Goal: Task Accomplishment & Management: Use online tool/utility

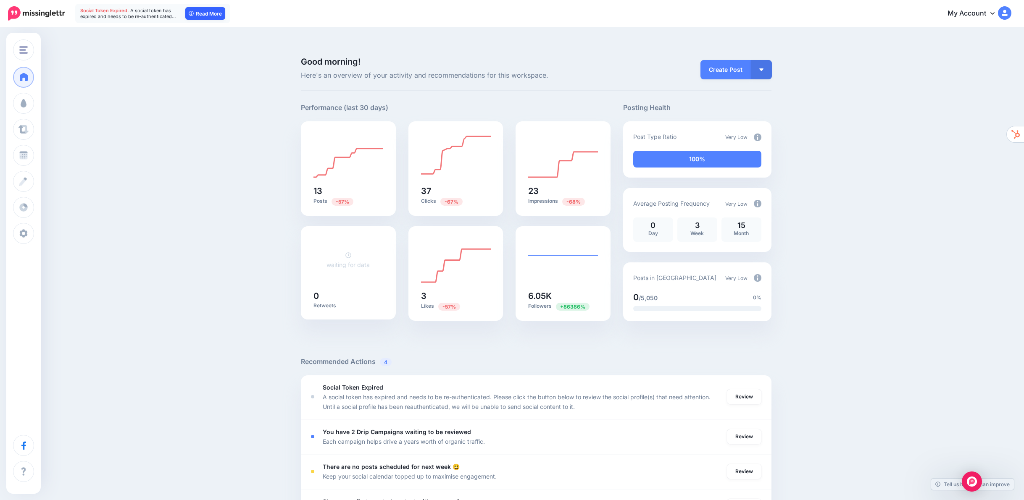
click at [208, 13] on link "Read More" at bounding box center [205, 13] width 40 height 13
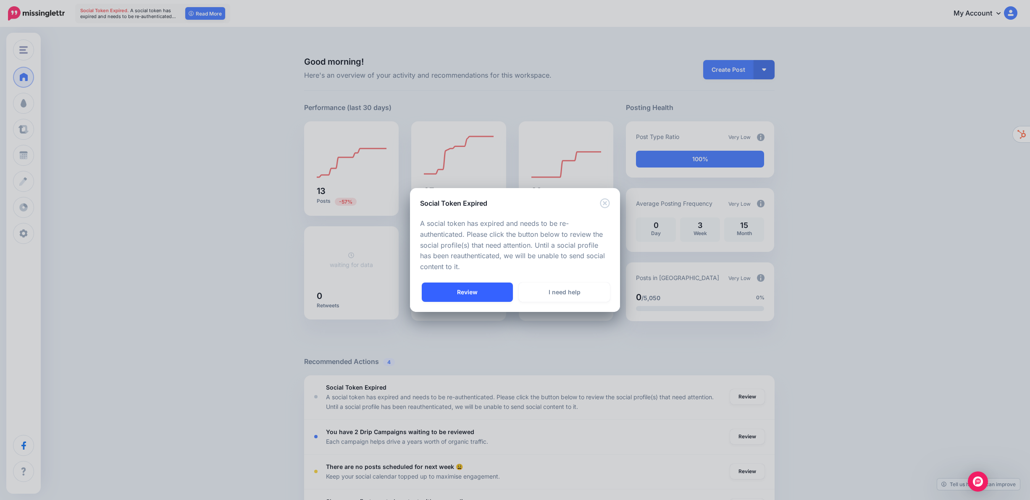
click at [466, 289] on link "Review" at bounding box center [467, 292] width 91 height 19
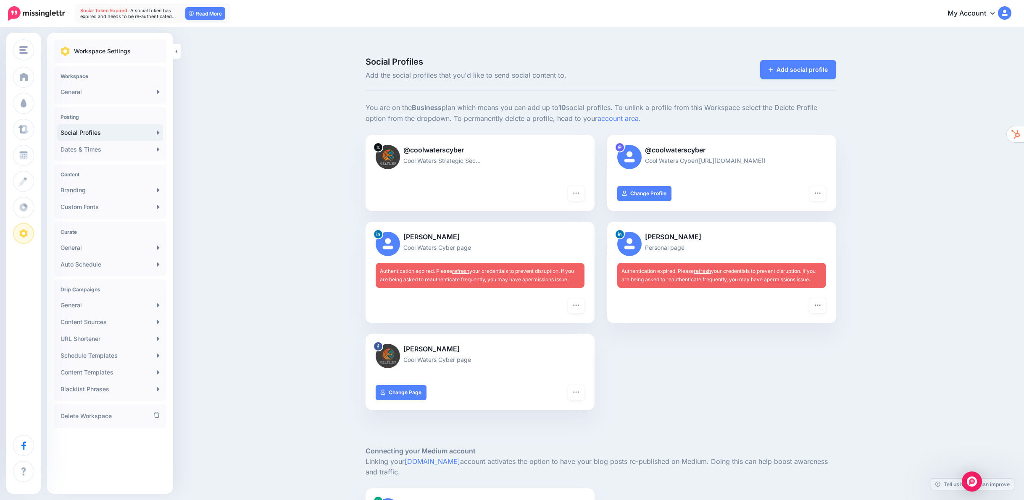
click at [467, 268] on link "refresh" at bounding box center [460, 271] width 17 height 6
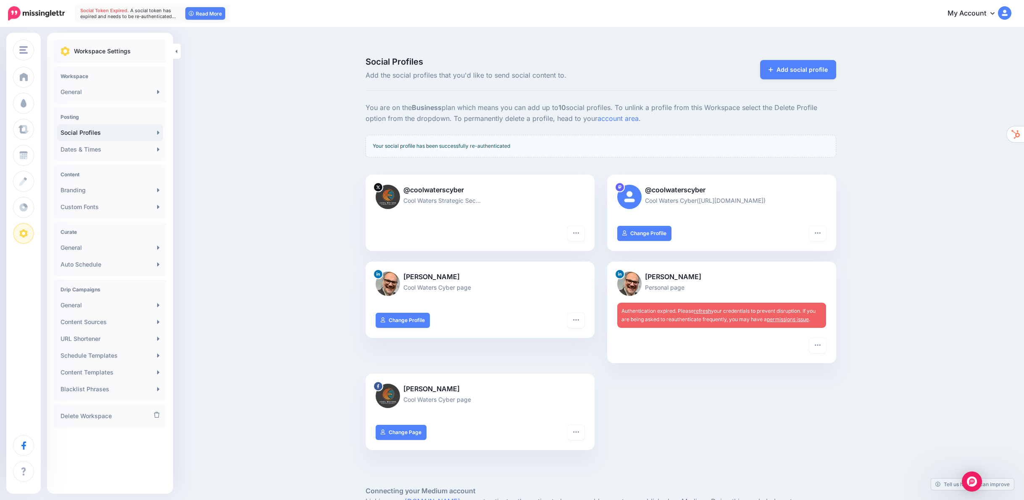
click at [709, 308] on link "refresh" at bounding box center [701, 311] width 17 height 6
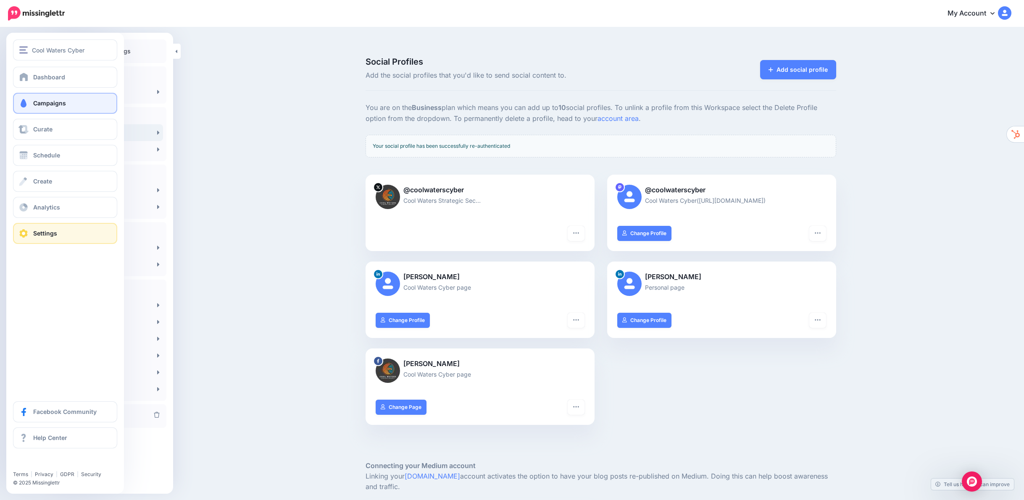
click at [43, 98] on link "Campaigns" at bounding box center [65, 103] width 104 height 21
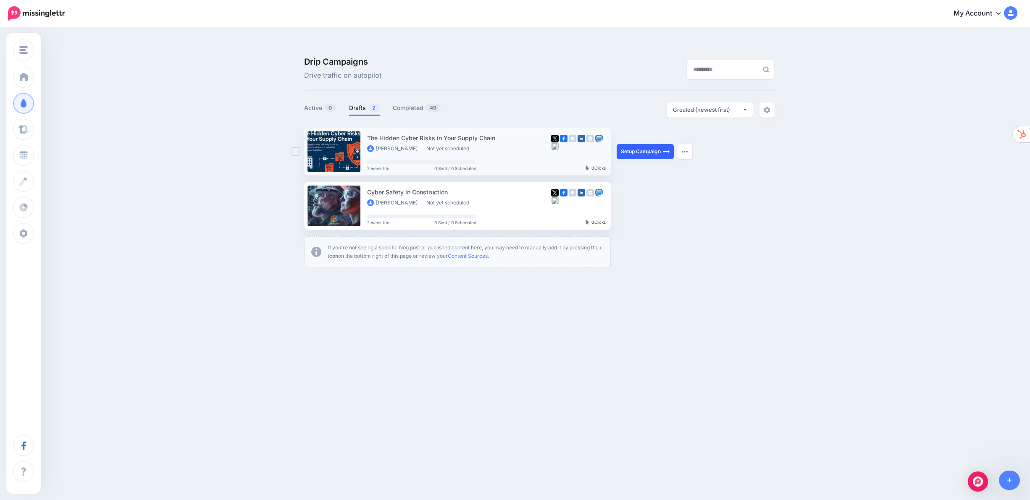
click at [631, 144] on link "Setup Campaign" at bounding box center [645, 151] width 57 height 15
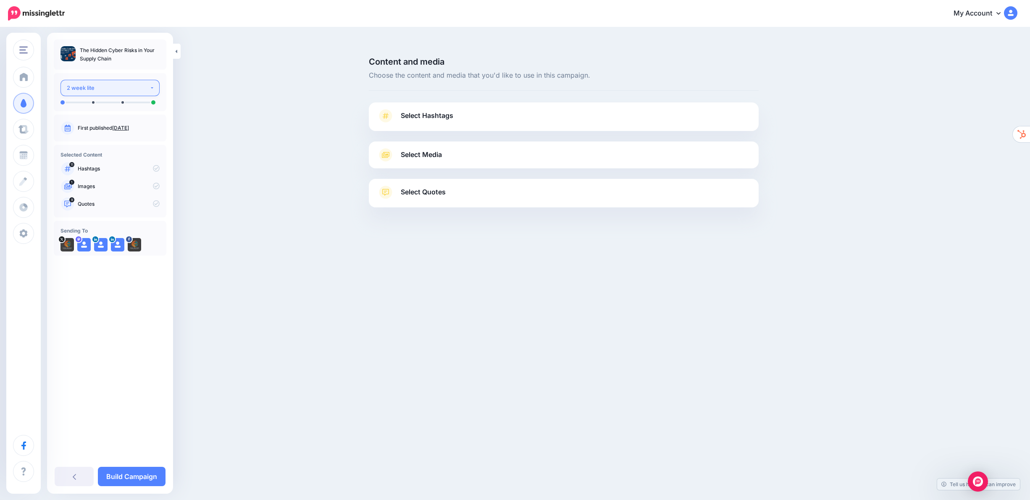
click at [98, 87] on div "2 week lite" at bounding box center [108, 88] width 83 height 10
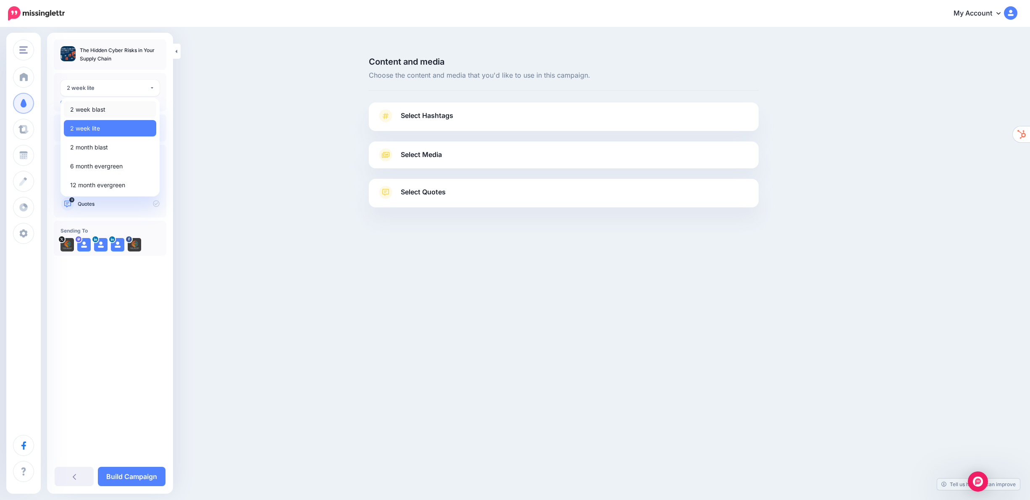
click at [97, 108] on span "2 week blast" at bounding box center [87, 110] width 35 height 10
select select "******"
click at [436, 110] on span "Select Hashtags" at bounding box center [427, 115] width 53 height 11
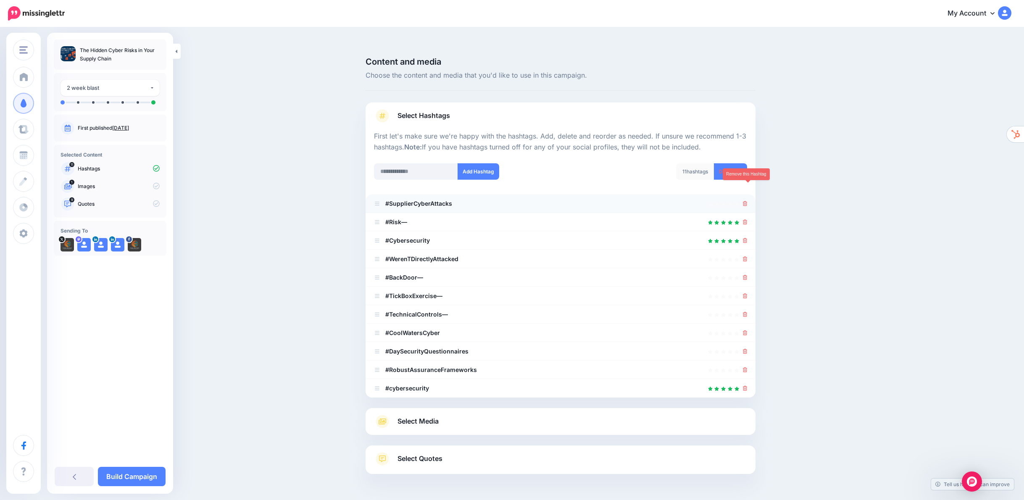
click at [747, 201] on icon at bounding box center [745, 203] width 5 height 5
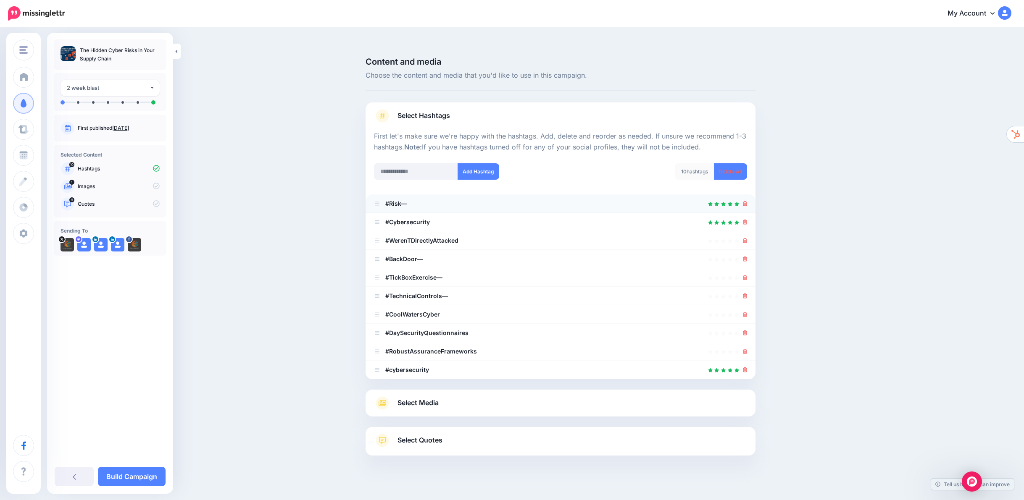
click at [432, 199] on div at bounding box center [560, 204] width 373 height 10
click at [407, 200] on b "#Risk—" at bounding box center [396, 203] width 22 height 7
click at [746, 238] on icon at bounding box center [745, 240] width 5 height 5
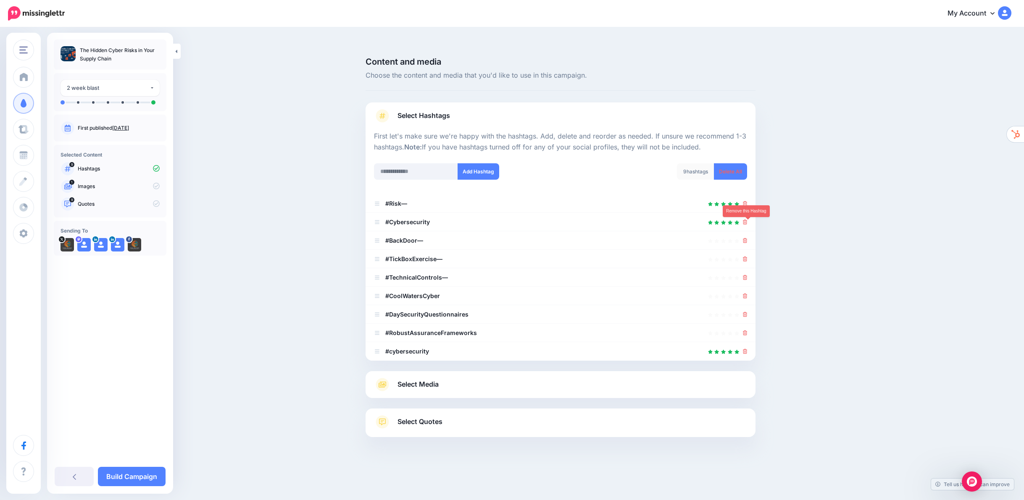
click at [746, 238] on icon at bounding box center [745, 240] width 5 height 5
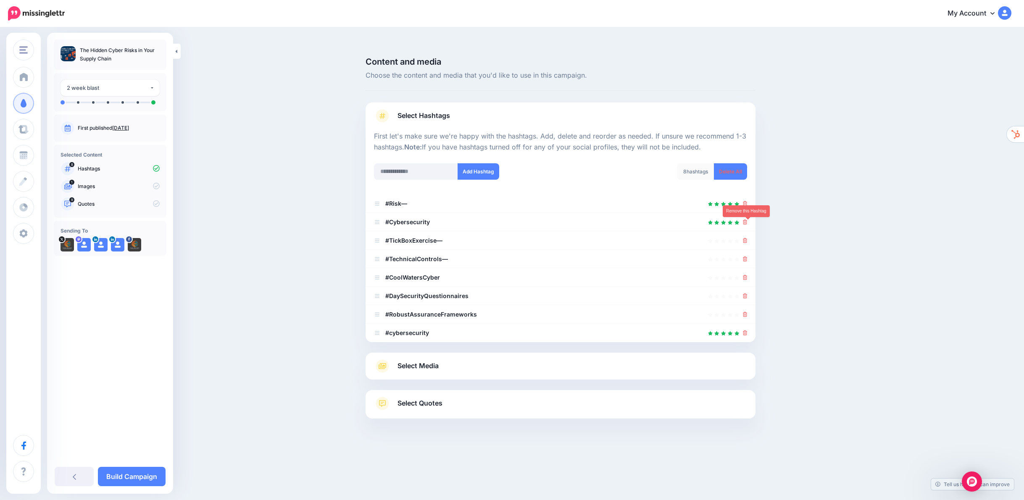
click at [746, 238] on icon at bounding box center [745, 240] width 5 height 5
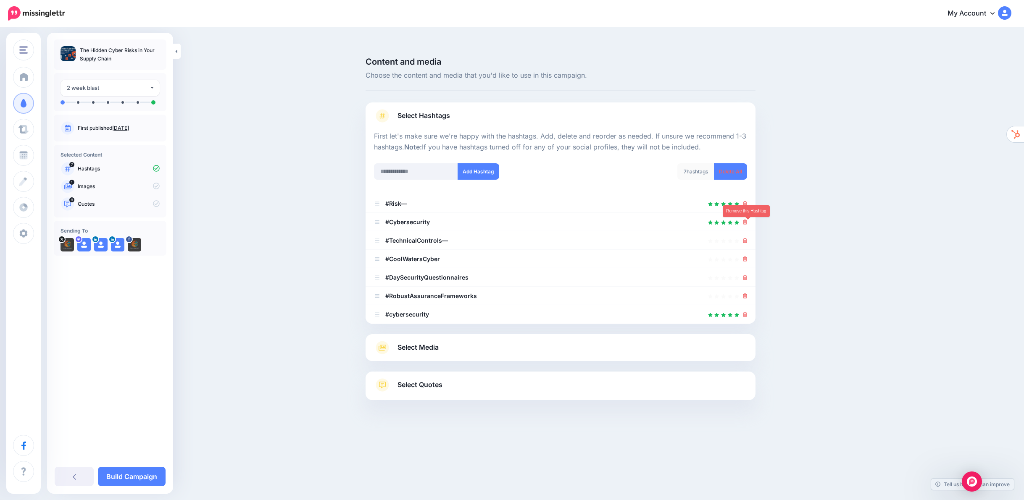
click at [746, 238] on icon at bounding box center [745, 240] width 5 height 5
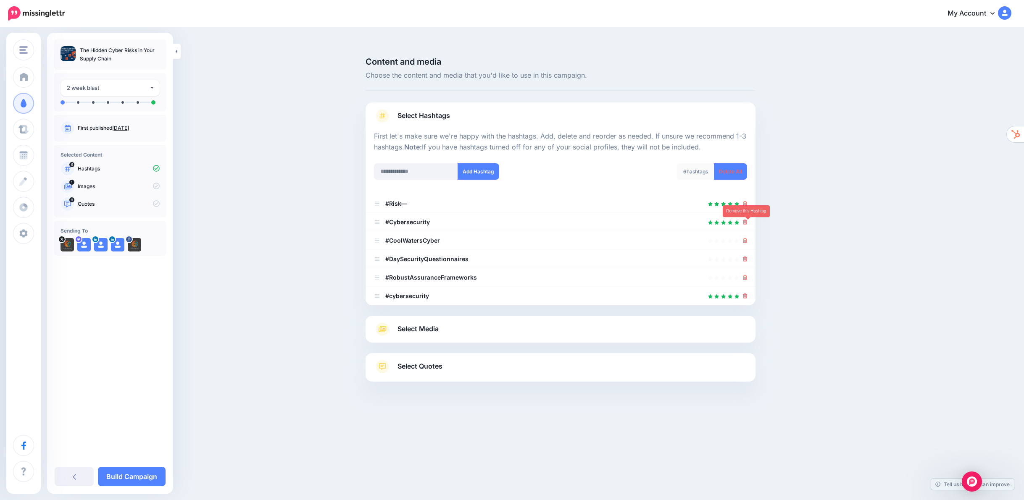
click at [746, 238] on icon at bounding box center [745, 240] width 5 height 5
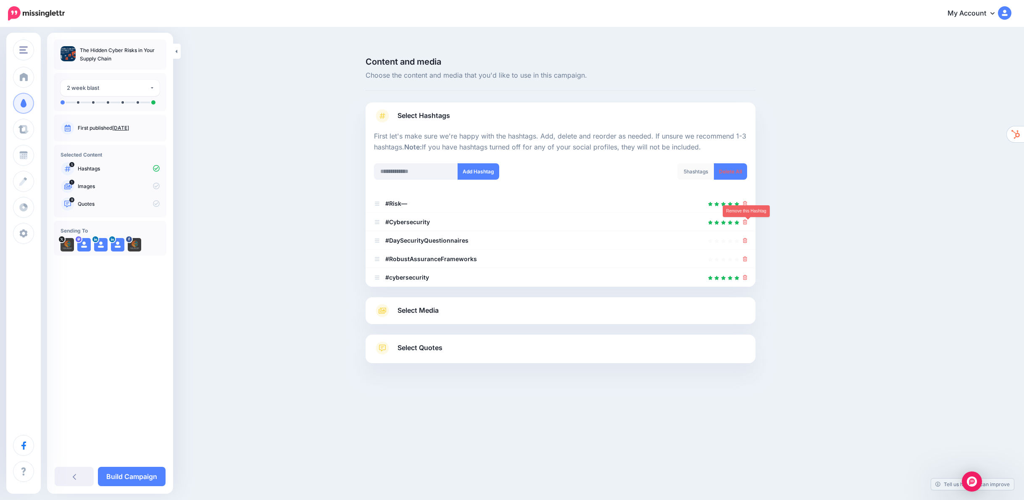
click at [746, 238] on icon at bounding box center [745, 240] width 5 height 5
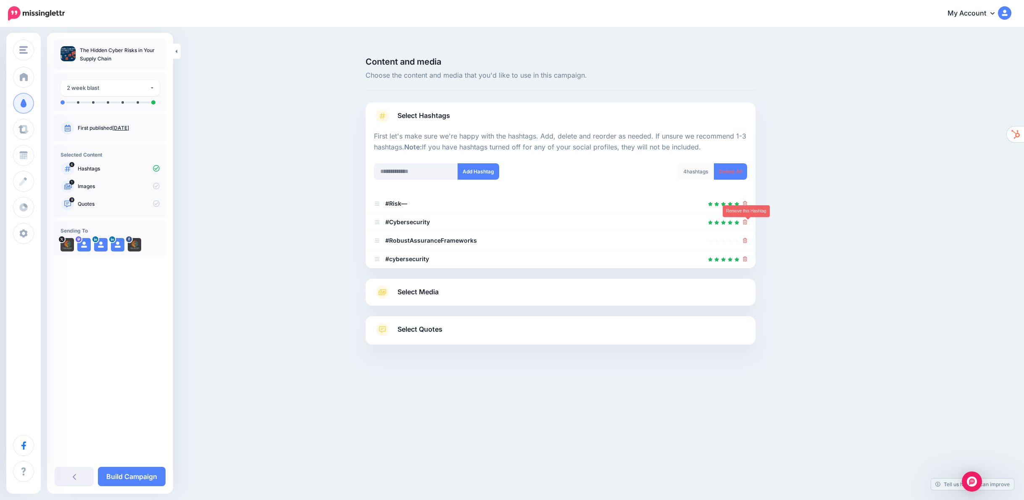
click at [746, 238] on icon at bounding box center [745, 240] width 5 height 5
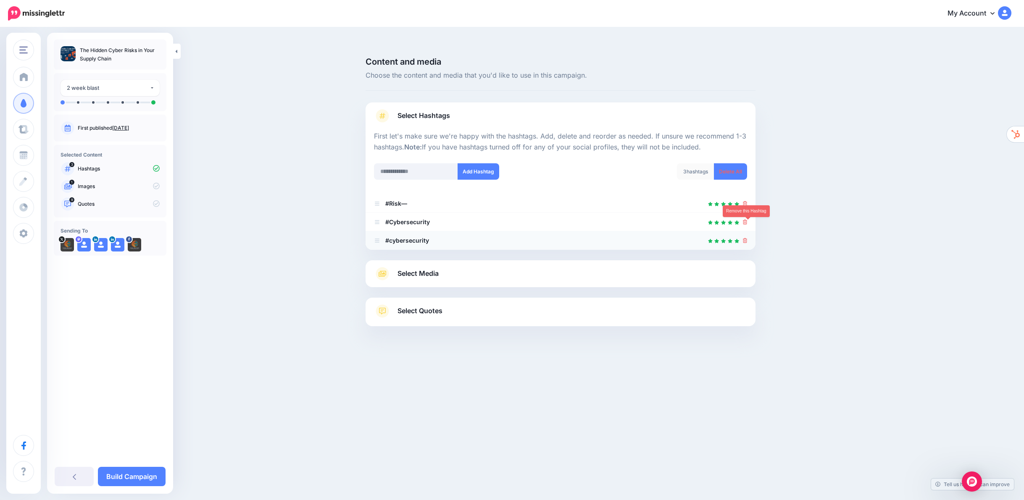
click at [746, 238] on icon at bounding box center [745, 240] width 5 height 5
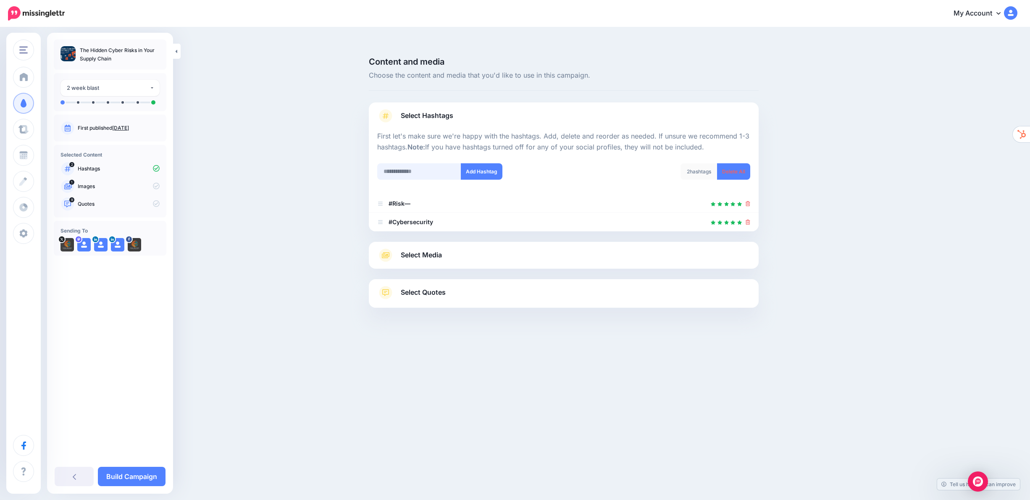
click at [424, 163] on input "text" at bounding box center [419, 171] width 84 height 16
type input "**********"
click at [478, 163] on button "Add Hashtag" at bounding box center [482, 171] width 42 height 16
click at [426, 163] on input "text" at bounding box center [419, 171] width 84 height 16
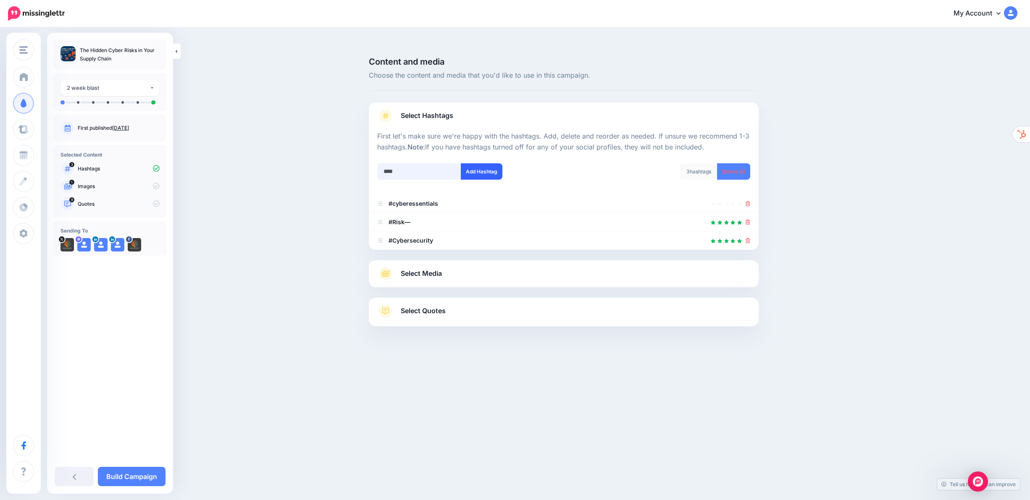
type input "****"
click at [480, 163] on button "Add Hashtag" at bounding box center [482, 171] width 42 height 16
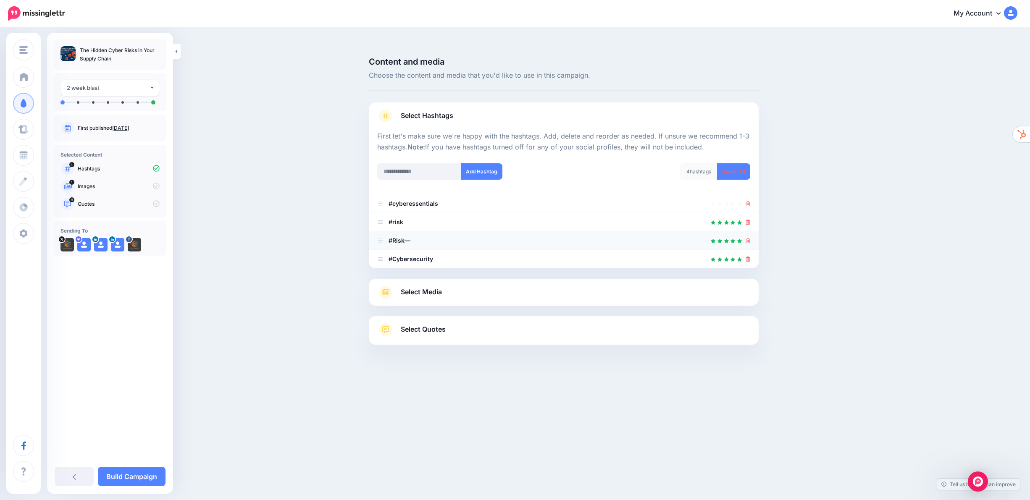
click at [749, 238] on icon at bounding box center [748, 240] width 5 height 5
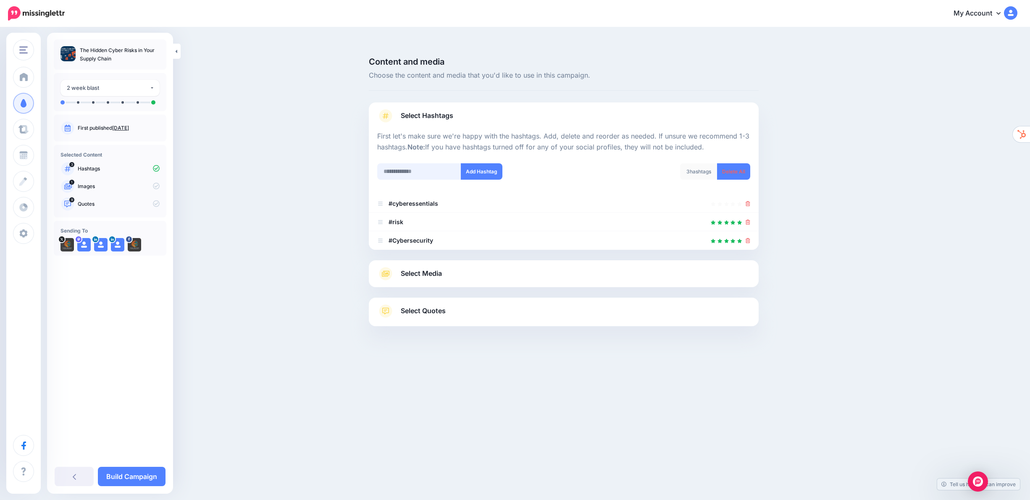
click at [424, 163] on input "text" at bounding box center [419, 171] width 84 height 16
type input "**********"
click at [488, 163] on button "Add Hashtag" at bounding box center [482, 171] width 42 height 16
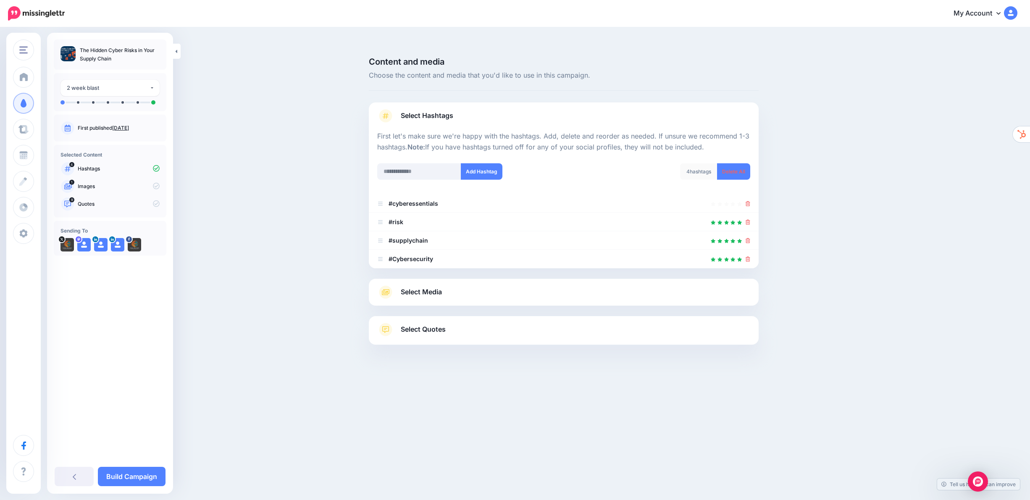
click at [427, 286] on span "Select Media" at bounding box center [421, 291] width 41 height 11
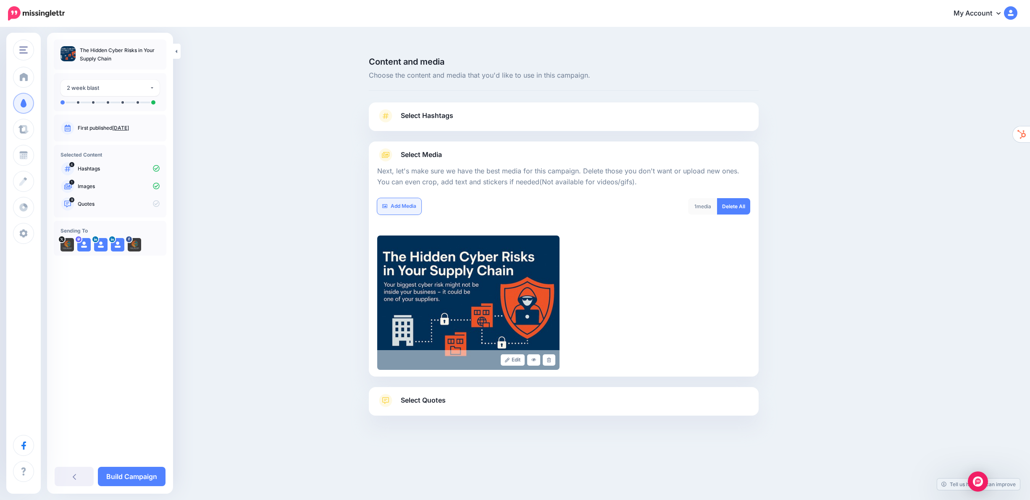
click at [411, 198] on link "Add Media" at bounding box center [399, 206] width 44 height 16
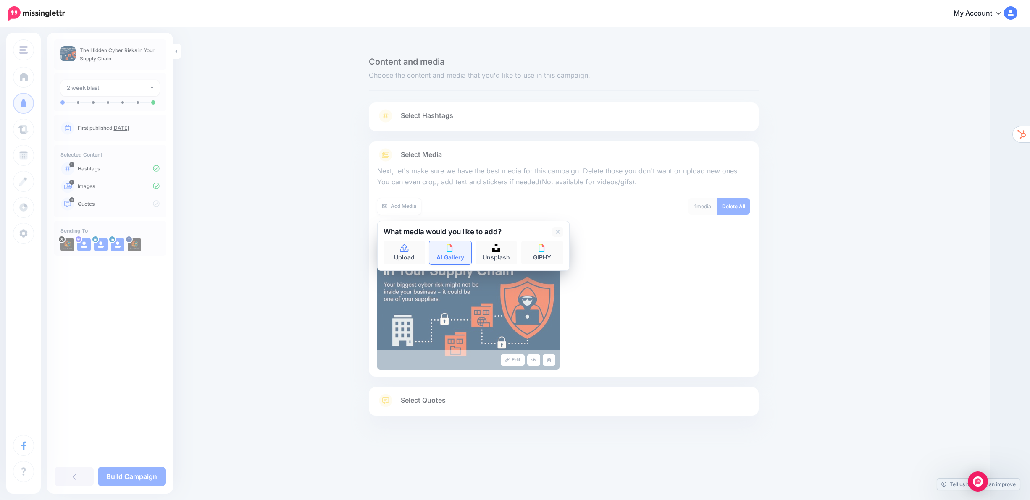
click at [456, 241] on link "AI Gallery" at bounding box center [450, 253] width 42 height 24
click at [390, 230] on icon at bounding box center [391, 232] width 4 height 4
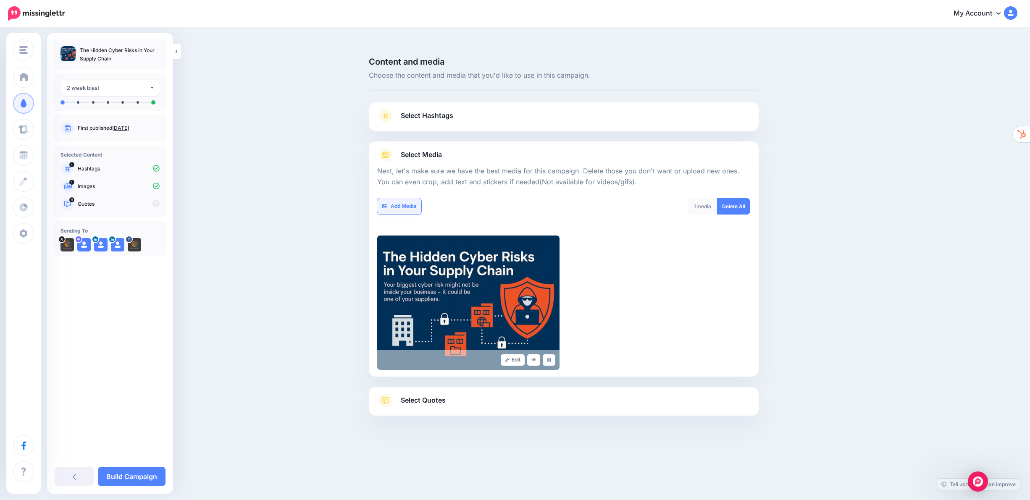
click at [404, 198] on link "Add Media" at bounding box center [399, 206] width 44 height 16
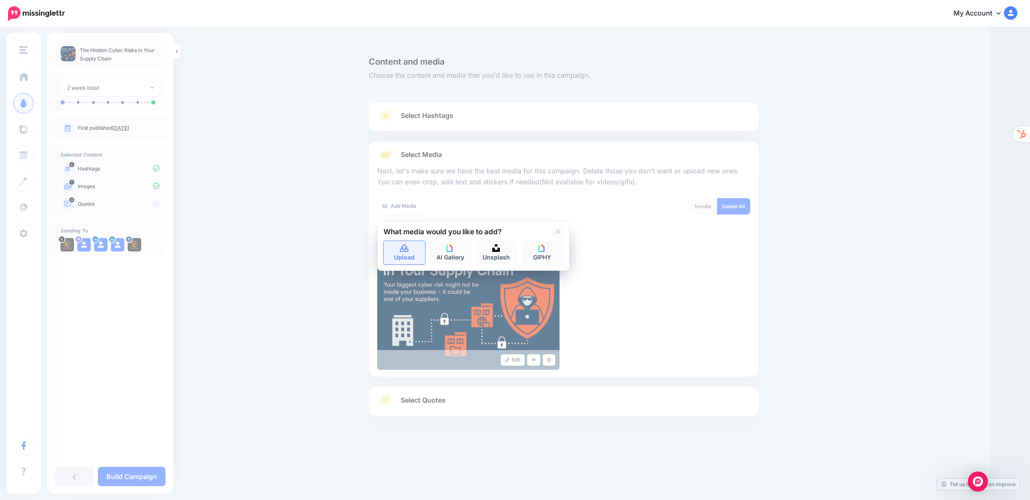
click at [404, 244] on icon at bounding box center [404, 248] width 8 height 8
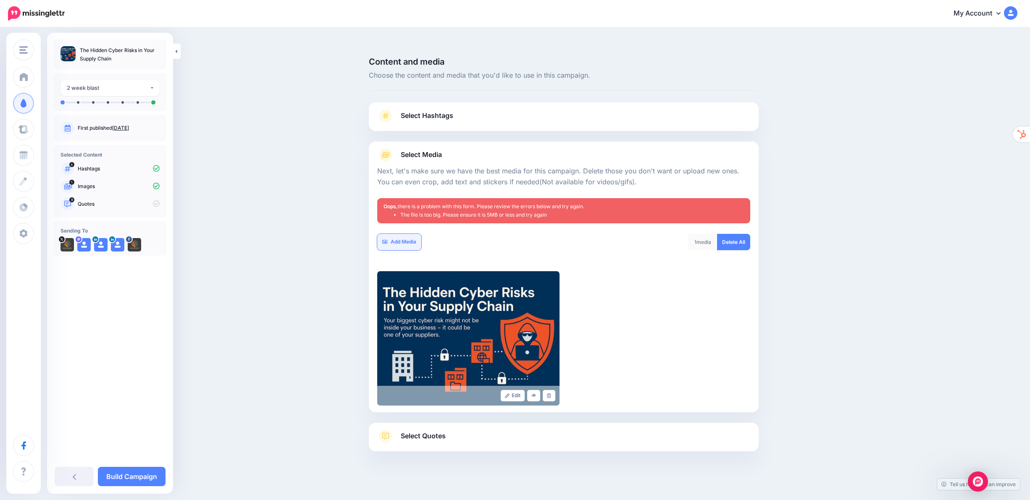
click at [405, 234] on link "Add Media" at bounding box center [399, 242] width 44 height 16
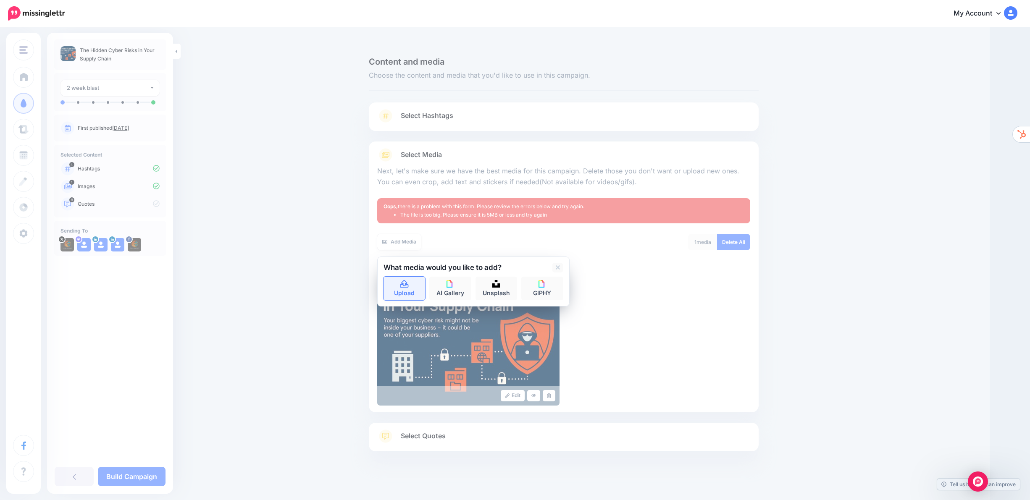
click at [404, 277] on link "Upload" at bounding box center [404, 289] width 42 height 24
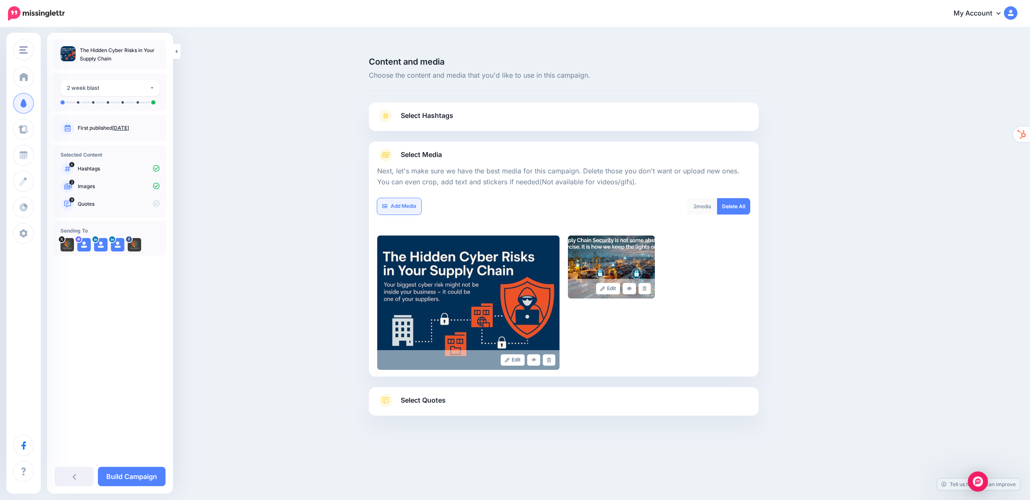
click at [407, 198] on link "Add Media" at bounding box center [399, 206] width 44 height 16
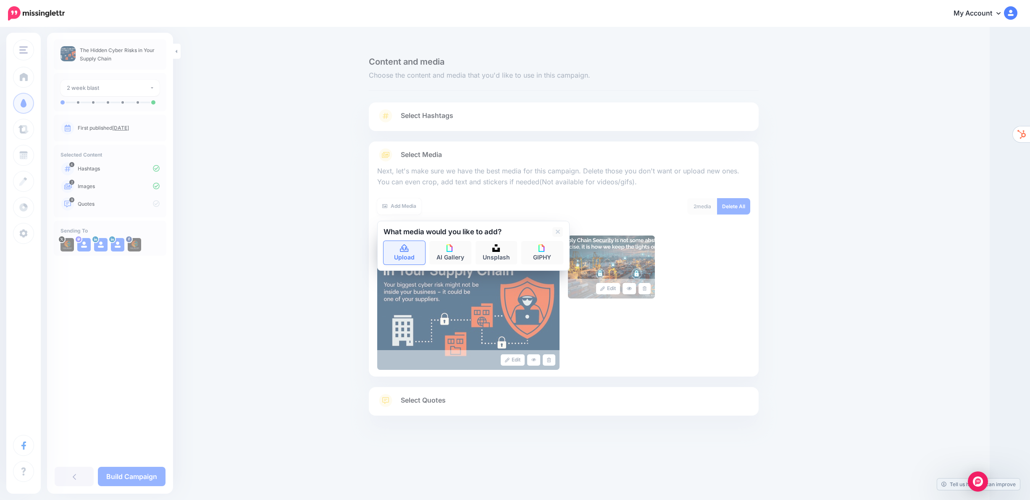
click at [410, 241] on link "Upload" at bounding box center [404, 253] width 42 height 24
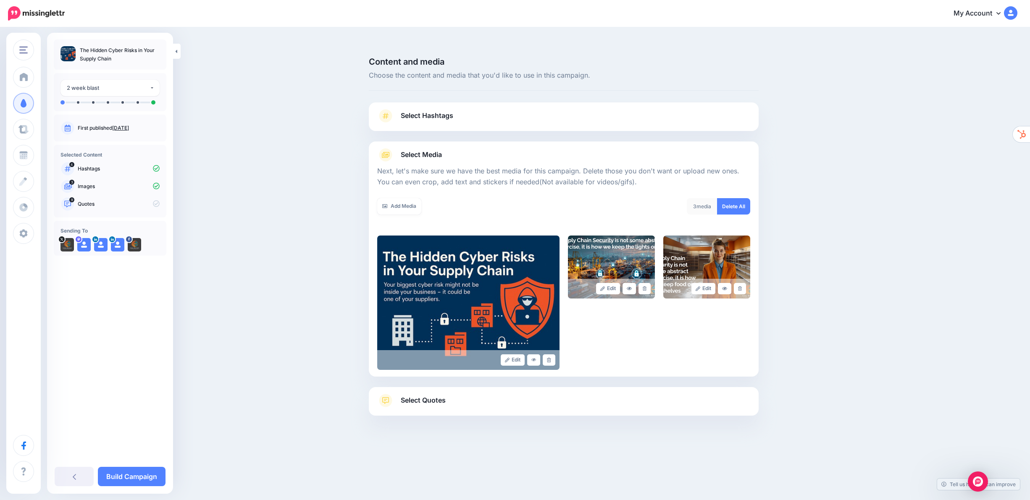
click at [469, 394] on link "Select Quotes" at bounding box center [563, 405] width 373 height 22
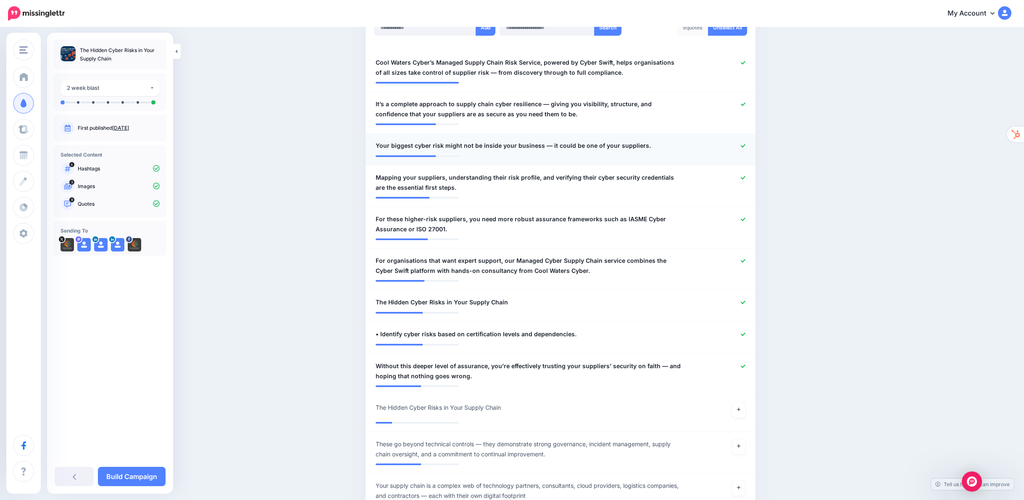
scroll to position [307, 0]
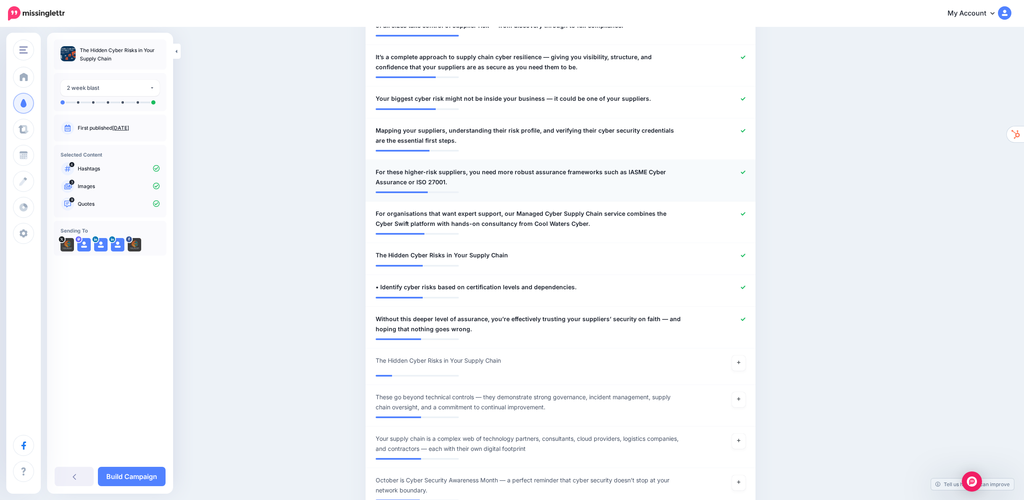
click at [402, 167] on span "For these higher-risk suppliers, you need more robust assurance frameworks such…" at bounding box center [529, 177] width 306 height 20
click at [399, 167] on textarea "**********" at bounding box center [529, 177] width 306 height 20
drag, startPoint x: 399, startPoint y: 156, endPoint x: 398, endPoint y: 150, distance: 6.7
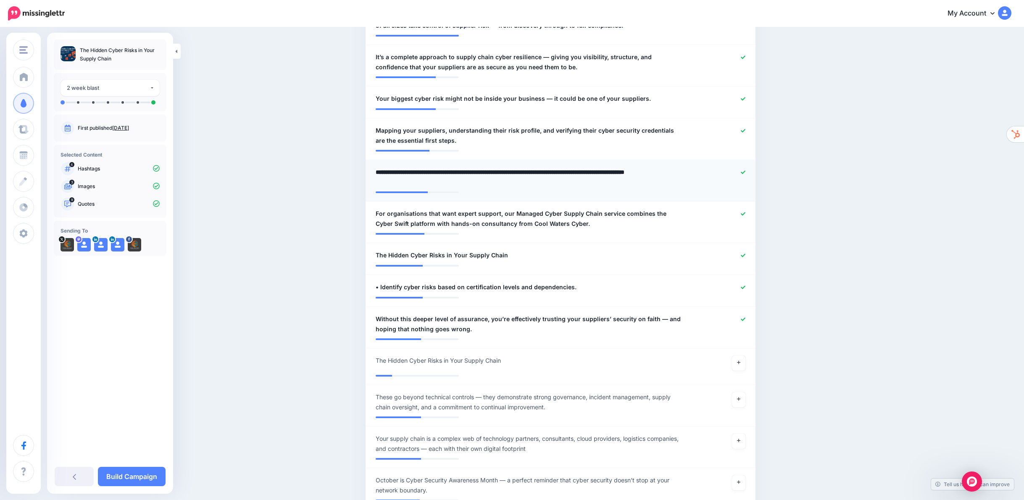
click at [399, 167] on textarea "**********" at bounding box center [529, 177] width 306 height 20
click at [398, 160] on li "**********" at bounding box center [560, 181] width 390 height 42
click at [396, 167] on span "For these higher-risk suppliers, you need more robust assurance frameworks such…" at bounding box center [529, 177] width 306 height 20
click at [391, 167] on textarea "**********" at bounding box center [529, 177] width 306 height 20
type textarea "**********"
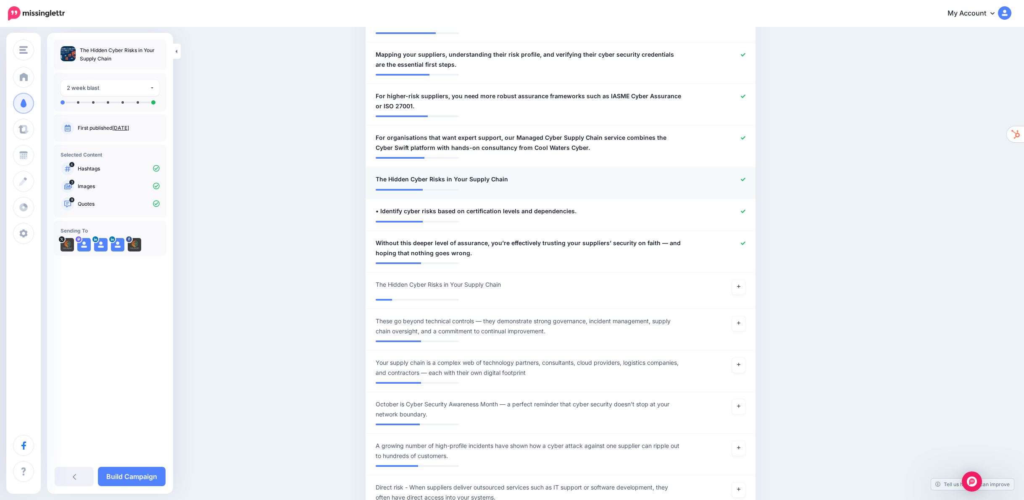
scroll to position [399, 0]
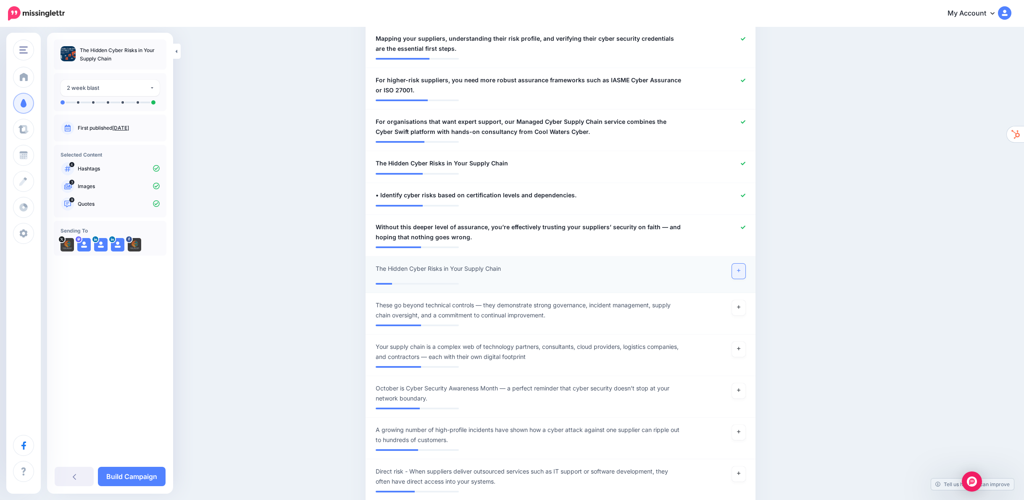
click at [740, 268] on icon at bounding box center [738, 270] width 3 height 5
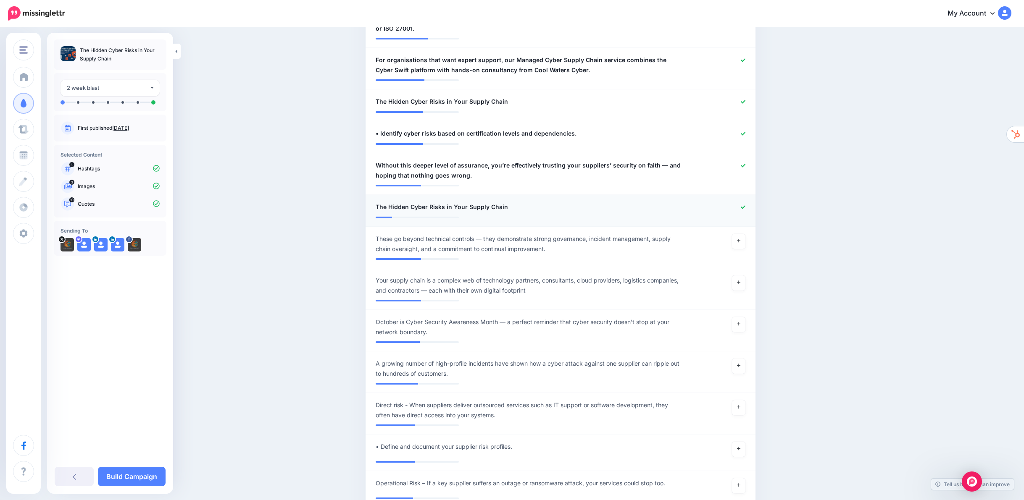
scroll to position [482, 0]
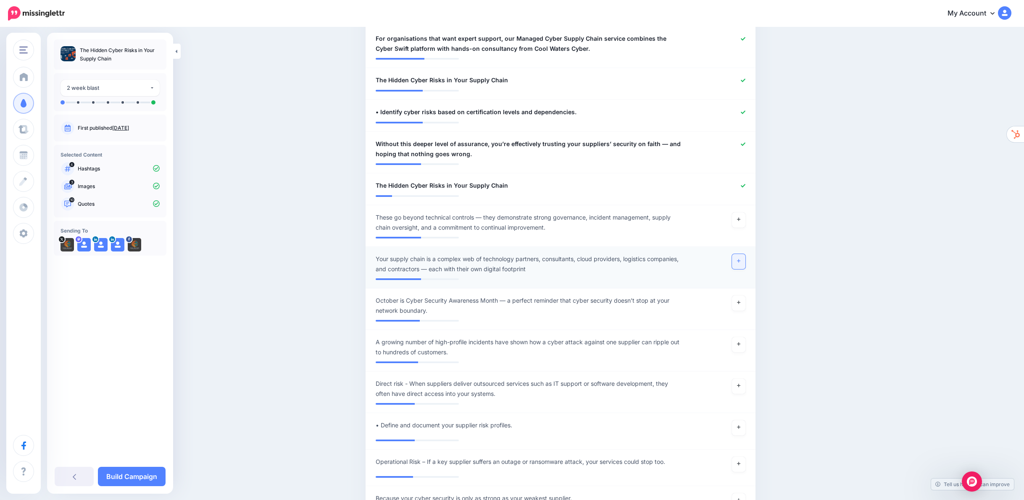
click at [745, 254] on link at bounding box center [738, 261] width 13 height 15
click at [744, 296] on link at bounding box center [738, 303] width 13 height 15
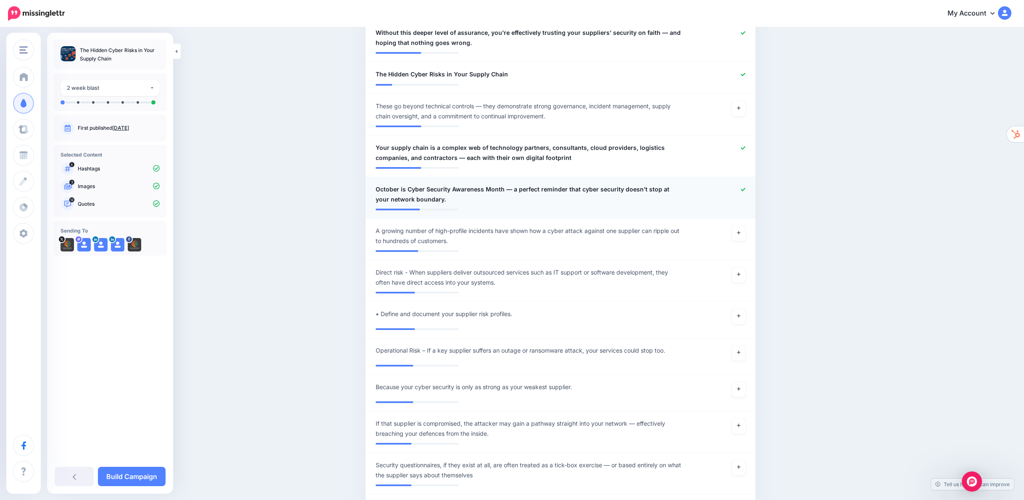
scroll to position [607, 0]
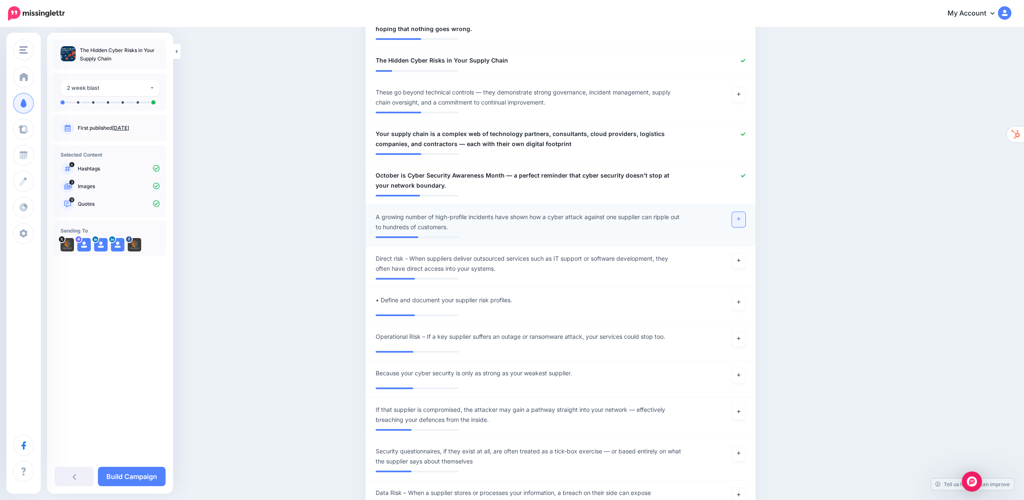
click at [740, 217] on icon at bounding box center [738, 219] width 3 height 5
click at [745, 254] on link at bounding box center [738, 261] width 13 height 15
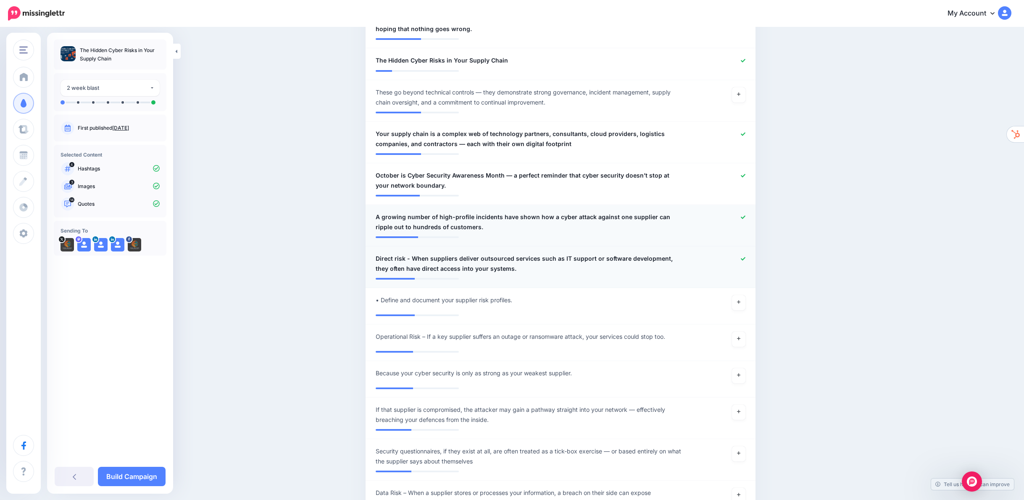
click at [413, 254] on span "Direct risk - When suppliers deliver outsourced services such as IT support or …" at bounding box center [529, 264] width 306 height 20
click at [414, 254] on textarea "**********" at bounding box center [529, 264] width 306 height 20
type textarea "**********"
click at [796, 243] on div "Content and media Choose the content and media that you'd like to use in this c…" at bounding box center [600, 401] width 483 height 1902
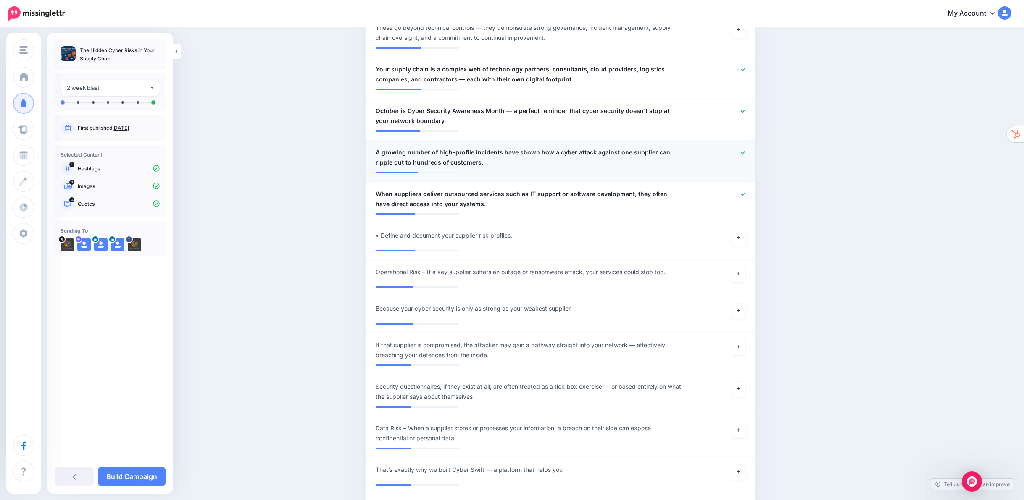
scroll to position [672, 0]
click at [428, 267] on span "Operational Risk – If a key supplier suffers an outage or ransomware attack, yo…" at bounding box center [520, 272] width 289 height 10
click at [430, 267] on textarea "**********" at bounding box center [529, 275] width 306 height 16
type textarea "**********"
click at [386, 305] on div "**********" at bounding box center [528, 312] width 319 height 15
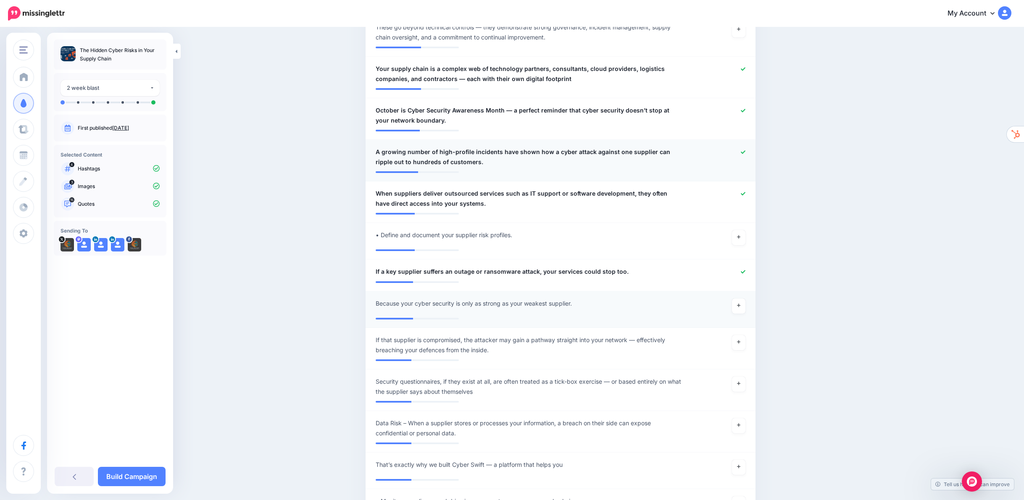
click at [389, 299] on span "Because your cyber security is only as strong as your weakest supplier." at bounding box center [474, 304] width 196 height 10
click at [0, 0] on textarea "**********" at bounding box center [0, 0] width 0 height 0
type textarea "**********"
click at [745, 336] on link at bounding box center [738, 343] width 13 height 15
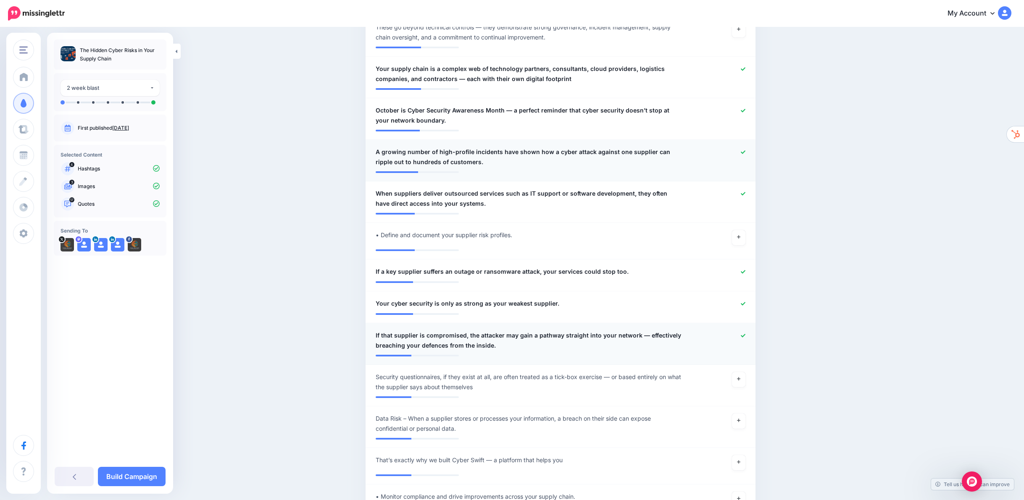
click at [390, 331] on span "If that supplier is compromised, the attacker may gain a pathway straight into …" at bounding box center [529, 341] width 306 height 20
click at [389, 331] on textarea "**********" at bounding box center [529, 341] width 306 height 20
type textarea "**********"
click at [813, 313] on div "Content and media Choose the content and media that you'd like to use in this c…" at bounding box center [600, 331] width 483 height 1893
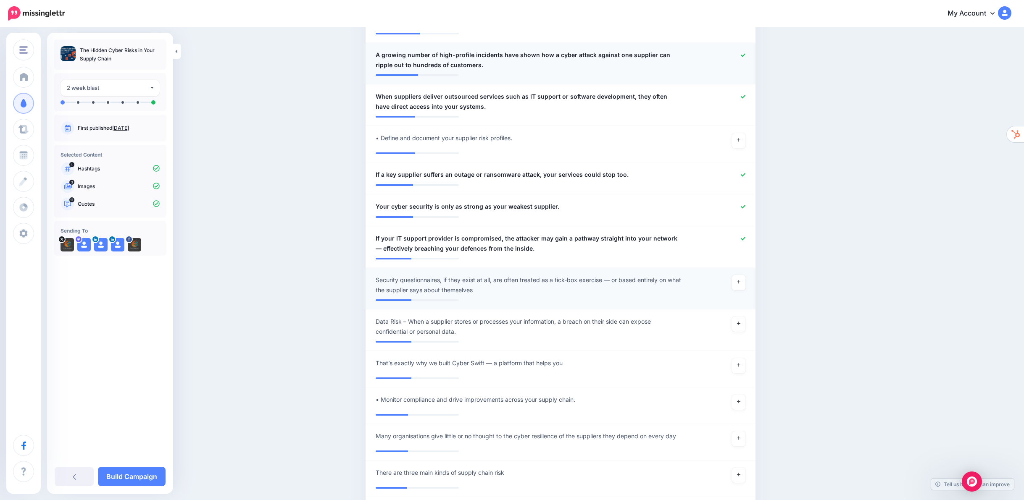
scroll to position [783, 0]
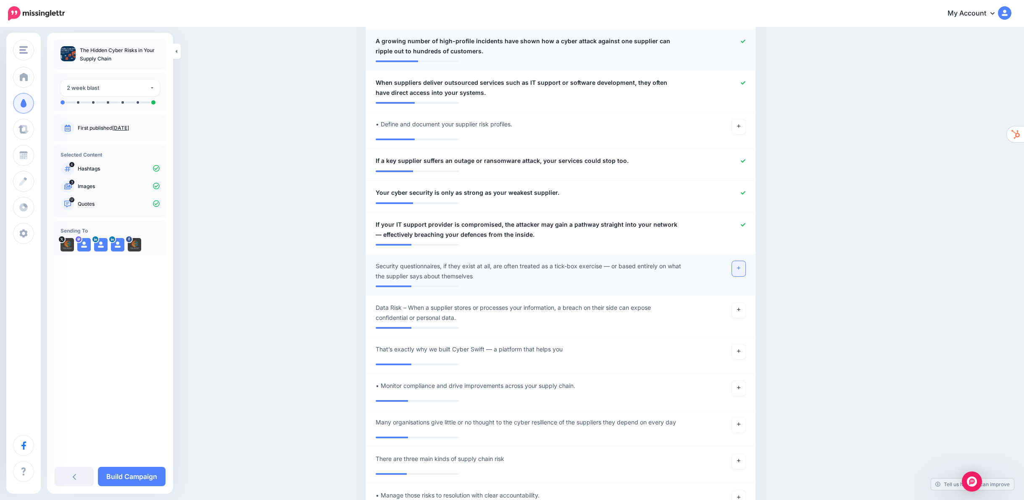
click at [740, 266] on icon at bounding box center [738, 268] width 3 height 5
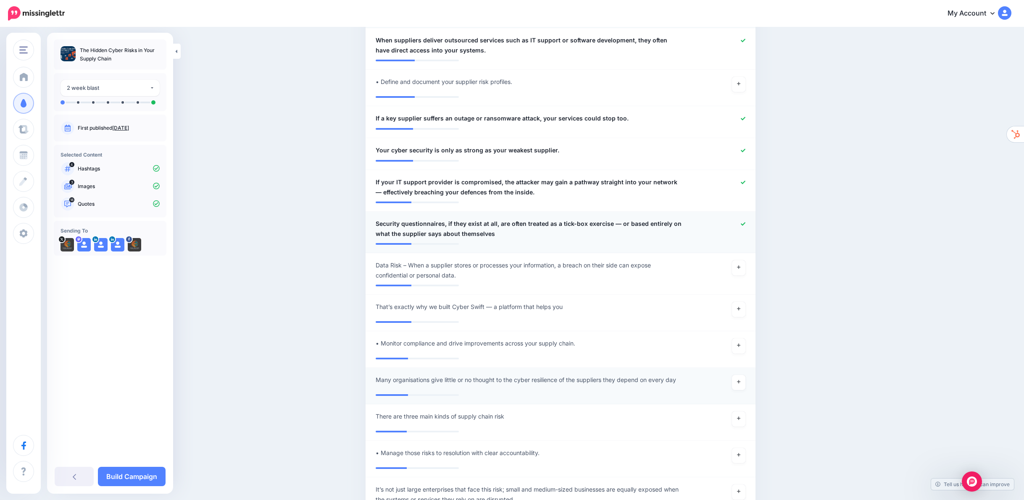
scroll to position [843, 0]
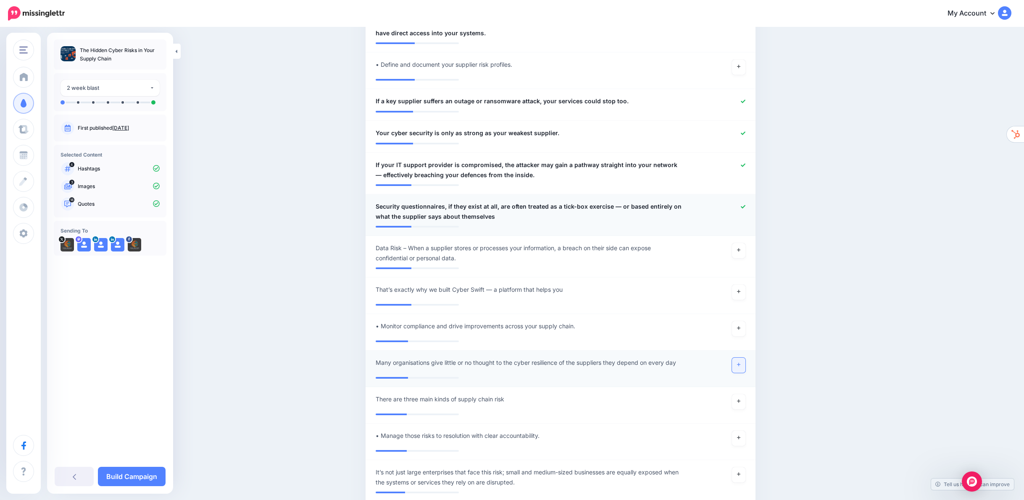
click at [740, 363] on icon at bounding box center [738, 364] width 3 height 3
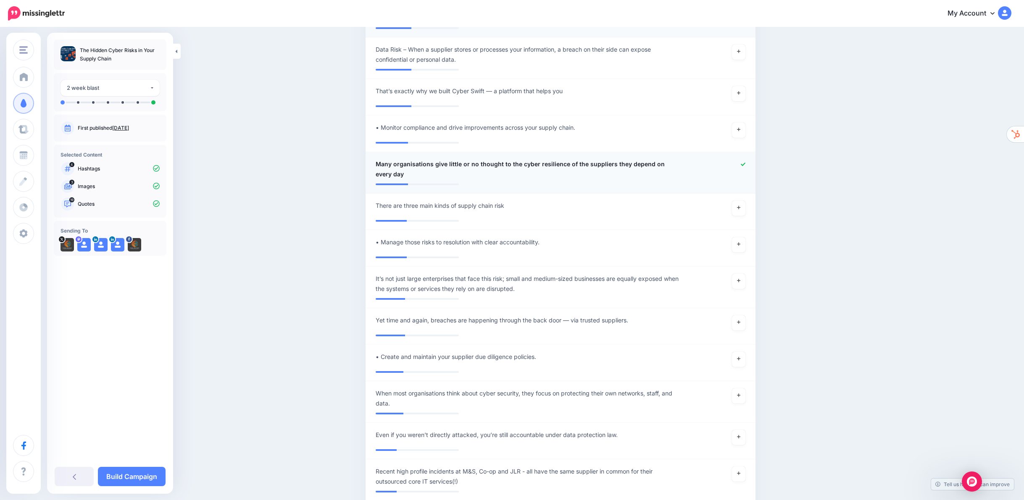
scroll to position [1043, 0]
click at [745, 272] on link at bounding box center [738, 279] width 13 height 15
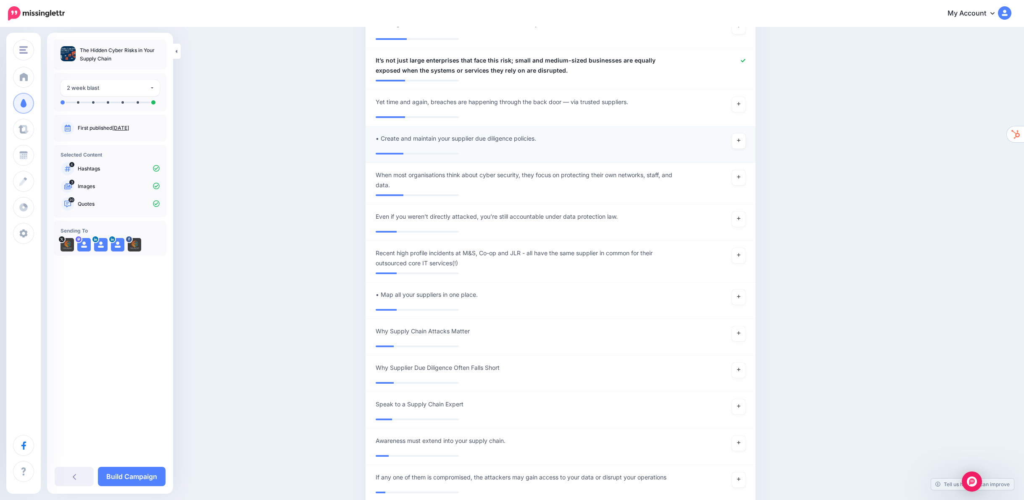
scroll to position [1260, 0]
click at [745, 249] on link at bounding box center [738, 256] width 13 height 15
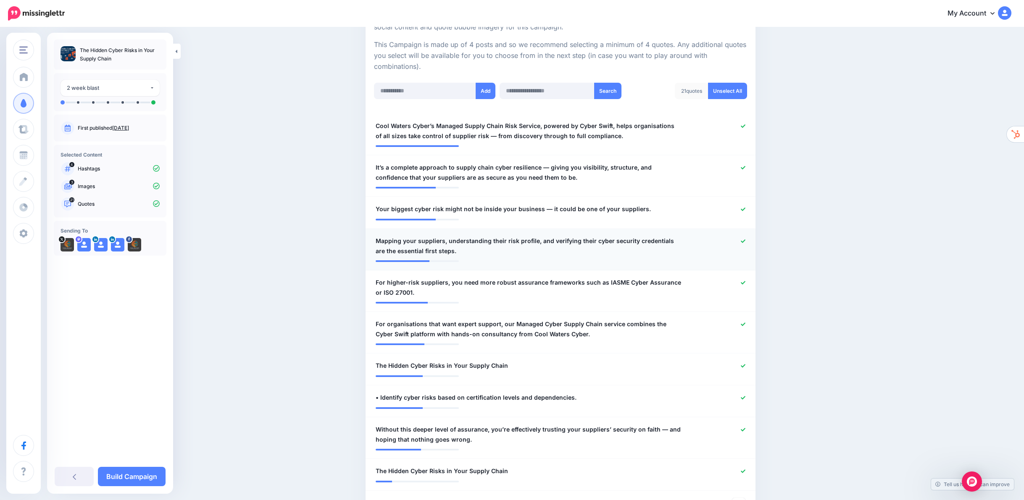
scroll to position [197, 0]
click at [745, 166] on icon at bounding box center [743, 167] width 5 height 3
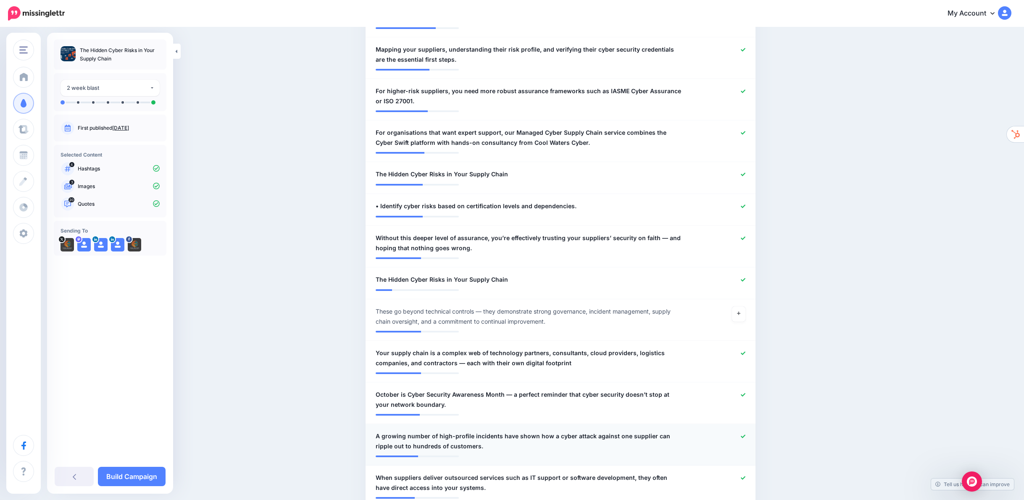
scroll to position [398, 0]
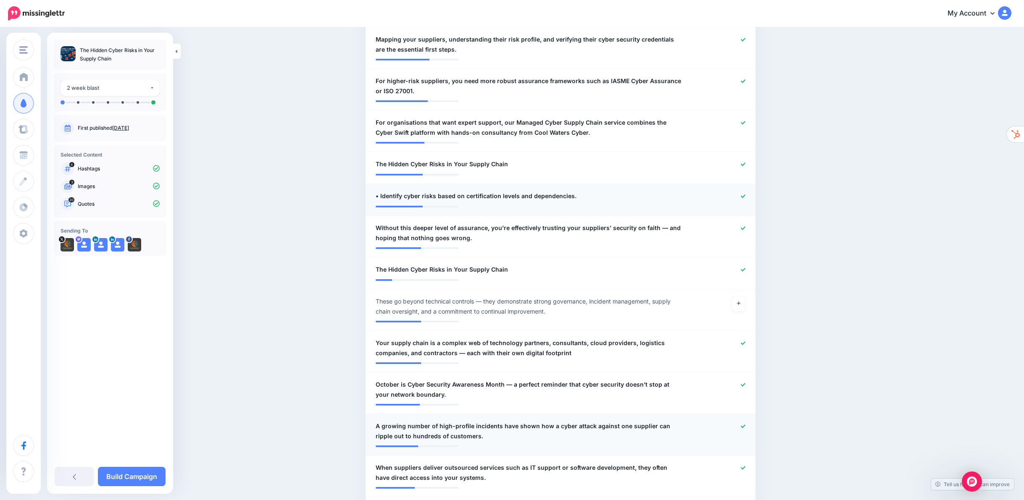
click at [745, 194] on icon at bounding box center [743, 195] width 5 height 3
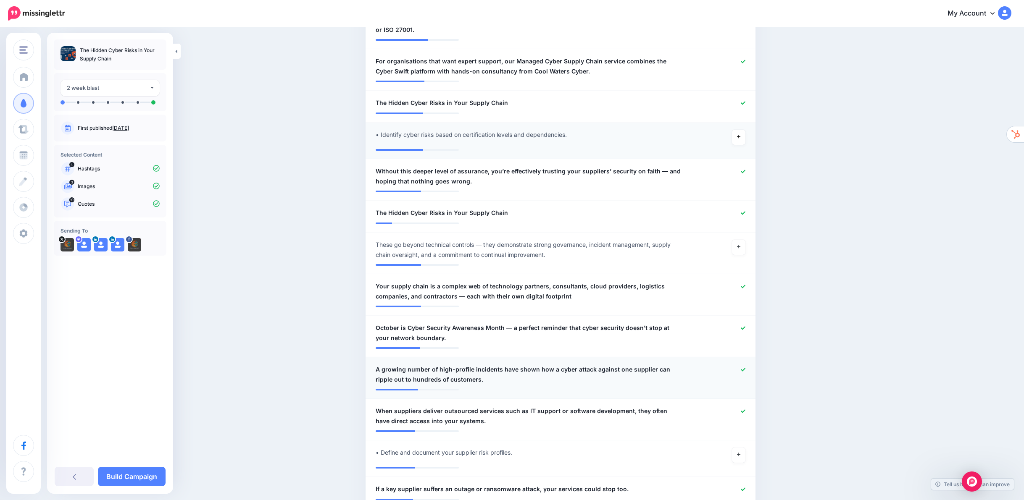
scroll to position [460, 0]
click at [405, 165] on span "Without this deeper level of assurance, you’re effectively trusting your suppli…" at bounding box center [529, 175] width 306 height 20
click at [407, 165] on textarea "**********" at bounding box center [529, 175] width 306 height 20
type textarea "**********"
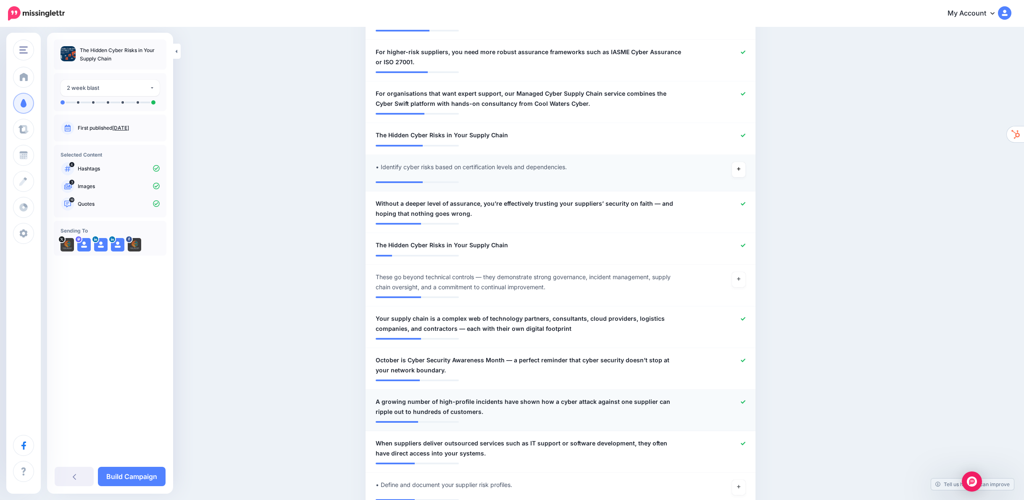
scroll to position [429, 0]
click at [745, 242] on icon at bounding box center [743, 243] width 5 height 3
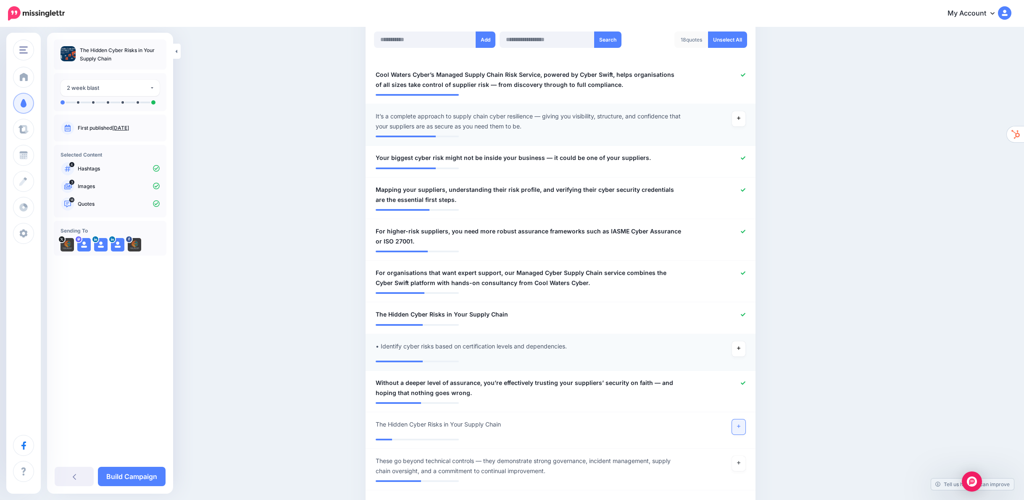
scroll to position [0, 0]
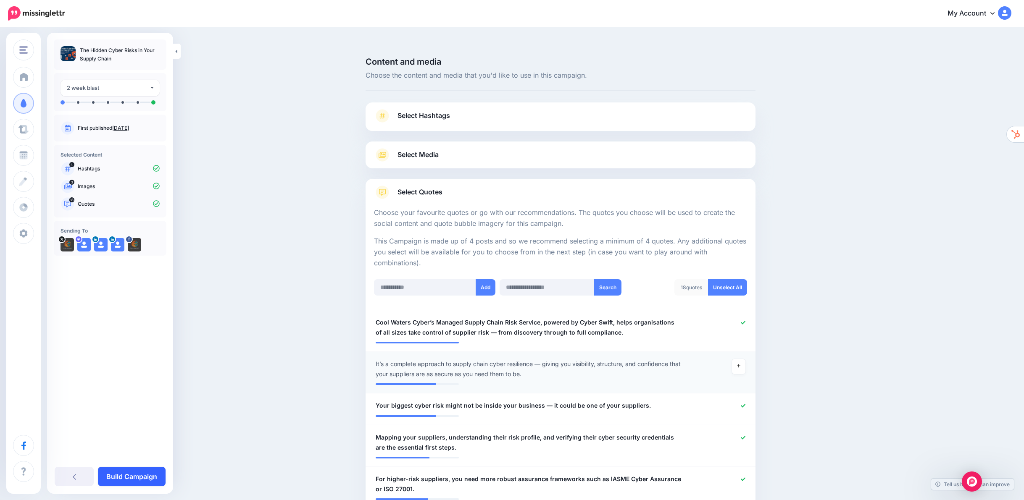
click at [135, 478] on link "Build Campaign" at bounding box center [132, 476] width 68 height 19
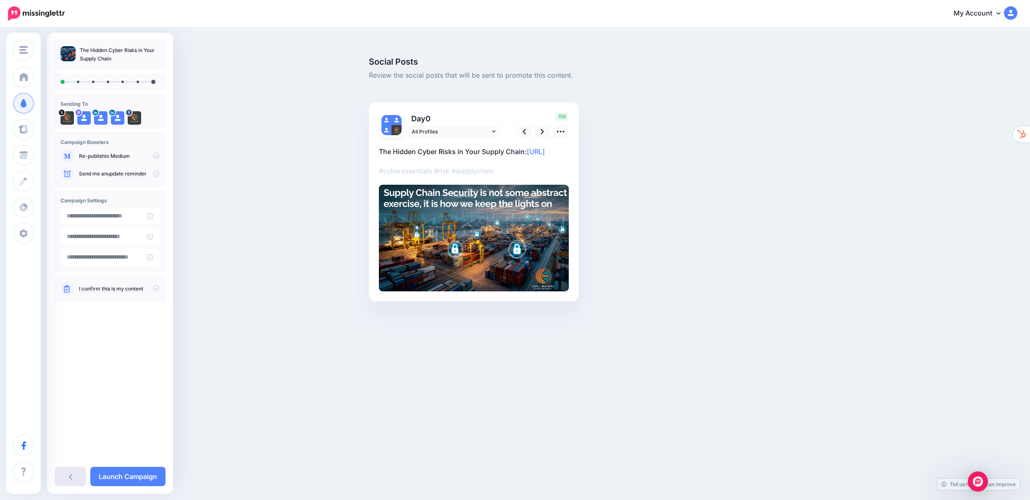
click at [73, 480] on link at bounding box center [71, 476] width 32 height 19
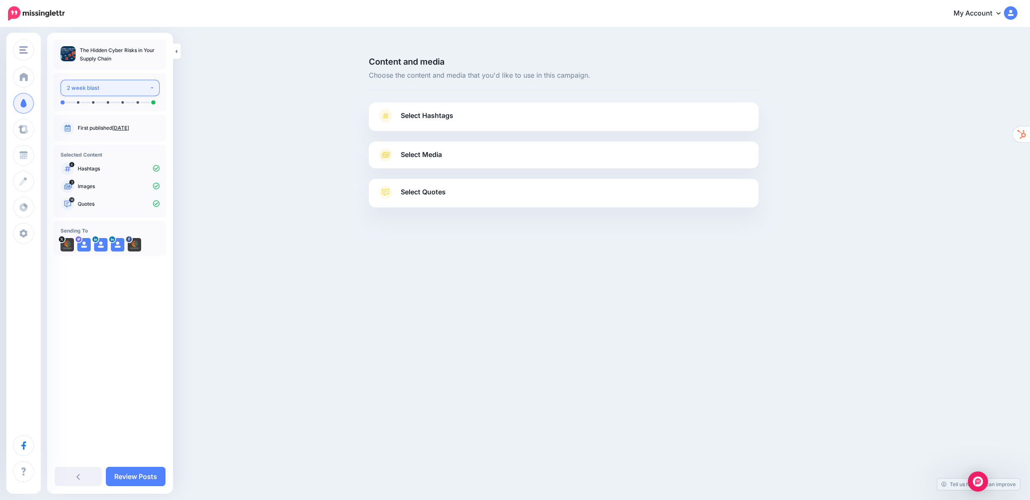
click at [128, 85] on div "2 week blast" at bounding box center [108, 88] width 83 height 10
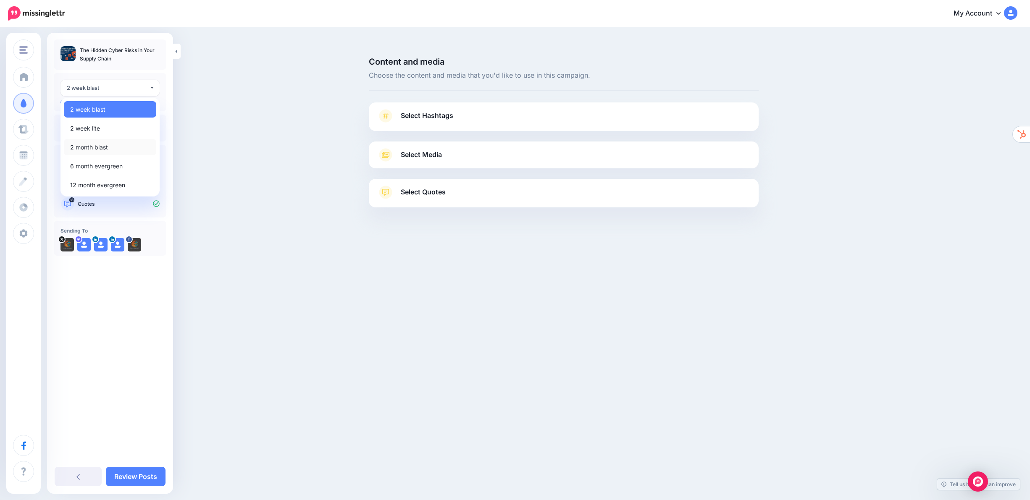
click at [99, 146] on span "2 month blast" at bounding box center [89, 147] width 38 height 10
select select "******"
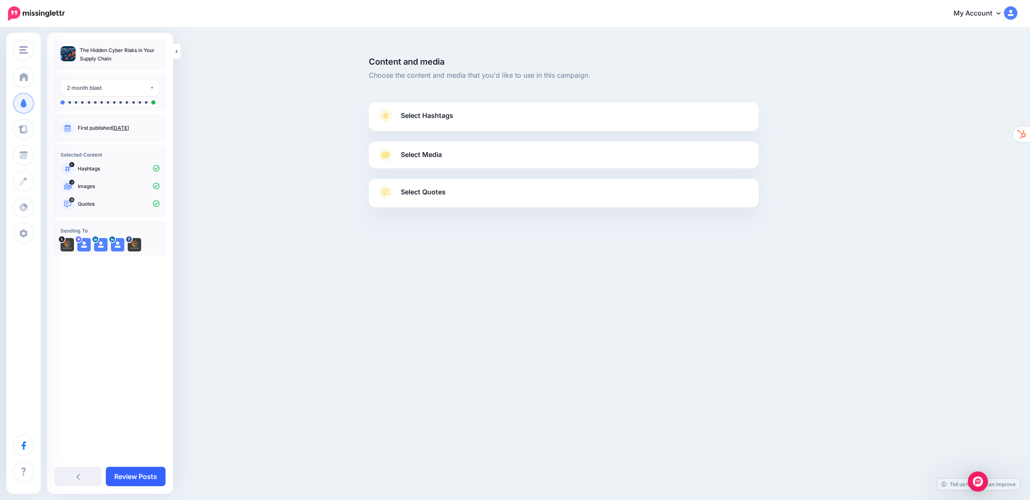
click at [137, 477] on link "Review Posts" at bounding box center [136, 476] width 60 height 19
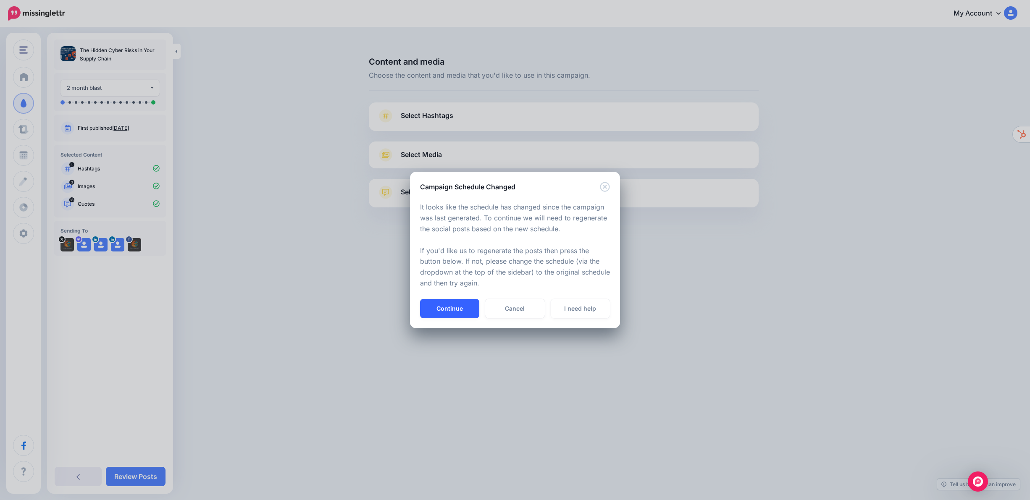
click at [457, 305] on button "Continue" at bounding box center [449, 308] width 59 height 19
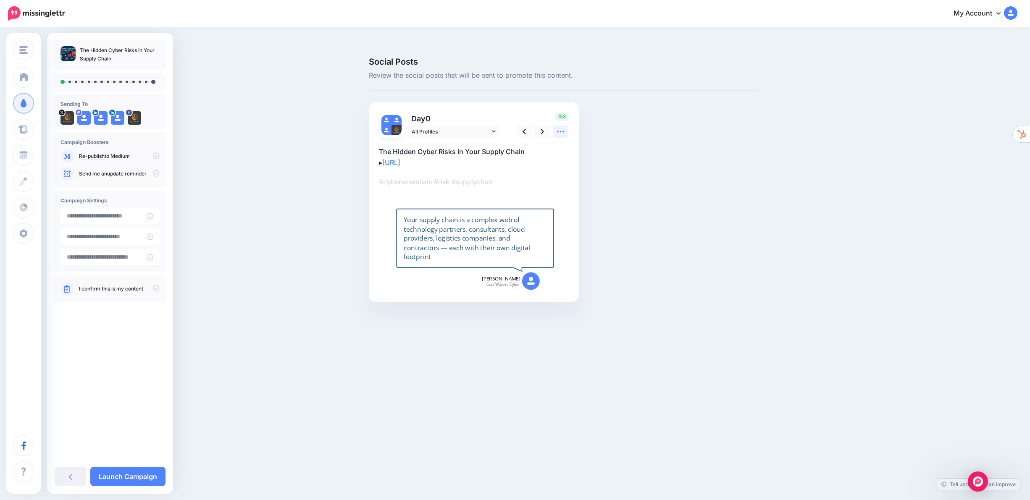
click at [559, 127] on icon at bounding box center [560, 131] width 9 height 9
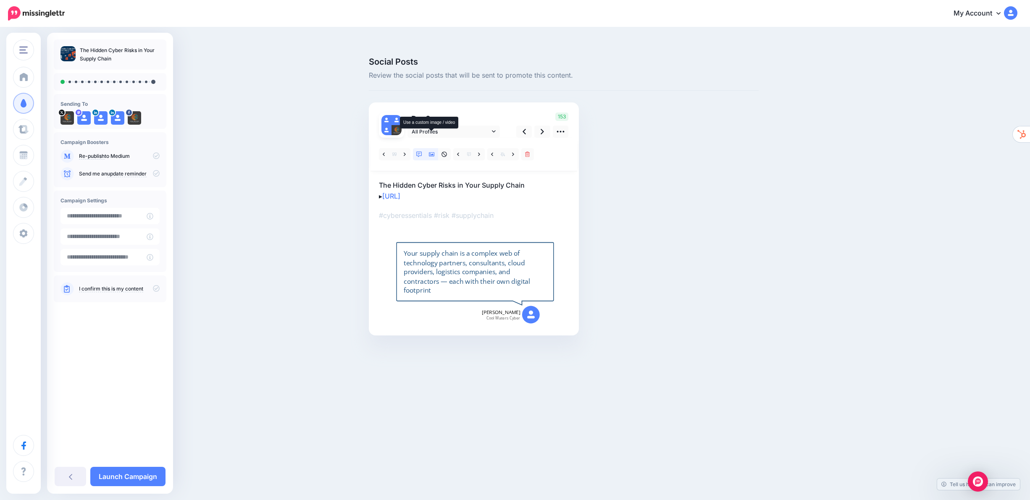
click at [431, 152] on icon at bounding box center [432, 154] width 6 height 4
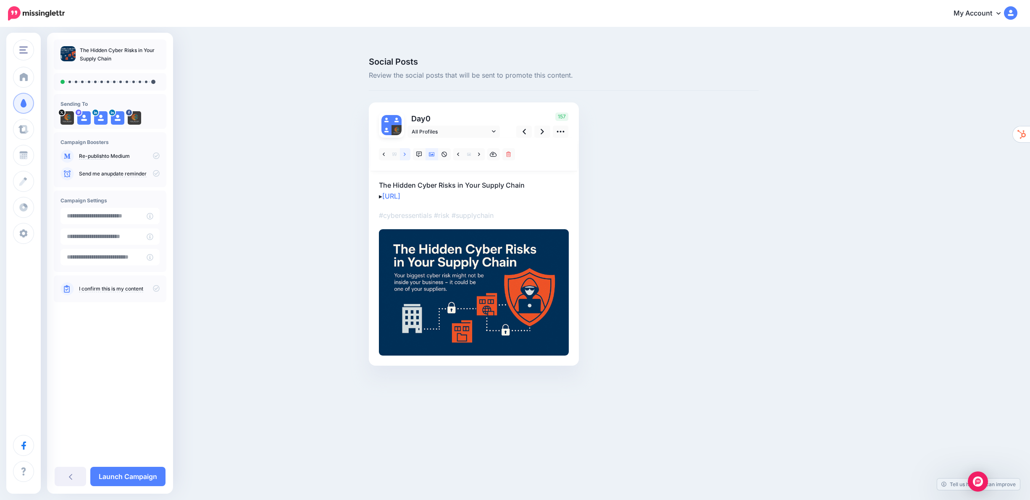
click at [406, 148] on link at bounding box center [405, 154] width 11 height 12
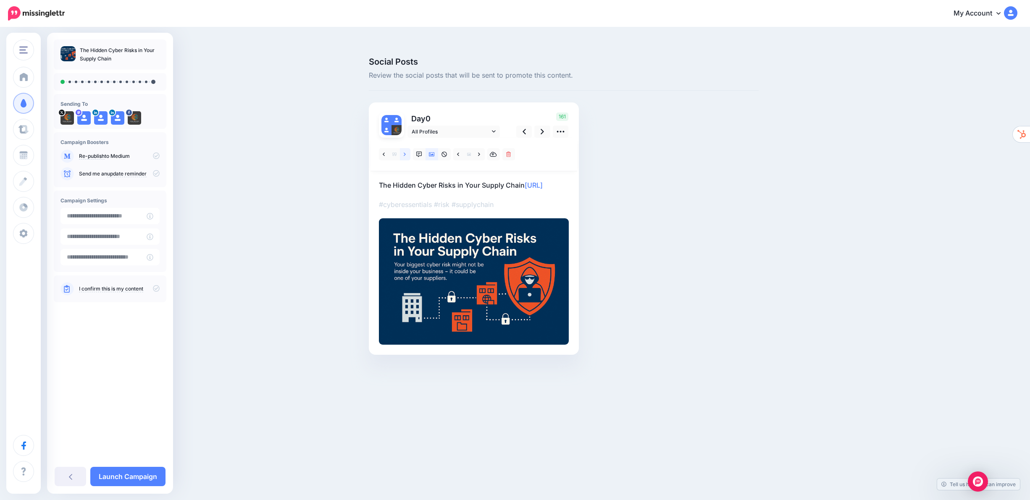
click at [406, 148] on link at bounding box center [405, 154] width 11 height 12
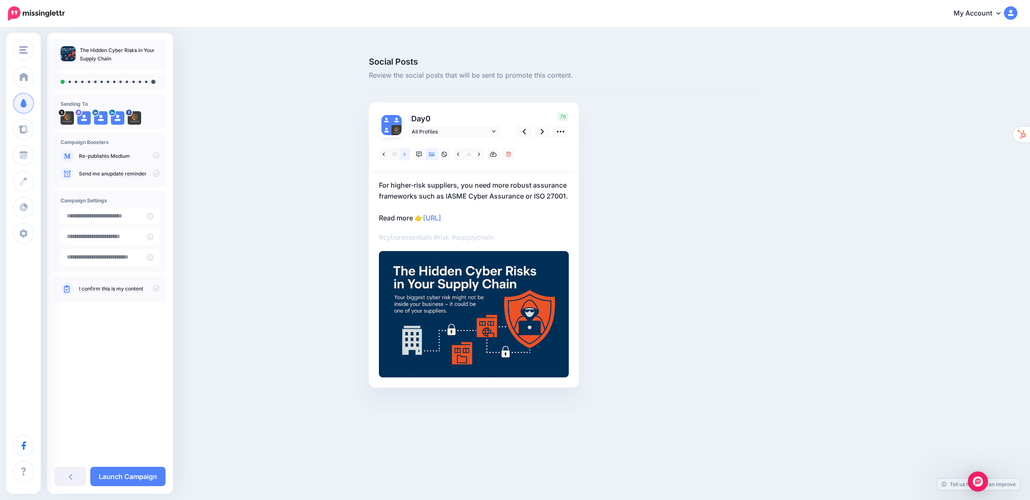
click at [406, 148] on link at bounding box center [405, 154] width 11 height 12
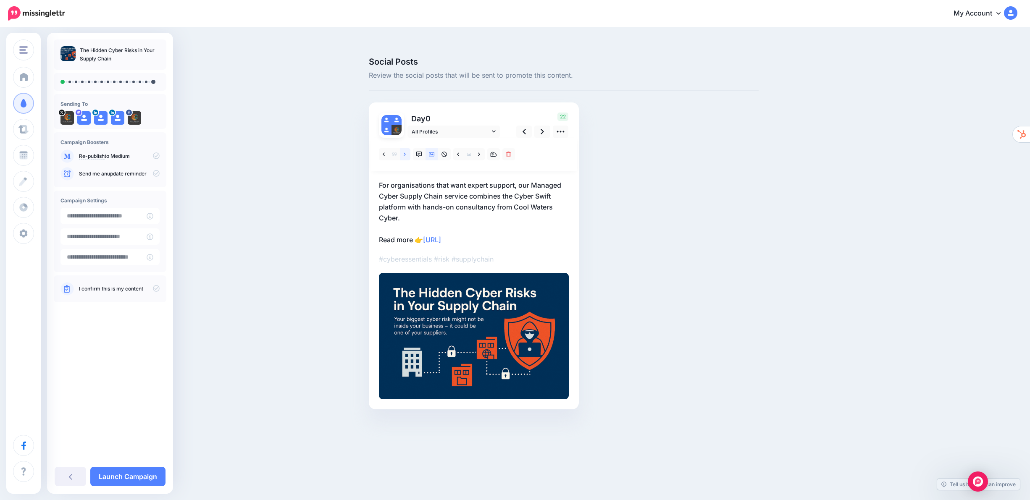
click at [406, 148] on link at bounding box center [405, 154] width 11 height 12
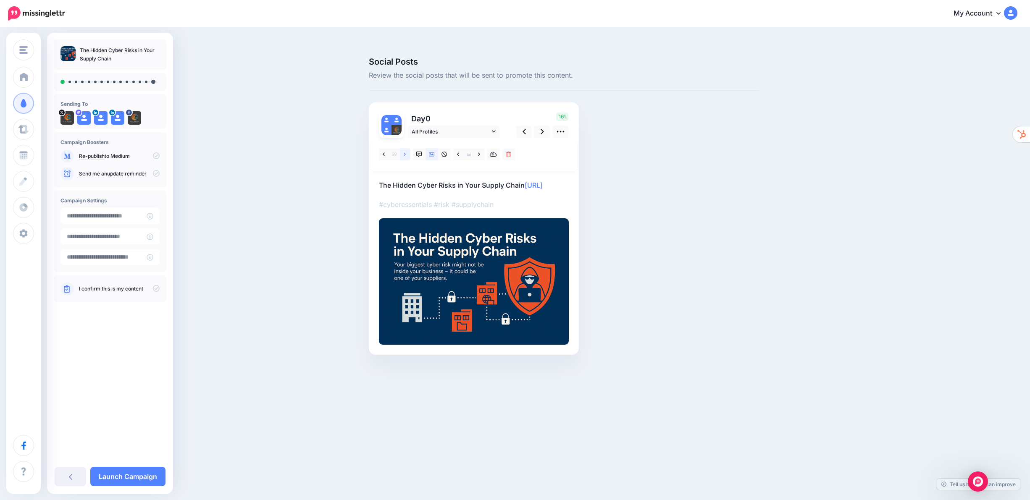
click at [406, 148] on link at bounding box center [405, 154] width 11 height 12
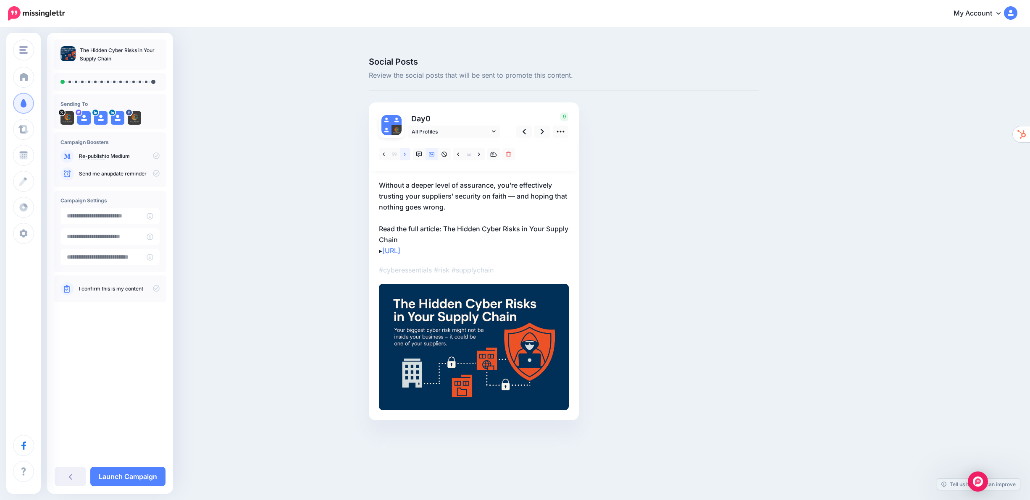
click at [406, 148] on link at bounding box center [405, 154] width 11 height 12
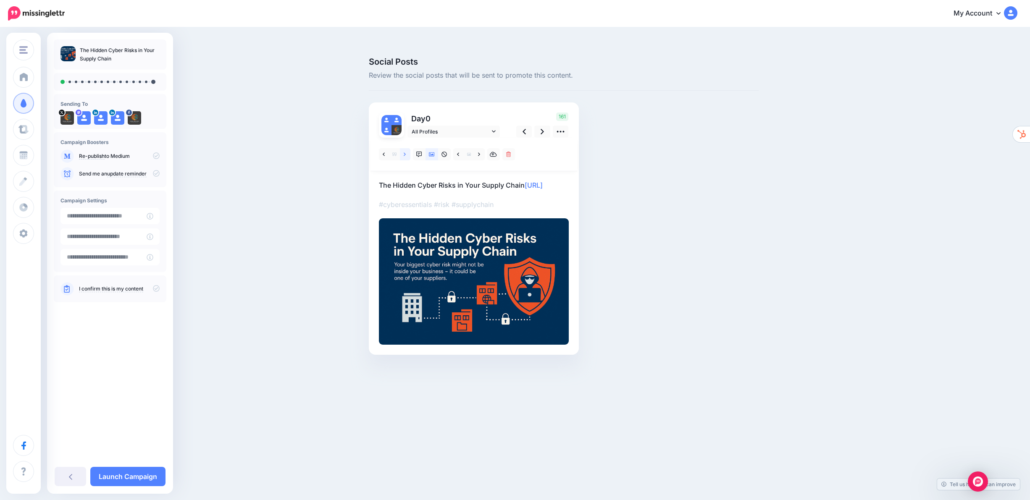
click at [406, 148] on link at bounding box center [405, 154] width 11 height 12
click at [75, 474] on link at bounding box center [71, 476] width 32 height 19
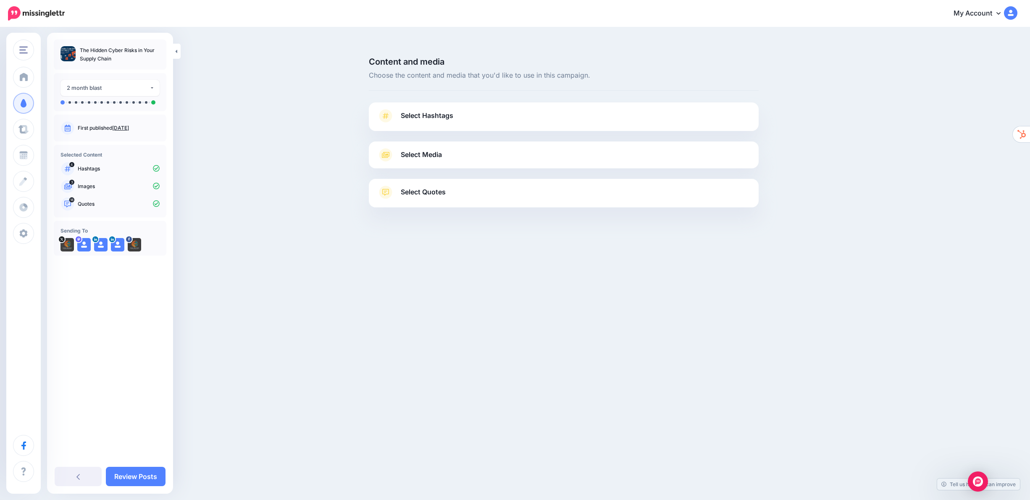
click at [436, 186] on span "Select Quotes" at bounding box center [423, 191] width 45 height 11
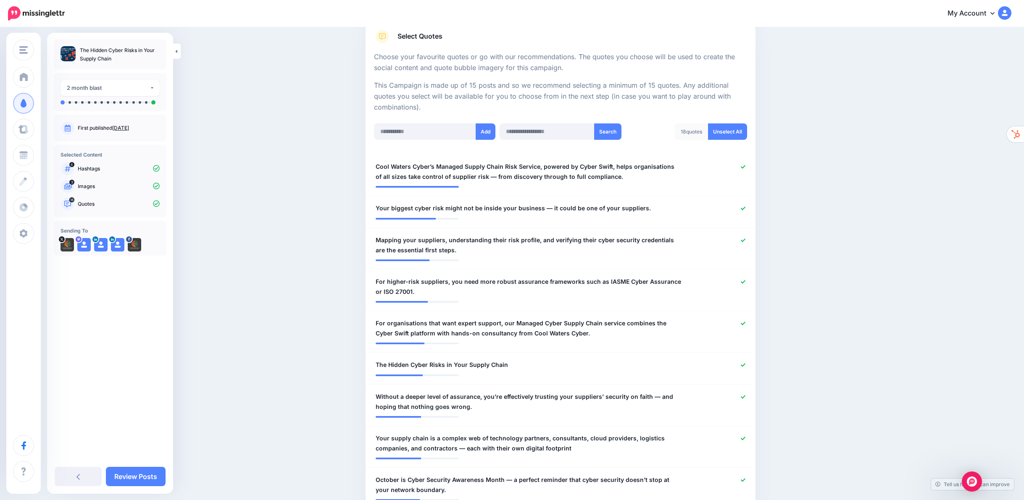
scroll to position [153, 0]
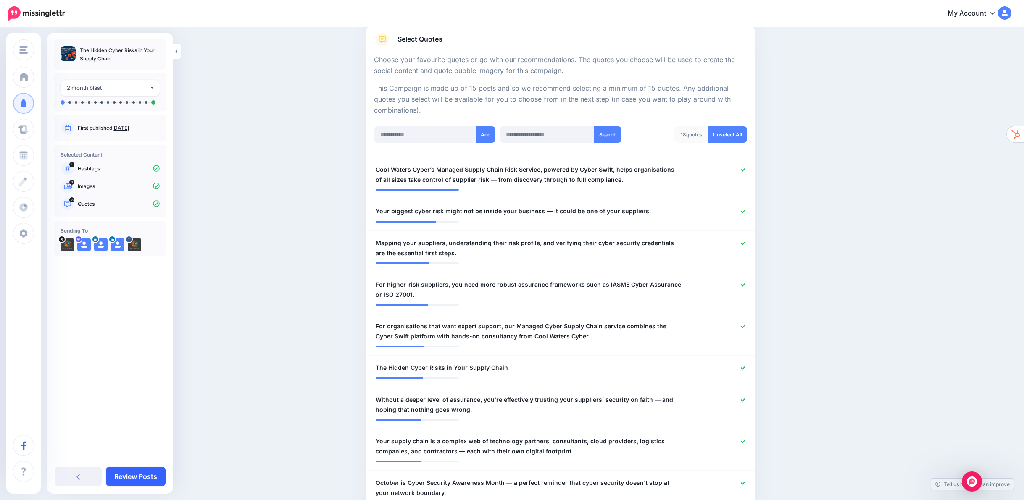
click at [144, 476] on link "Review Posts" at bounding box center [136, 476] width 60 height 19
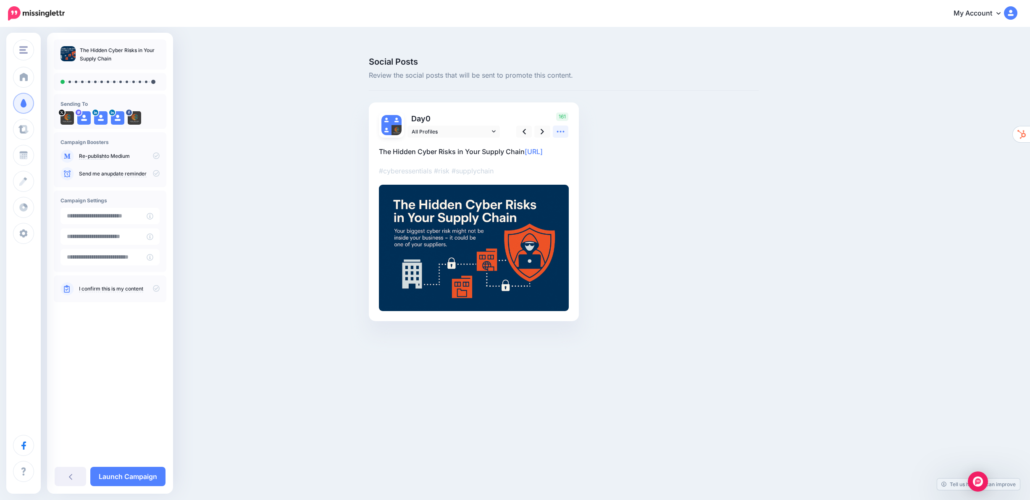
click at [562, 127] on icon at bounding box center [560, 131] width 9 height 9
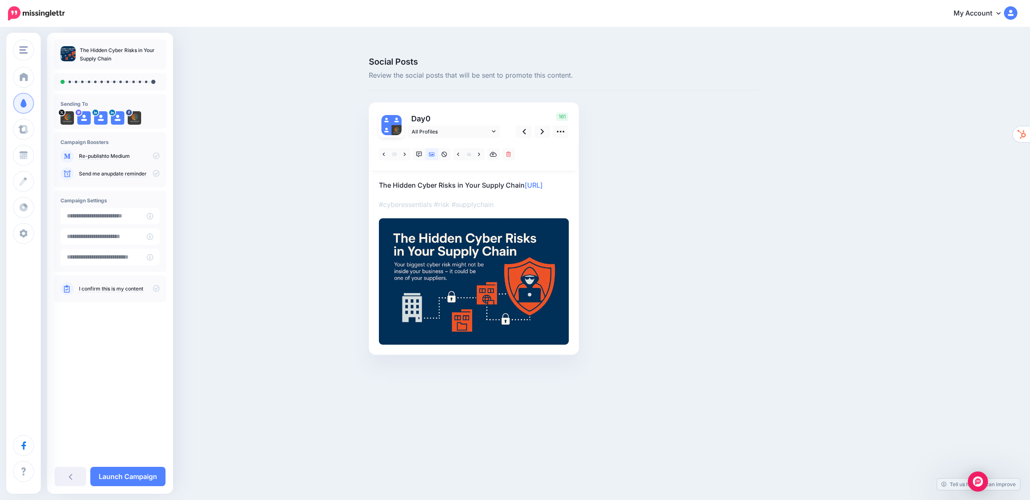
click at [393, 180] on p "The Hidden Cyber Risks in Your Supply Chain [URL]" at bounding box center [474, 185] width 190 height 11
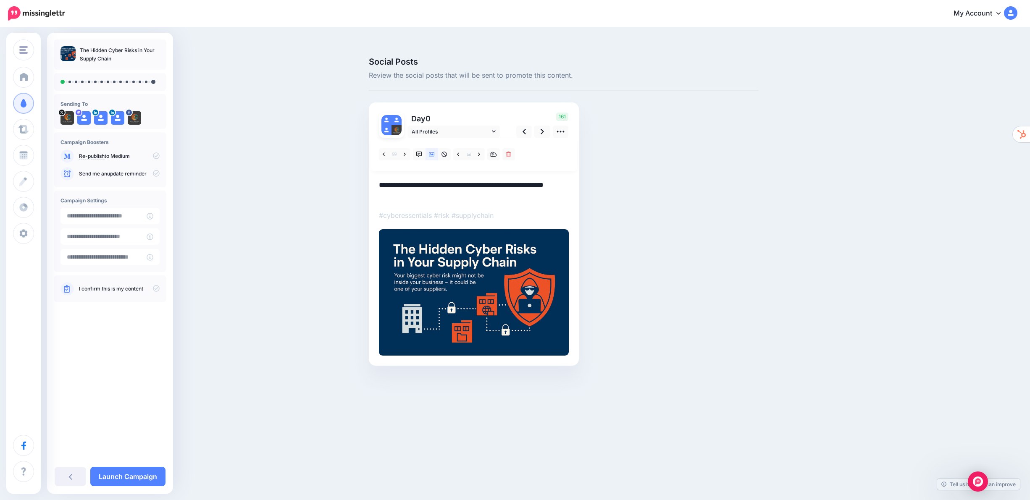
click at [387, 180] on textarea "**********" at bounding box center [474, 191] width 190 height 22
click at [379, 180] on textarea "**********" at bounding box center [474, 191] width 190 height 22
click at [630, 157] on div "Social Posts Review the social posts that will be sent to promote this content.…" at bounding box center [563, 225] width 402 height 334
click at [426, 180] on textarea "**********" at bounding box center [474, 191] width 190 height 22
click at [629, 177] on div "Social Posts Review the social posts that will be sent to promote this content.…" at bounding box center [563, 225] width 402 height 334
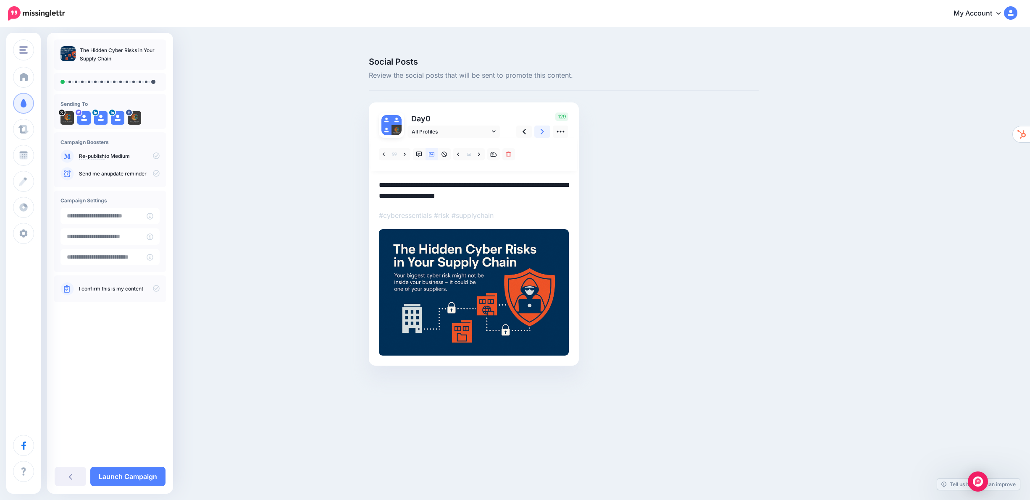
click at [539, 126] on link at bounding box center [542, 132] width 16 height 12
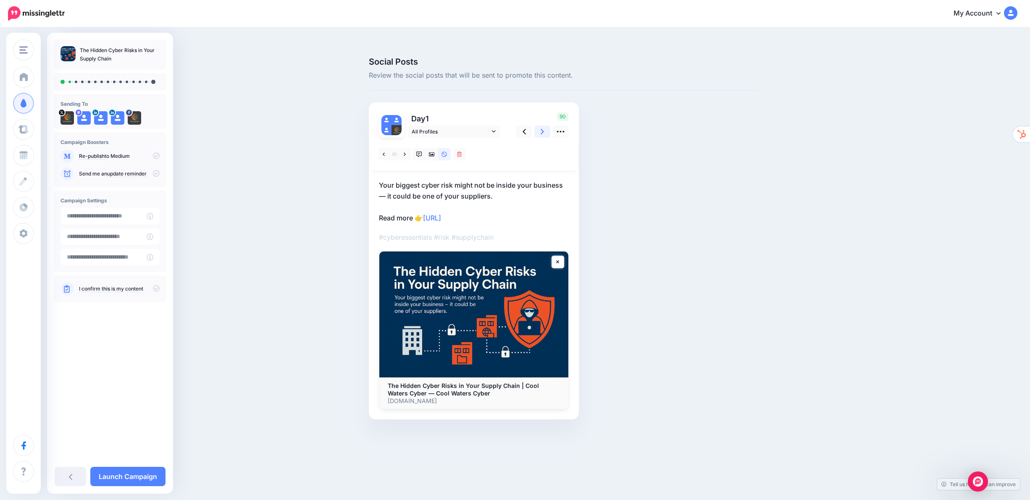
click at [541, 127] on icon at bounding box center [542, 131] width 3 height 9
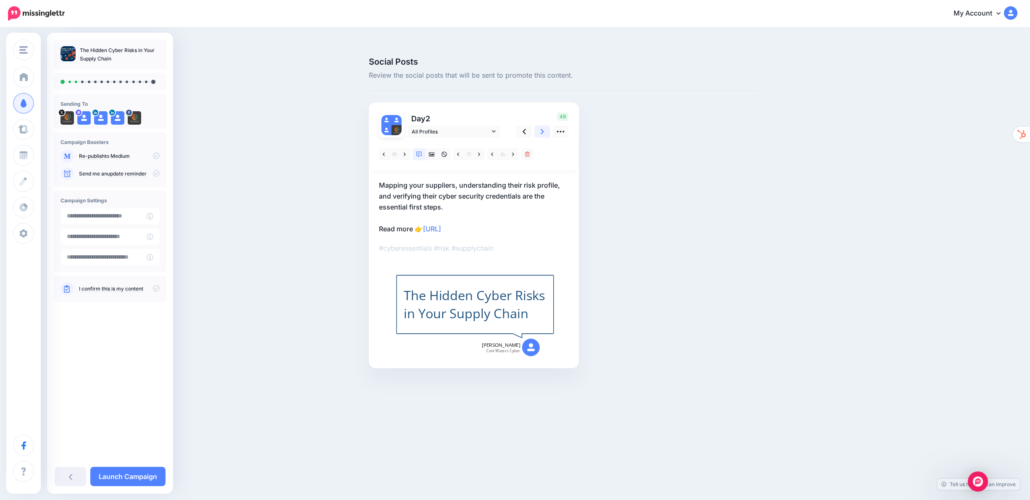
click at [541, 127] on icon at bounding box center [542, 131] width 3 height 9
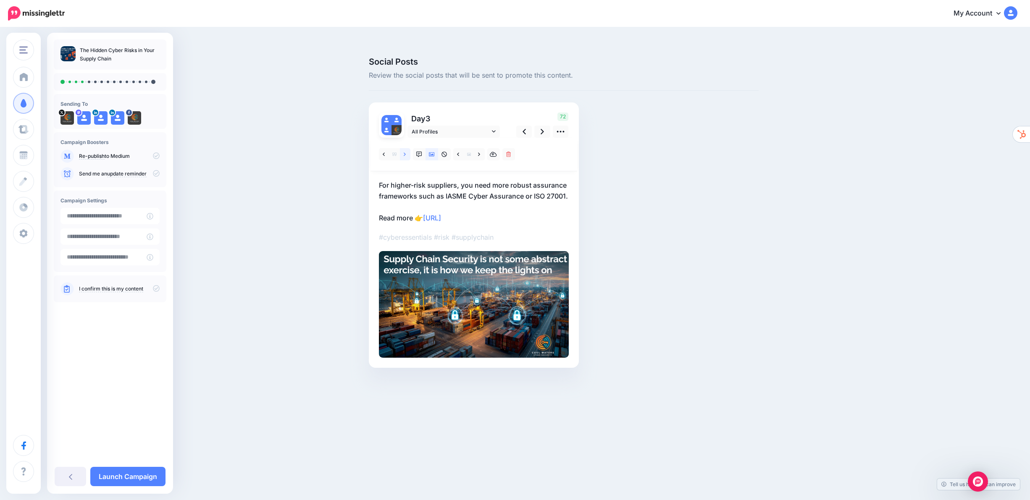
click at [404, 152] on icon at bounding box center [405, 155] width 2 height 6
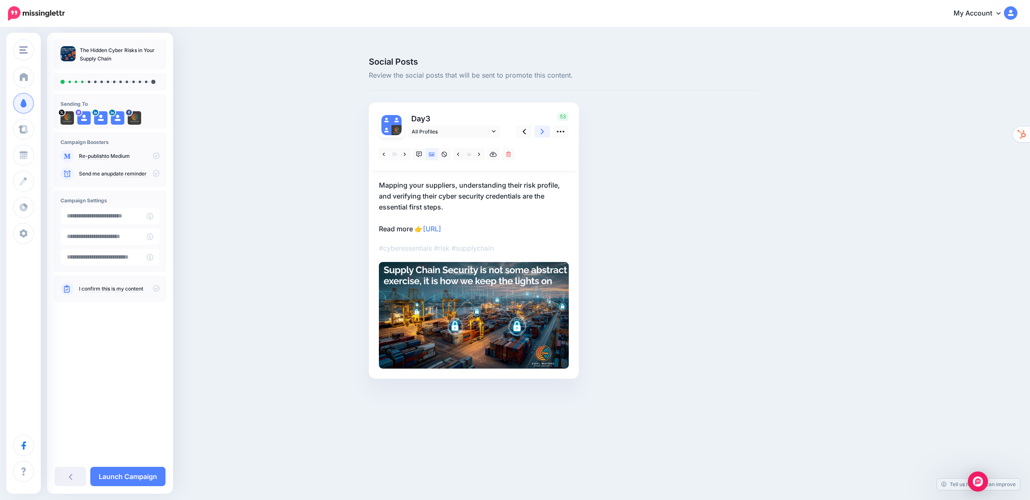
click at [542, 127] on icon at bounding box center [542, 131] width 3 height 9
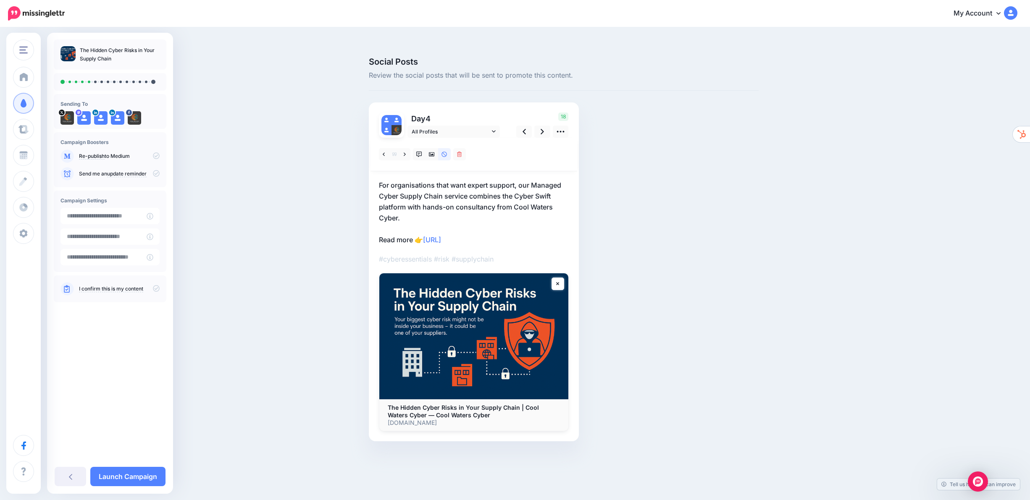
click at [412, 200] on p "For organisations that want expert support, our Managed Cyber Supply Chain serv…" at bounding box center [474, 213] width 190 height 66
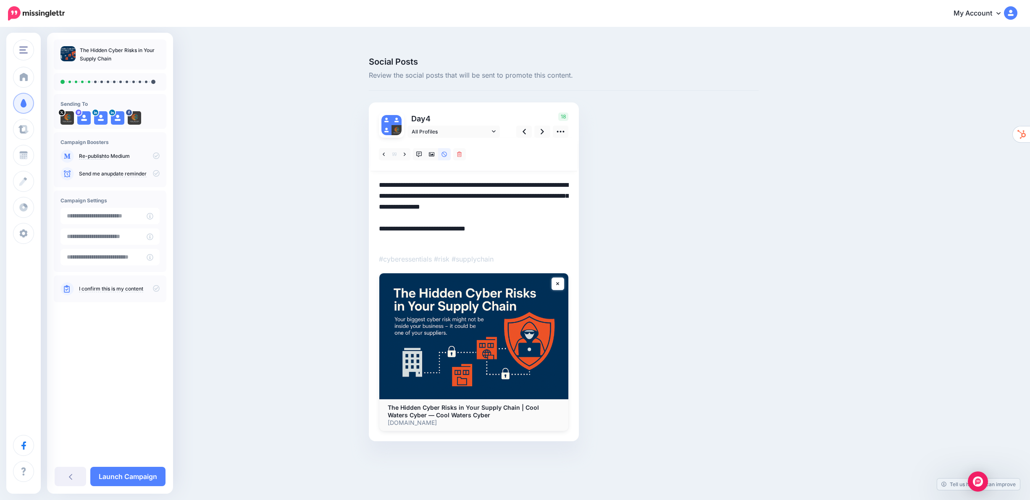
click at [412, 200] on textarea "**********" at bounding box center [474, 213] width 190 height 66
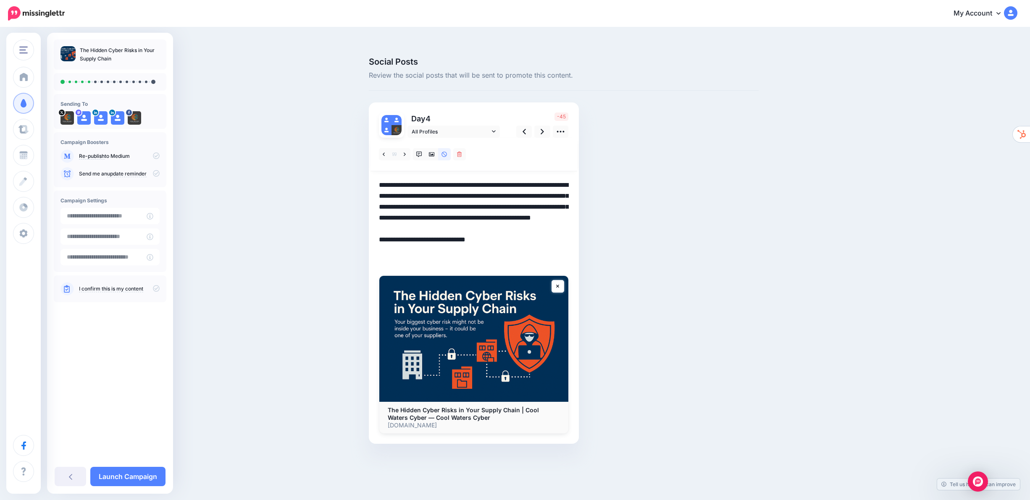
click at [624, 195] on div "Social Posts Review the social posts that will be sent to promote this content.…" at bounding box center [563, 264] width 402 height 412
drag, startPoint x: 522, startPoint y: 168, endPoint x: 352, endPoint y: 170, distance: 170.5
click at [352, 170] on div "Social Posts Review the social posts that will be sent to promote this content.…" at bounding box center [515, 263] width 1030 height 437
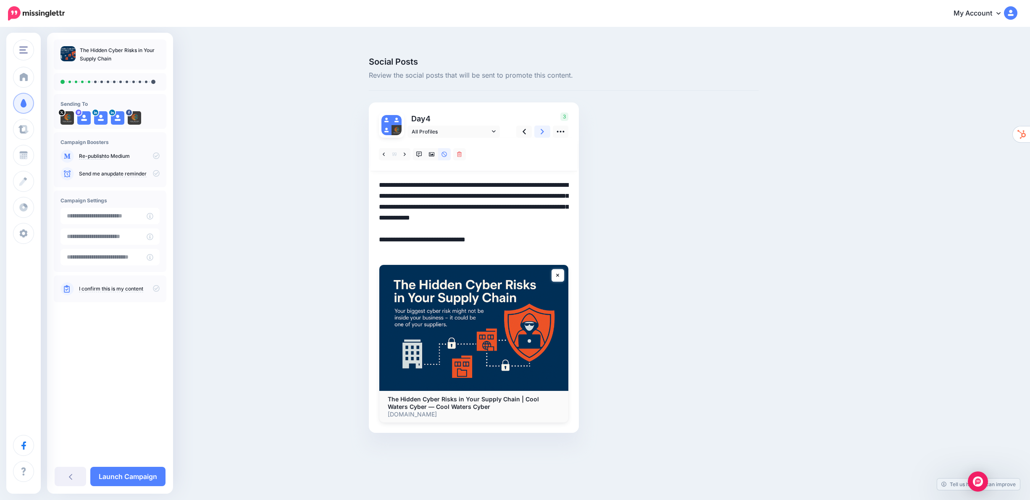
click at [541, 127] on icon at bounding box center [542, 131] width 3 height 9
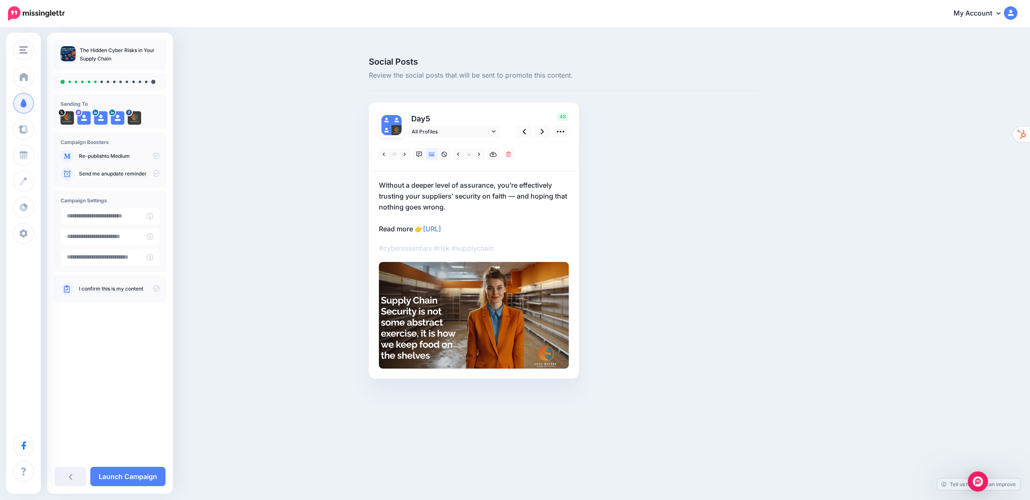
click at [455, 180] on p "Without a deeper level of assurance, you’re effectively trusting your suppliers…" at bounding box center [474, 207] width 190 height 55
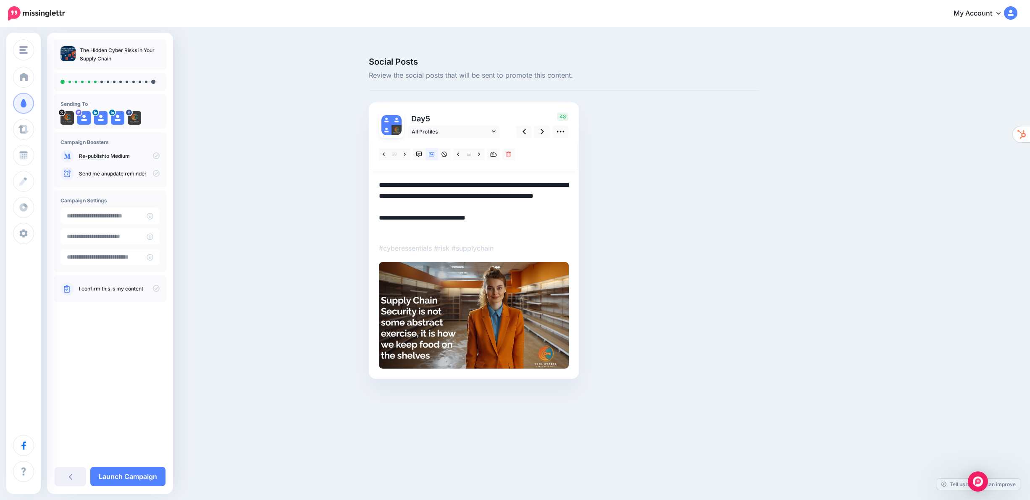
click at [455, 181] on textarea "**********" at bounding box center [474, 207] width 190 height 55
type textarea "**********"
click at [689, 163] on div "Social Posts Review the social posts that will be sent to promote this content.…" at bounding box center [563, 231] width 402 height 347
click at [541, 129] on icon at bounding box center [542, 131] width 3 height 5
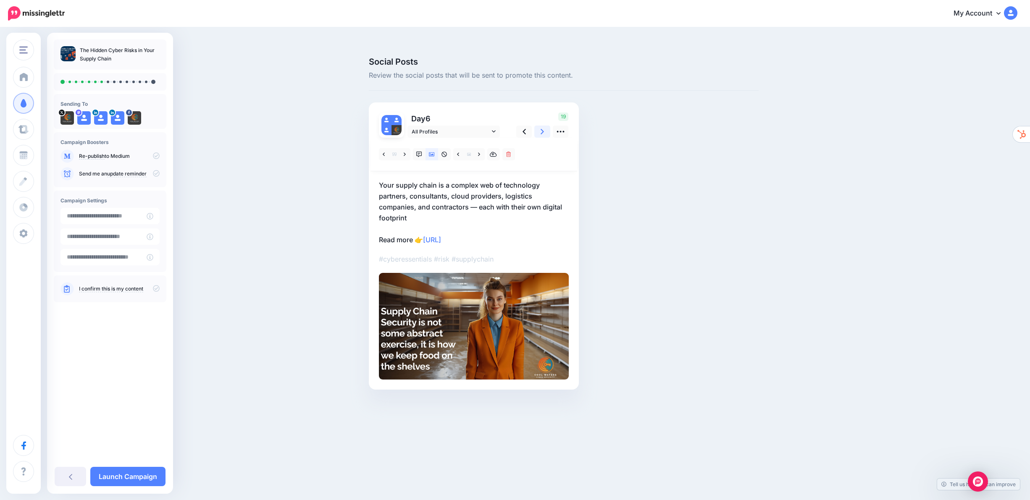
click at [543, 129] on icon at bounding box center [542, 131] width 3 height 5
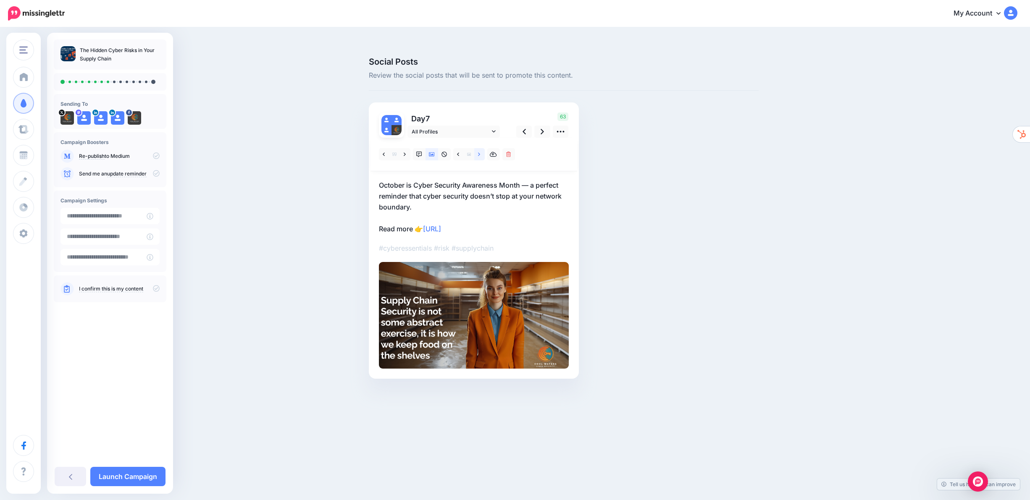
click at [481, 148] on link at bounding box center [479, 154] width 11 height 12
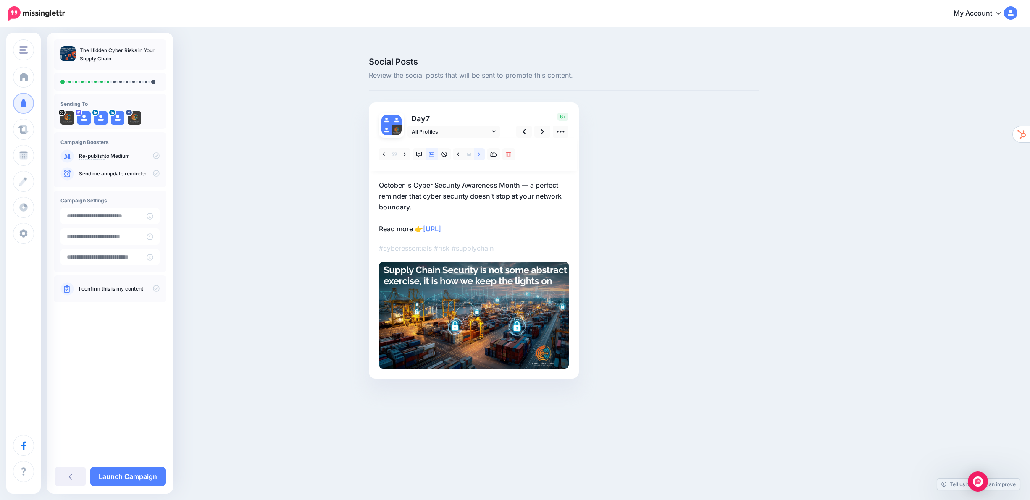
click at [481, 148] on link at bounding box center [479, 154] width 11 height 12
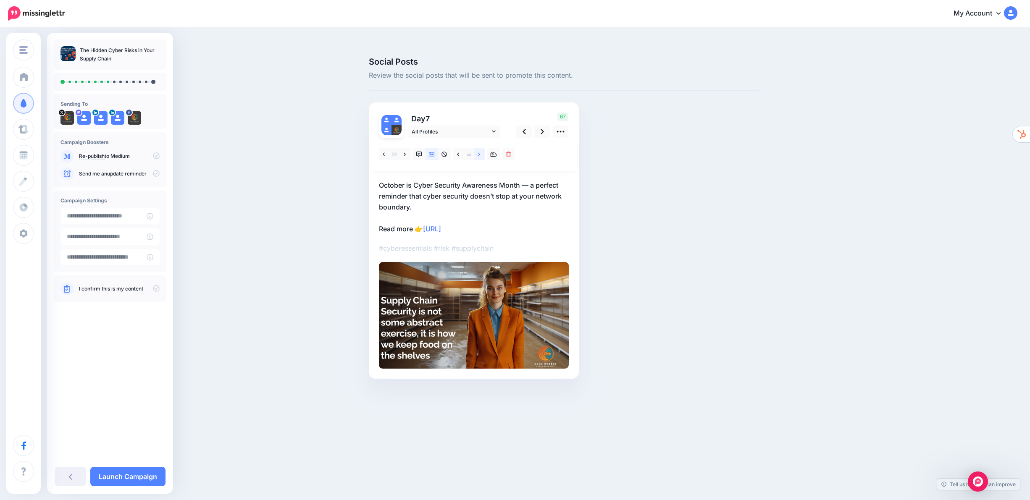
click at [480, 152] on icon at bounding box center [479, 155] width 2 height 6
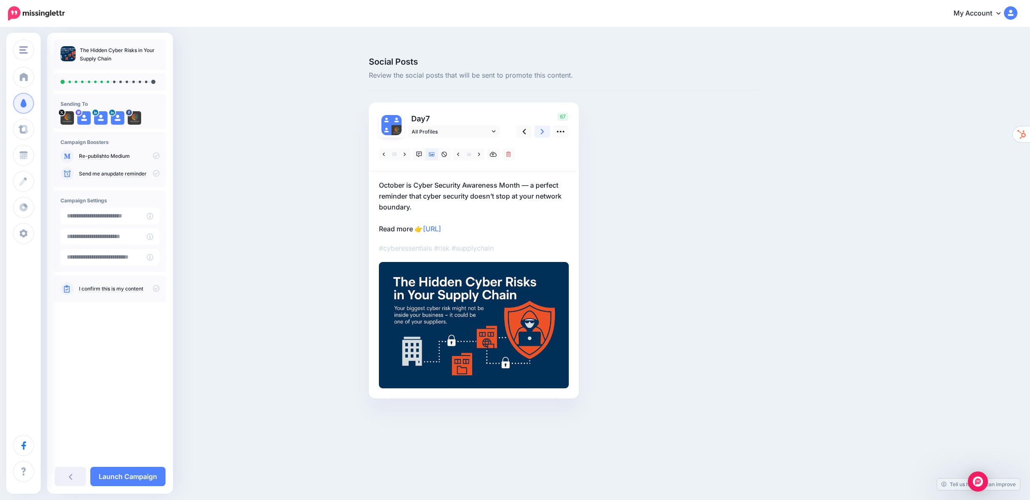
click at [543, 127] on icon at bounding box center [542, 131] width 3 height 9
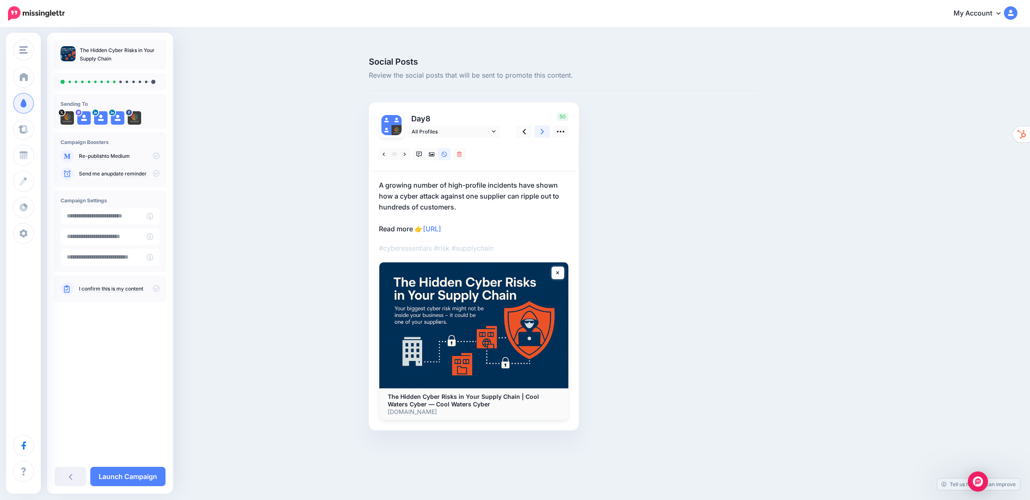
click at [544, 126] on link at bounding box center [542, 132] width 16 height 12
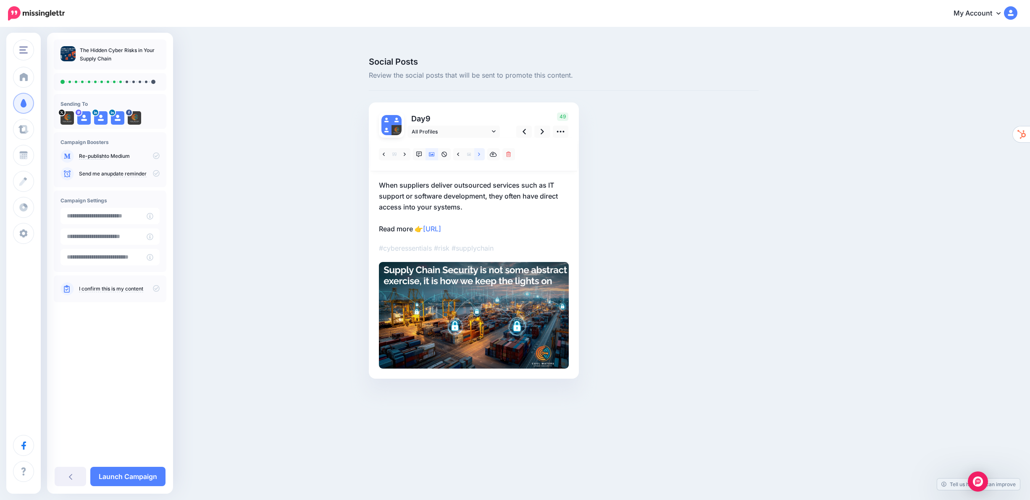
click at [480, 152] on icon at bounding box center [479, 155] width 2 height 6
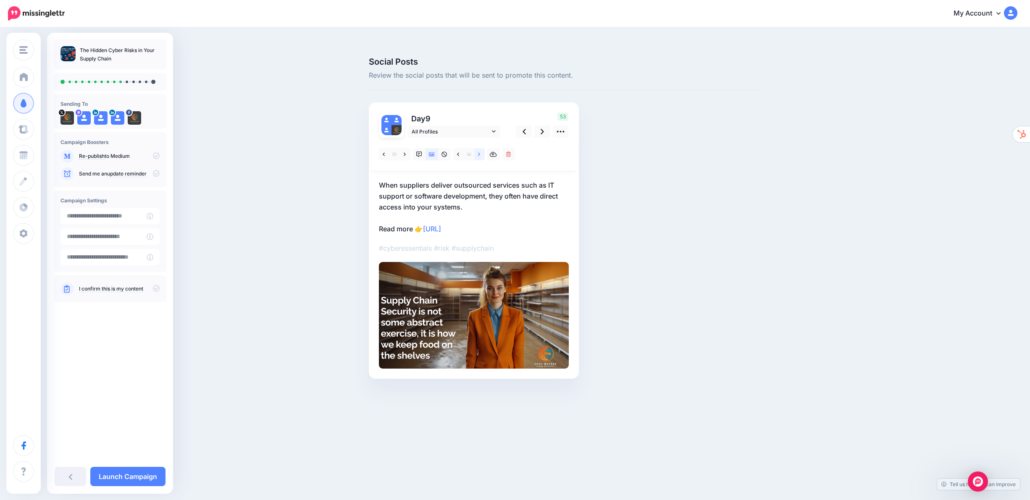
click at [480, 152] on icon at bounding box center [479, 155] width 2 height 6
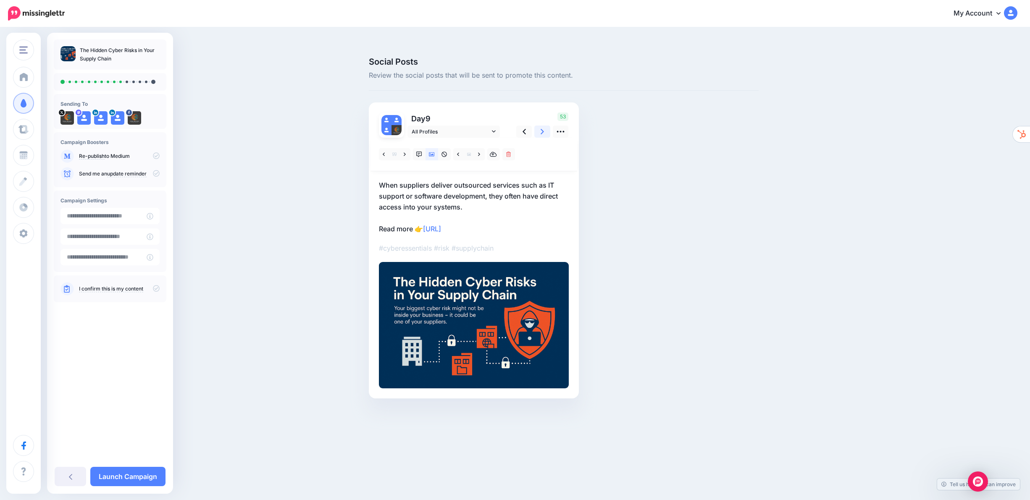
click at [543, 129] on icon at bounding box center [542, 131] width 3 height 5
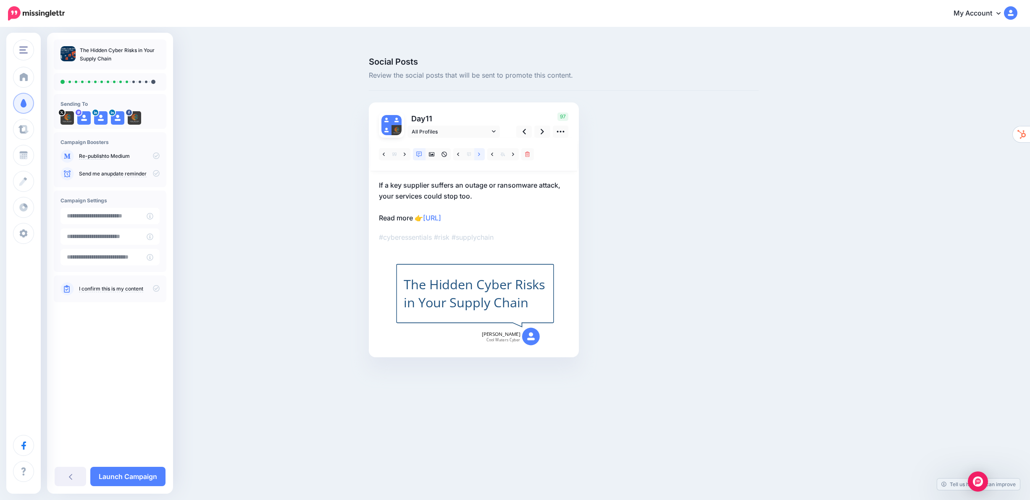
click at [480, 152] on icon at bounding box center [479, 155] width 2 height 6
click at [541, 129] on icon at bounding box center [542, 131] width 3 height 5
click at [479, 152] on icon at bounding box center [479, 155] width 2 height 6
click at [479, 152] on icon at bounding box center [479, 153] width 2 height 3
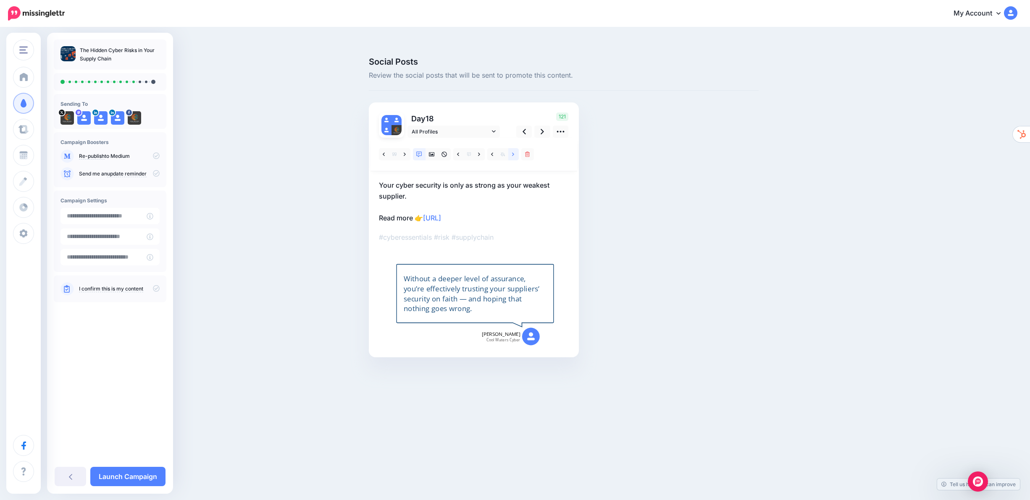
click at [512, 152] on icon at bounding box center [513, 155] width 2 height 6
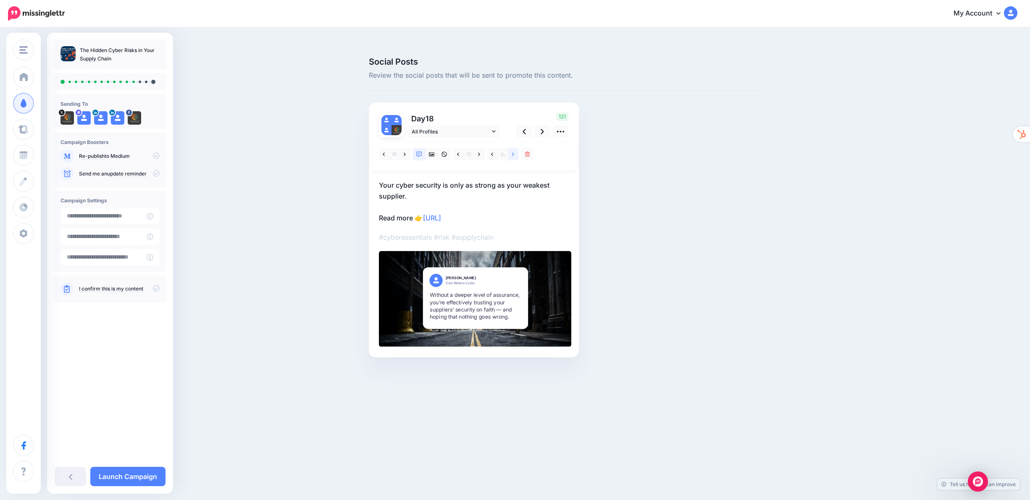
click at [511, 148] on link at bounding box center [513, 154] width 11 height 12
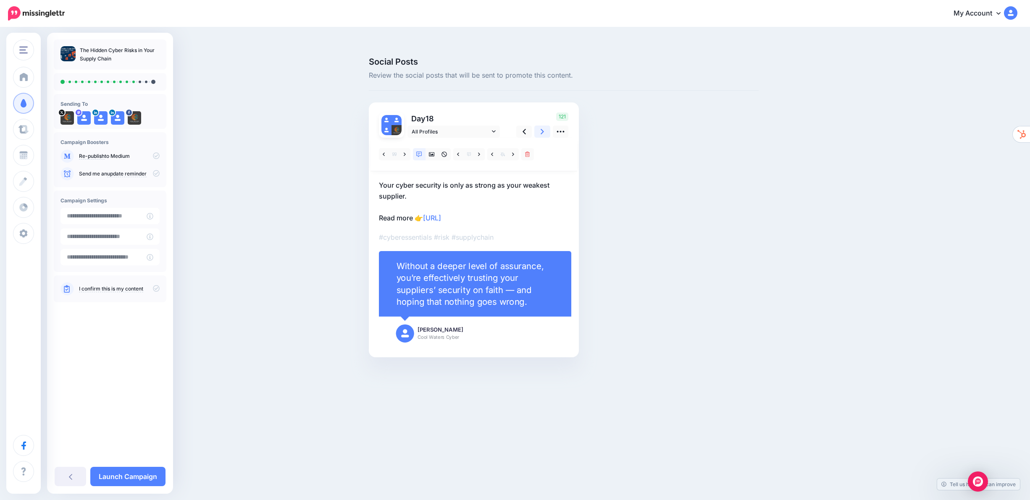
click at [544, 127] on icon at bounding box center [542, 131] width 3 height 9
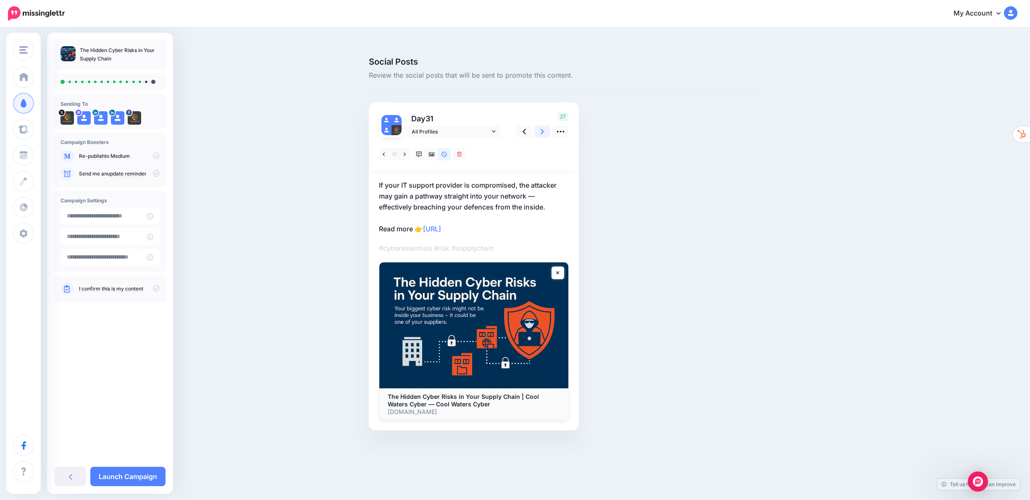
click at [543, 127] on icon at bounding box center [542, 131] width 3 height 9
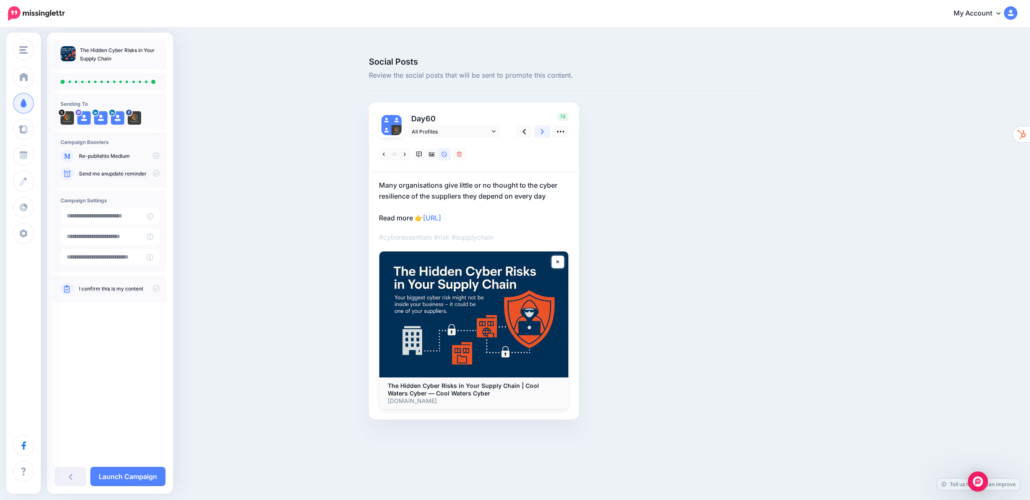
click at [543, 127] on icon at bounding box center [542, 131] width 3 height 9
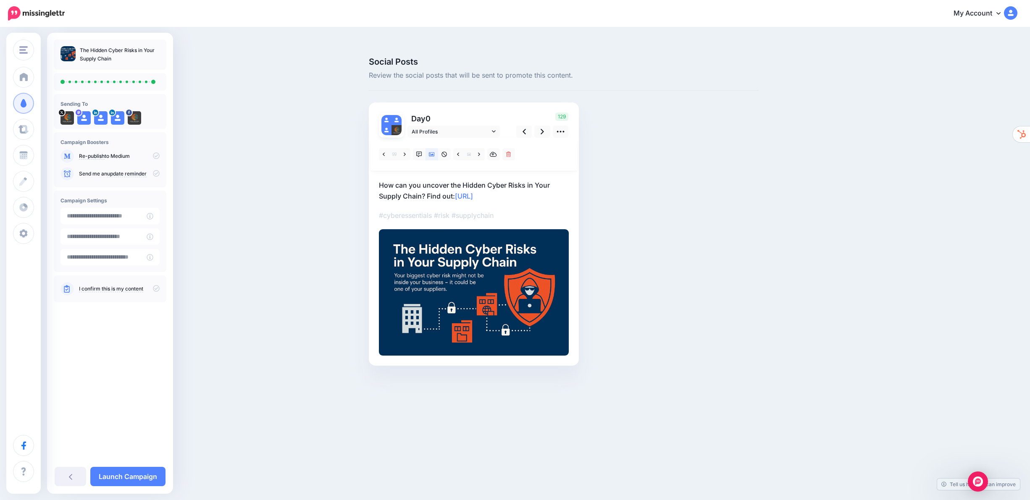
click at [157, 286] on icon at bounding box center [156, 288] width 7 height 7
click at [154, 156] on icon at bounding box center [156, 155] width 7 height 7
click at [137, 475] on link "Launch Campaign" at bounding box center [127, 476] width 75 height 19
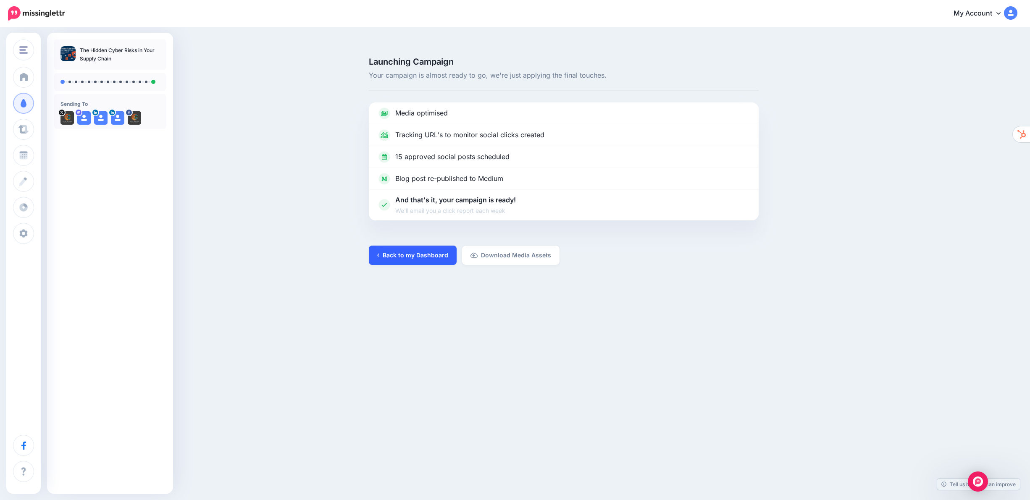
click at [425, 246] on link "Back to my Dashboard" at bounding box center [413, 255] width 88 height 19
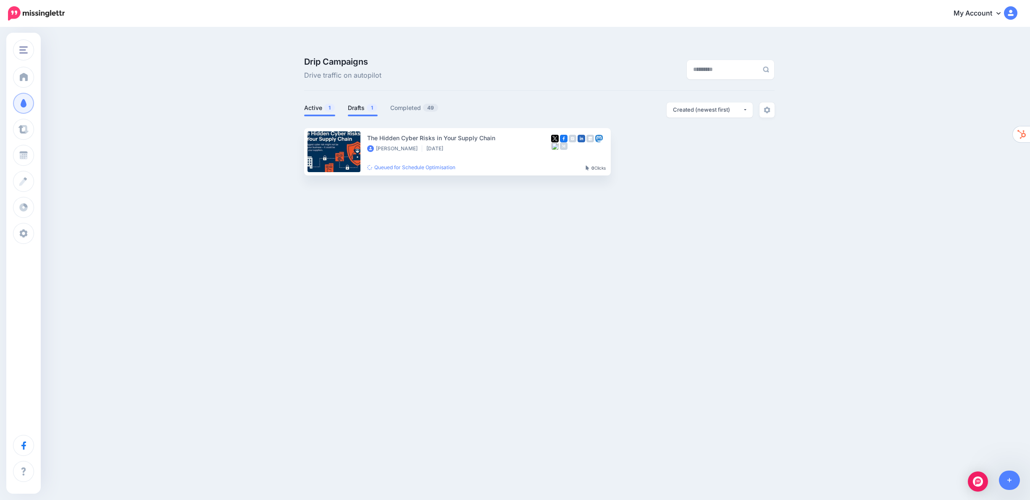
click at [361, 103] on link "Drafts 1" at bounding box center [363, 108] width 30 height 10
click at [647, 144] on link "Setup Campaign" at bounding box center [645, 151] width 57 height 15
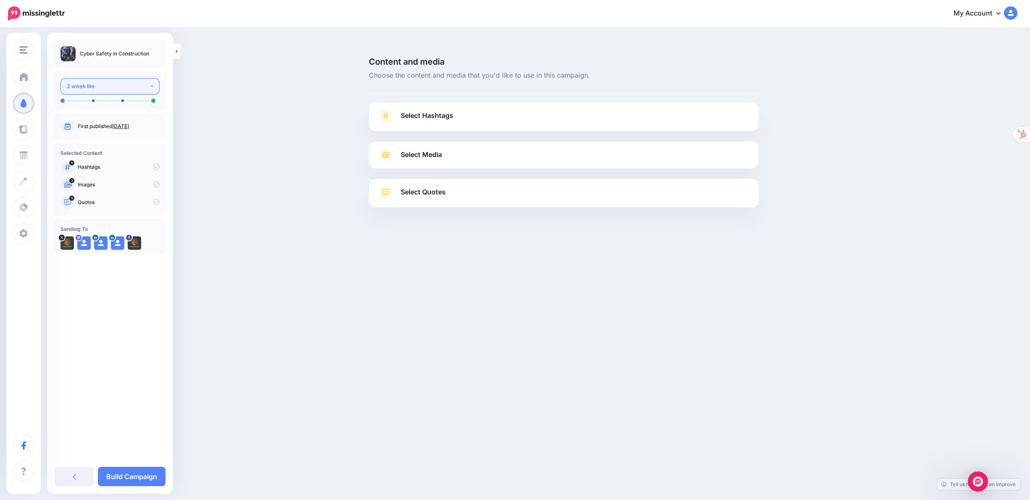
click at [149, 87] on div "2 week lite" at bounding box center [108, 86] width 83 height 10
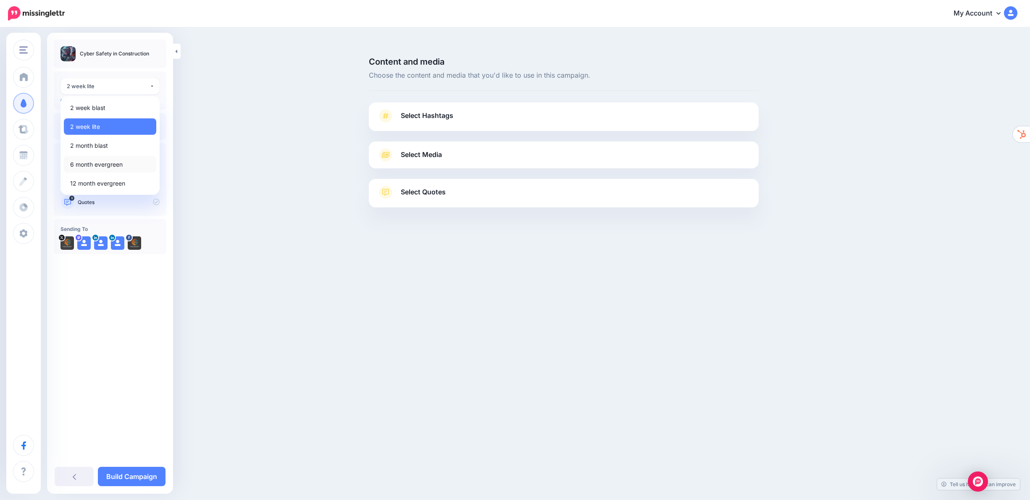
click at [107, 163] on span "6 month evergreen" at bounding box center [96, 165] width 53 height 10
select select "******"
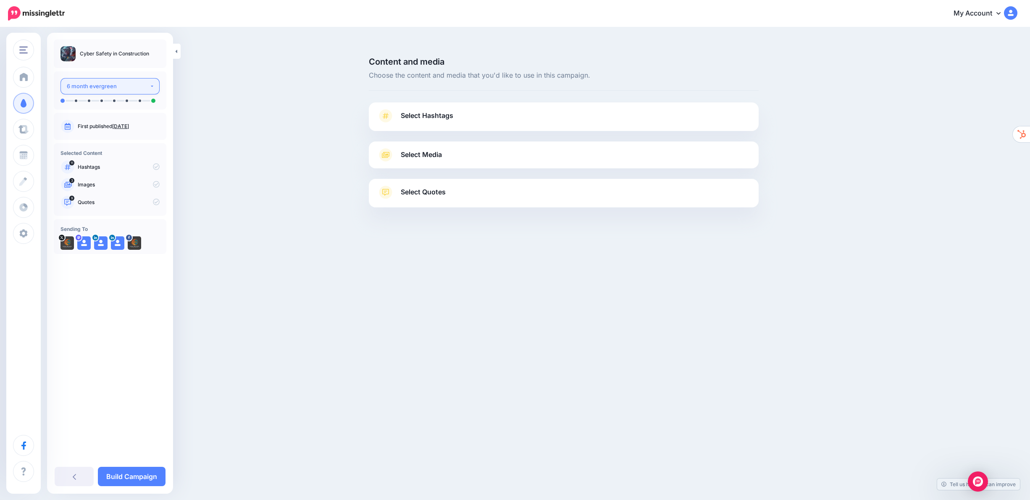
click at [150, 86] on button "6 month evergreen" at bounding box center [109, 86] width 99 height 16
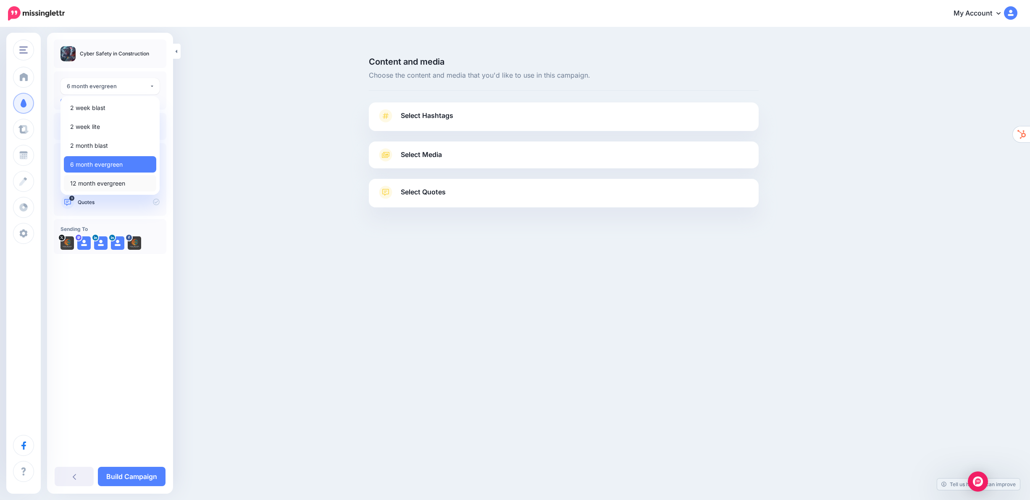
click at [132, 184] on link "12 month evergreen" at bounding box center [110, 183] width 92 height 16
select select "******"
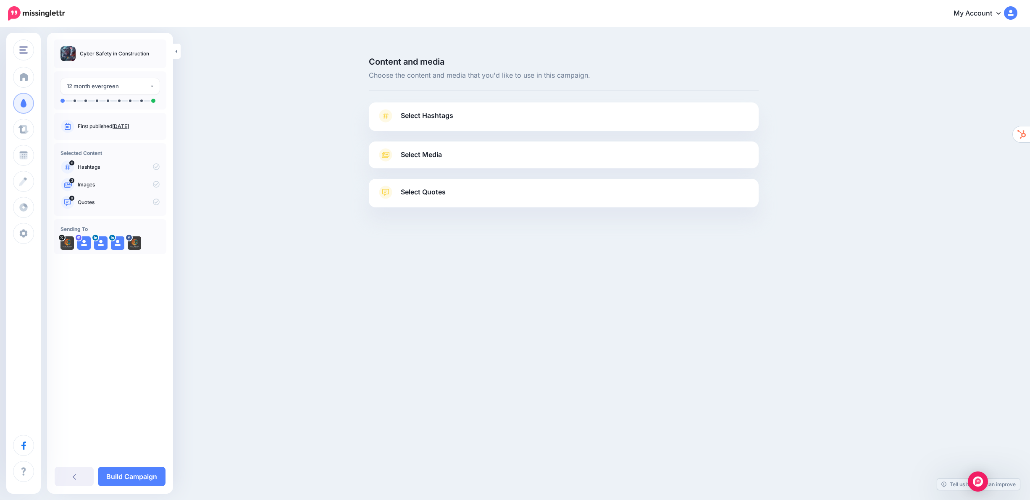
click at [430, 110] on span "Select Hashtags" at bounding box center [427, 115] width 53 height 11
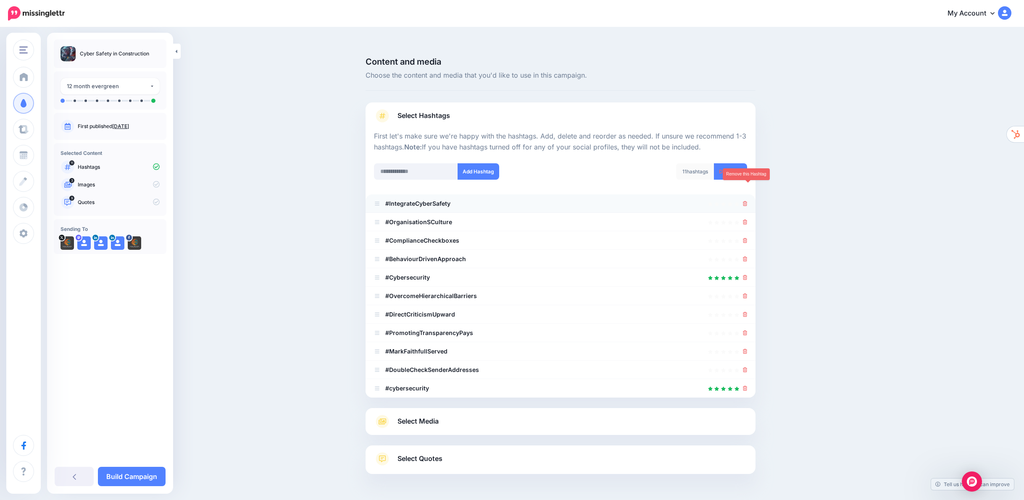
click at [747, 201] on icon at bounding box center [745, 203] width 5 height 5
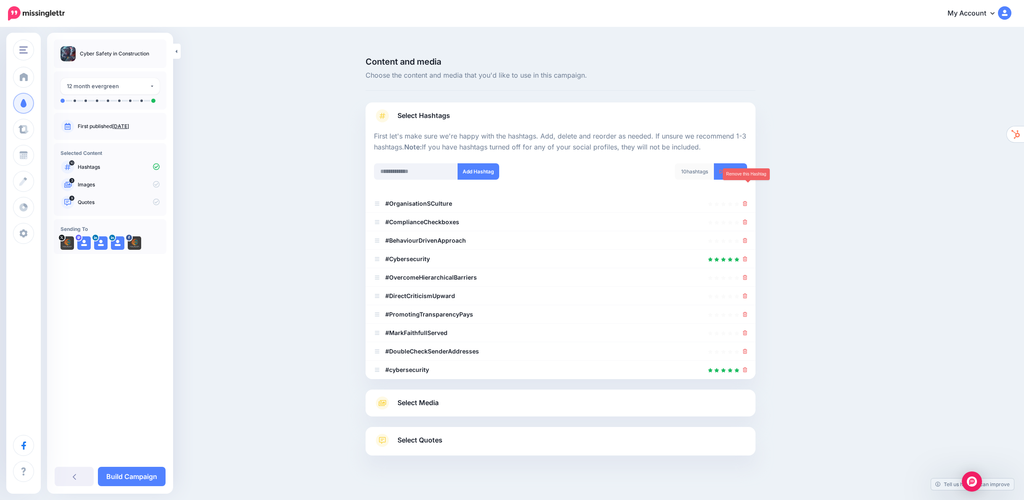
click at [747, 201] on icon at bounding box center [745, 203] width 5 height 5
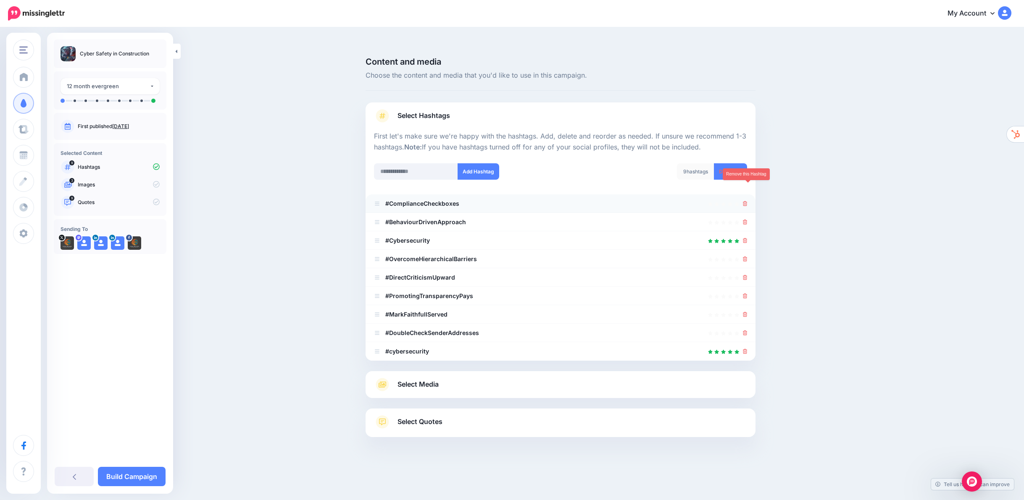
click at [747, 201] on icon at bounding box center [745, 203] width 5 height 5
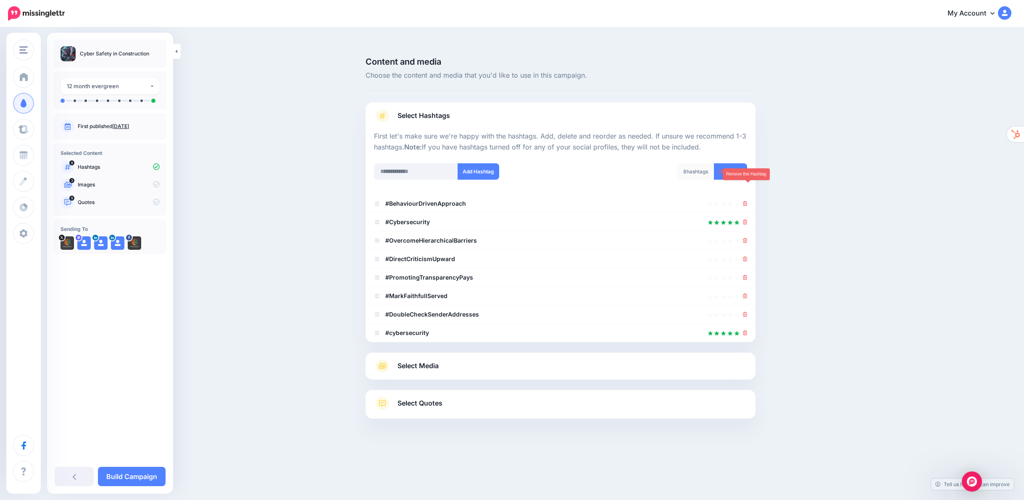
click at [747, 201] on icon at bounding box center [745, 203] width 5 height 5
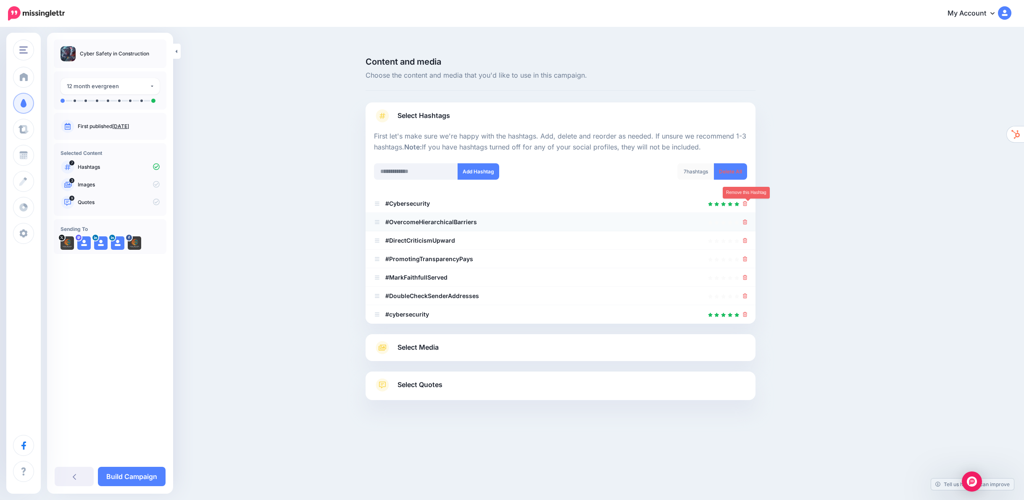
click at [747, 220] on icon at bounding box center [745, 222] width 5 height 5
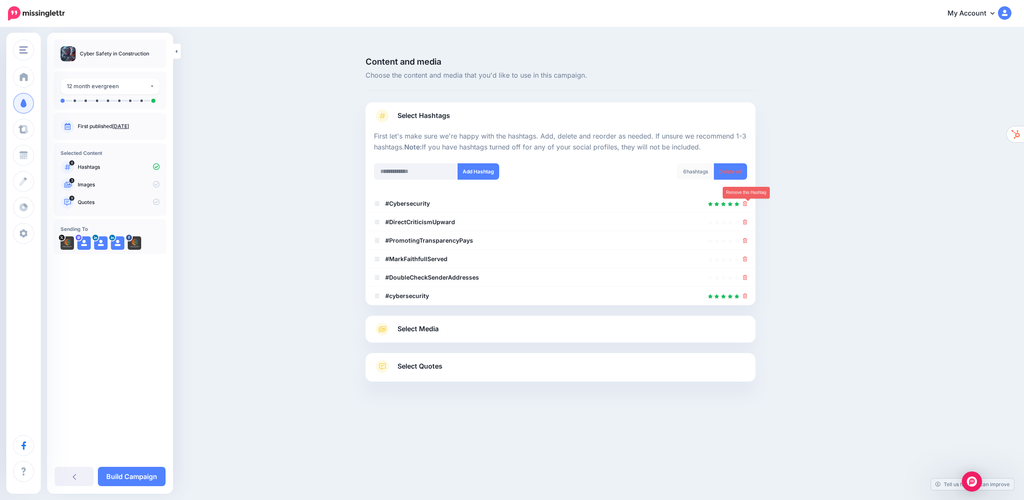
click at [747, 220] on icon at bounding box center [745, 222] width 5 height 5
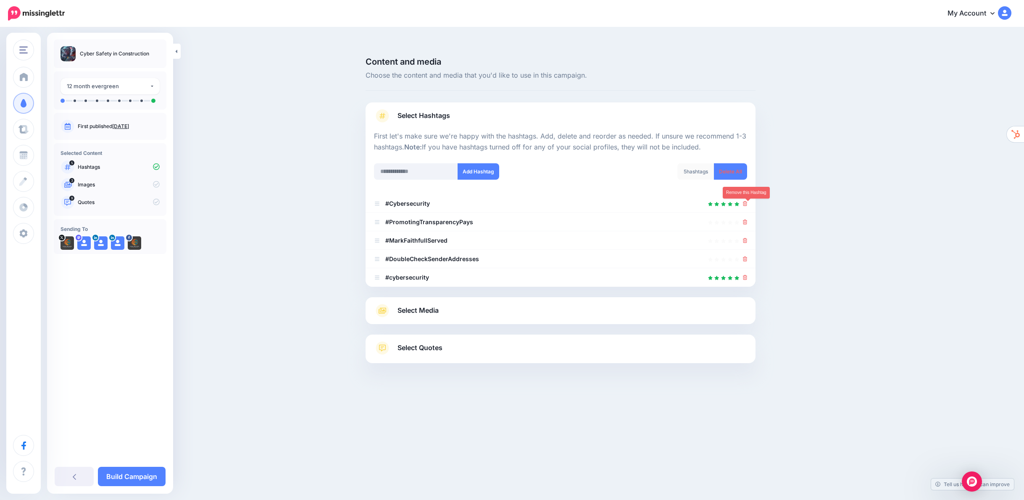
click at [747, 220] on icon at bounding box center [745, 222] width 5 height 5
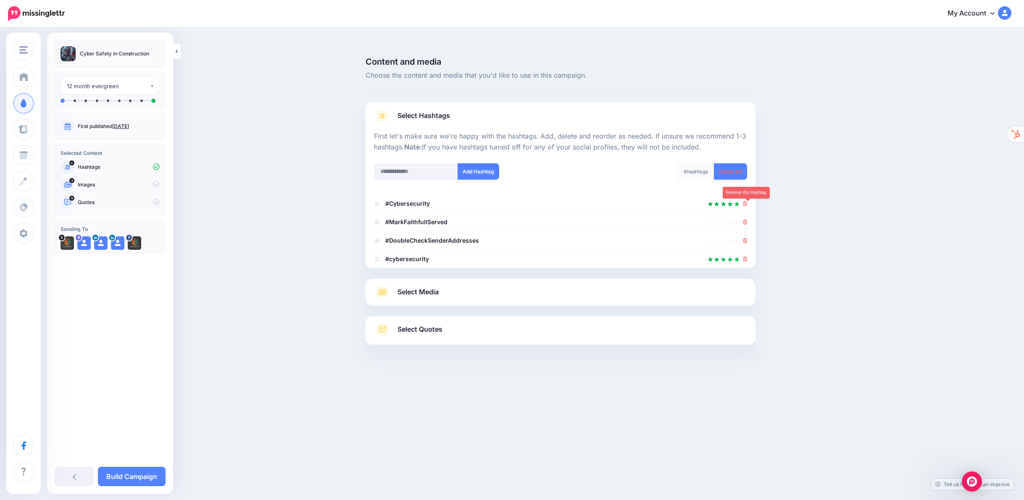
click at [747, 220] on icon at bounding box center [745, 222] width 5 height 5
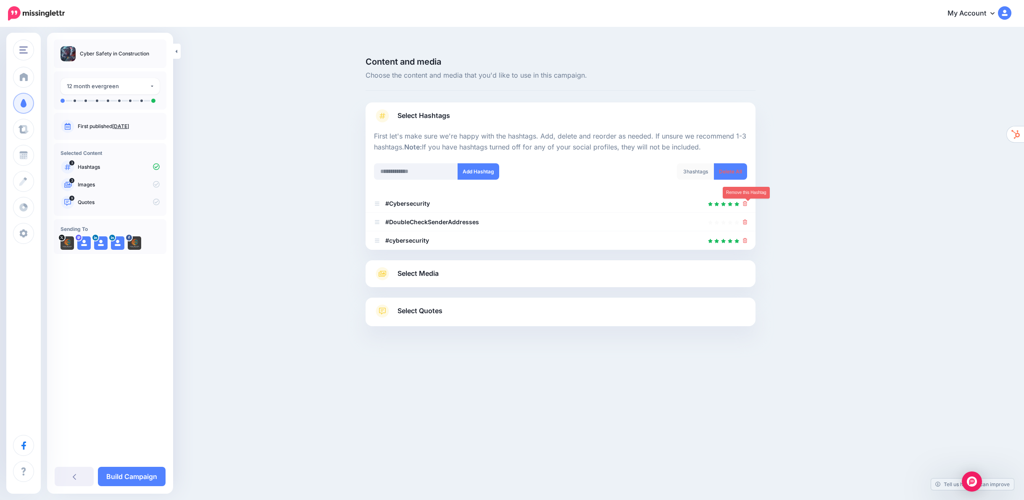
click at [747, 220] on icon at bounding box center [745, 222] width 5 height 5
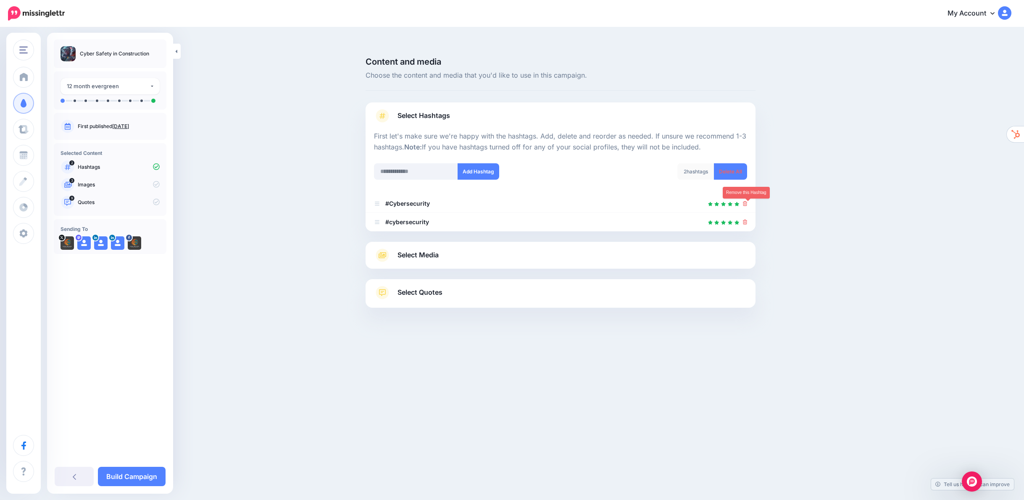
click at [747, 220] on icon at bounding box center [745, 222] width 5 height 5
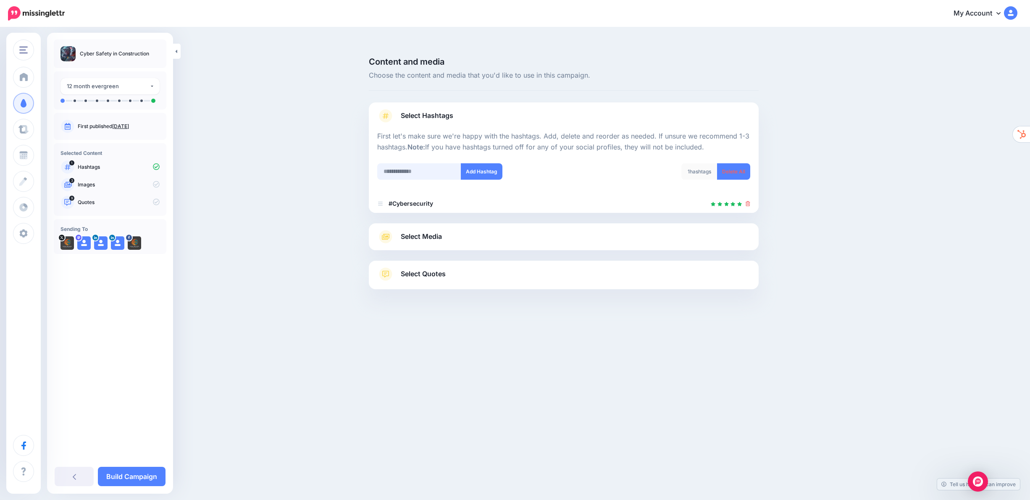
click at [421, 163] on input "text" at bounding box center [419, 171] width 84 height 16
type input "**********"
click at [491, 163] on button "Add Hashtag" at bounding box center [482, 171] width 42 height 16
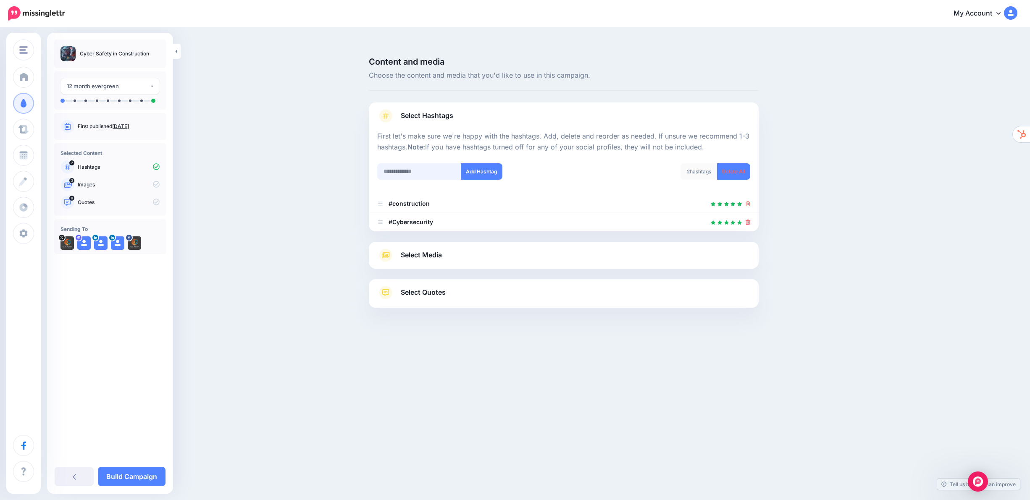
click at [413, 163] on input "text" at bounding box center [419, 171] width 84 height 16
type input "*******"
click at [493, 163] on button "Add Hashtag" at bounding box center [482, 171] width 42 height 16
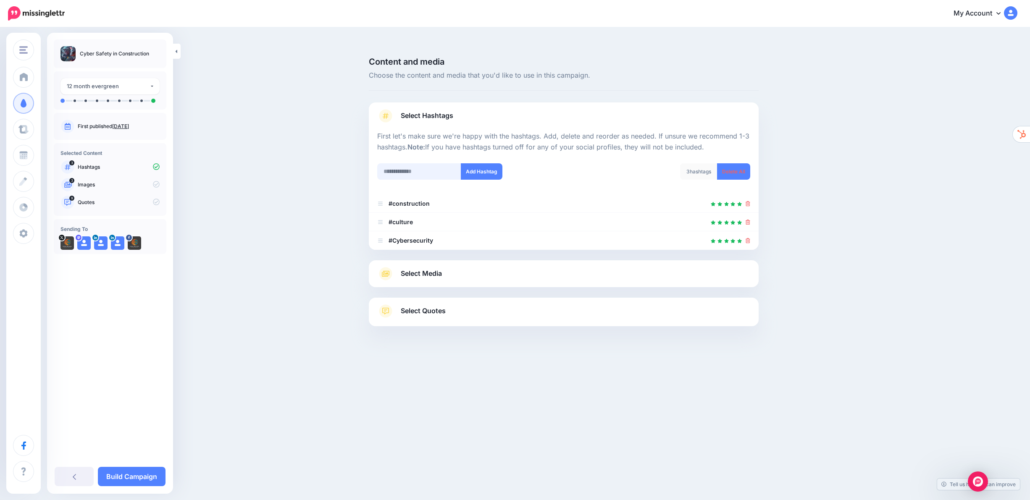
click at [432, 163] on input "text" at bounding box center [419, 171] width 84 height 16
type input "**********"
click at [488, 163] on button "Add Hashtag" at bounding box center [482, 171] width 42 height 16
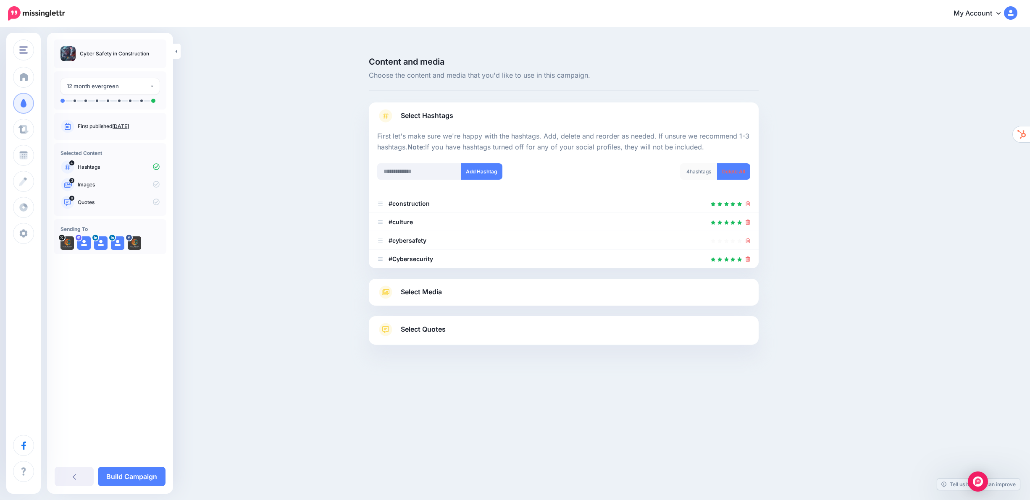
click at [457, 286] on link "Select Media" at bounding box center [563, 292] width 373 height 13
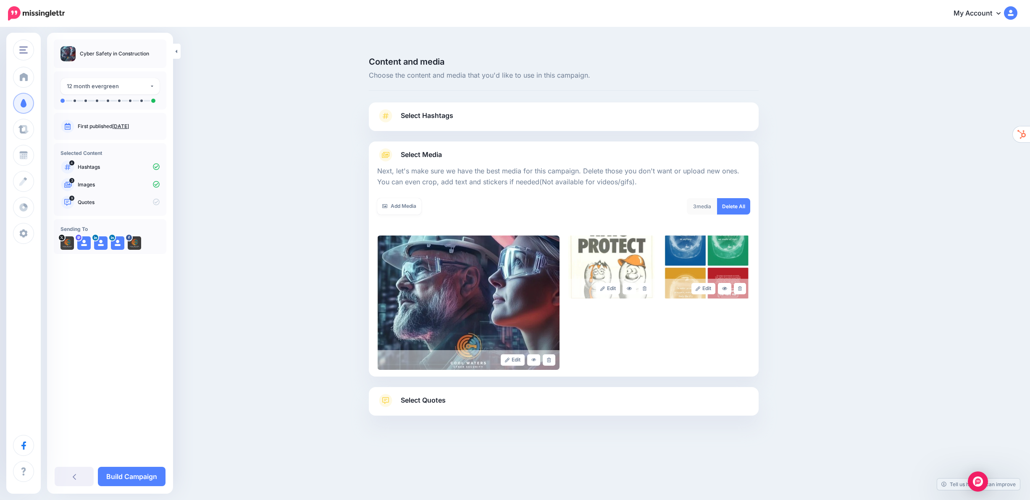
click at [481, 394] on link "Select Quotes" at bounding box center [563, 405] width 373 height 22
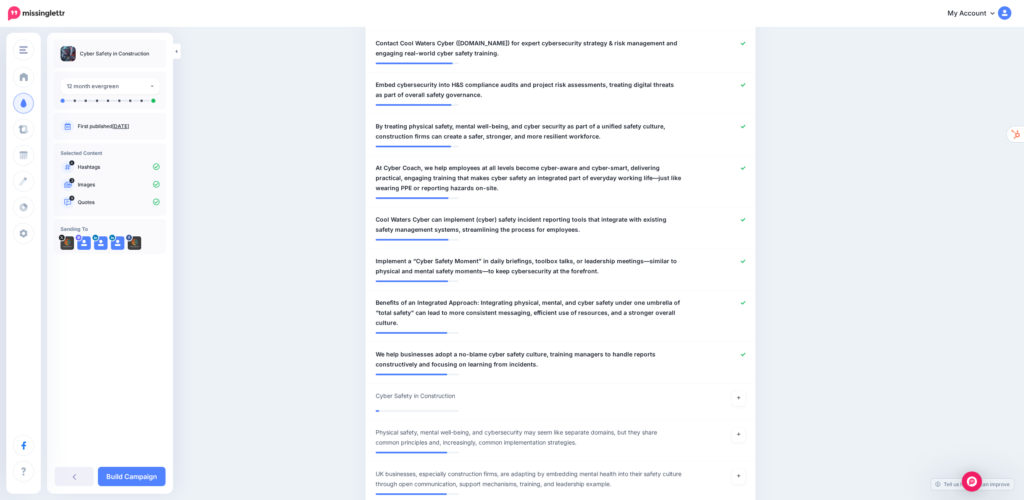
scroll to position [322, 0]
click at [423, 162] on span "At Cyber Coach, we help employees at all levels become cyber-aware and cyber-sm…" at bounding box center [529, 177] width 306 height 30
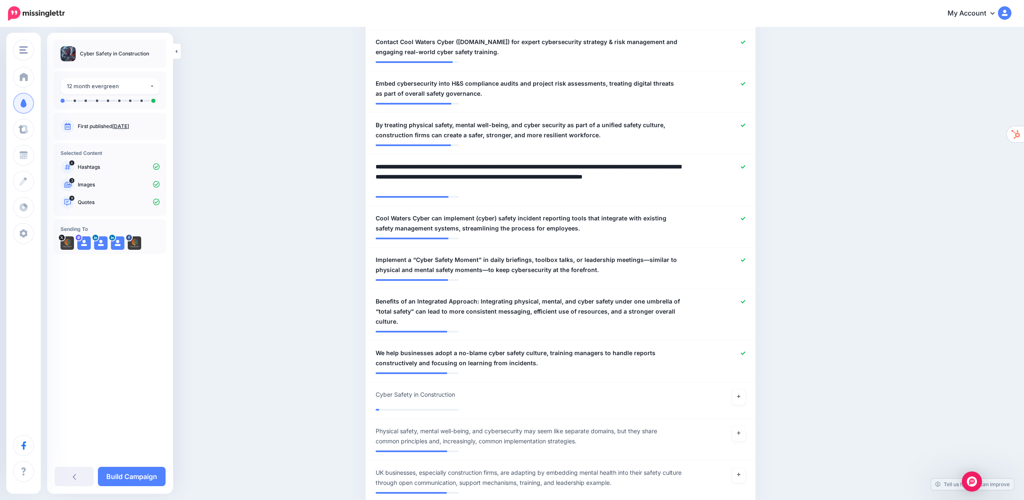
drag, startPoint x: 432, startPoint y: 150, endPoint x: 341, endPoint y: 150, distance: 91.1
type textarea "**********"
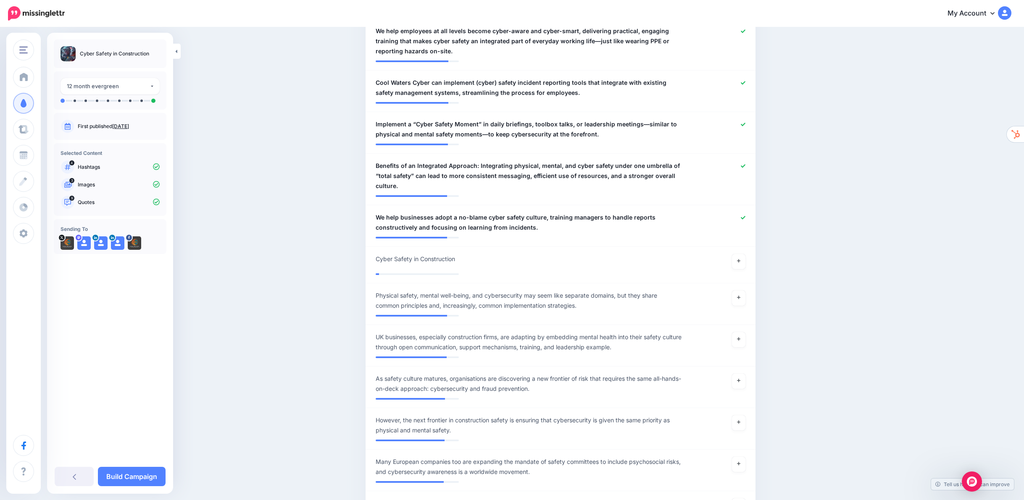
scroll to position [459, 0]
click at [480, 160] on span "Benefits of an Integrated Approach: Integrating physical, mental, and cyber saf…" at bounding box center [529, 175] width 306 height 30
drag, startPoint x: 481, startPoint y: 147, endPoint x: 329, endPoint y: 146, distance: 152.5
type textarea "**********"
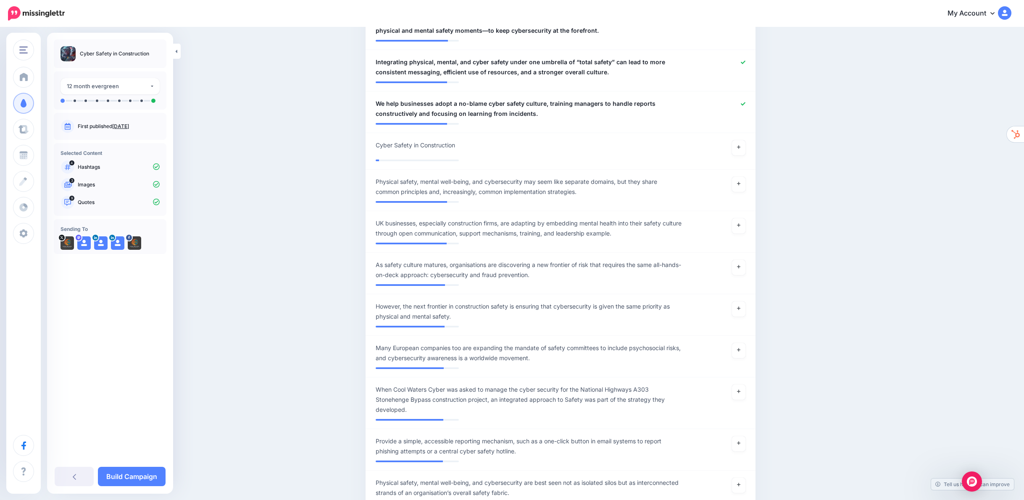
scroll to position [562, 0]
click at [743, 176] on link at bounding box center [738, 183] width 13 height 15
click at [744, 218] on link at bounding box center [738, 225] width 13 height 15
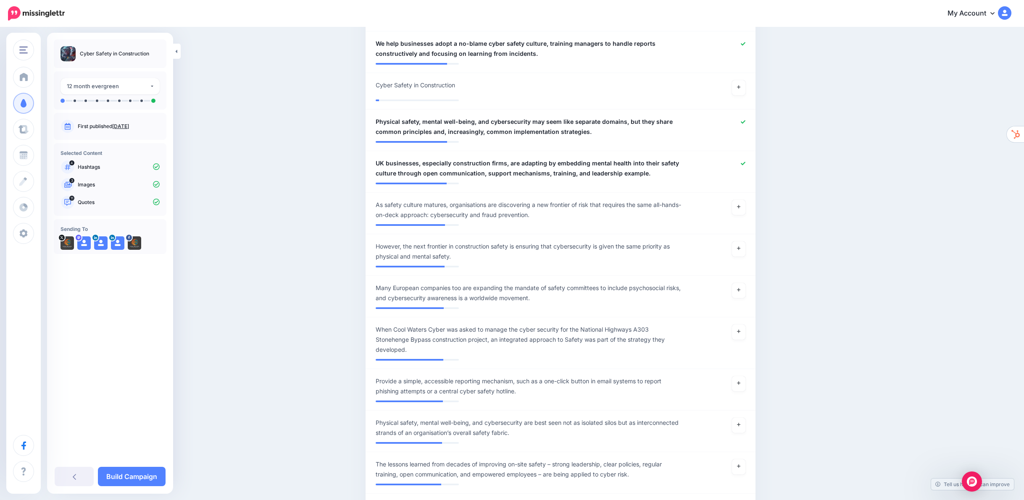
scroll to position [624, 0]
click at [740, 203] on icon at bounding box center [738, 204] width 3 height 3
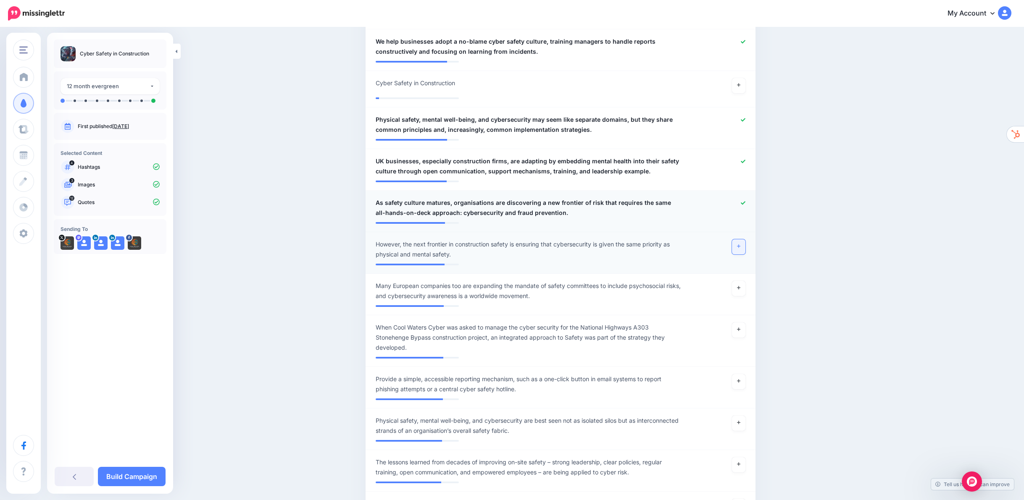
click at [740, 245] on icon at bounding box center [738, 246] width 3 height 3
click at [409, 239] on span "However, the next frontier in construction safety is ensuring that cybersecurit…" at bounding box center [529, 249] width 306 height 20
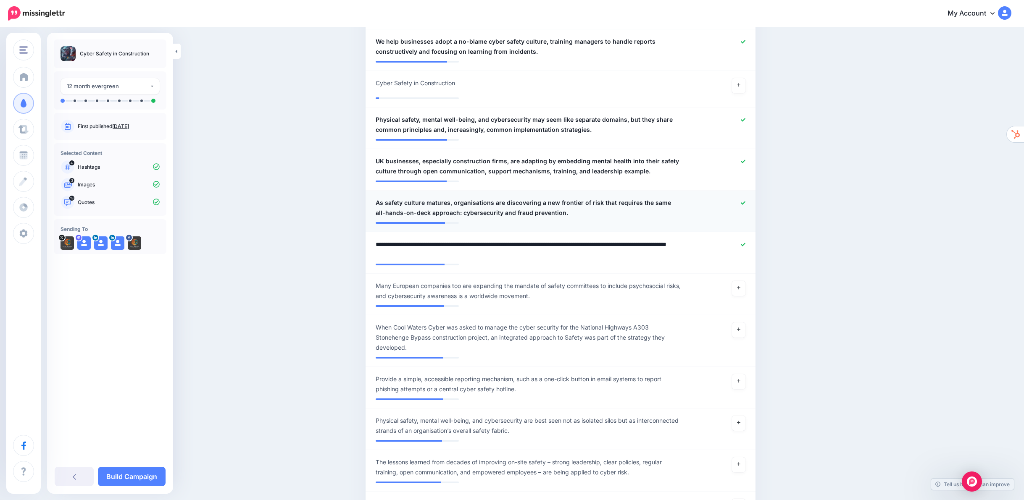
drag, startPoint x: 409, startPoint y: 227, endPoint x: 313, endPoint y: 228, distance: 95.8
type textarea "**********"
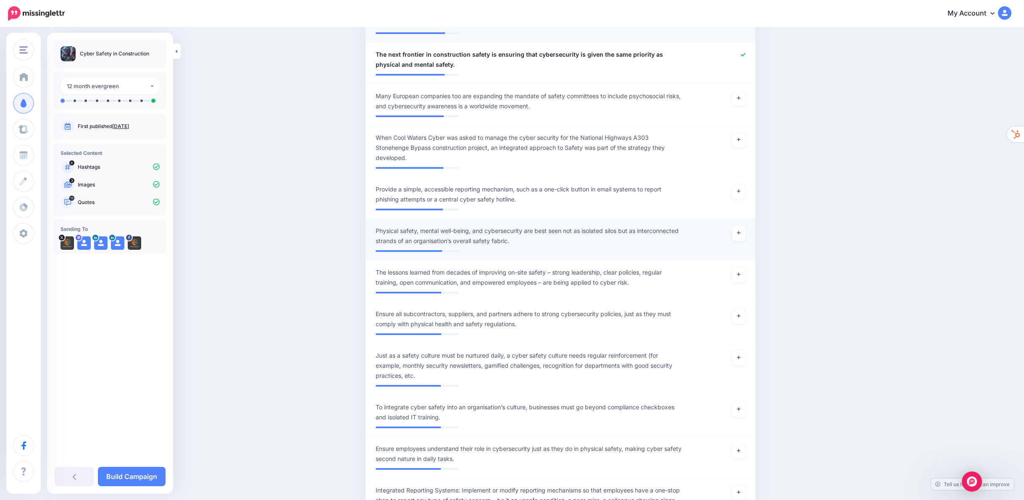
scroll to position [814, 0]
click at [740, 231] on icon at bounding box center [738, 233] width 3 height 5
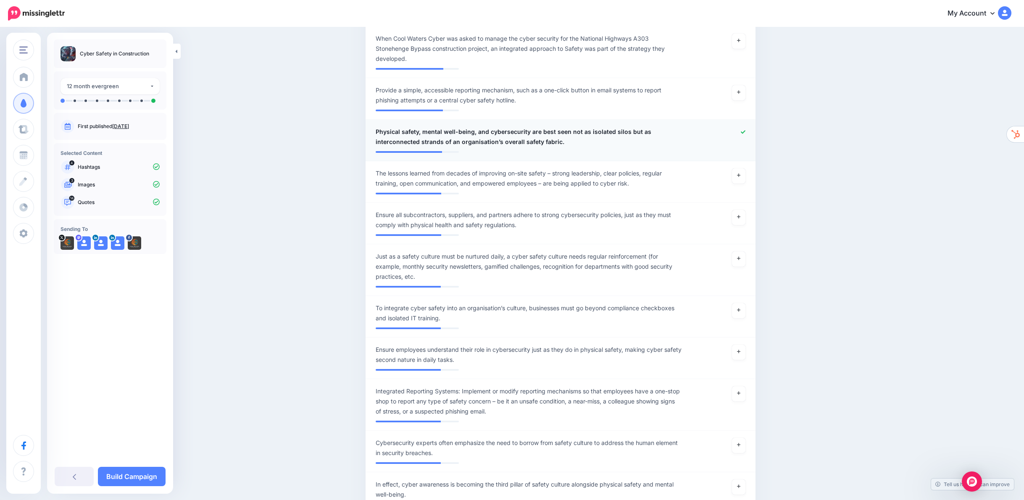
scroll to position [915, 0]
click at [740, 213] on icon at bounding box center [738, 214] width 3 height 3
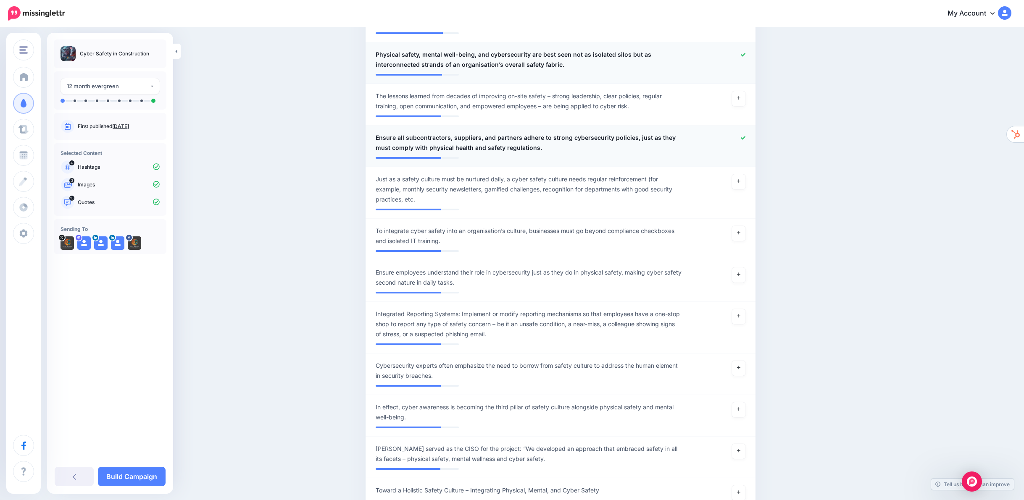
scroll to position [991, 0]
click at [738, 225] on link at bounding box center [738, 232] width 13 height 15
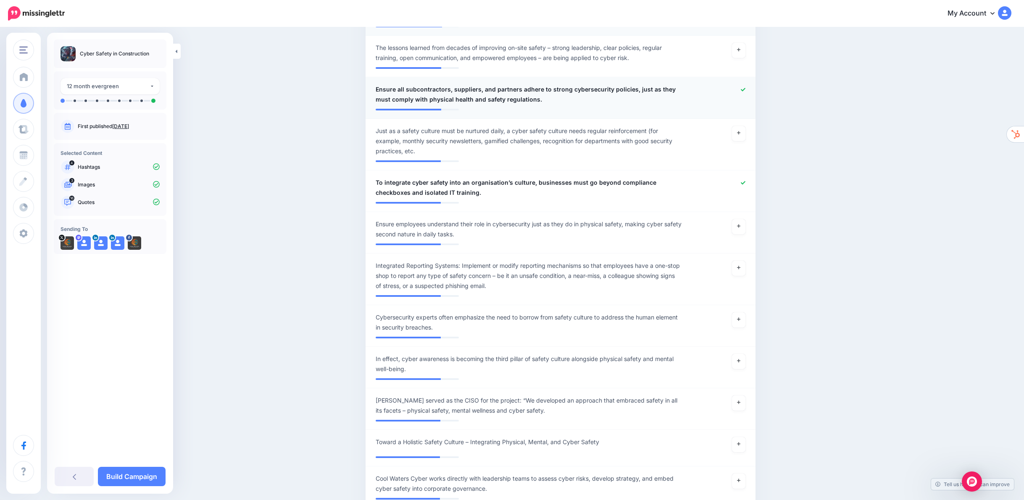
scroll to position [1044, 0]
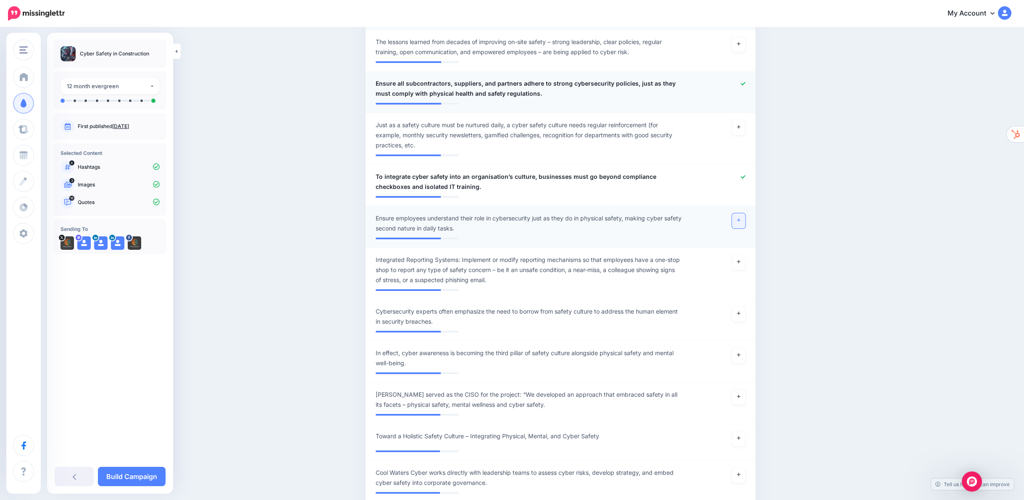
click at [745, 213] on link at bounding box center [738, 220] width 13 height 15
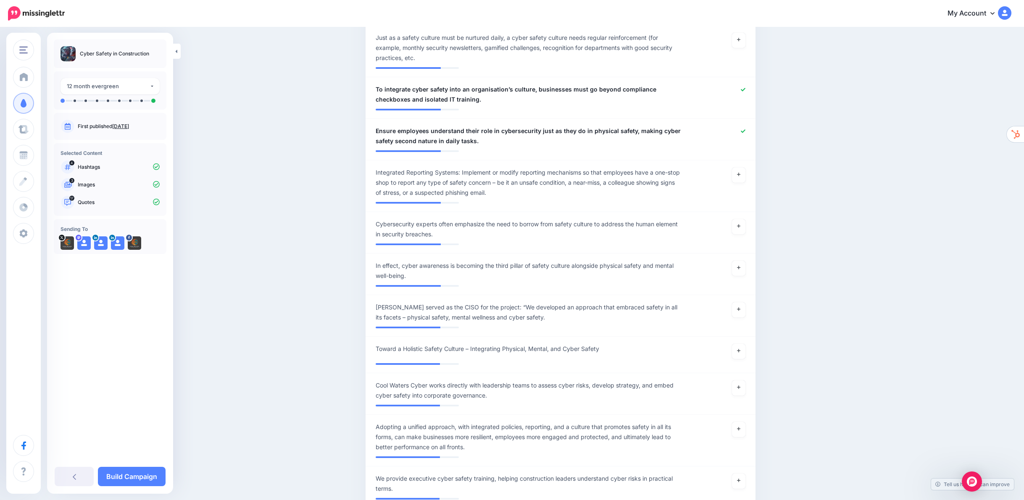
scroll to position [1133, 0]
click at [465, 166] on span "Integrated Reporting Systems: Implement or modify reporting mechanisms so that …" at bounding box center [529, 181] width 306 height 30
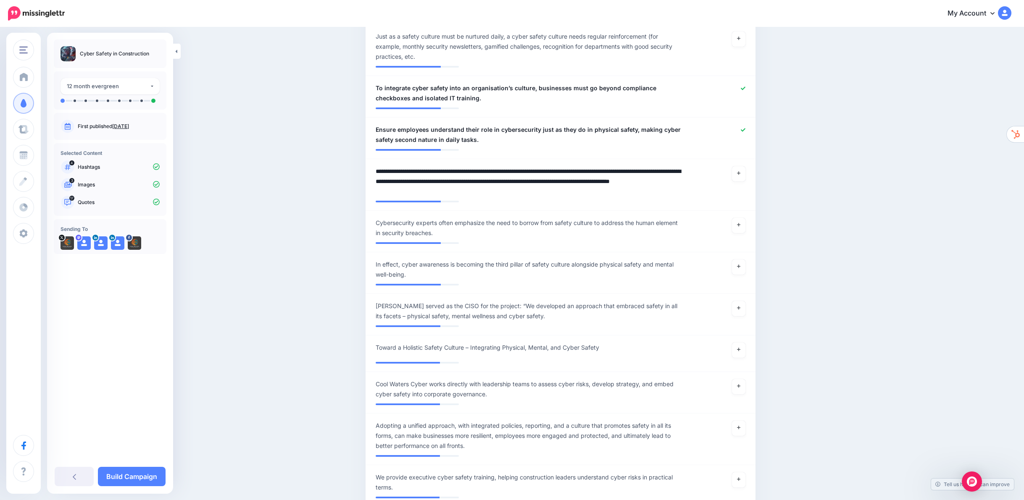
drag, startPoint x: 465, startPoint y: 155, endPoint x: 310, endPoint y: 155, distance: 155.4
type textarea "**********"
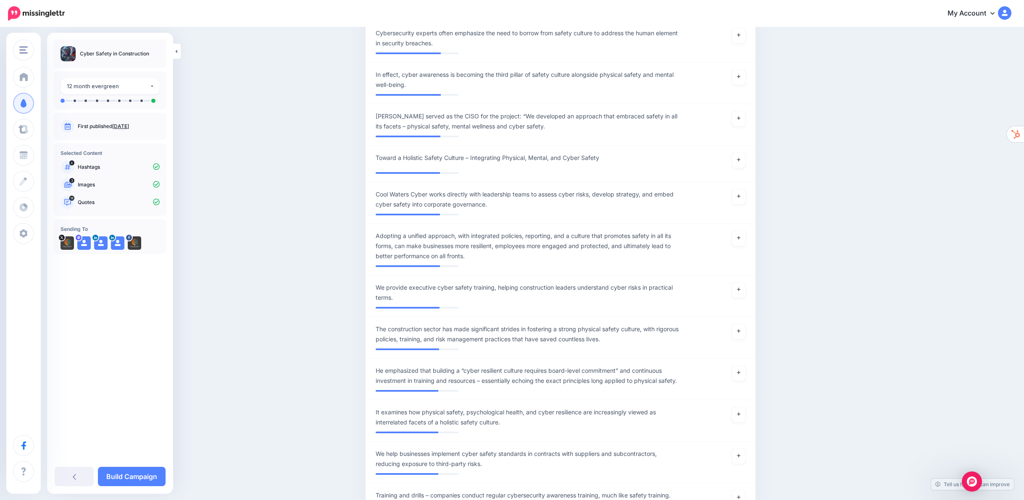
scroll to position [1324, 0]
click at [744, 188] on link at bounding box center [738, 195] width 13 height 15
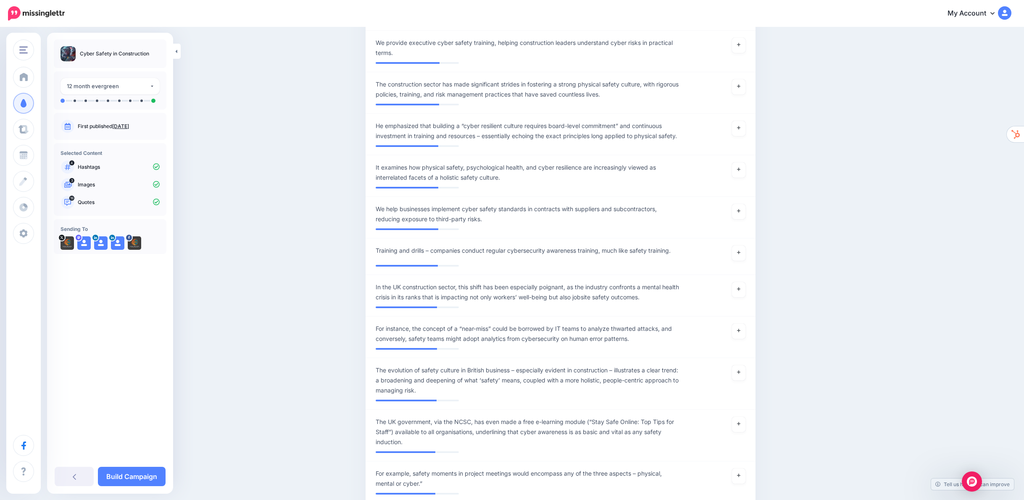
scroll to position [1573, 0]
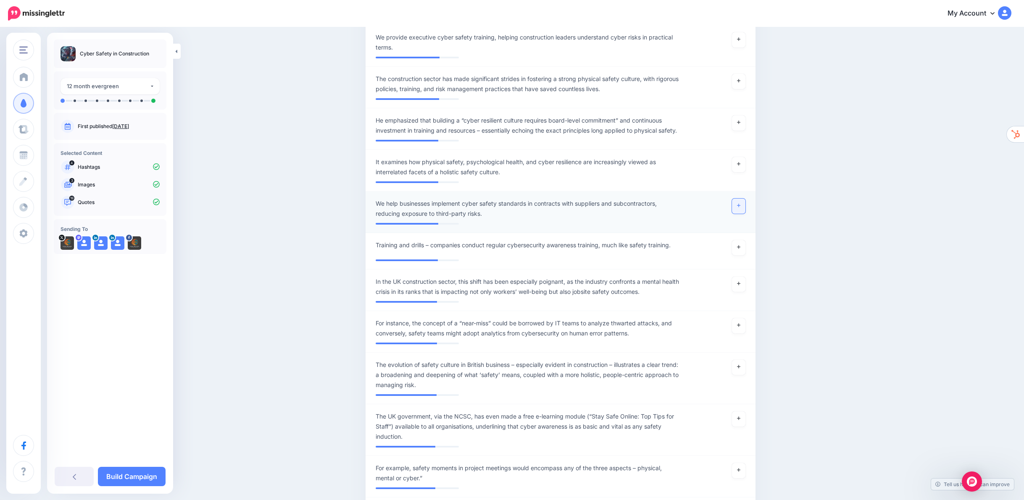
click at [740, 203] on icon at bounding box center [738, 205] width 3 height 5
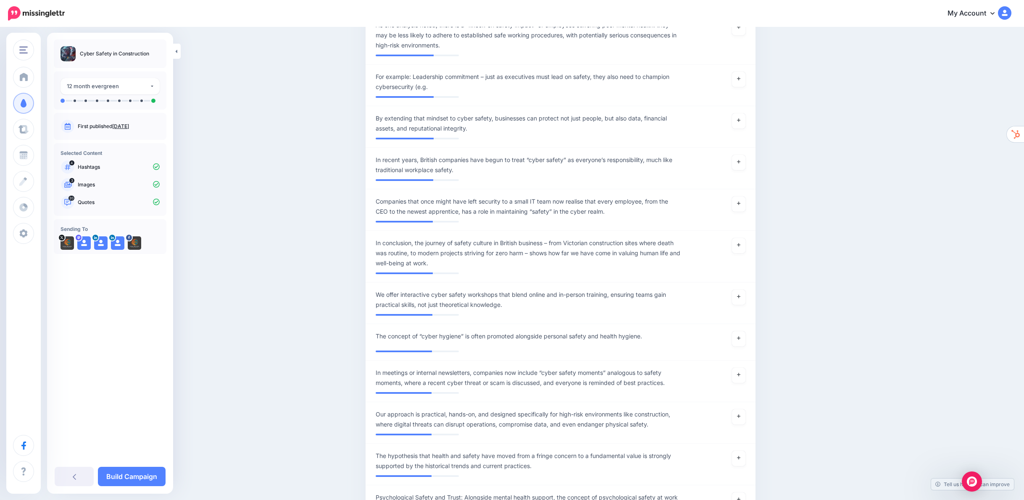
scroll to position [2396, 0]
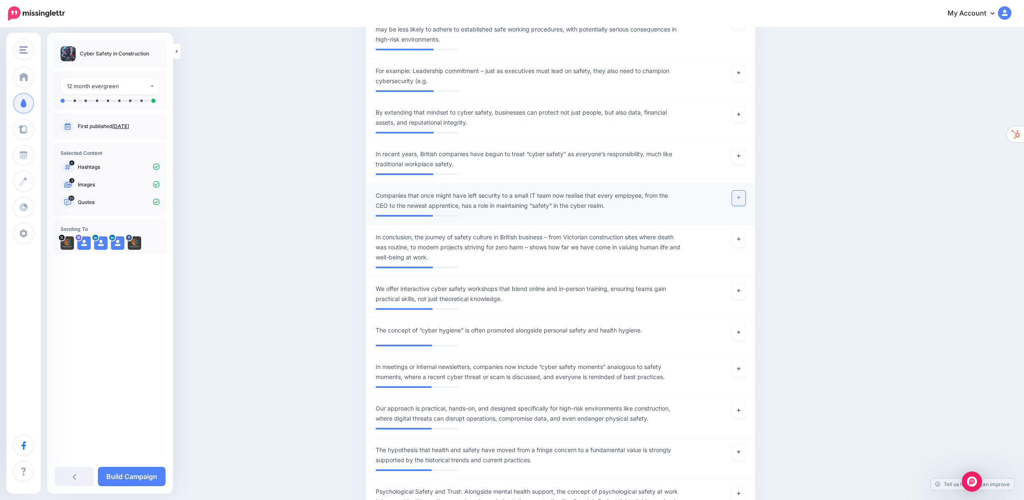
click at [743, 191] on link at bounding box center [738, 198] width 13 height 15
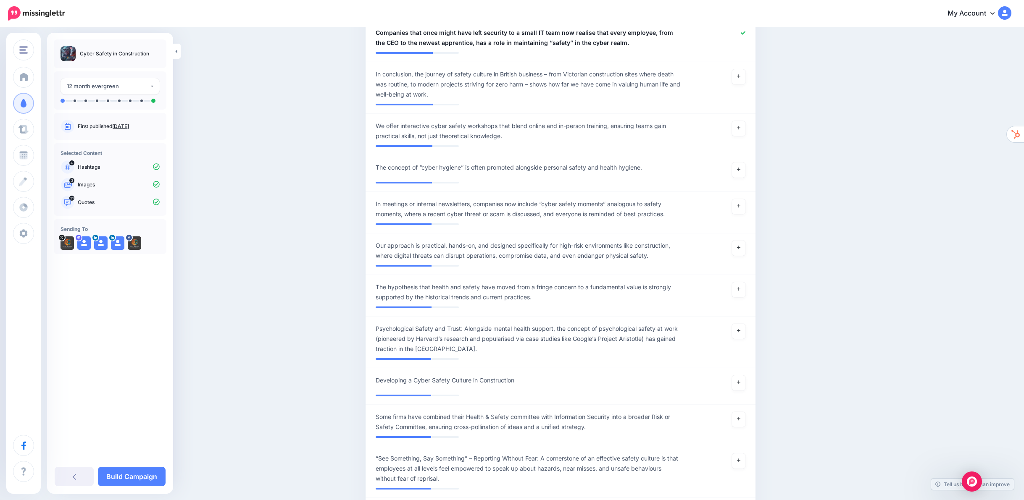
scroll to position [2560, 0]
click at [739, 198] on link at bounding box center [738, 205] width 13 height 15
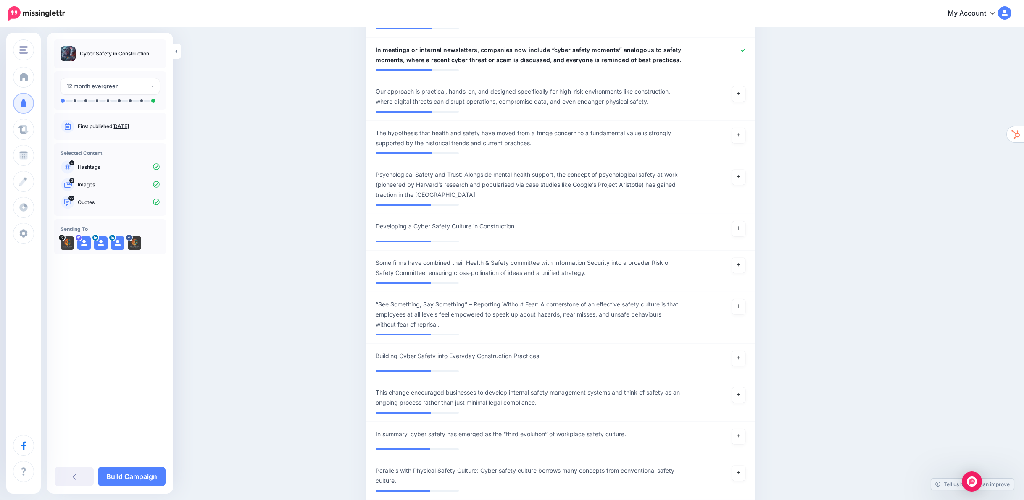
scroll to position [2718, 0]
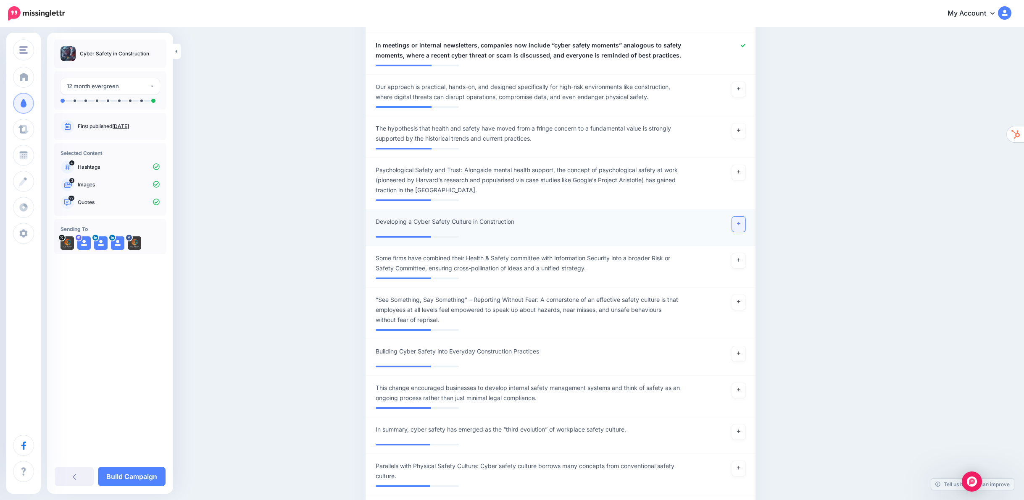
click at [740, 221] on icon at bounding box center [738, 223] width 3 height 5
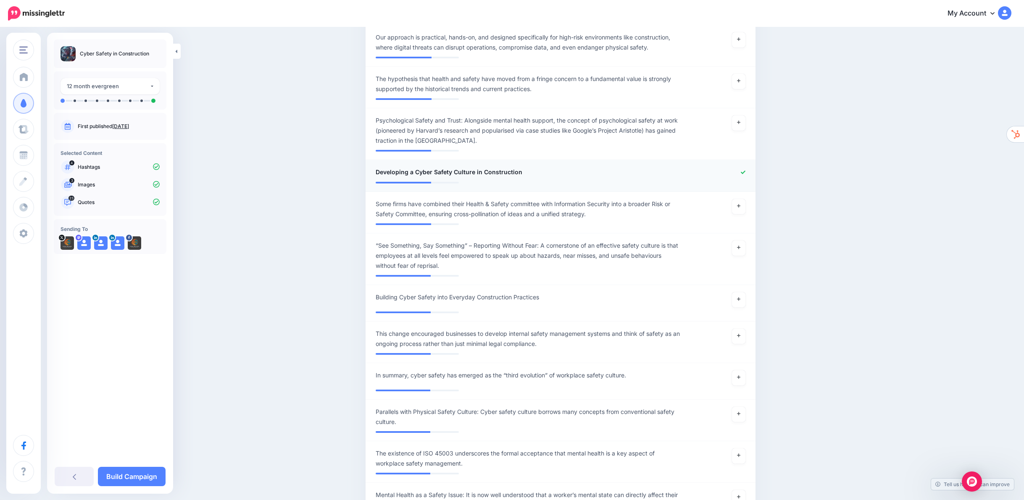
scroll to position [2770, 0]
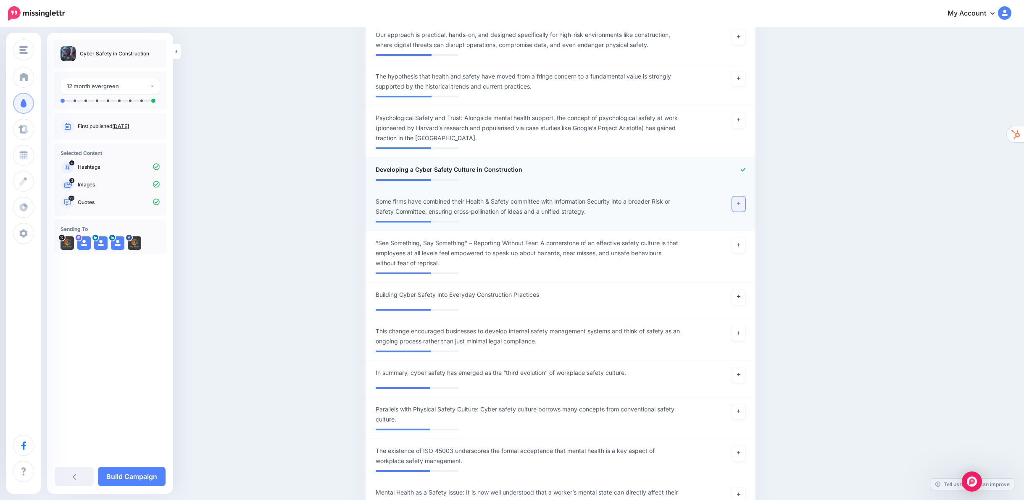
click at [744, 197] on link at bounding box center [738, 204] width 13 height 15
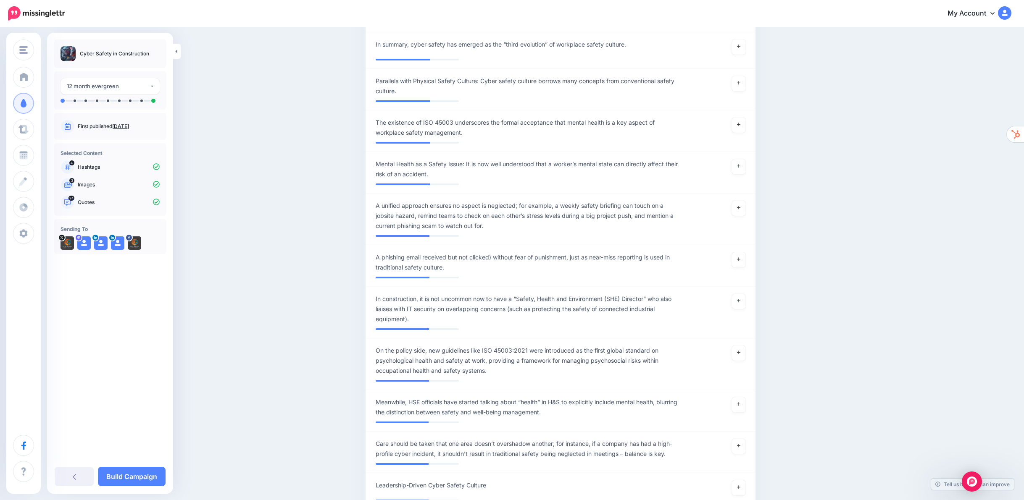
scroll to position [3113, 0]
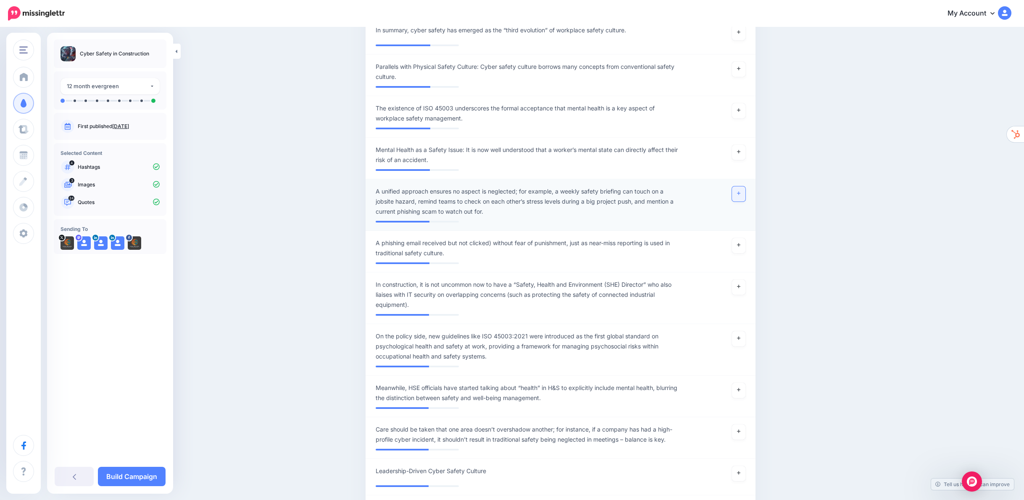
click at [743, 186] on link at bounding box center [738, 193] width 13 height 15
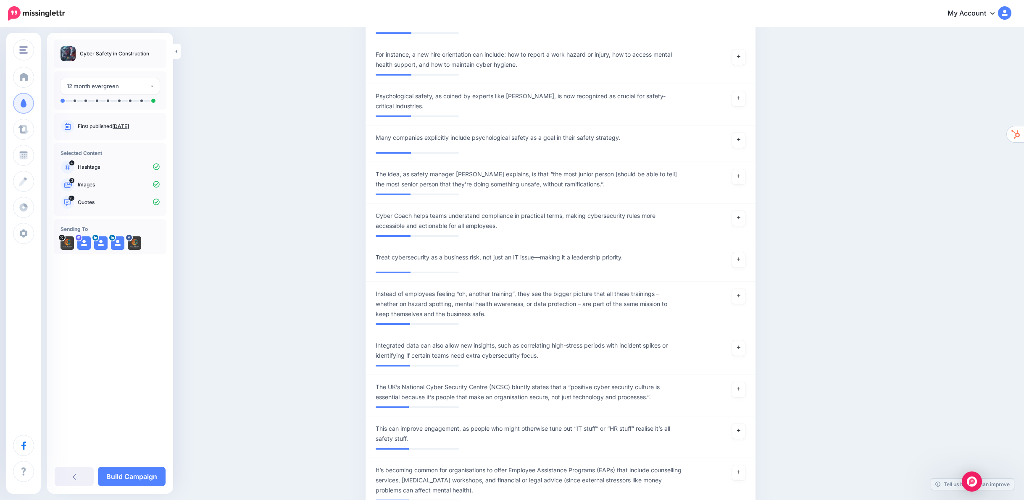
scroll to position [7614, 0]
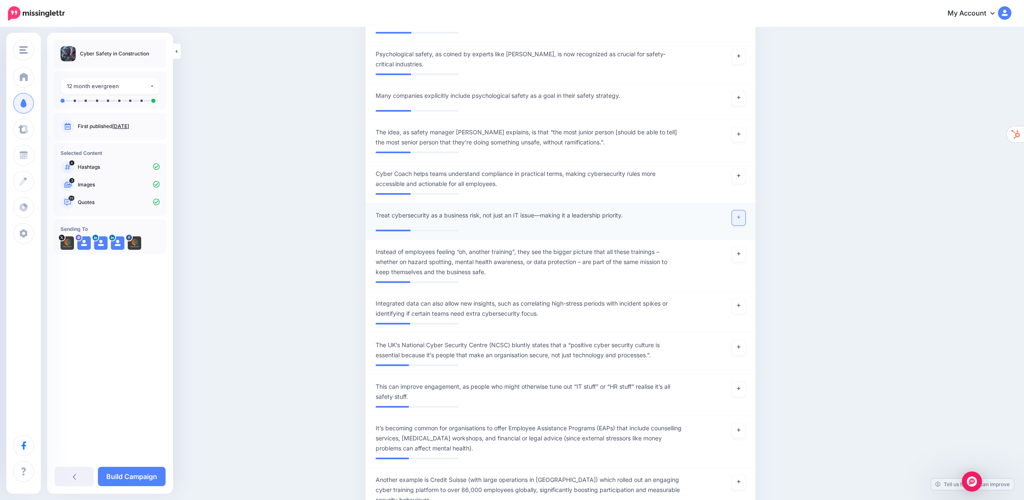
click at [745, 210] on link at bounding box center [738, 217] width 13 height 15
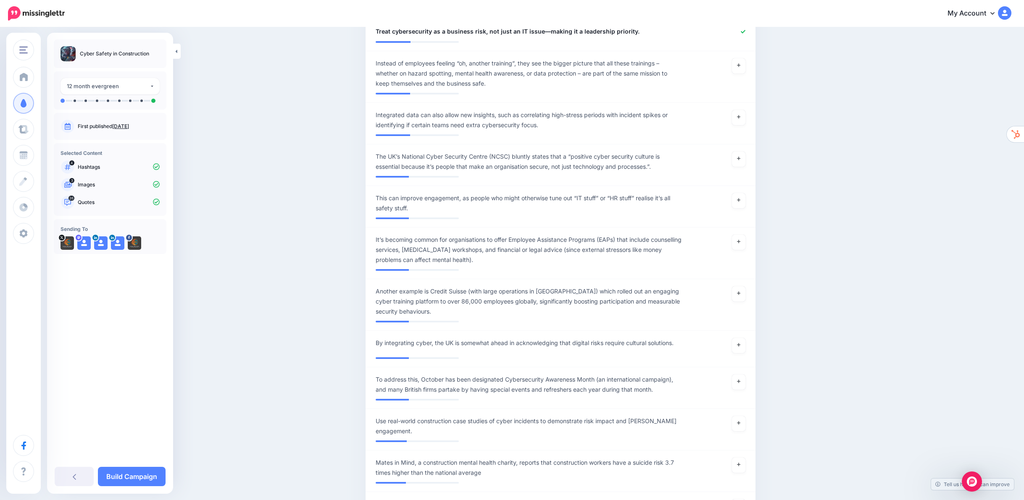
scroll to position [7798, 0]
click at [740, 156] on icon at bounding box center [738, 158] width 3 height 5
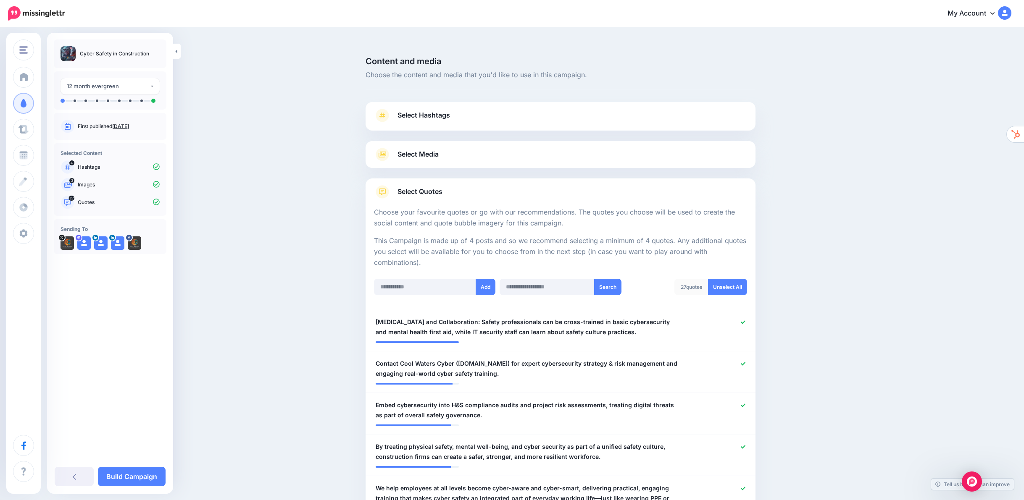
scroll to position [0, 0]
click at [130, 82] on div "12 month evergreen" at bounding box center [108, 86] width 83 height 10
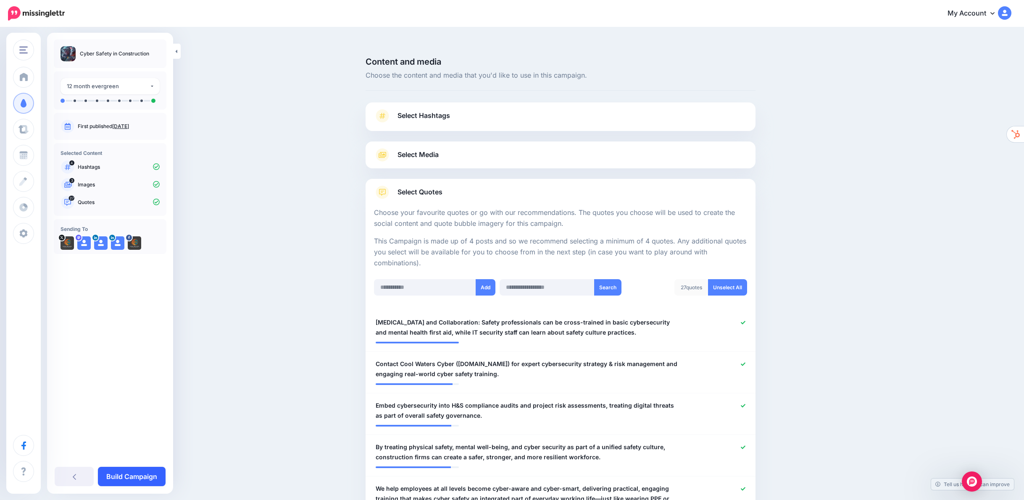
click at [142, 475] on link "Build Campaign" at bounding box center [132, 476] width 68 height 19
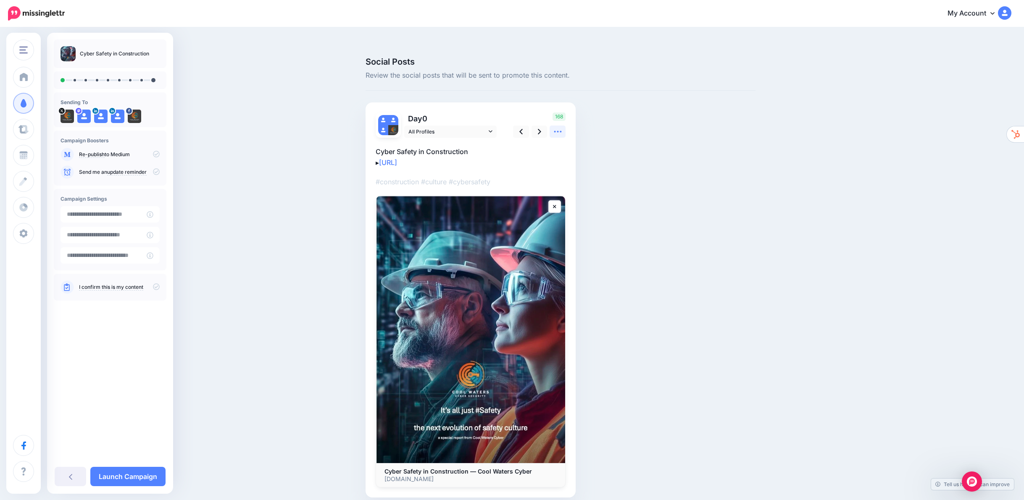
click at [562, 127] on icon at bounding box center [557, 131] width 9 height 9
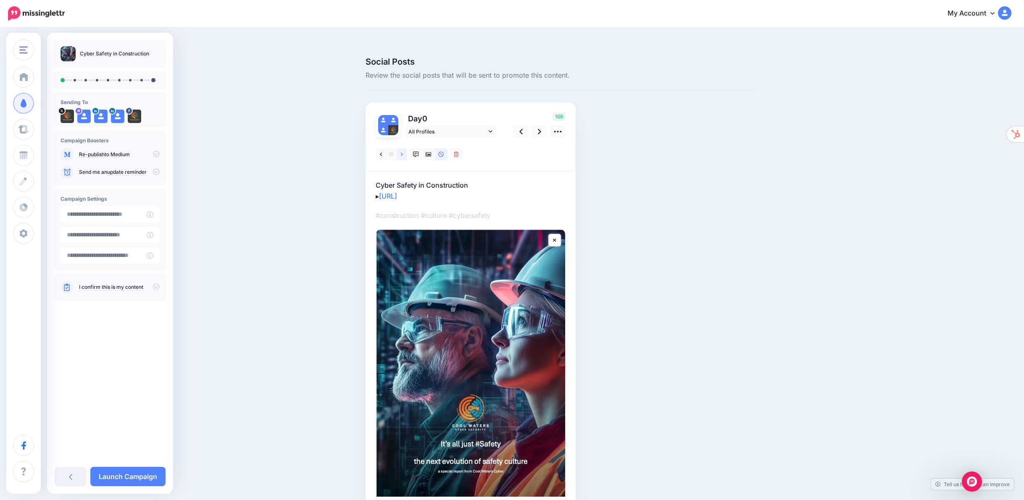
click at [403, 152] on icon at bounding box center [402, 153] width 2 height 3
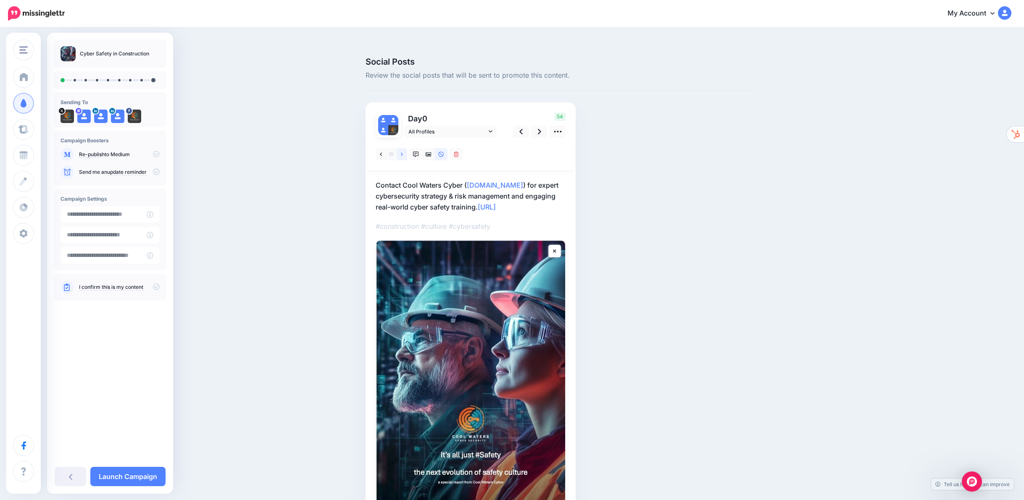
click at [403, 152] on icon at bounding box center [402, 153] width 2 height 3
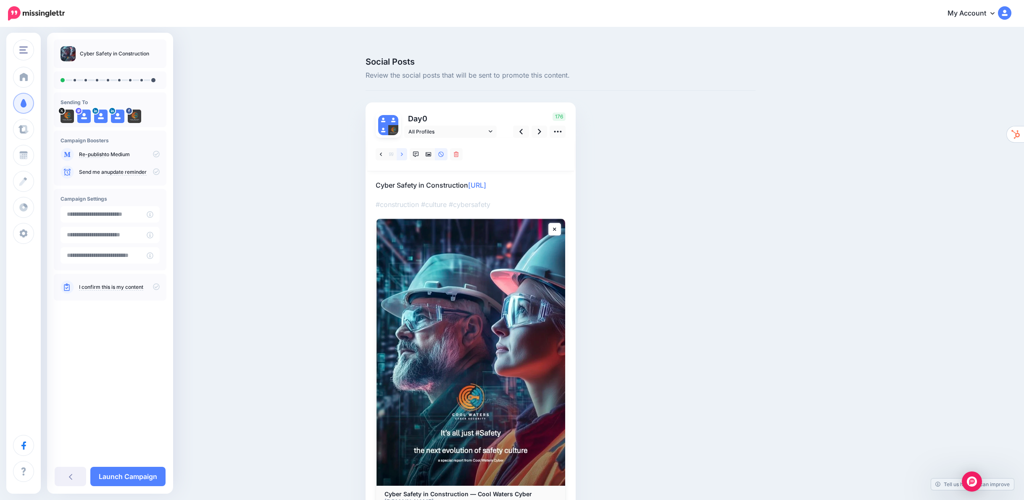
click at [403, 152] on icon at bounding box center [402, 155] width 2 height 6
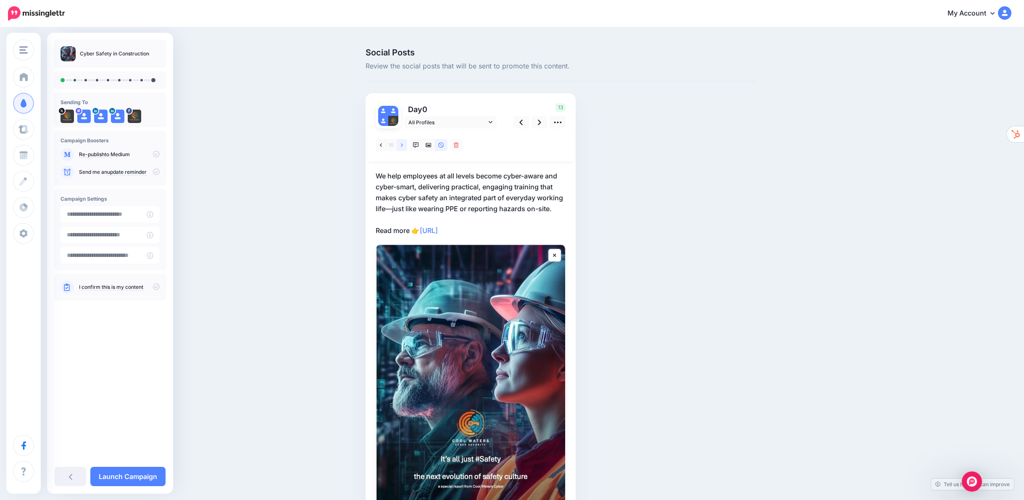
scroll to position [8, 0]
click at [541, 121] on icon at bounding box center [539, 123] width 3 height 5
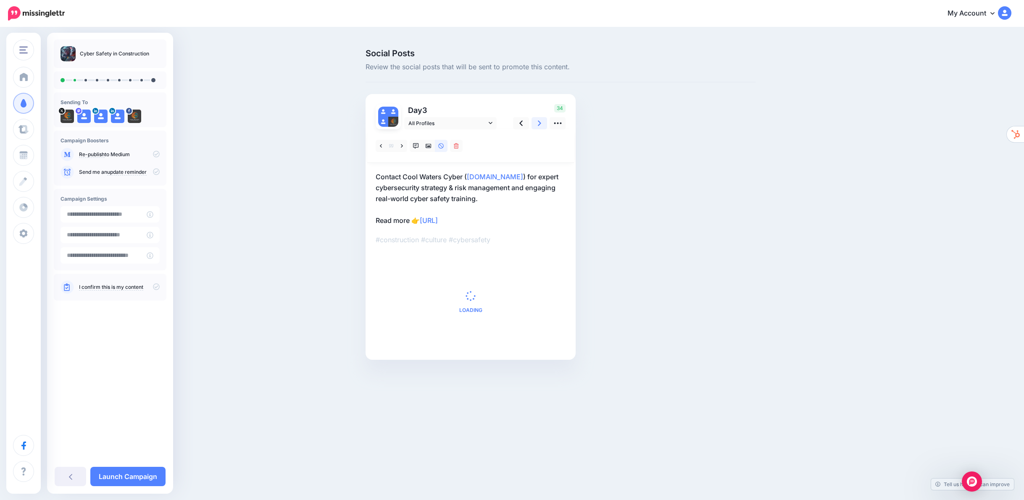
scroll to position [0, 0]
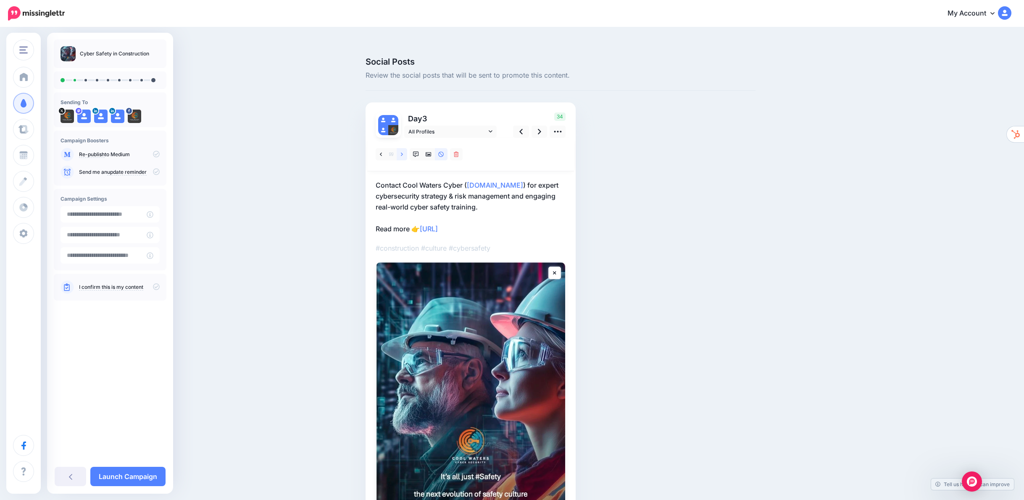
click at [403, 152] on icon at bounding box center [402, 155] width 2 height 6
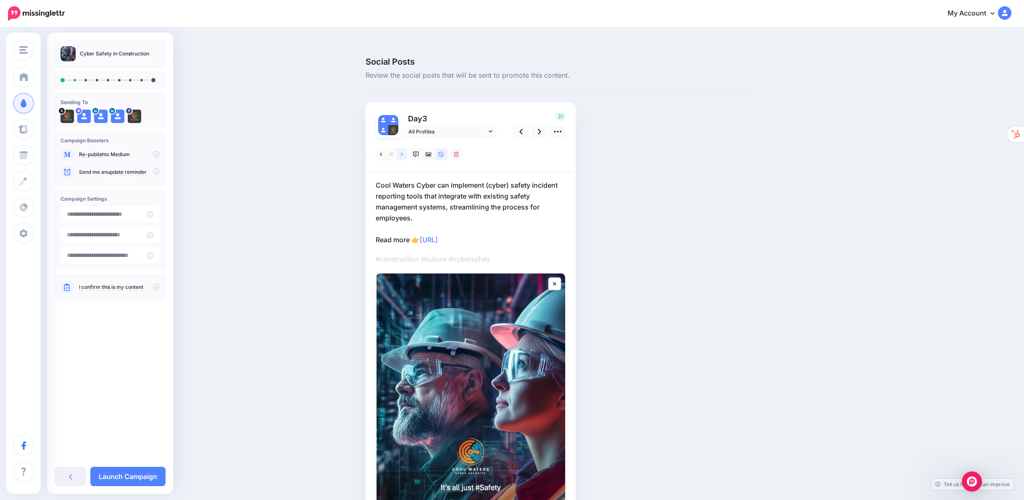
click at [403, 152] on icon at bounding box center [402, 155] width 2 height 6
click at [541, 127] on icon at bounding box center [539, 131] width 3 height 9
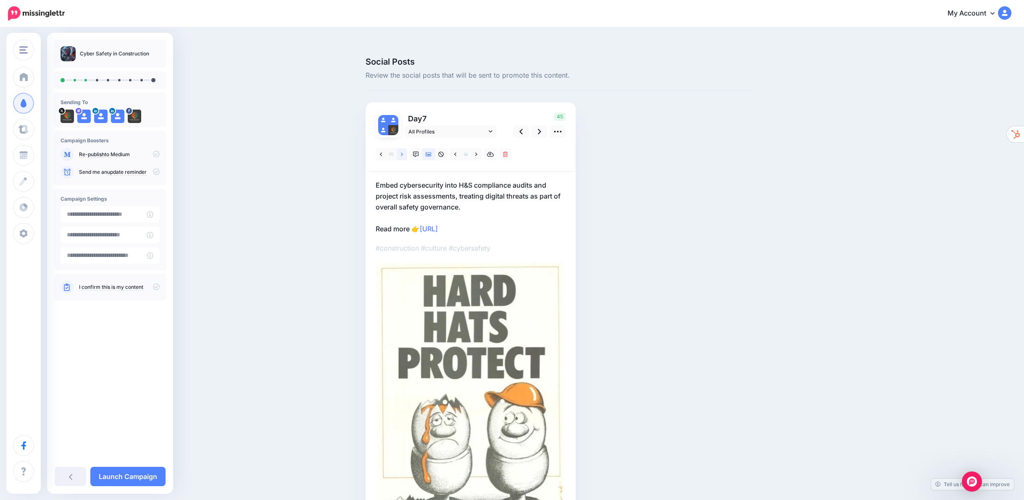
click at [403, 152] on icon at bounding box center [402, 155] width 2 height 6
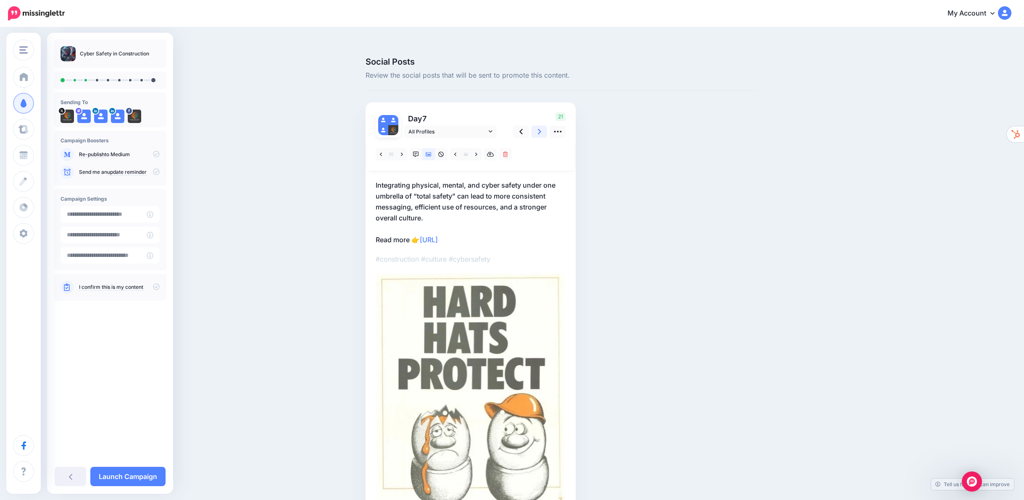
click at [544, 126] on link at bounding box center [539, 132] width 16 height 12
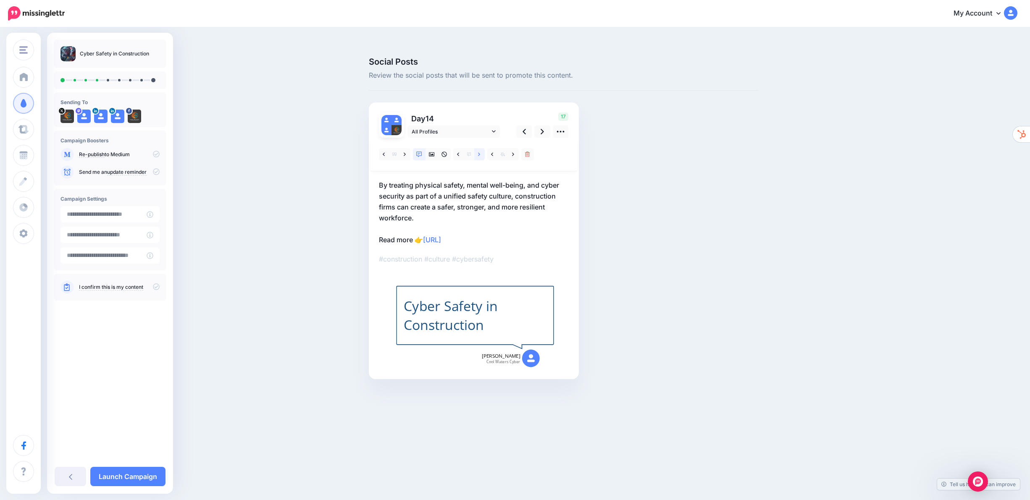
click at [481, 148] on link at bounding box center [479, 154] width 11 height 12
click at [456, 148] on link at bounding box center [458, 154] width 11 height 12
click at [543, 127] on icon at bounding box center [542, 131] width 3 height 9
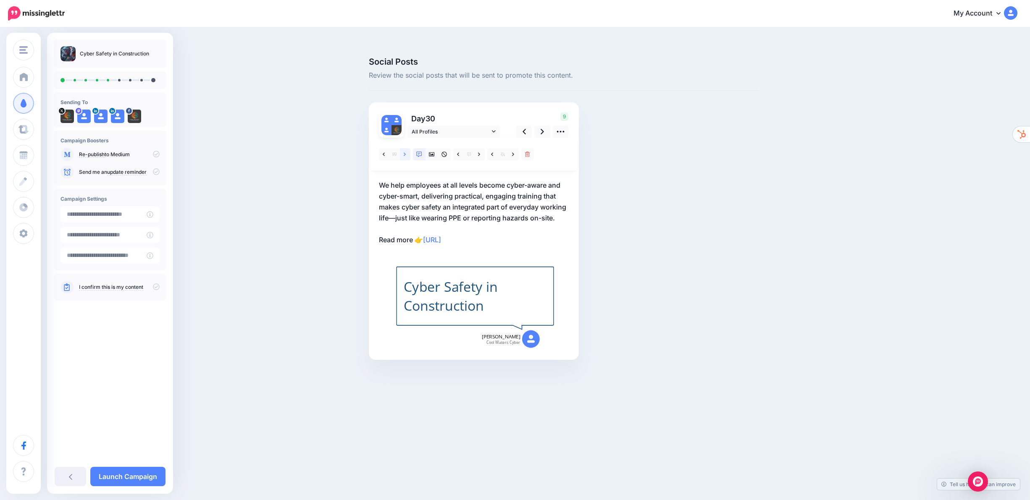
click at [405, 152] on icon at bounding box center [405, 155] width 2 height 6
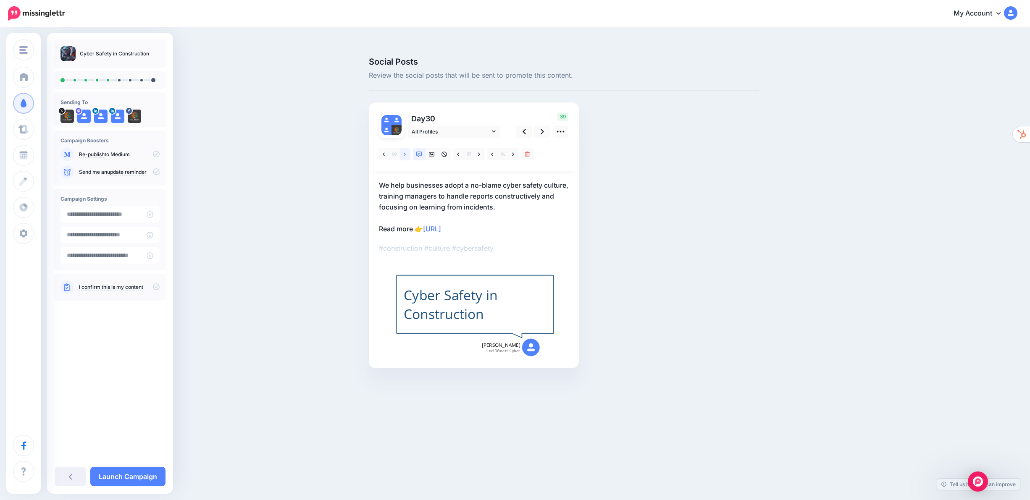
click at [405, 152] on icon at bounding box center [405, 155] width 2 height 6
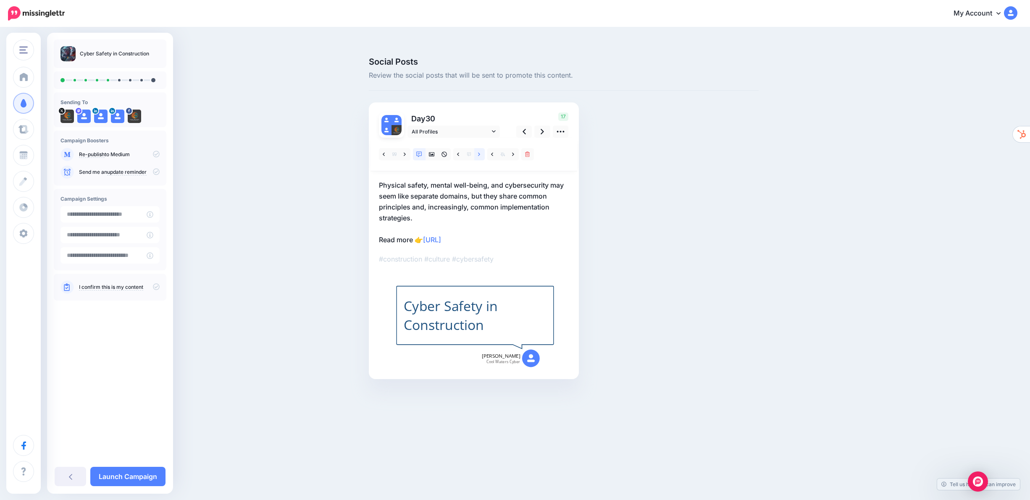
click at [481, 148] on link at bounding box center [479, 154] width 11 height 12
click at [513, 152] on icon at bounding box center [513, 155] width 2 height 6
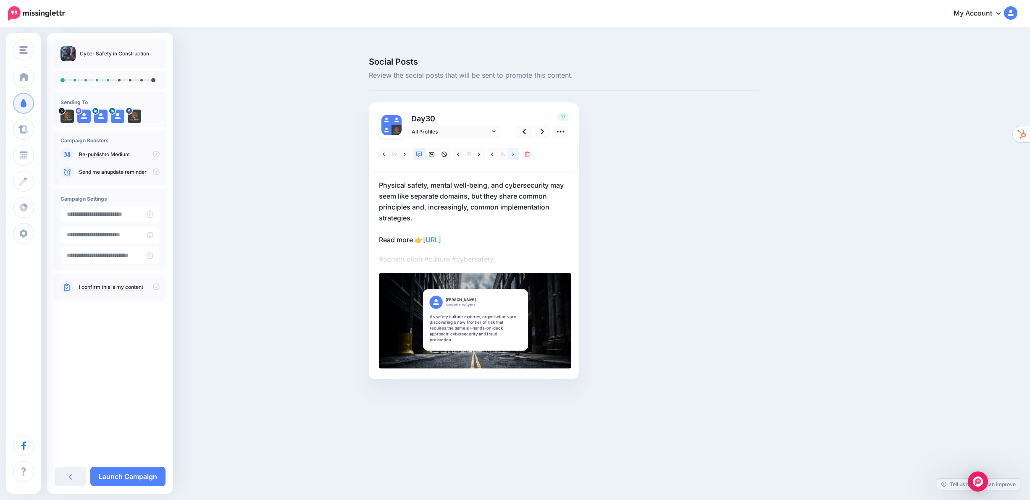
click at [513, 152] on icon at bounding box center [513, 155] width 2 height 6
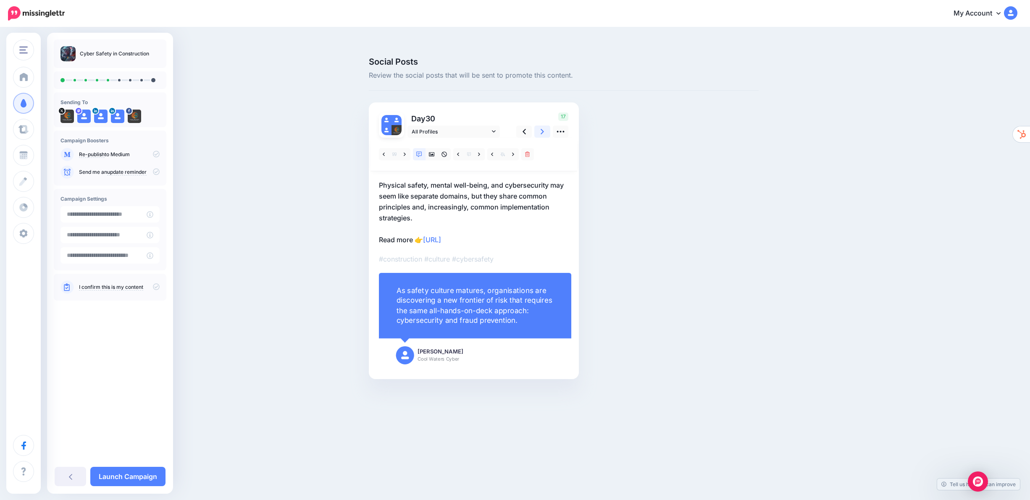
click at [541, 127] on icon at bounding box center [542, 131] width 3 height 9
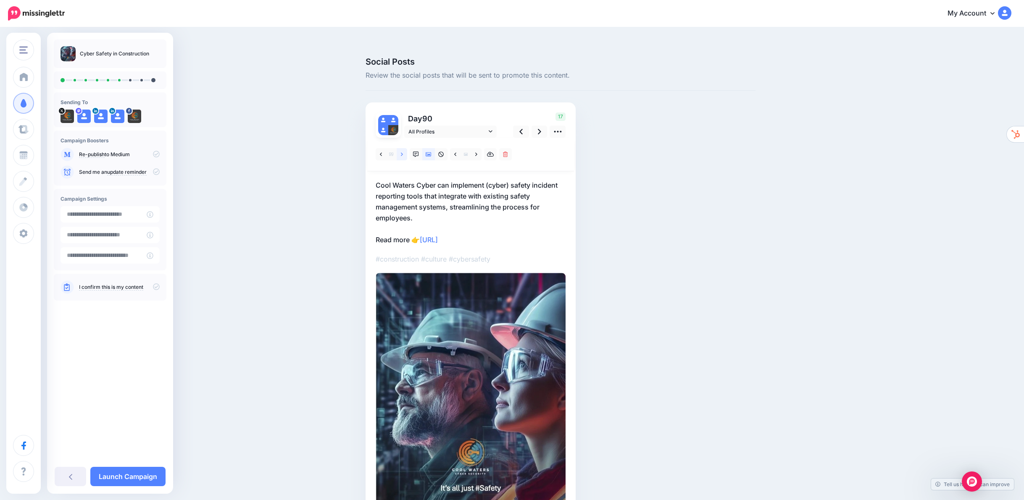
click at [407, 148] on link at bounding box center [402, 154] width 11 height 12
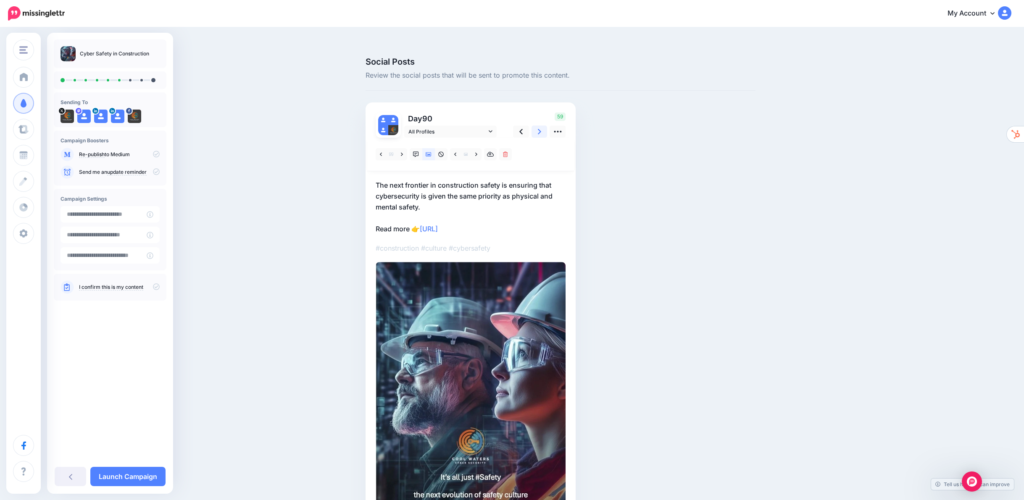
click at [541, 129] on icon at bounding box center [539, 131] width 3 height 5
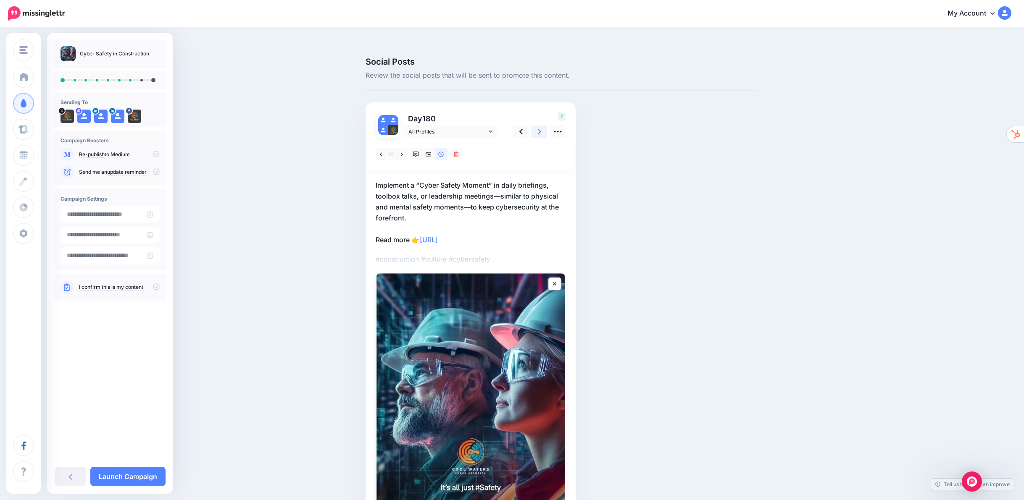
click at [541, 129] on icon at bounding box center [539, 131] width 3 height 5
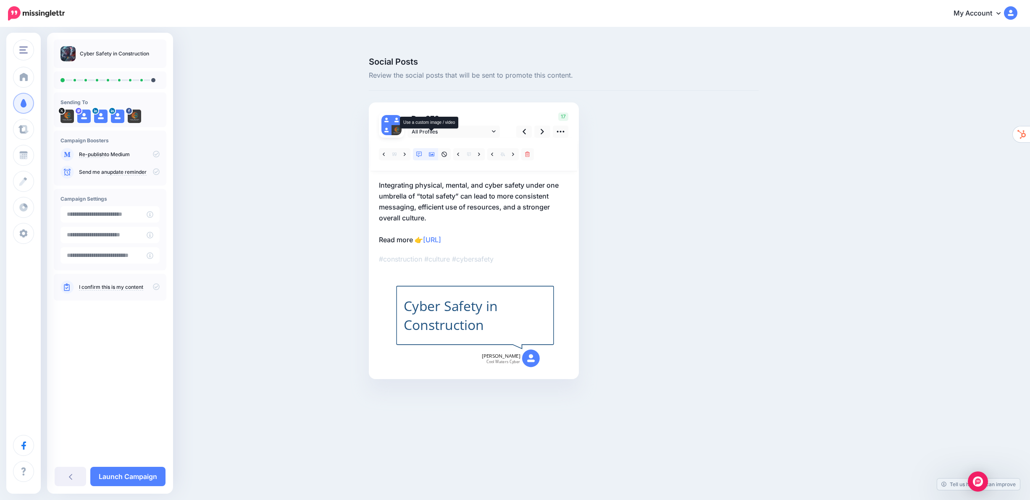
click at [431, 148] on link at bounding box center [431, 154] width 13 height 12
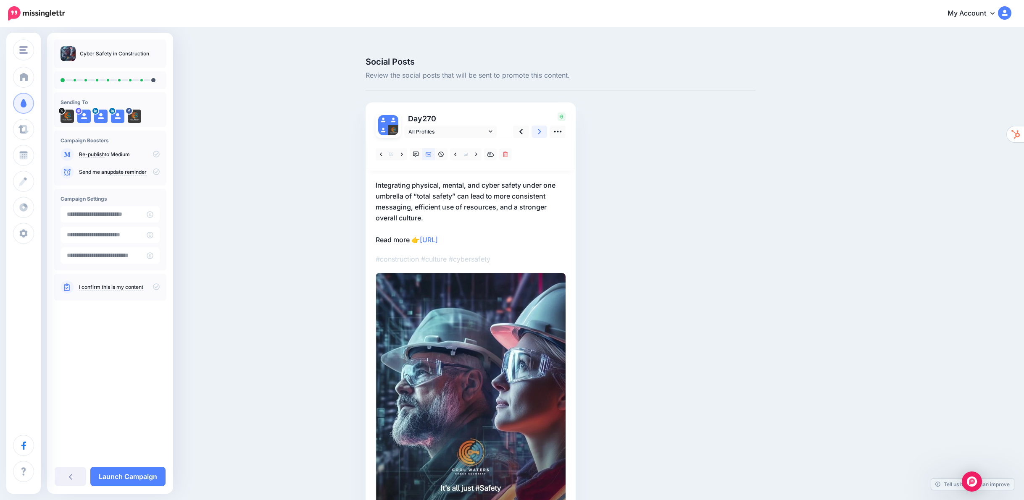
click at [541, 127] on icon at bounding box center [539, 131] width 3 height 9
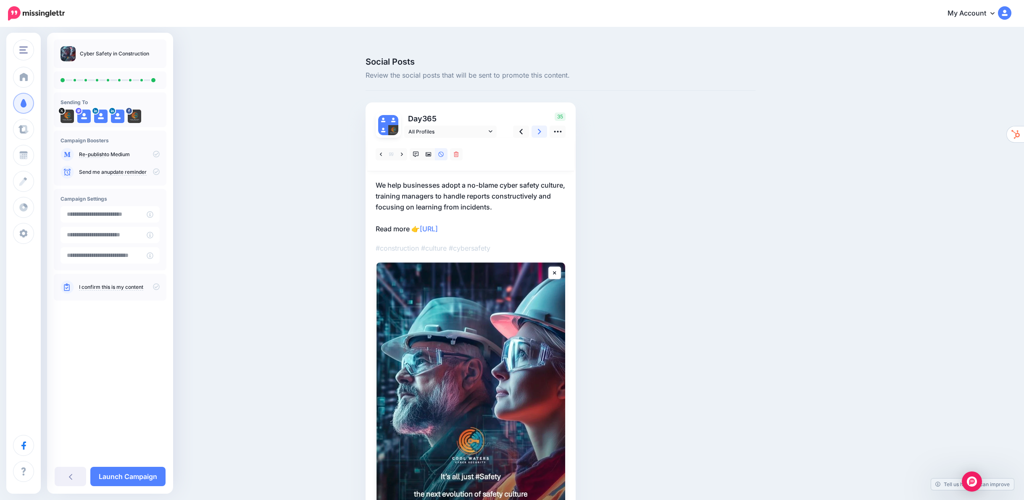
click at [541, 127] on icon at bounding box center [539, 131] width 3 height 9
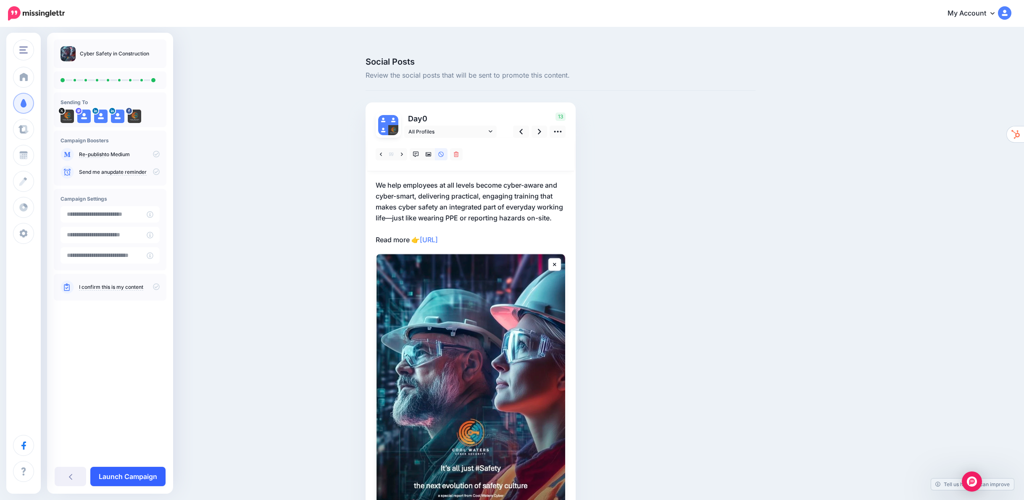
click at [139, 476] on link "Launch Campaign" at bounding box center [127, 476] width 75 height 19
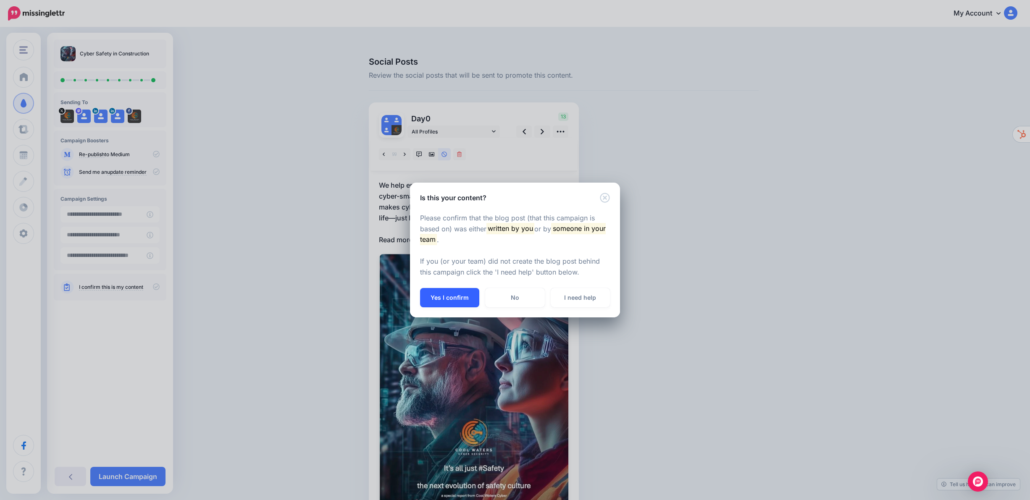
click at [449, 297] on button "Yes I confirm" at bounding box center [449, 297] width 59 height 19
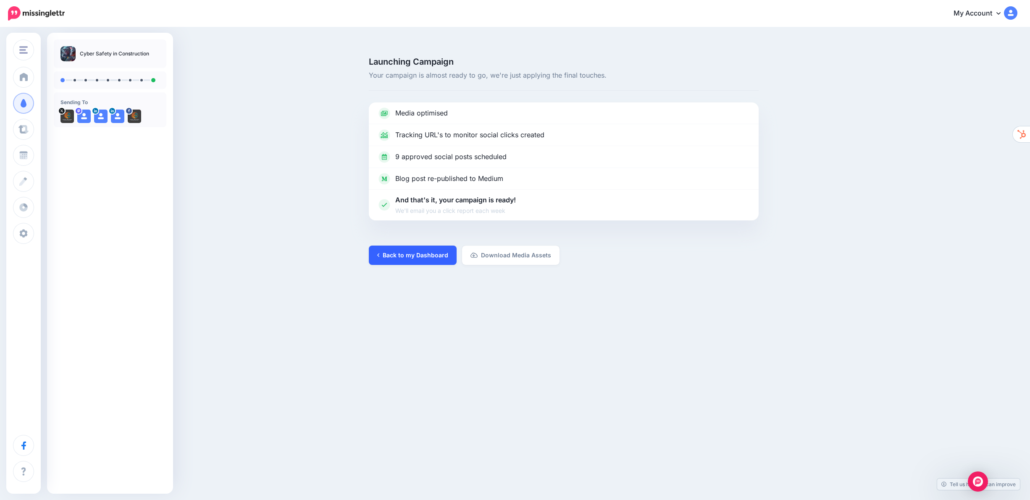
click at [414, 246] on link "Back to my Dashboard" at bounding box center [413, 255] width 88 height 19
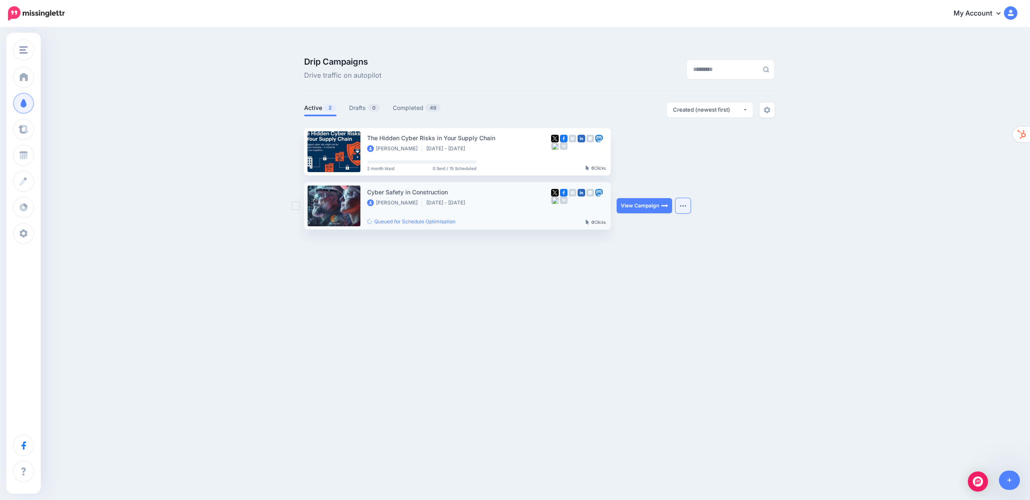
click at [686, 198] on button "button" at bounding box center [682, 205] width 15 height 15
click at [411, 103] on link "Completed 49" at bounding box center [417, 108] width 48 height 10
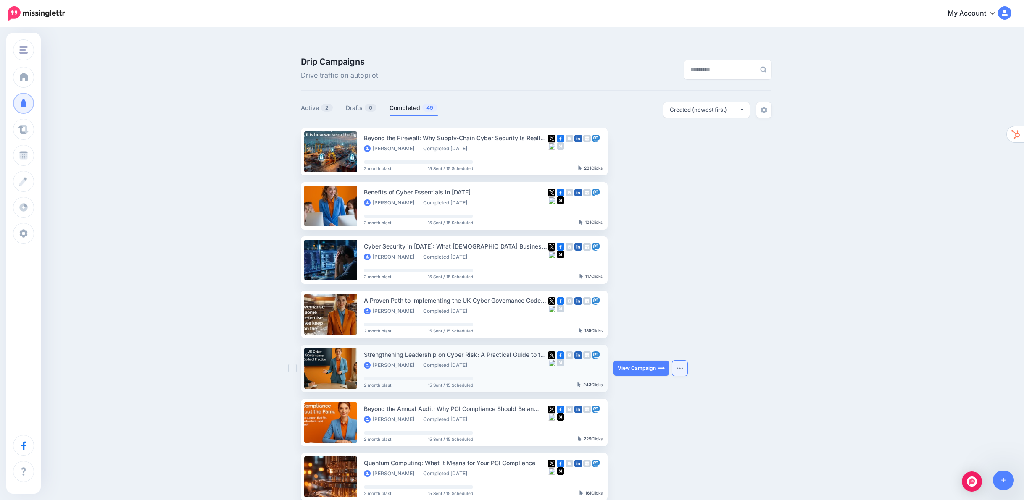
click at [683, 361] on button "button" at bounding box center [679, 368] width 15 height 15
click at [653, 381] on link "Reuse Campaign" at bounding box center [639, 389] width 90 height 16
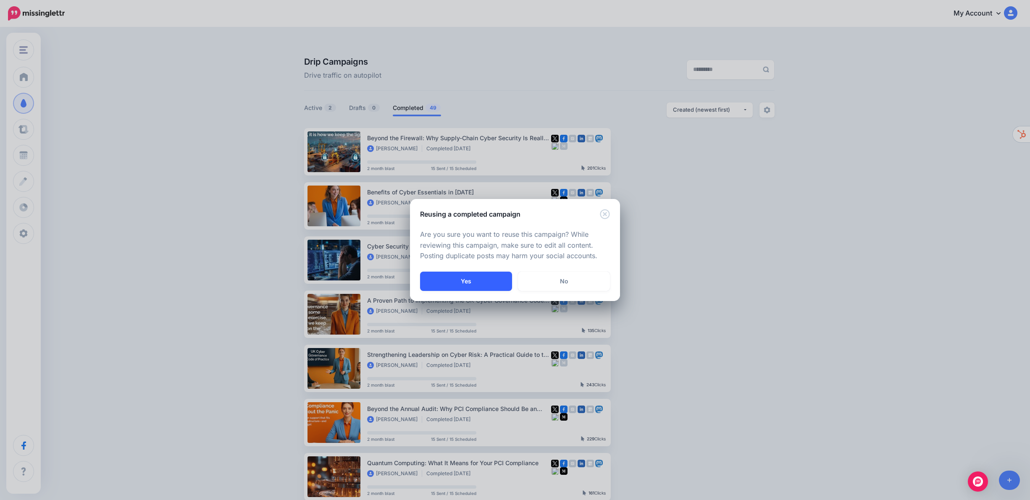
click at [475, 282] on button "Yes" at bounding box center [466, 281] width 92 height 19
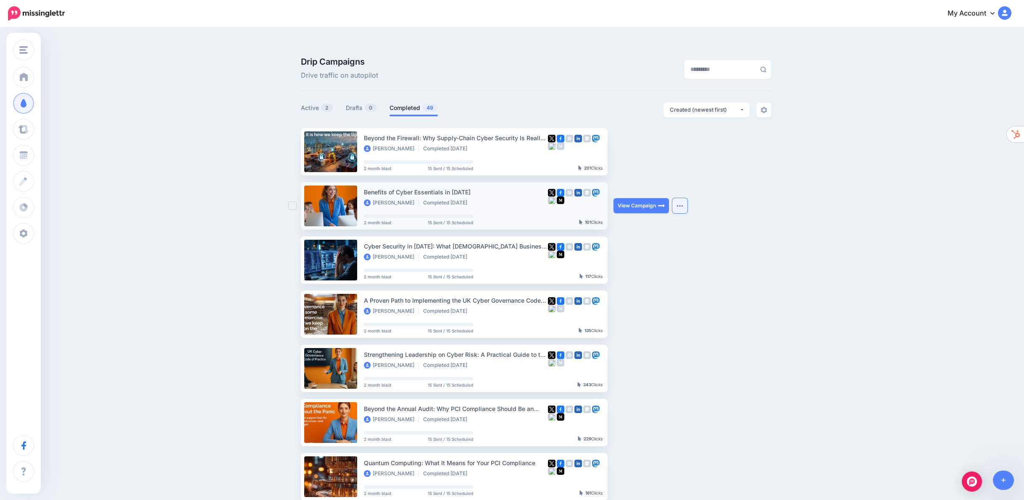
click at [683, 205] on img "button" at bounding box center [679, 206] width 7 height 3
click at [642, 218] on link "Reuse Campaign" at bounding box center [639, 226] width 90 height 16
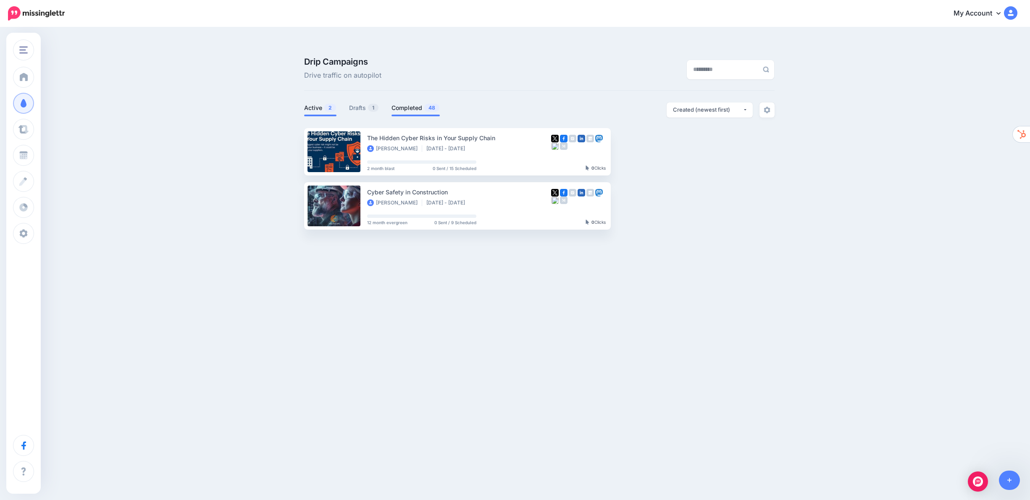
click at [415, 103] on link "Completed 48" at bounding box center [415, 108] width 48 height 10
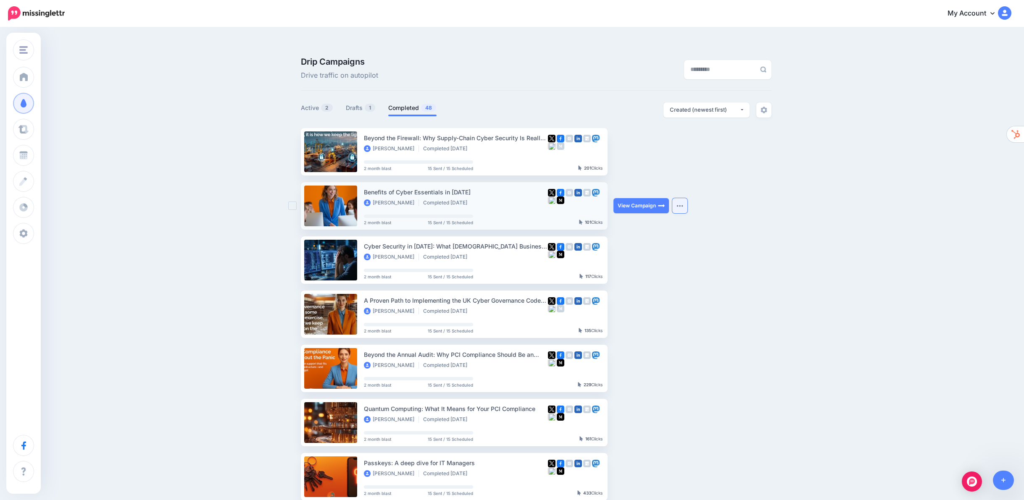
click at [684, 198] on button "button" at bounding box center [679, 205] width 15 height 15
click at [650, 218] on link "Reuse Campaign" at bounding box center [639, 226] width 90 height 16
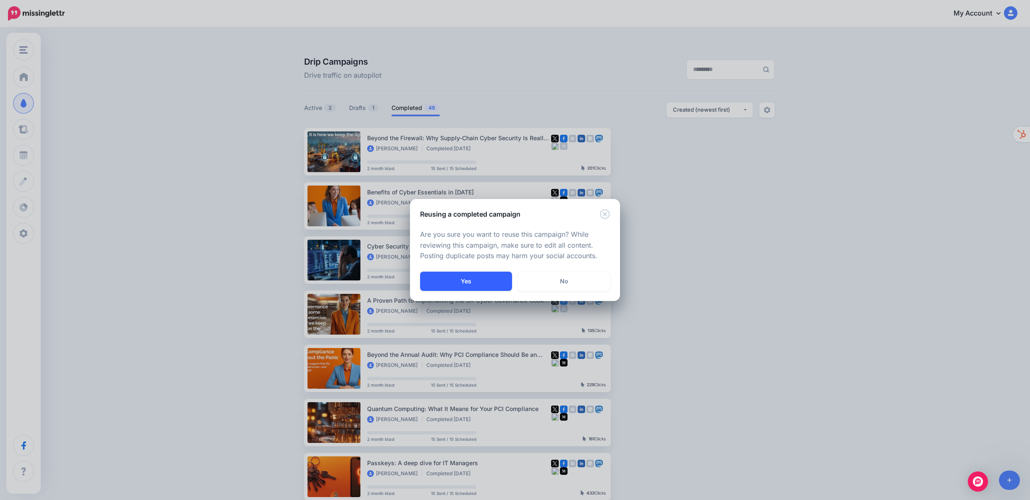
click at [473, 280] on button "Yes" at bounding box center [466, 281] width 92 height 19
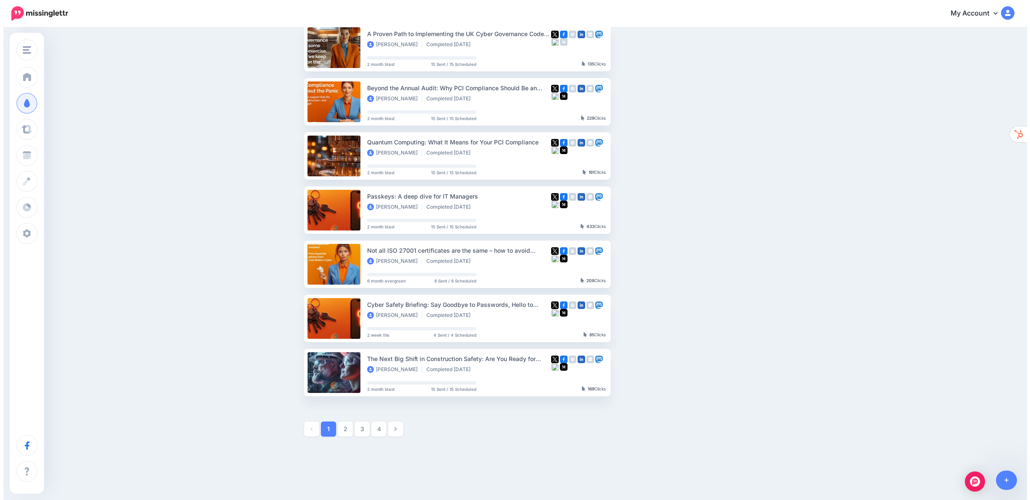
scroll to position [271, 0]
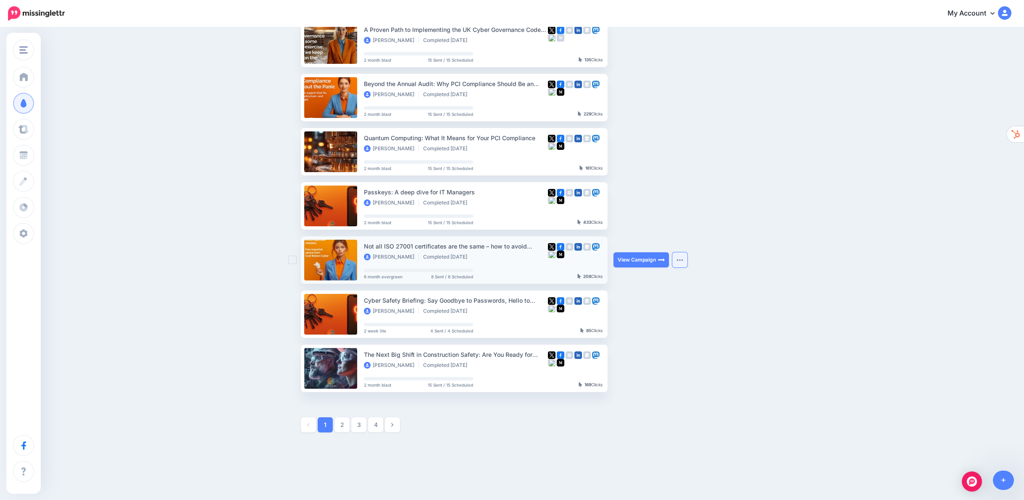
click at [682, 259] on img "button" at bounding box center [679, 260] width 7 height 3
click at [650, 273] on link "Reuse Campaign" at bounding box center [639, 281] width 90 height 16
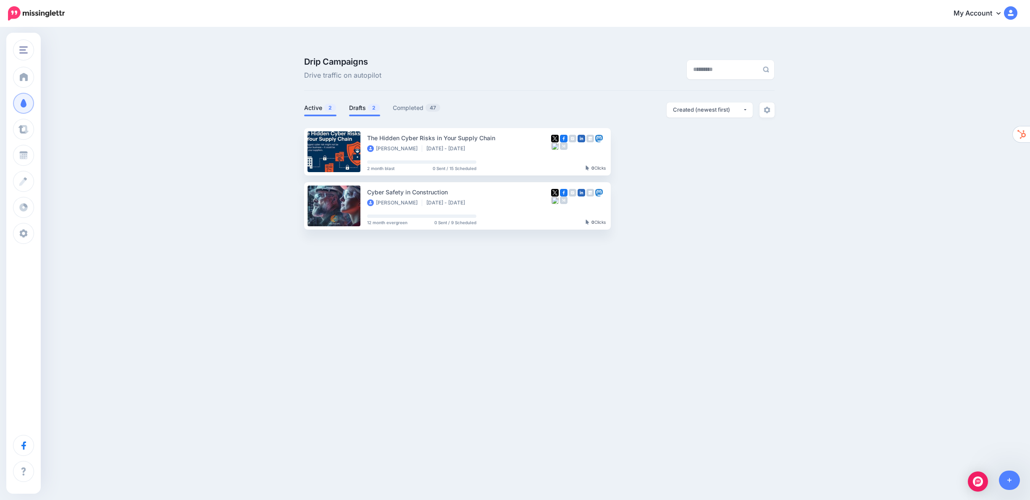
click at [358, 103] on link "Drafts 2" at bounding box center [364, 108] width 31 height 10
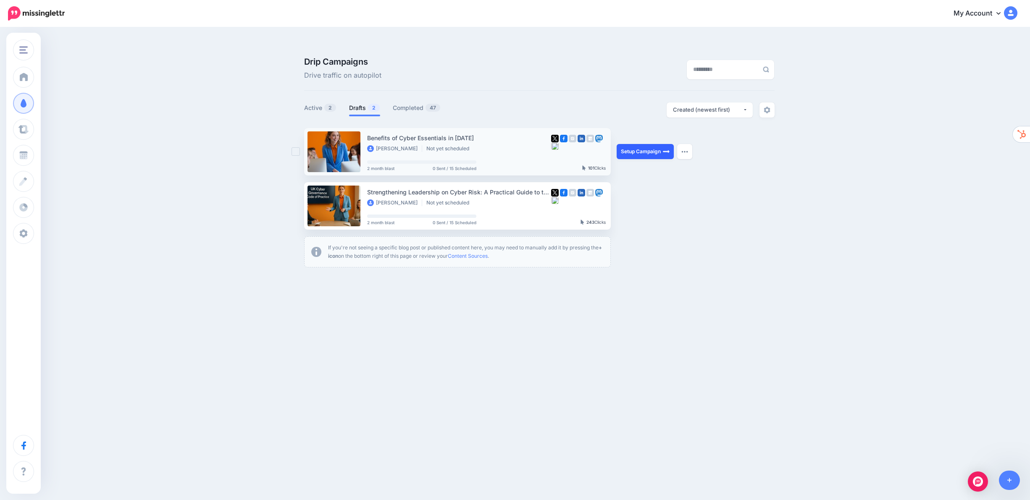
click at [643, 144] on link "Setup Campaign" at bounding box center [645, 151] width 57 height 15
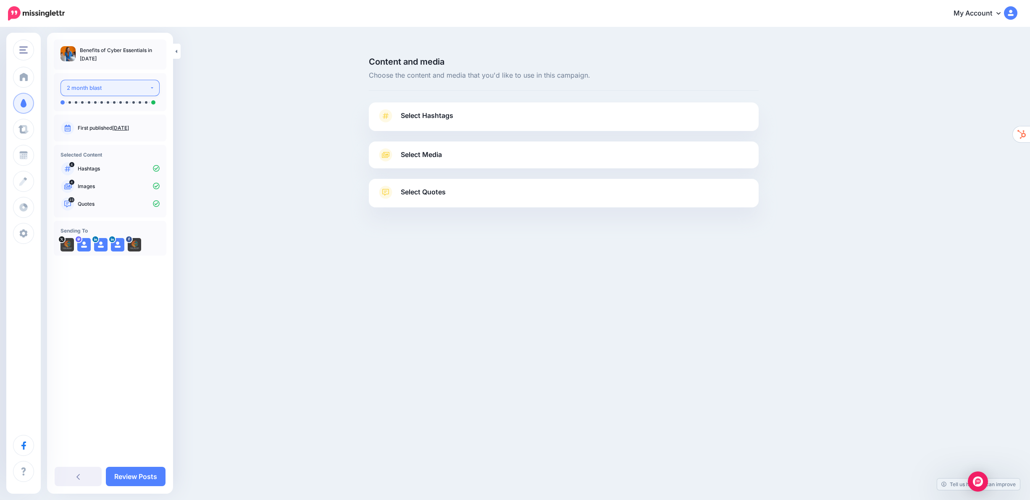
click at [113, 90] on div "2 month blast" at bounding box center [108, 88] width 83 height 10
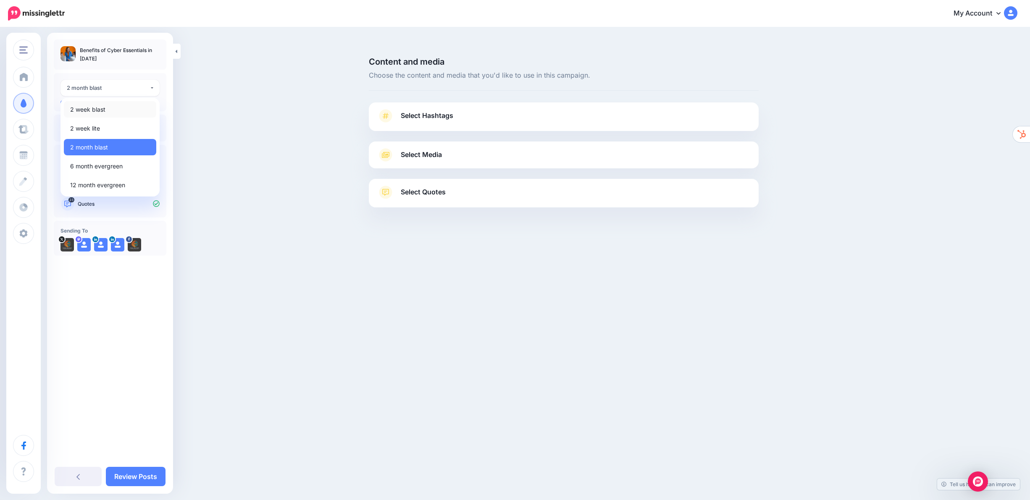
click at [109, 110] on link "2 week blast" at bounding box center [110, 109] width 92 height 16
select select "******"
click at [419, 110] on span "Select Hashtags" at bounding box center [427, 115] width 53 height 11
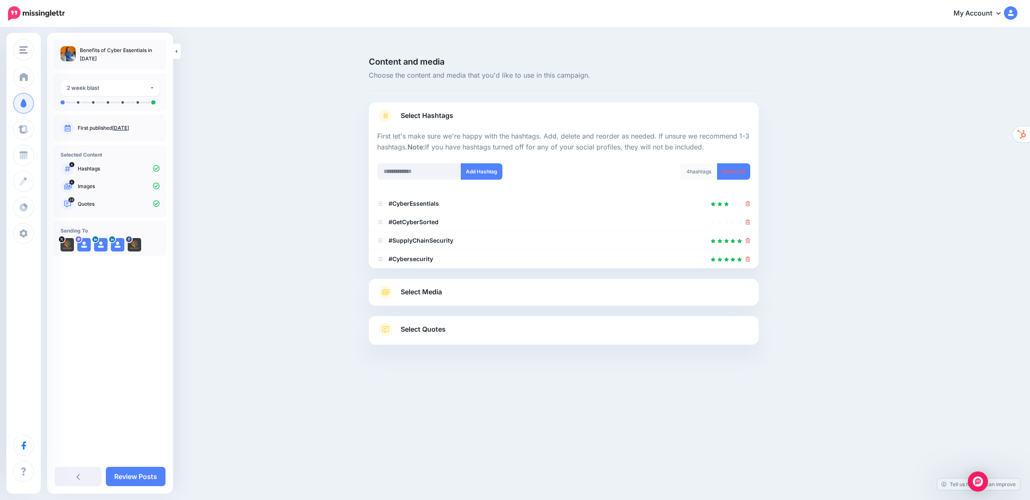
click at [413, 286] on span "Select Media" at bounding box center [421, 291] width 41 height 11
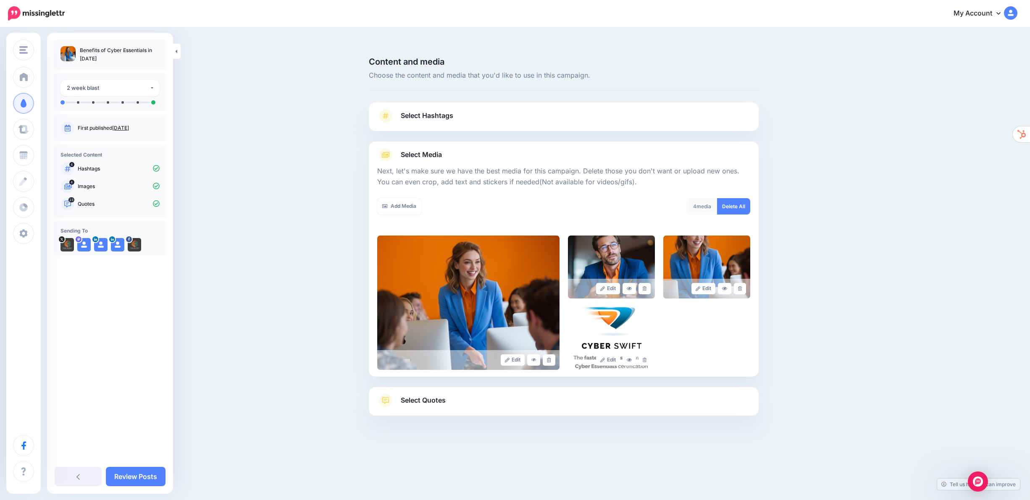
click at [420, 395] on span "Select Quotes" at bounding box center [423, 400] width 45 height 11
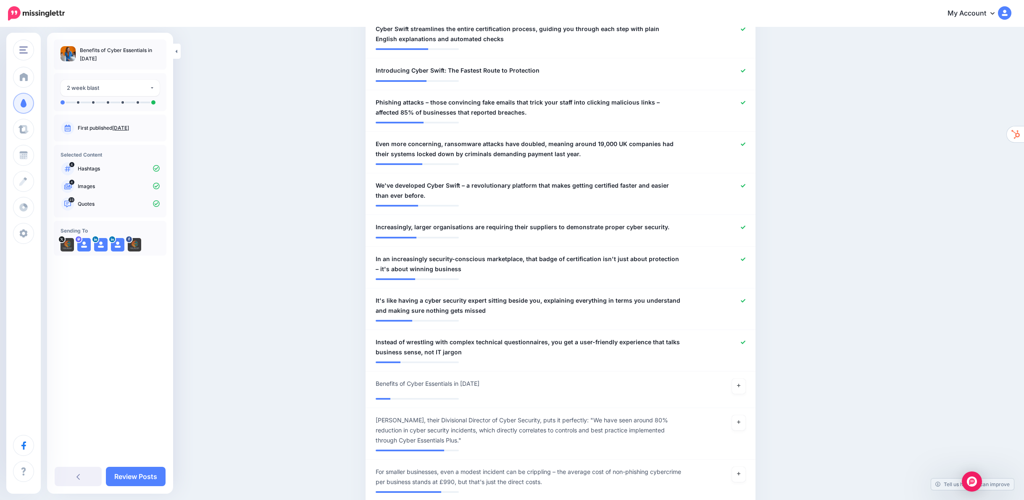
scroll to position [860, 0]
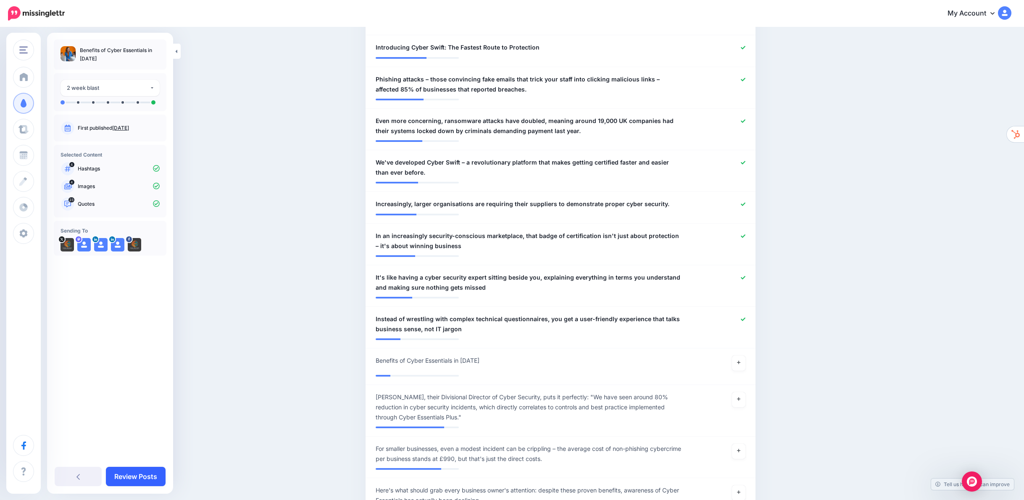
click at [147, 480] on link "Review Posts" at bounding box center [136, 476] width 60 height 19
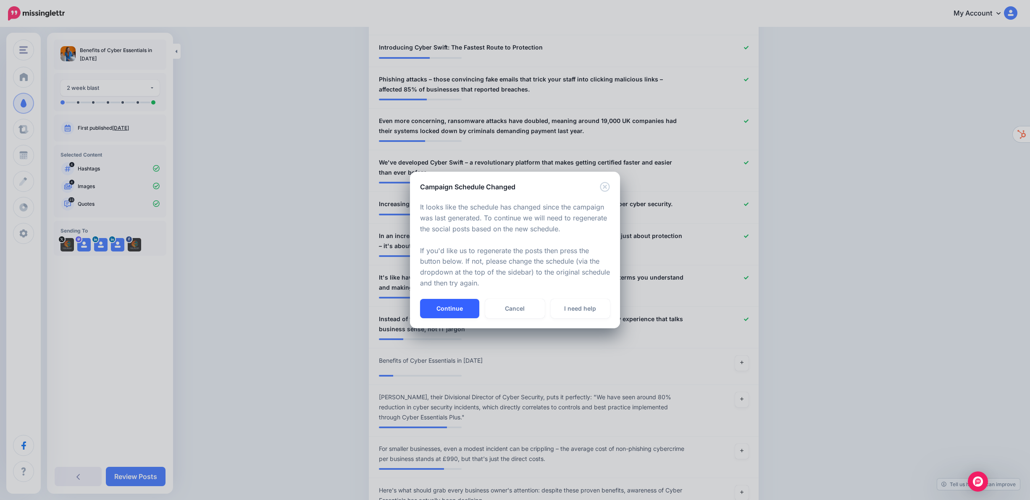
click at [451, 310] on button "Continue" at bounding box center [449, 308] width 59 height 19
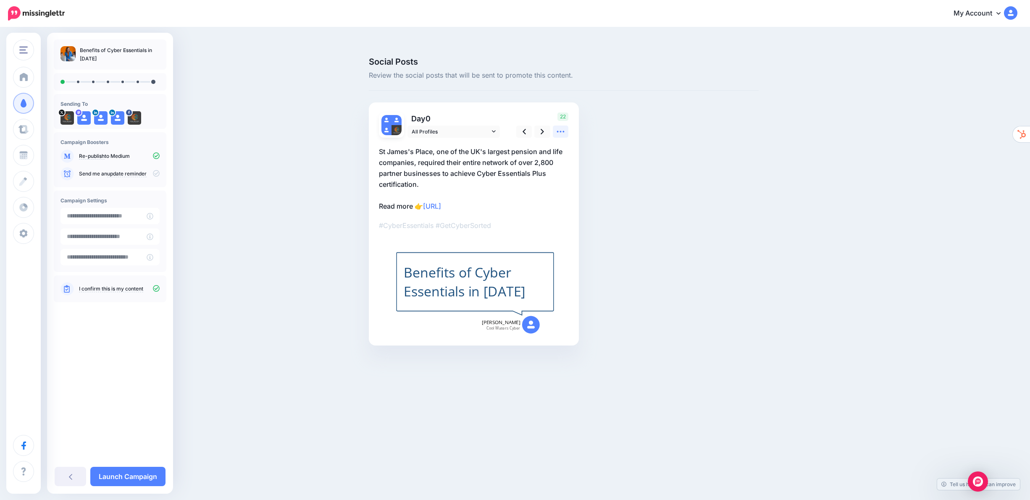
click at [561, 127] on icon at bounding box center [560, 131] width 9 height 9
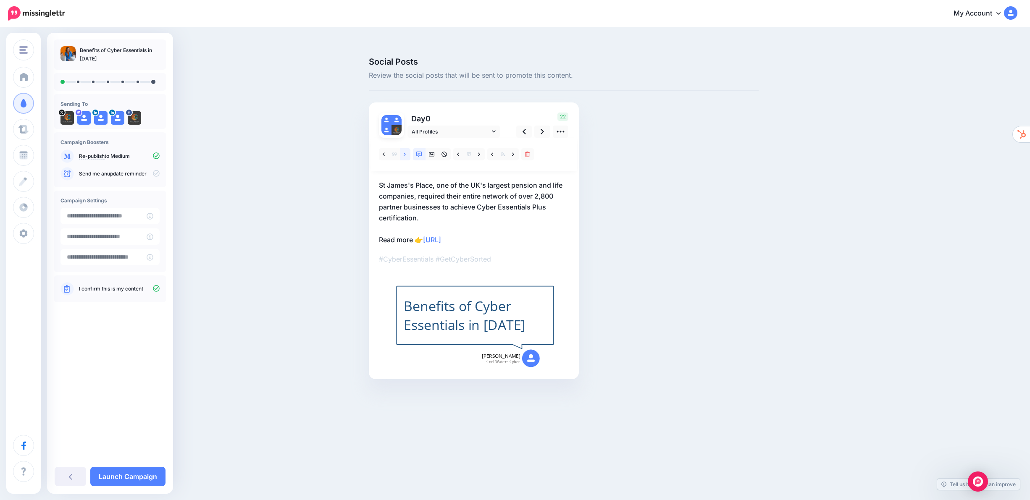
click at [404, 152] on icon at bounding box center [405, 155] width 2 height 6
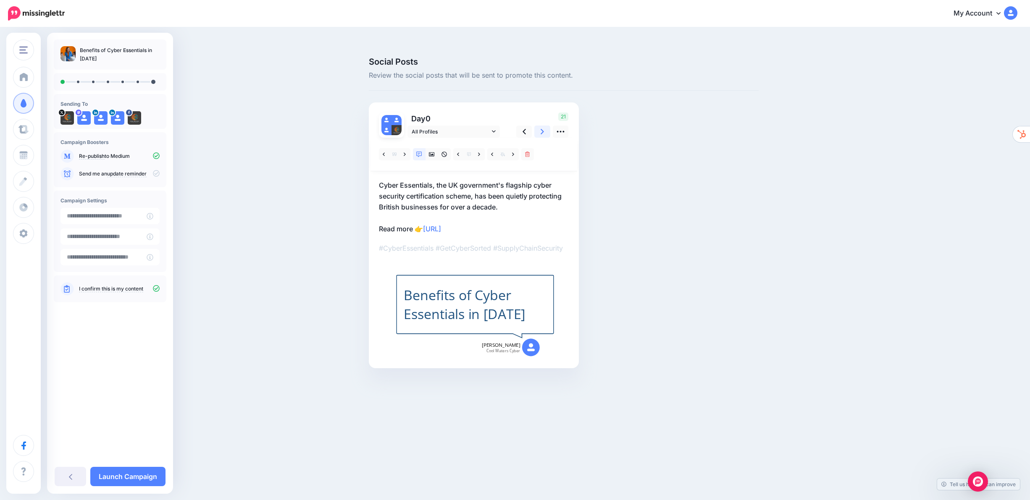
click at [543, 127] on icon at bounding box center [542, 131] width 3 height 9
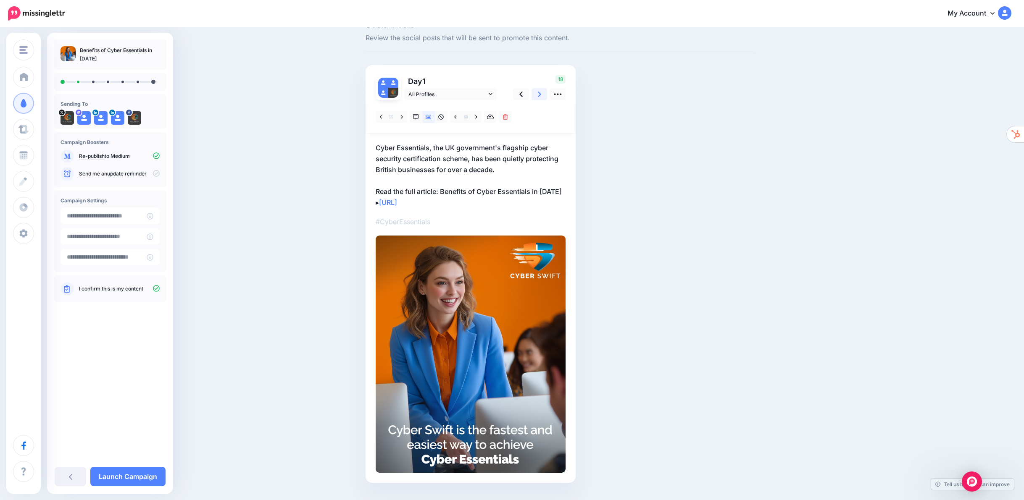
scroll to position [41, 0]
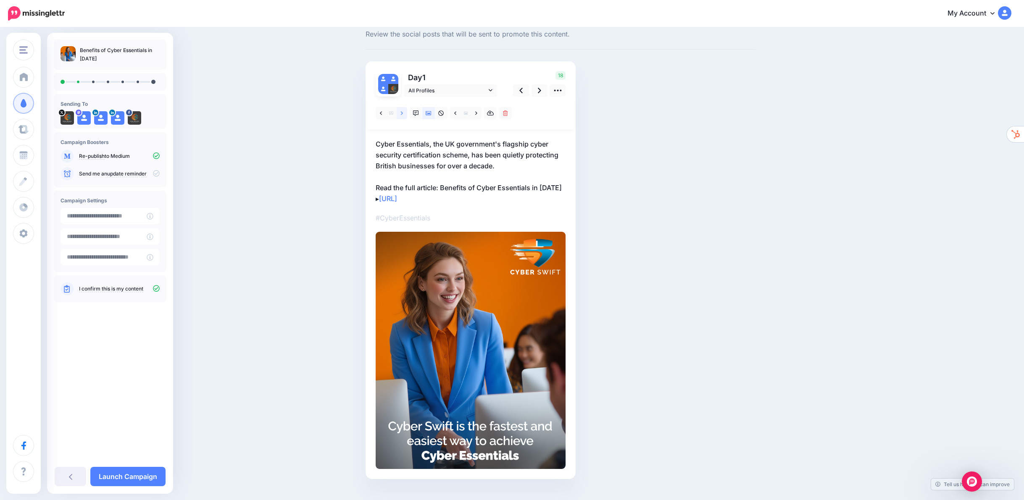
click at [403, 110] on icon at bounding box center [402, 113] width 2 height 6
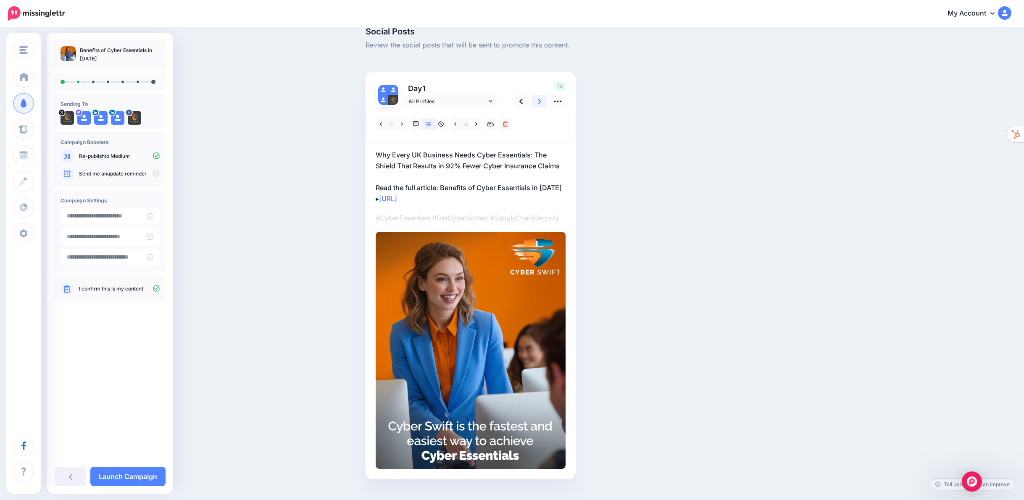
click at [541, 97] on icon at bounding box center [539, 101] width 3 height 9
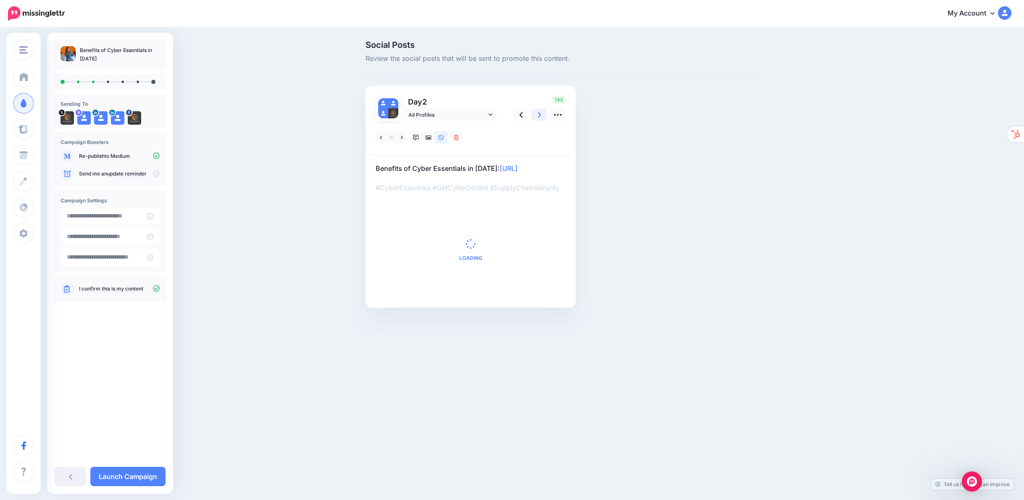
scroll to position [0, 0]
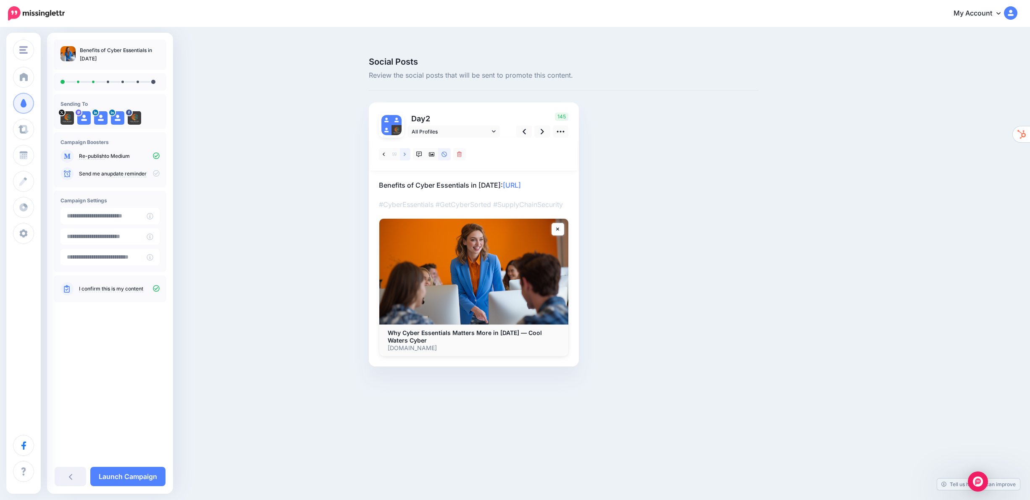
click at [405, 152] on icon at bounding box center [405, 155] width 2 height 6
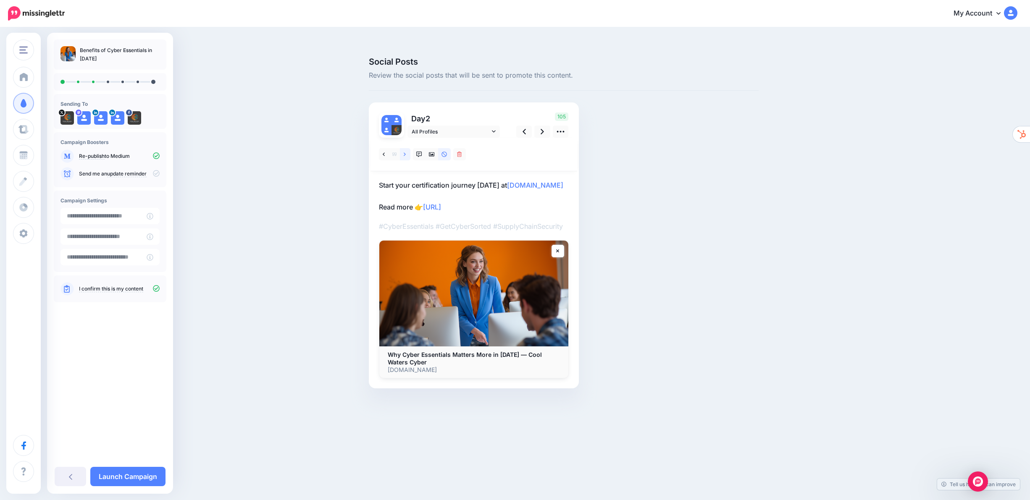
click at [405, 152] on icon at bounding box center [405, 155] width 2 height 6
click at [542, 127] on icon at bounding box center [542, 131] width 3 height 9
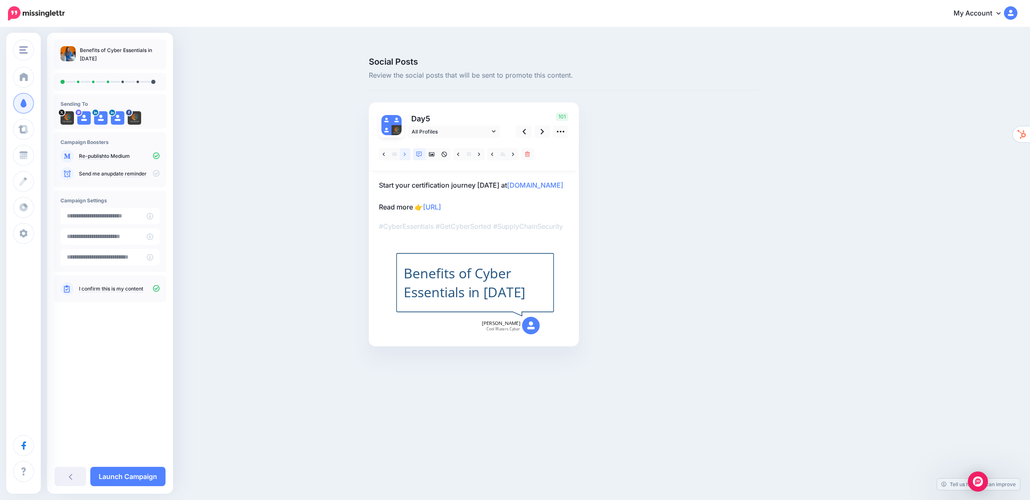
click at [407, 148] on link at bounding box center [405, 154] width 11 height 12
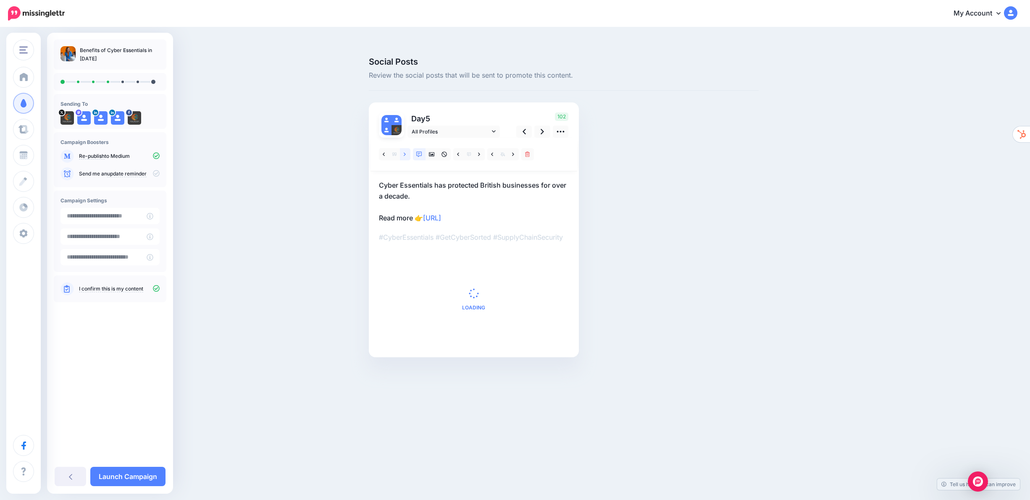
click at [406, 148] on link at bounding box center [405, 154] width 11 height 12
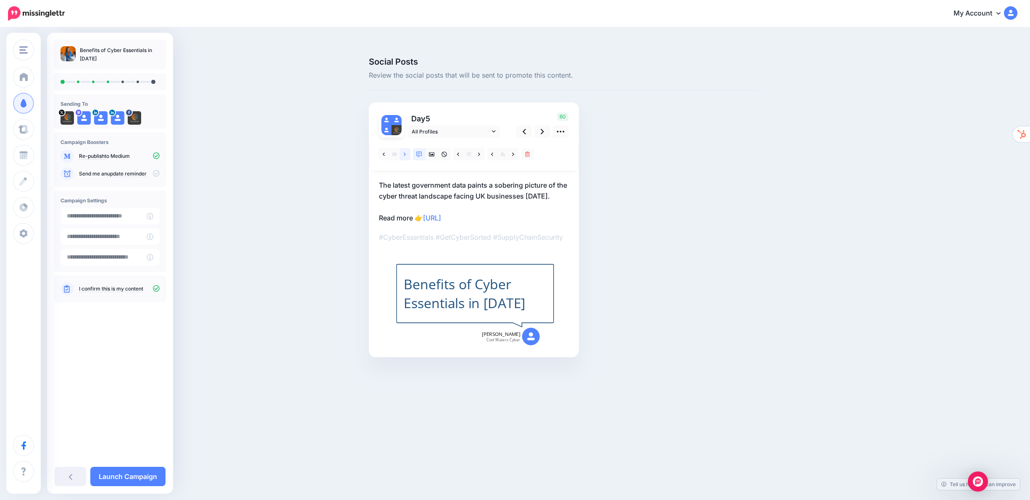
click at [406, 148] on link at bounding box center [405, 154] width 11 height 12
click at [481, 148] on link at bounding box center [479, 154] width 11 height 12
click at [541, 127] on icon at bounding box center [542, 131] width 3 height 9
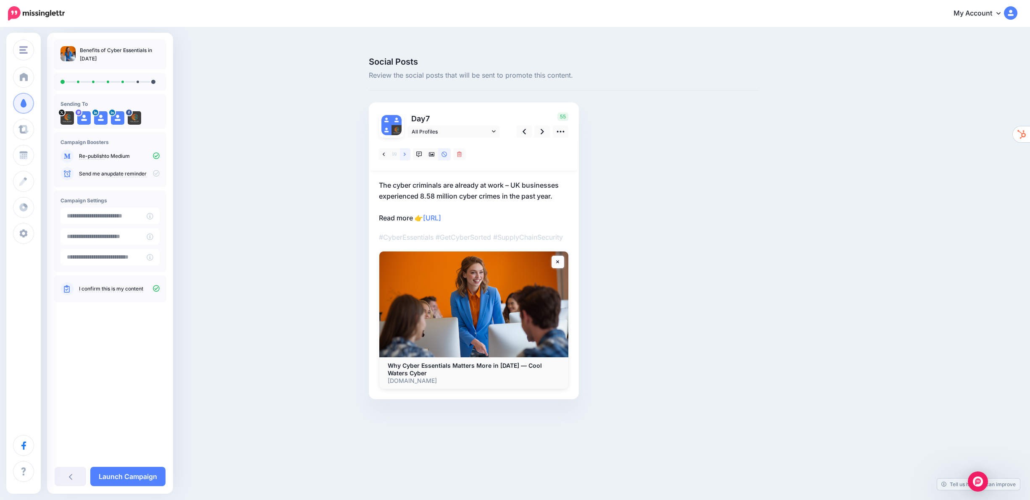
click at [405, 152] on icon at bounding box center [405, 155] width 2 height 6
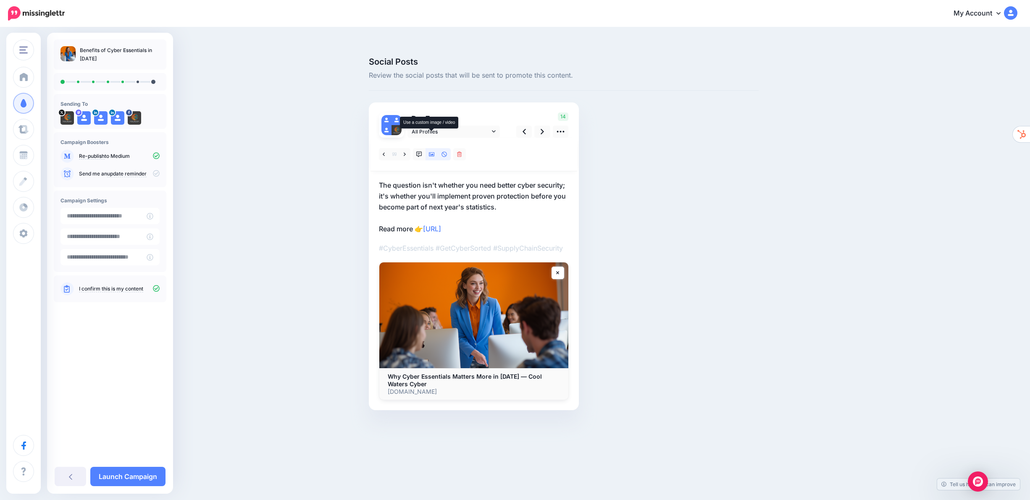
click at [430, 152] on icon at bounding box center [432, 155] width 6 height 6
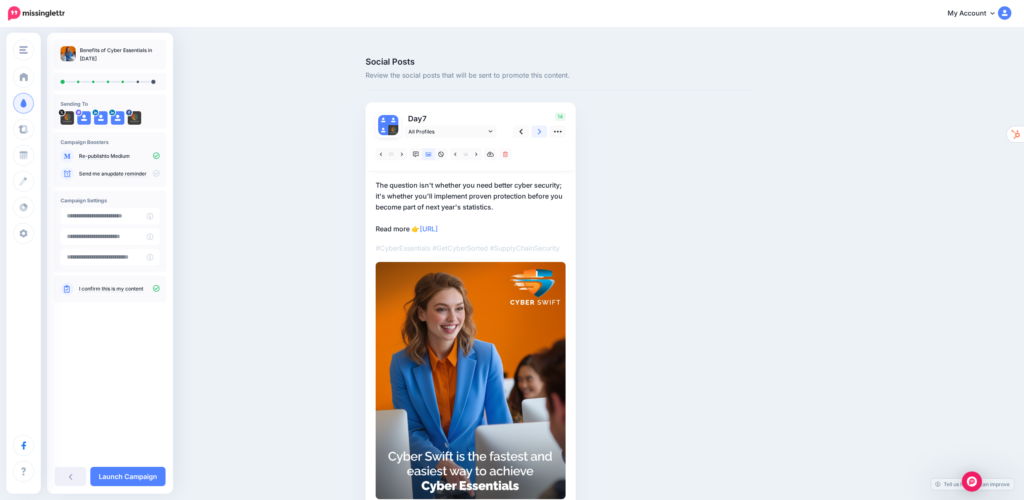
click at [541, 127] on icon at bounding box center [539, 131] width 3 height 9
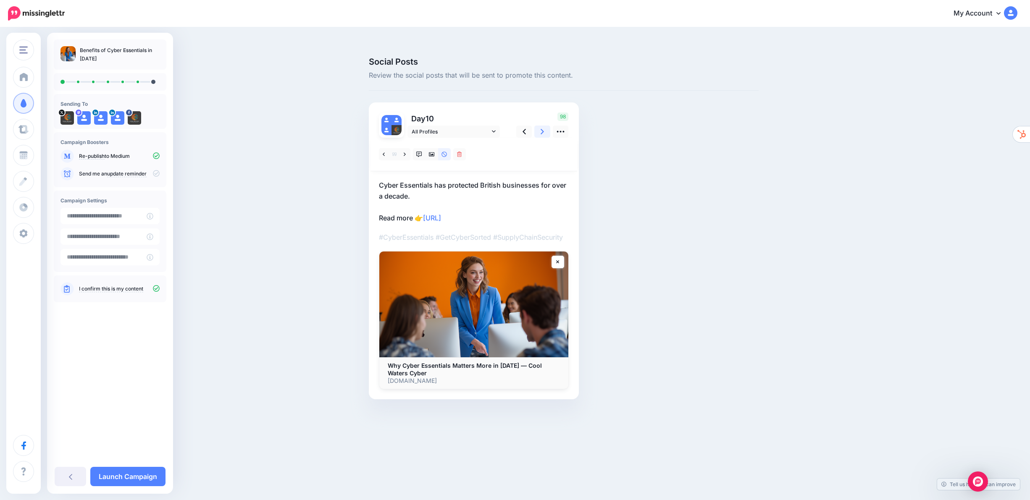
click at [542, 127] on icon at bounding box center [542, 131] width 3 height 9
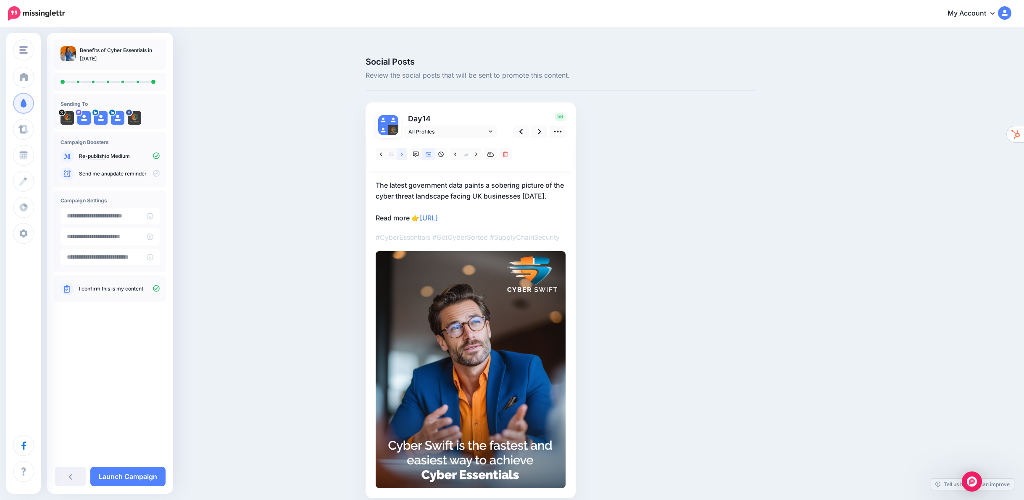
click at [403, 148] on link at bounding box center [402, 154] width 11 height 12
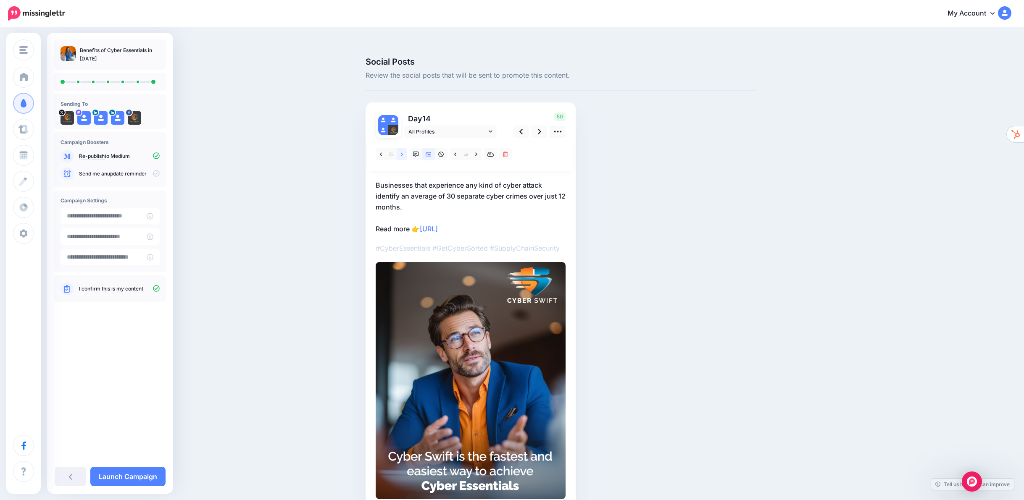
click at [403, 152] on icon at bounding box center [402, 155] width 2 height 6
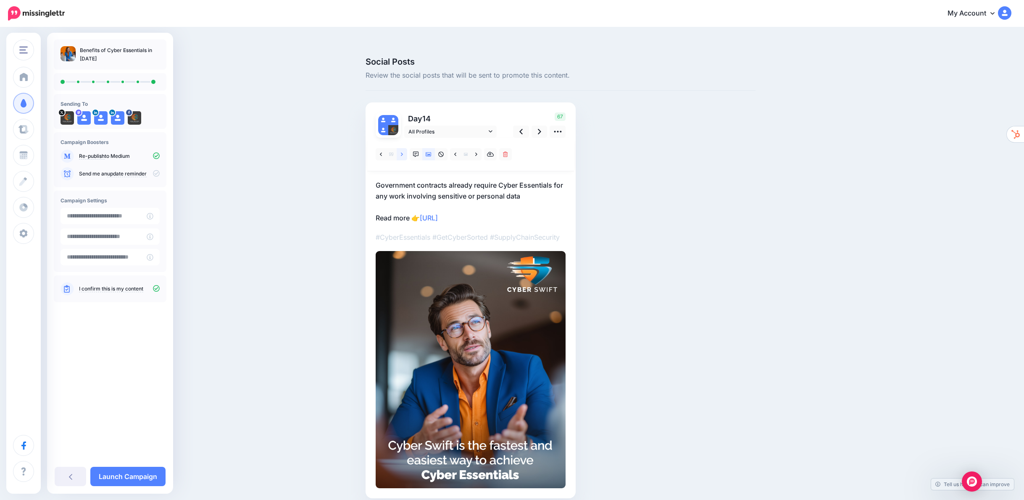
click at [403, 152] on icon at bounding box center [402, 155] width 2 height 6
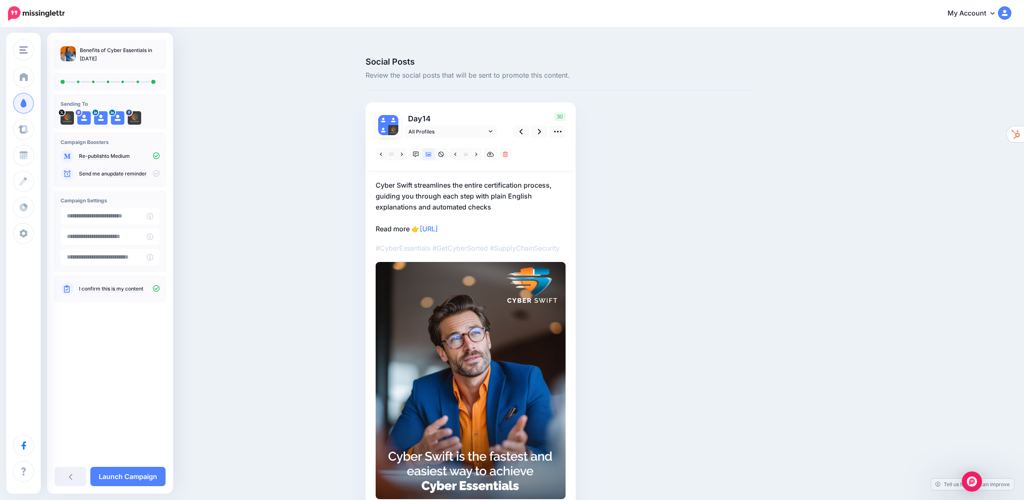
click at [490, 180] on p "Cyber Swift streamlines the entire certification process, guiding you through e…" at bounding box center [471, 207] width 190 height 55
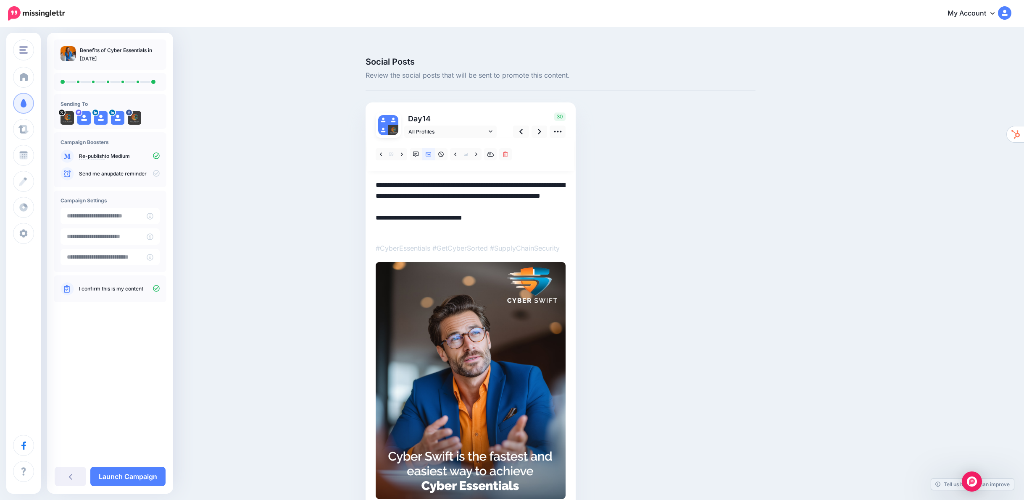
click at [490, 180] on textarea "**********" at bounding box center [471, 207] width 190 height 55
type textarea "**********"
click at [541, 129] on icon at bounding box center [539, 131] width 3 height 5
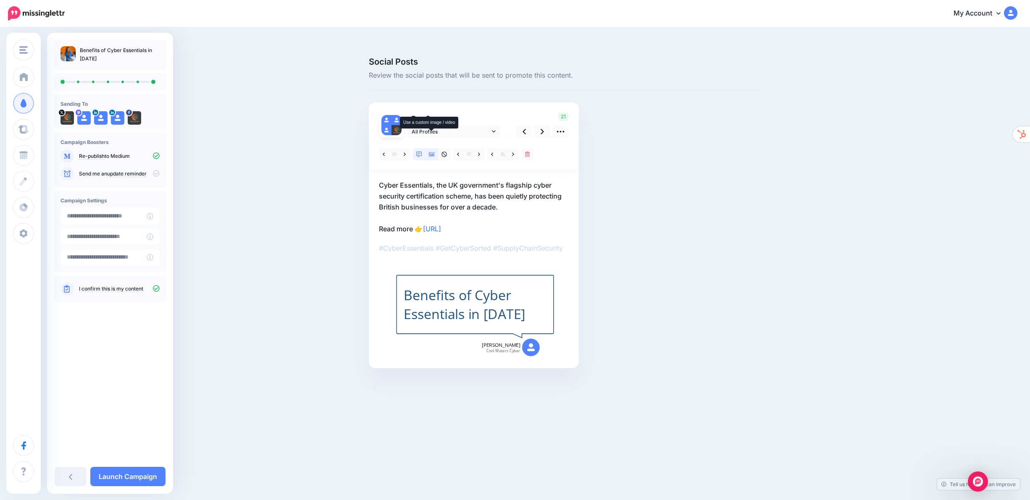
click at [432, 148] on link at bounding box center [431, 154] width 13 height 12
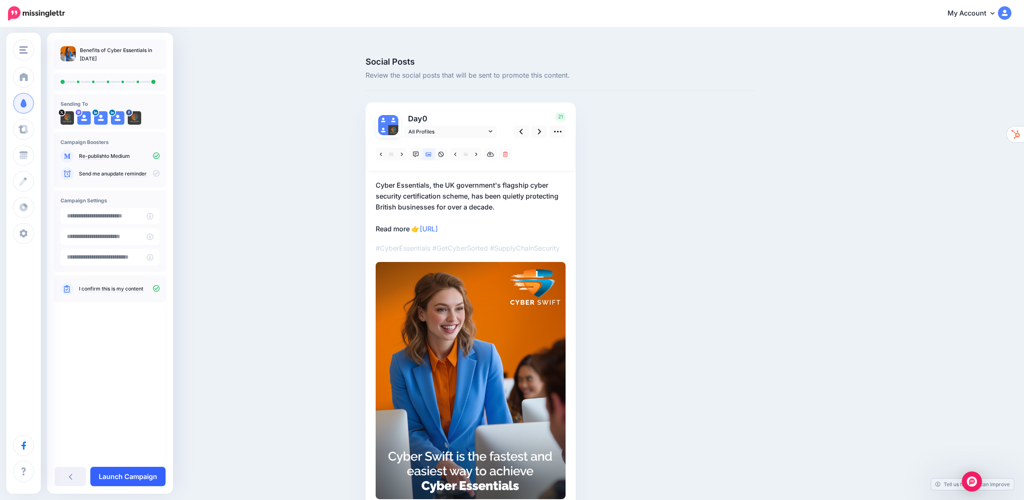
click at [132, 476] on link "Launch Campaign" at bounding box center [127, 476] width 75 height 19
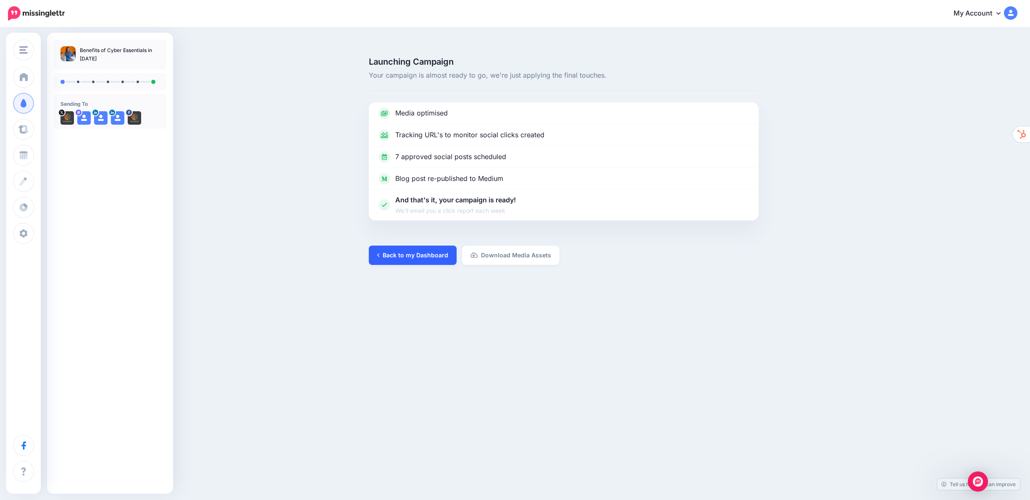
click at [408, 246] on link "Back to my Dashboard" at bounding box center [413, 255] width 88 height 19
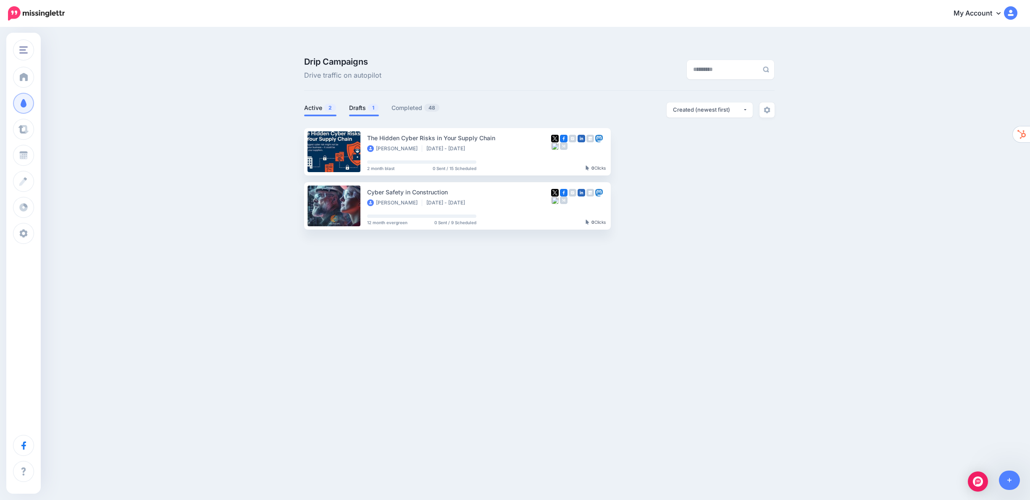
click at [361, 103] on link "Drafts 1" at bounding box center [364, 108] width 30 height 10
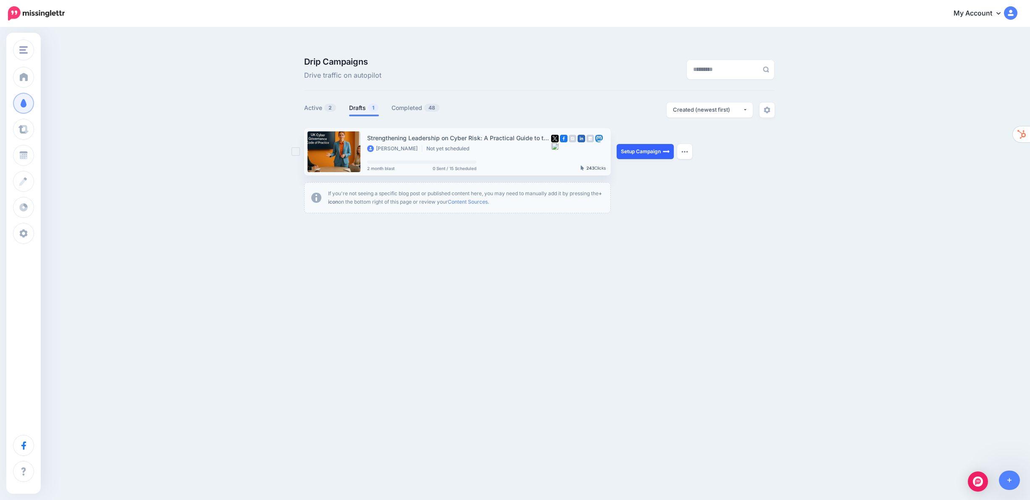
click at [641, 144] on link "Setup Campaign" at bounding box center [645, 151] width 57 height 15
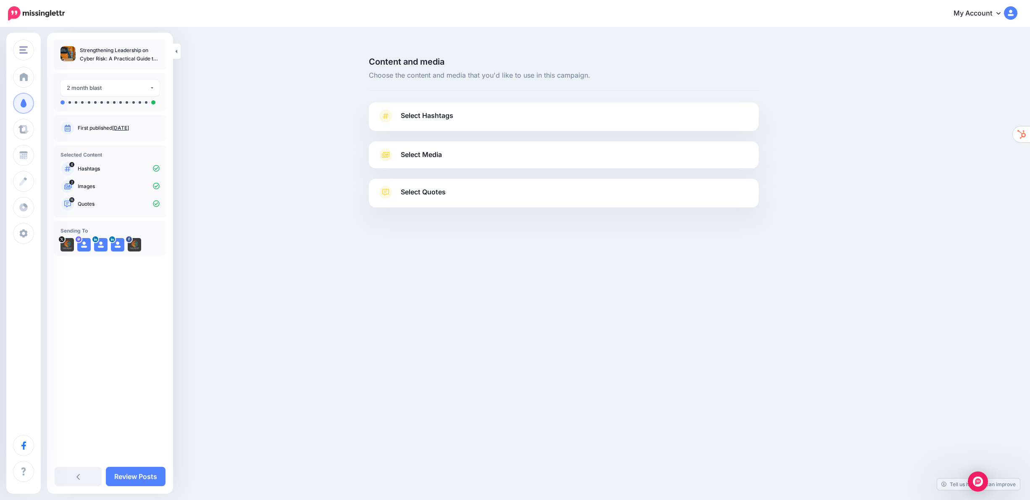
click at [410, 109] on link "Select Hashtags" at bounding box center [563, 120] width 373 height 22
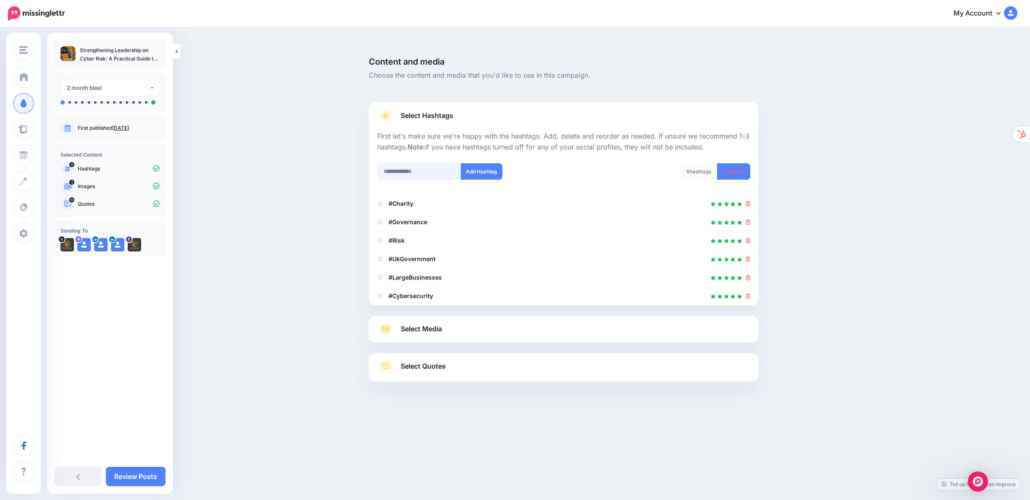
click at [421, 163] on input "text" at bounding box center [419, 171] width 84 height 16
click at [431, 323] on span "Select Media" at bounding box center [421, 328] width 41 height 11
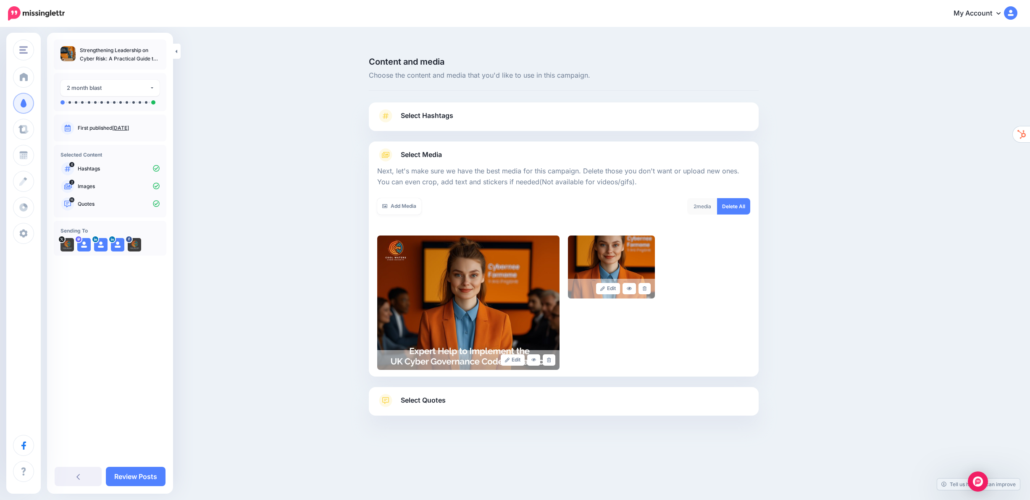
click at [431, 395] on span "Select Quotes" at bounding box center [423, 400] width 45 height 11
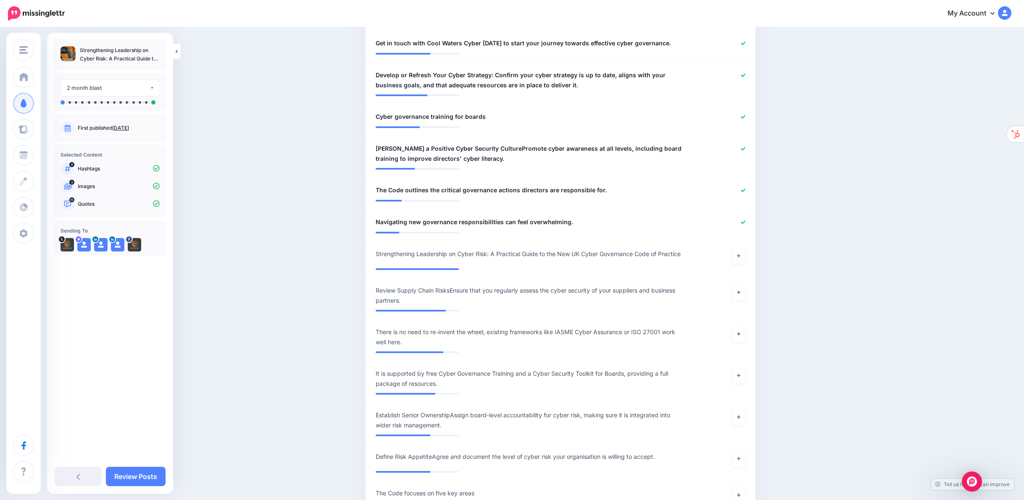
scroll to position [688, 0]
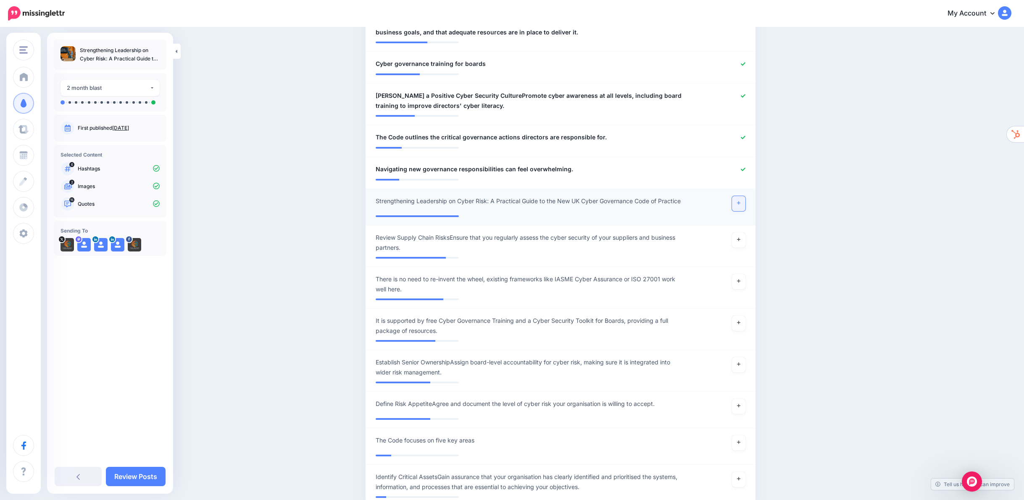
click at [743, 196] on link at bounding box center [738, 203] width 13 height 15
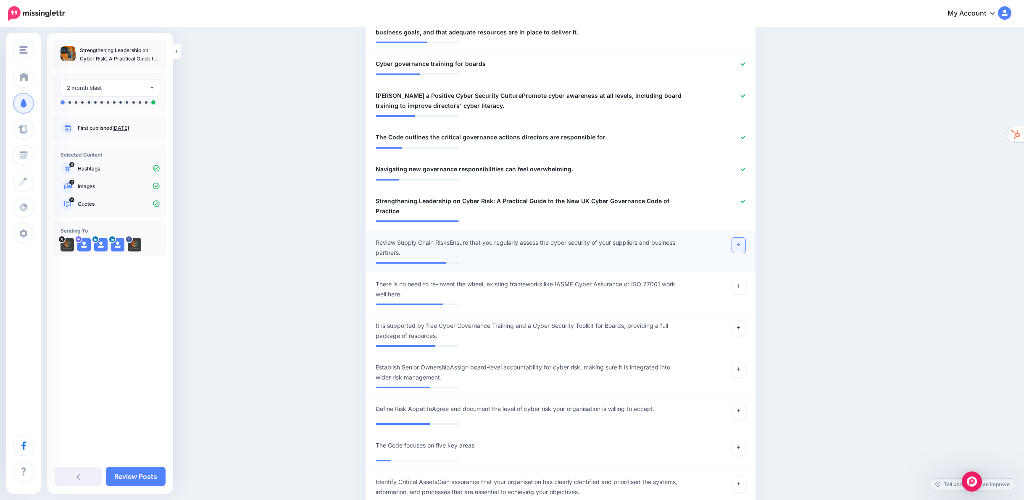
click at [740, 242] on icon at bounding box center [738, 244] width 3 height 5
click at [453, 238] on span "Review Supply Chain RisksEnsure that you regularly assess the cyber security of…" at bounding box center [529, 248] width 306 height 20
click at [455, 238] on textarea "**********" at bounding box center [529, 248] width 306 height 20
type textarea "**********"
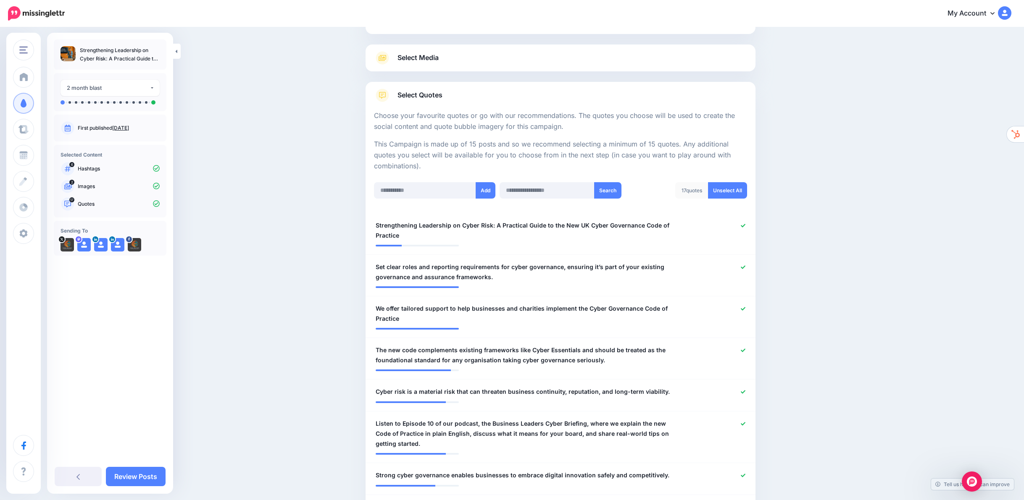
scroll to position [0, 0]
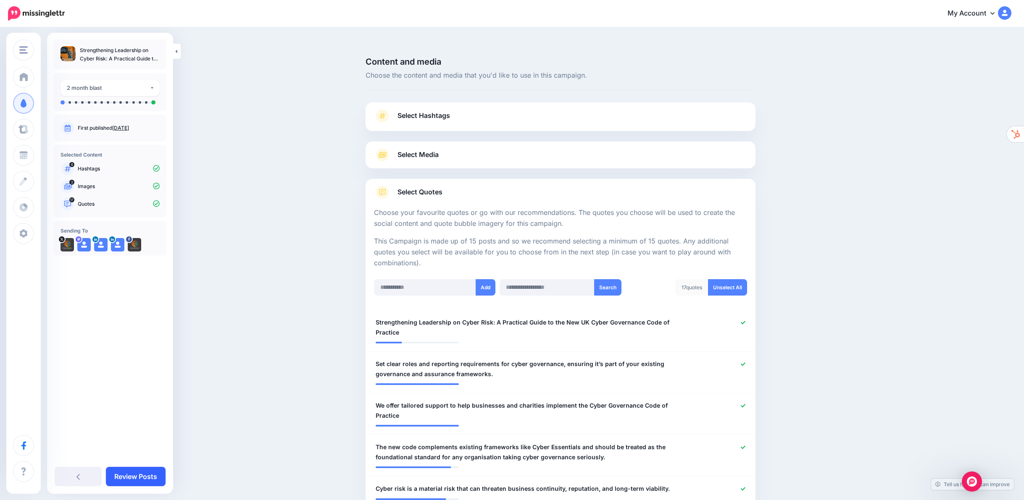
click at [149, 478] on link "Review Posts" at bounding box center [136, 476] width 60 height 19
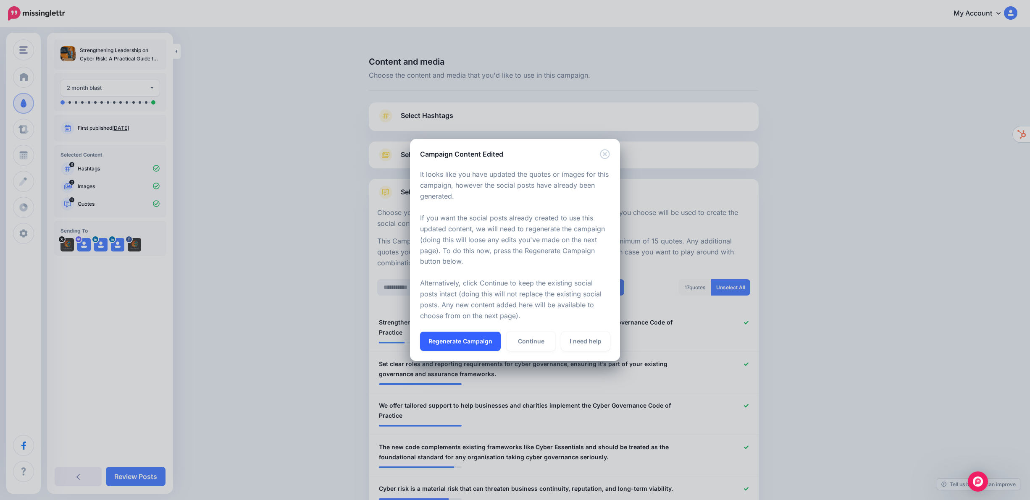
click at [452, 341] on button "Regenerate Campaign" at bounding box center [460, 341] width 81 height 19
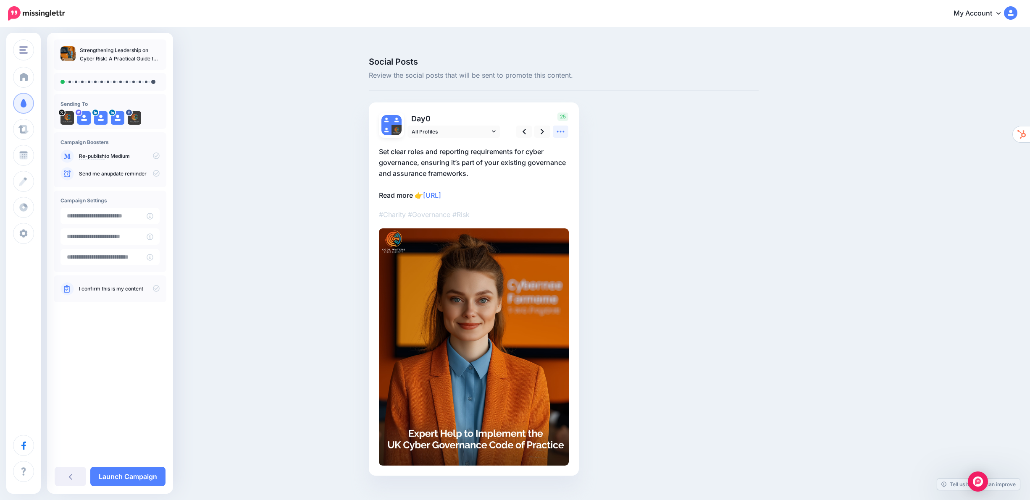
click at [560, 127] on icon at bounding box center [560, 131] width 9 height 9
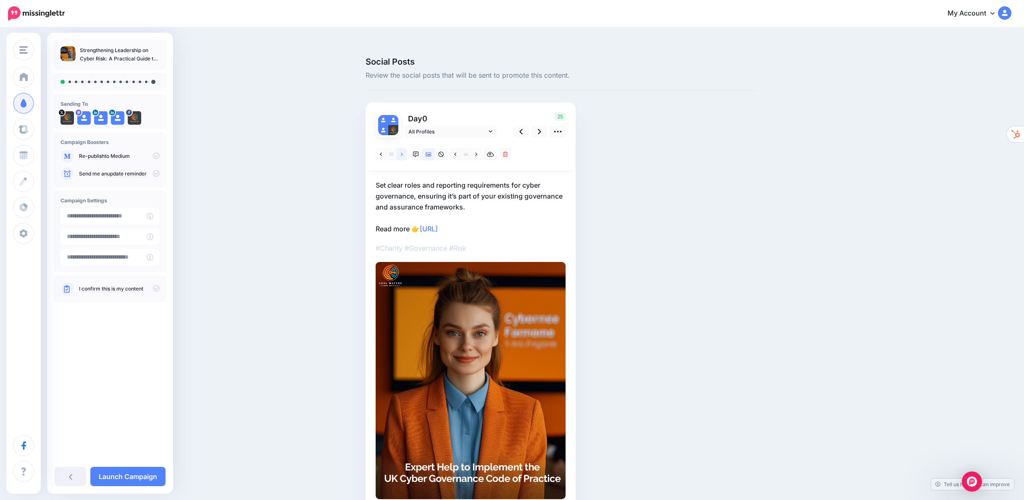
click at [403, 152] on icon at bounding box center [402, 155] width 2 height 6
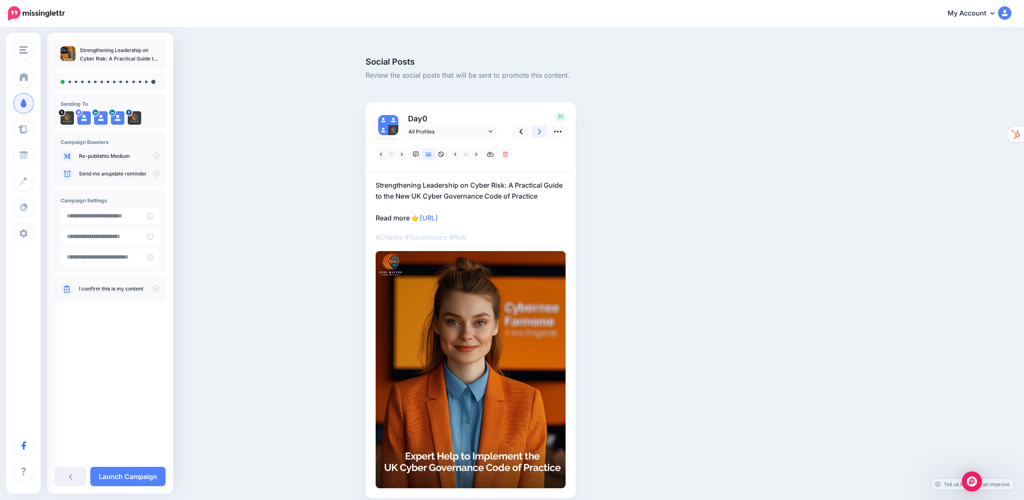
click at [541, 127] on icon at bounding box center [539, 131] width 3 height 9
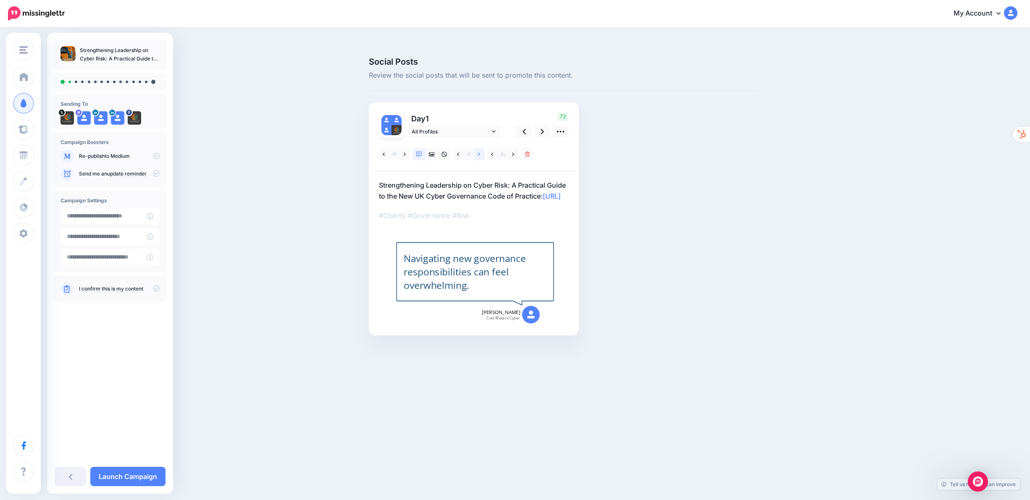
click at [479, 152] on icon at bounding box center [479, 153] width 2 height 3
click at [544, 126] on link at bounding box center [542, 132] width 16 height 12
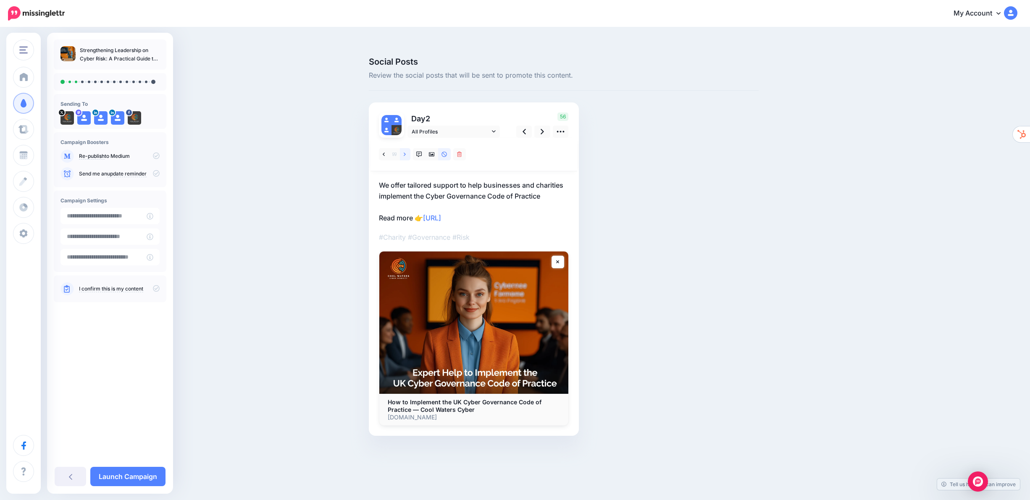
click at [407, 148] on link at bounding box center [405, 154] width 11 height 12
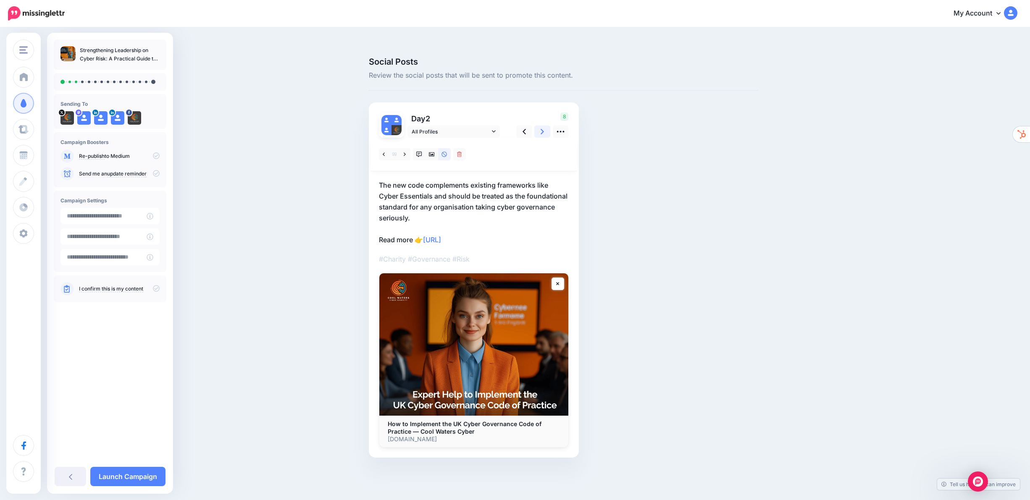
click at [542, 129] on icon at bounding box center [542, 131] width 3 height 5
click at [404, 152] on icon at bounding box center [405, 155] width 2 height 6
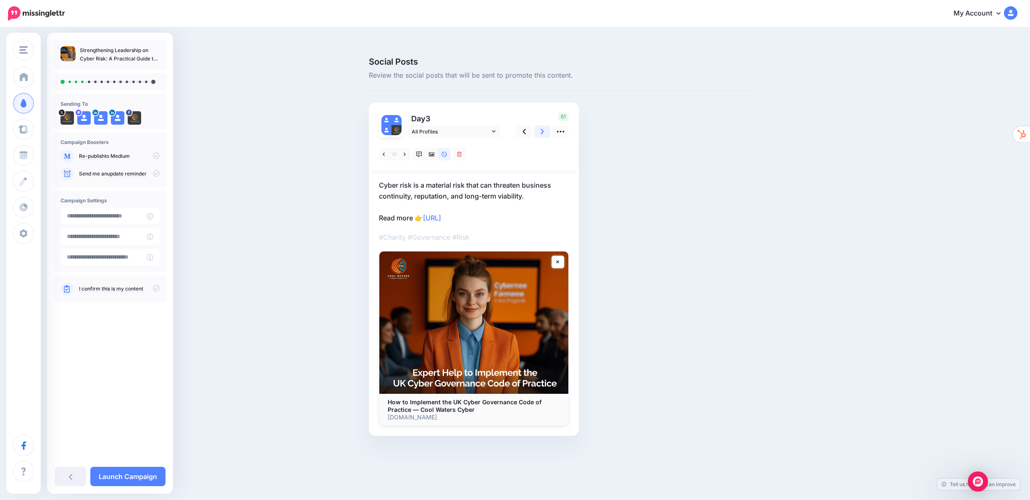
click at [541, 127] on icon at bounding box center [542, 131] width 3 height 9
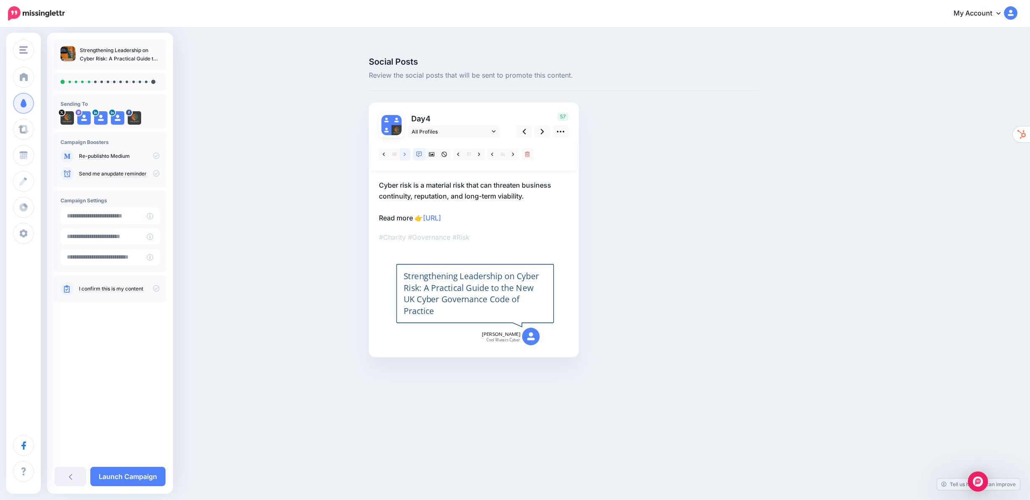
click at [405, 152] on icon at bounding box center [405, 155] width 2 height 6
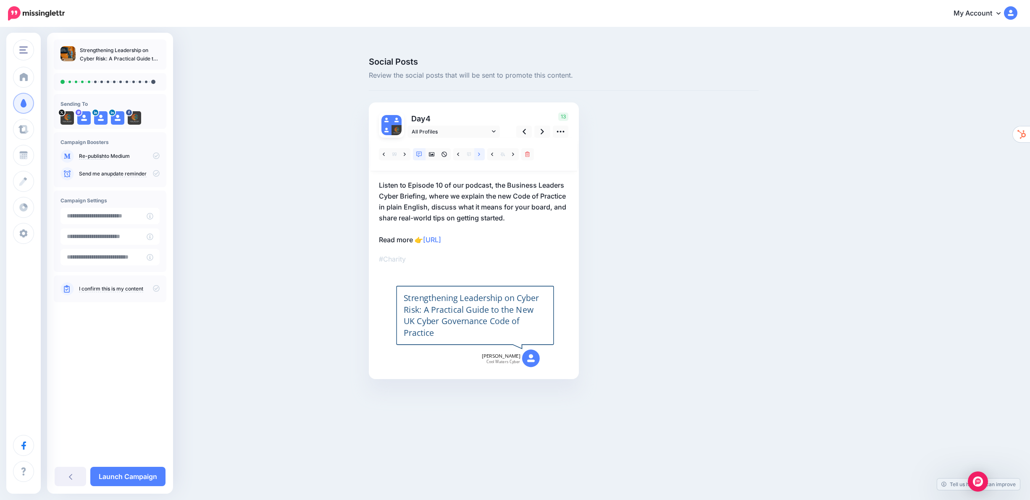
click at [478, 152] on icon at bounding box center [479, 155] width 2 height 6
click at [512, 152] on icon at bounding box center [513, 155] width 2 height 6
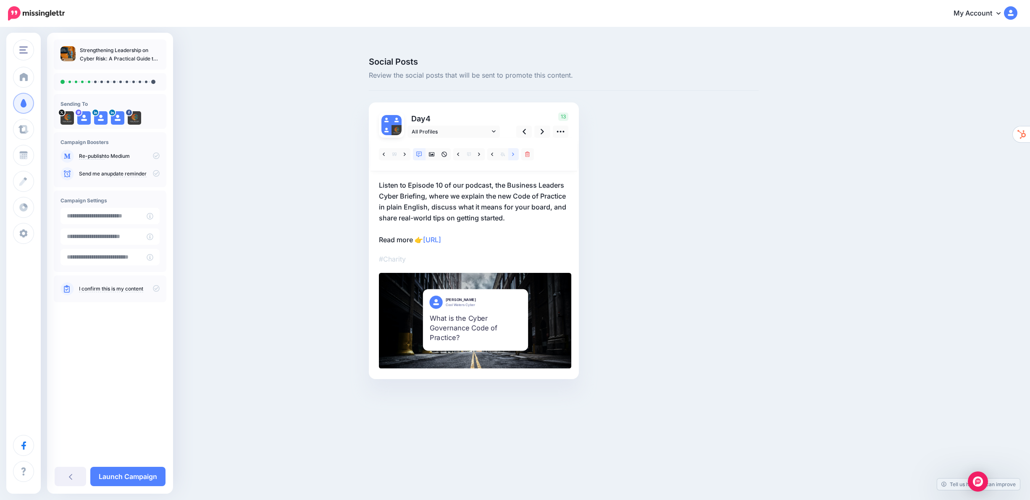
click at [512, 152] on icon at bounding box center [513, 155] width 2 height 6
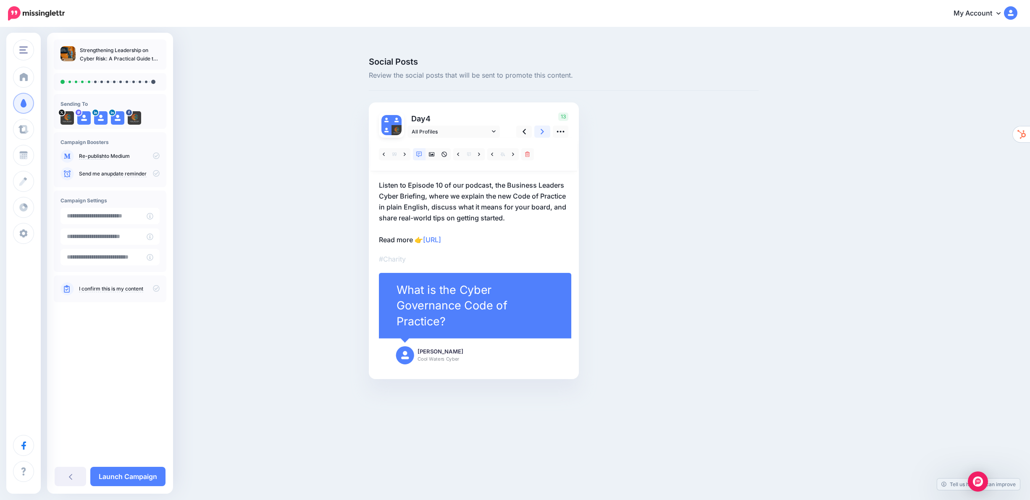
click at [544, 126] on link at bounding box center [542, 132] width 16 height 12
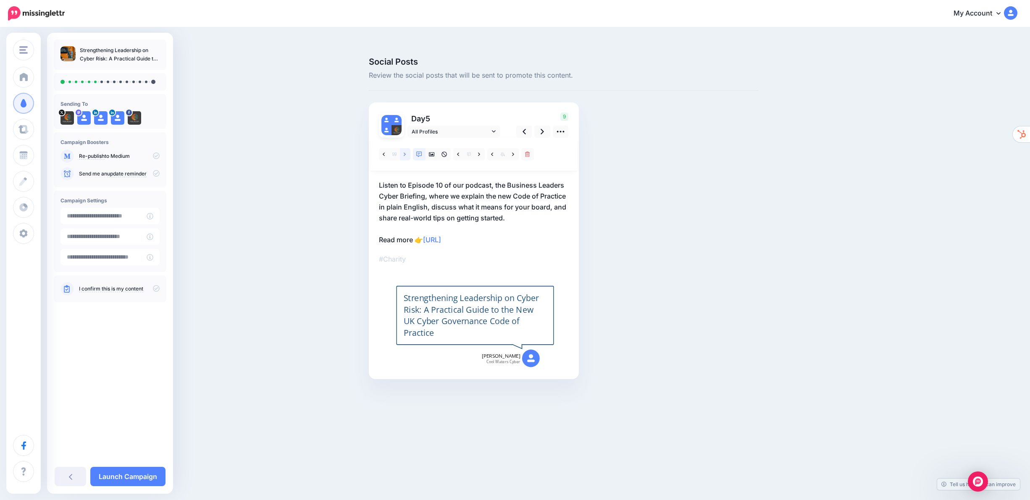
click at [404, 152] on icon at bounding box center [405, 153] width 2 height 3
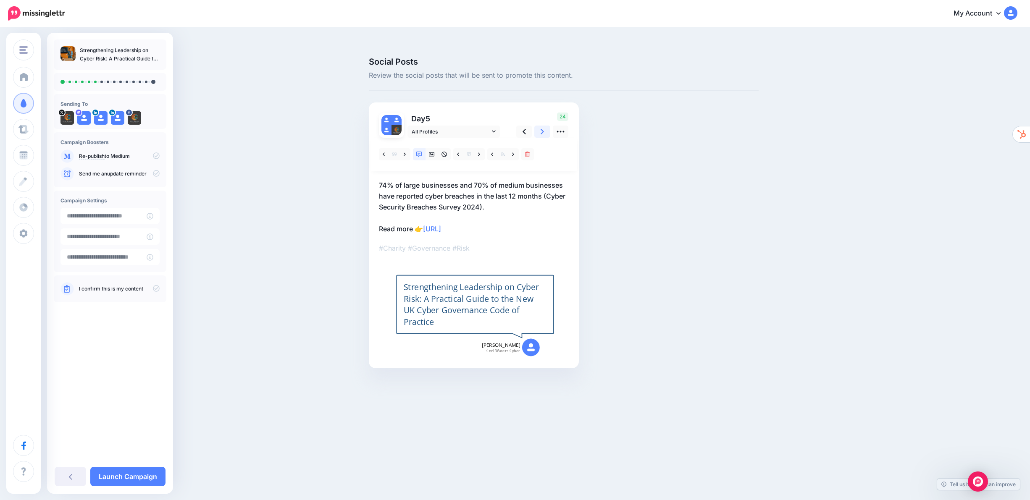
click at [541, 127] on icon at bounding box center [542, 131] width 3 height 9
click at [431, 152] on icon at bounding box center [432, 155] width 6 height 6
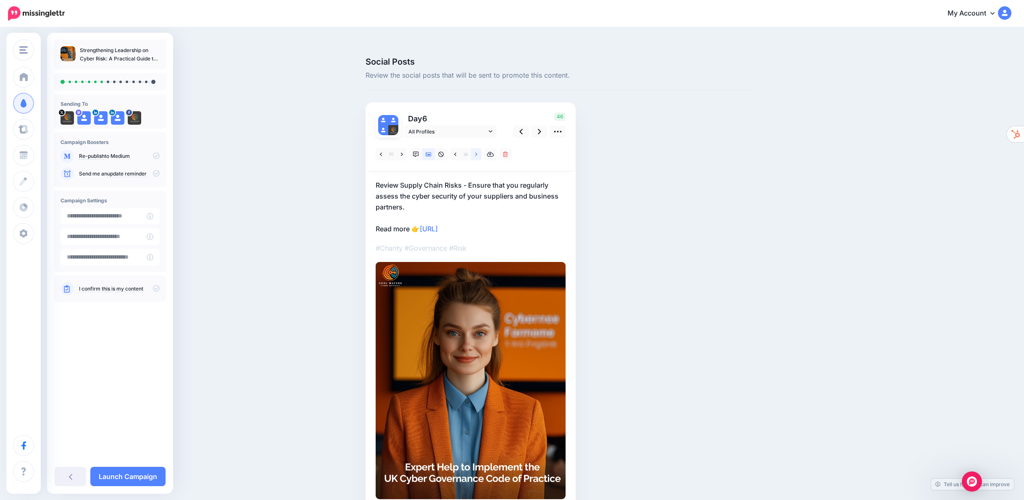
click at [481, 148] on link at bounding box center [476, 154] width 11 height 12
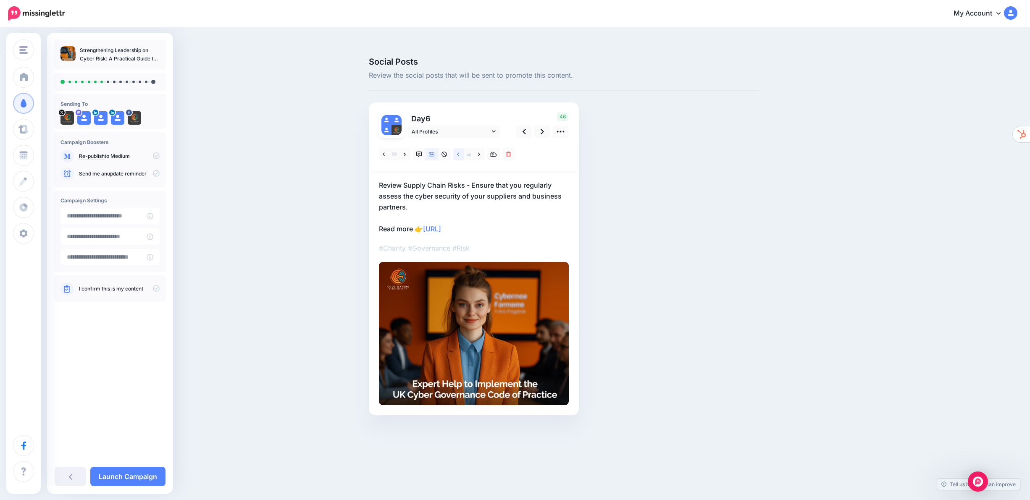
click at [458, 152] on icon at bounding box center [458, 155] width 2 height 6
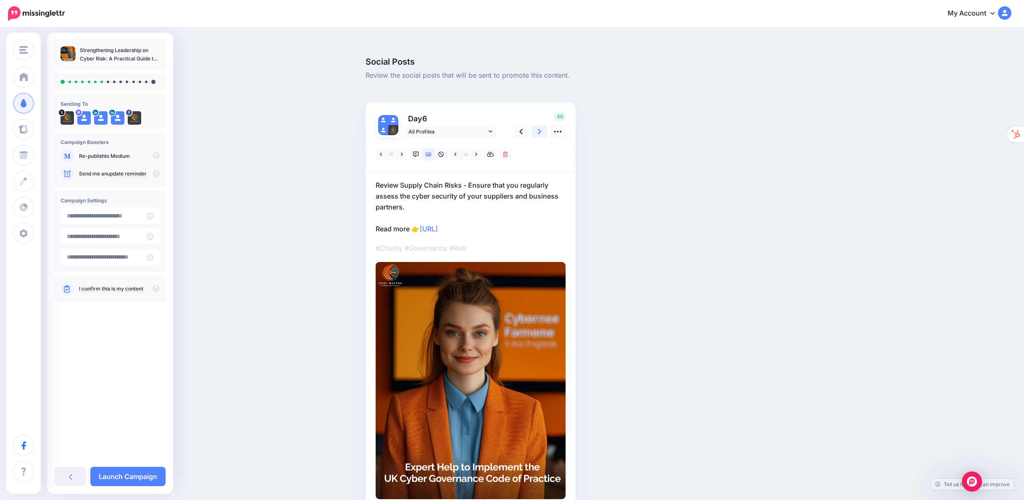
click at [541, 127] on icon at bounding box center [539, 131] width 3 height 9
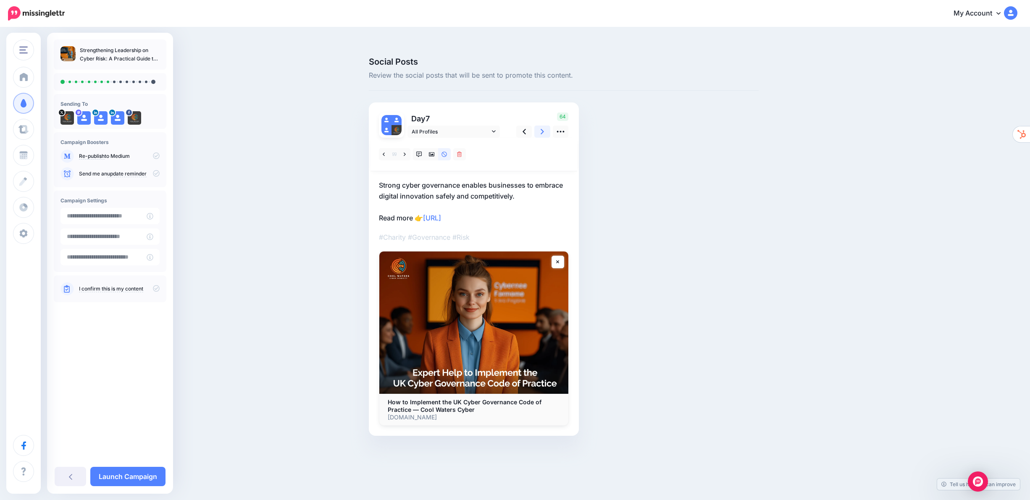
click at [542, 127] on icon at bounding box center [542, 131] width 3 height 9
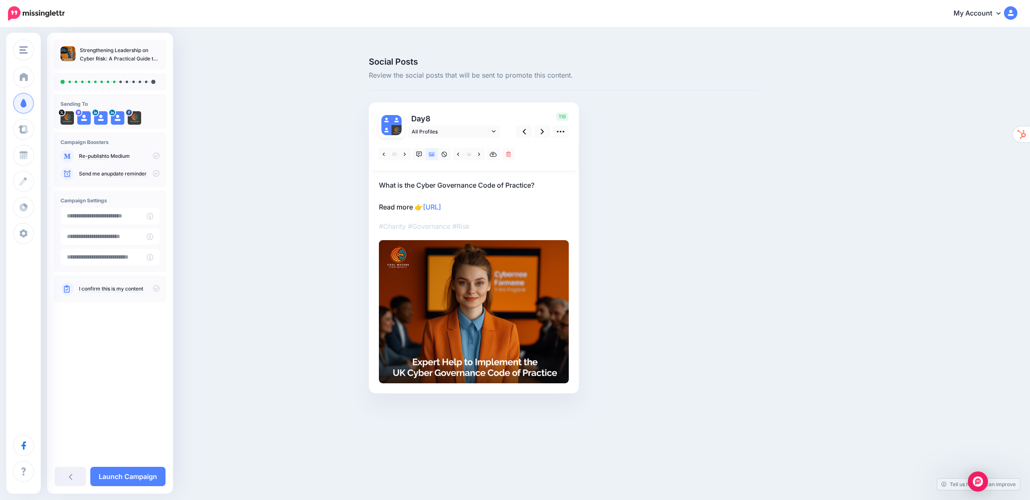
click at [548, 180] on p "What is the Cyber Governance Code of Practice? Read more 👉 https://lttr.ai/AeHmk" at bounding box center [474, 196] width 190 height 33
click at [547, 180] on textarea "**********" at bounding box center [474, 196] width 190 height 33
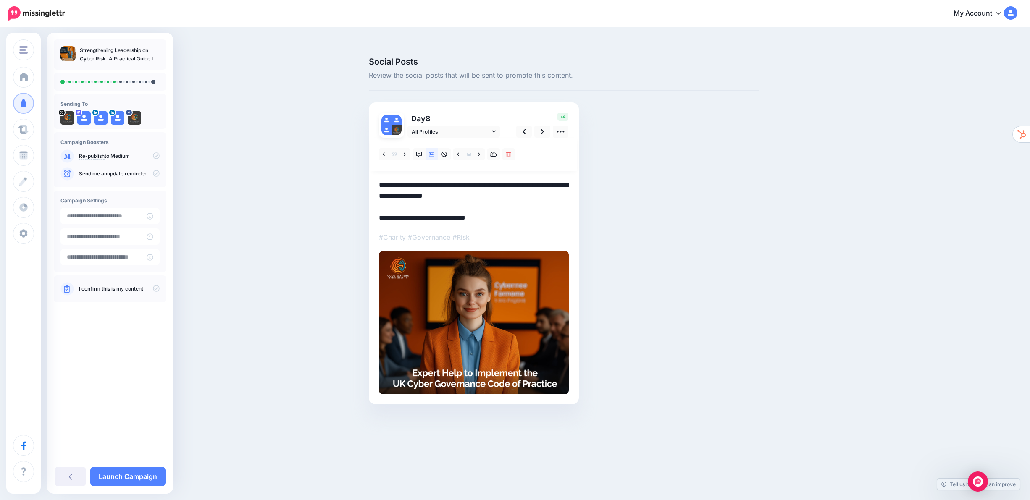
drag, startPoint x: 428, startPoint y: 179, endPoint x: 499, endPoint y: 180, distance: 71.0
click at [499, 180] on textarea "**********" at bounding box center [474, 202] width 190 height 44
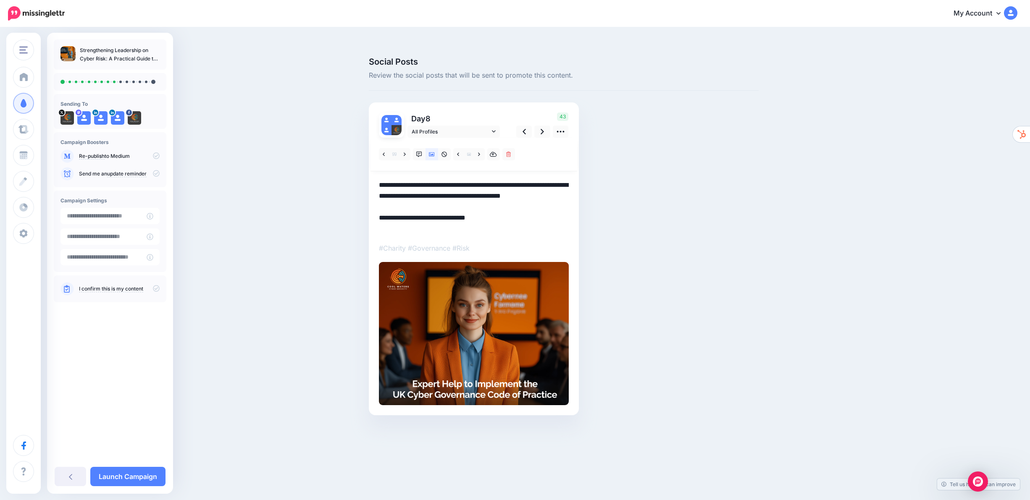
click at [418, 180] on textarea "**********" at bounding box center [474, 207] width 190 height 55
click at [643, 123] on div "Social Posts Review the social posts that will be sent to promote this content.…" at bounding box center [563, 249] width 402 height 383
click at [544, 126] on link at bounding box center [542, 132] width 16 height 12
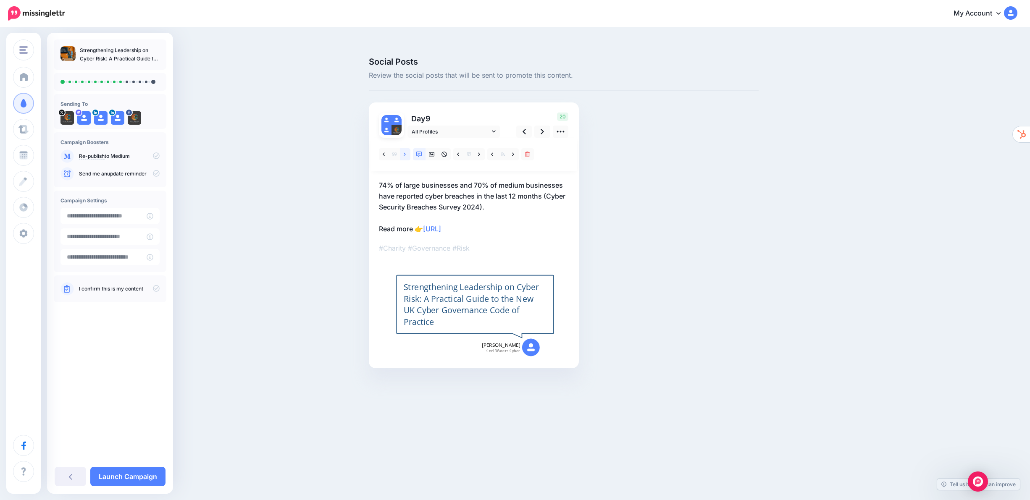
click at [406, 148] on link at bounding box center [405, 154] width 11 height 12
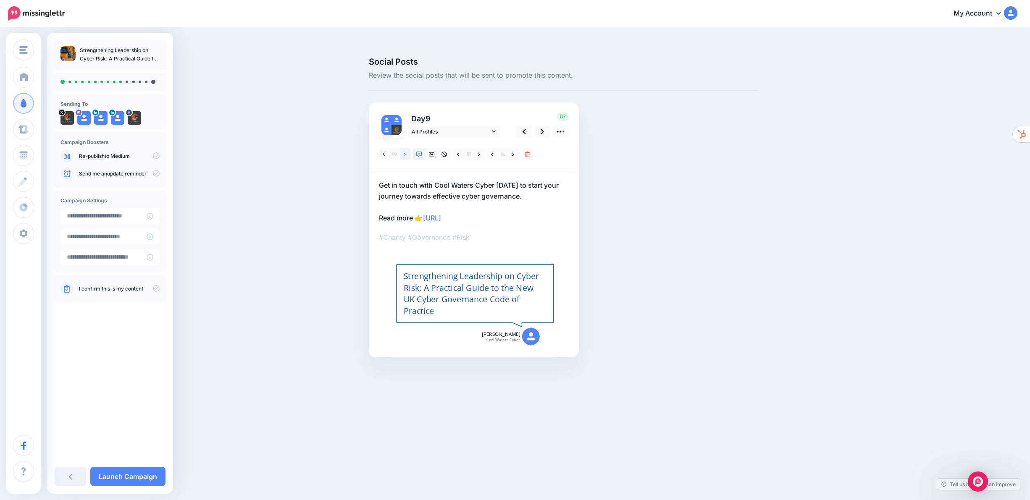
click at [404, 152] on icon at bounding box center [405, 155] width 2 height 6
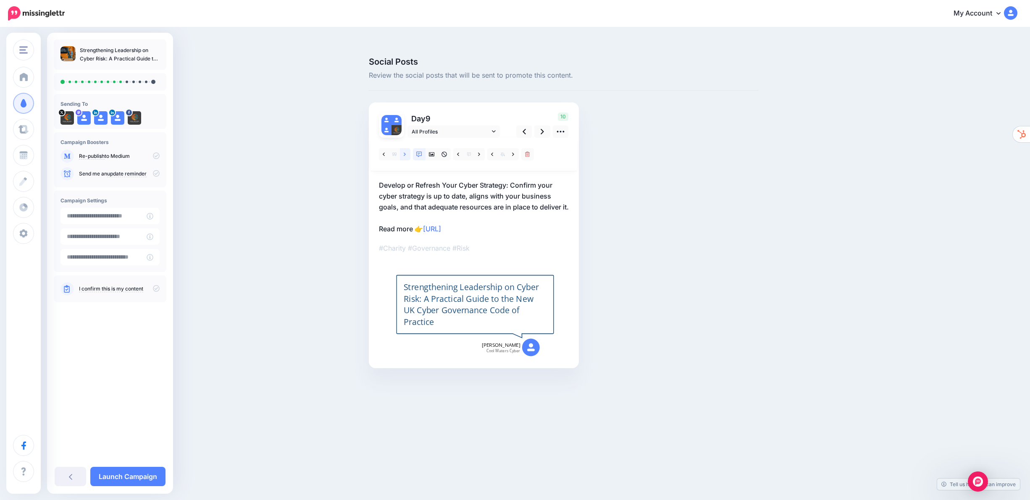
click at [404, 152] on icon at bounding box center [405, 155] width 2 height 6
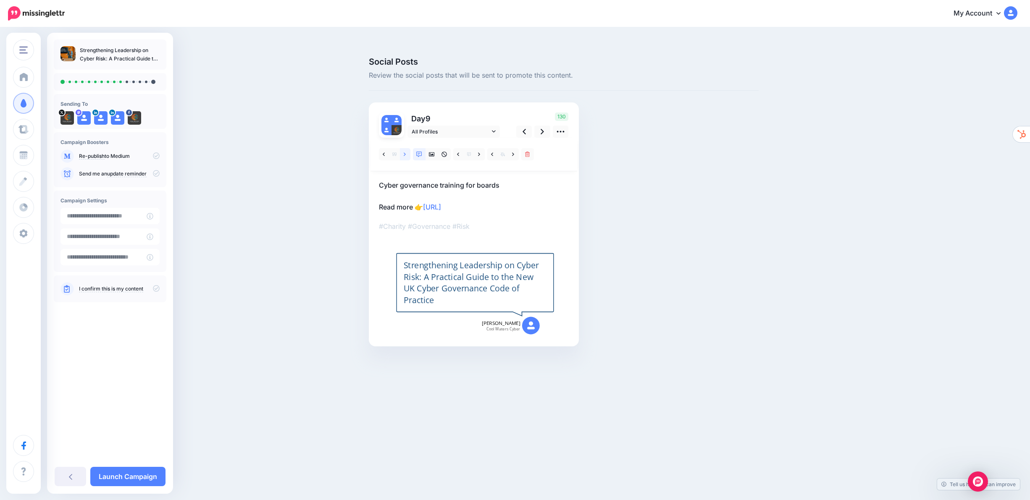
click at [404, 152] on icon at bounding box center [405, 155] width 2 height 6
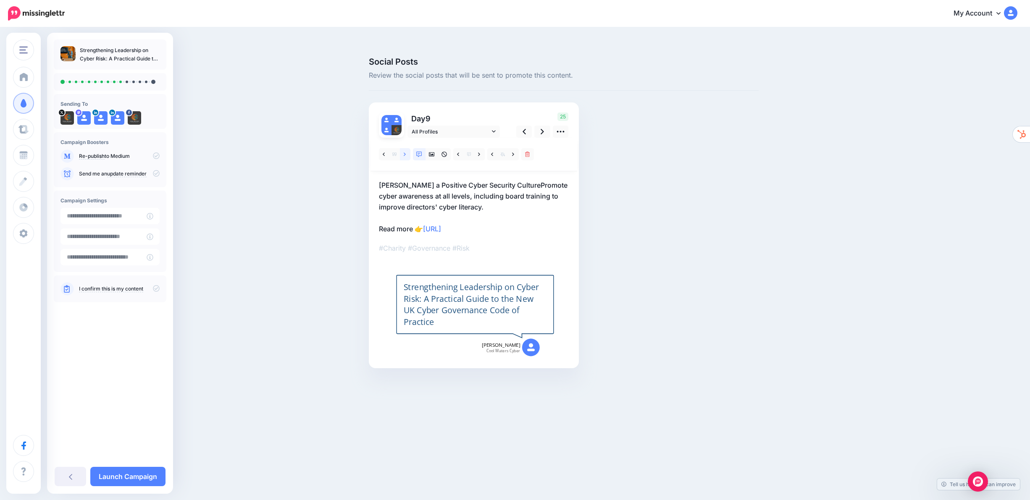
click at [404, 152] on icon at bounding box center [405, 155] width 2 height 6
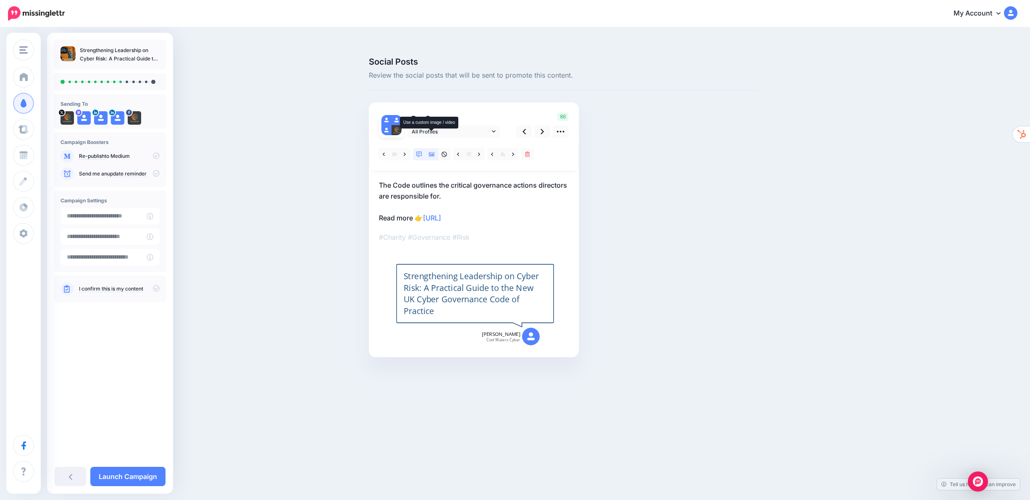
click at [431, 152] on icon at bounding box center [432, 155] width 6 height 6
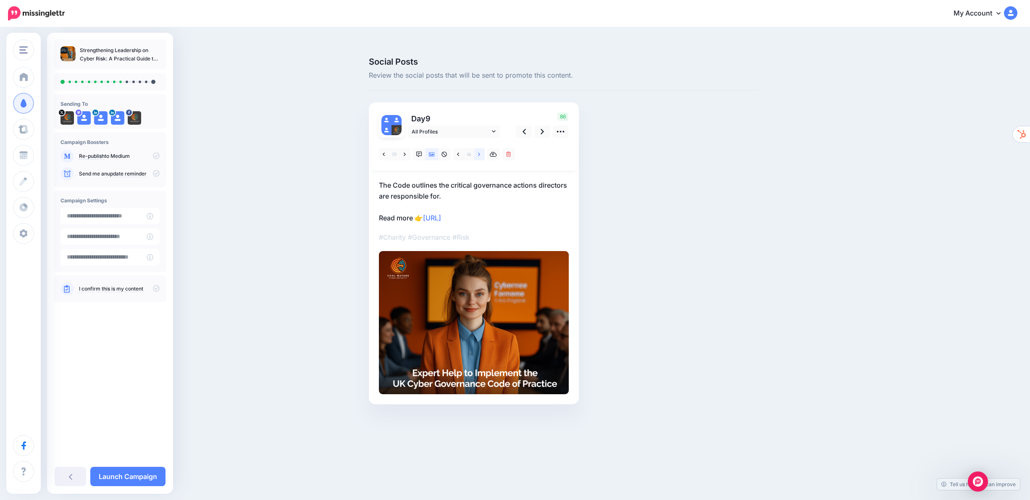
click at [479, 152] on icon at bounding box center [479, 153] width 2 height 3
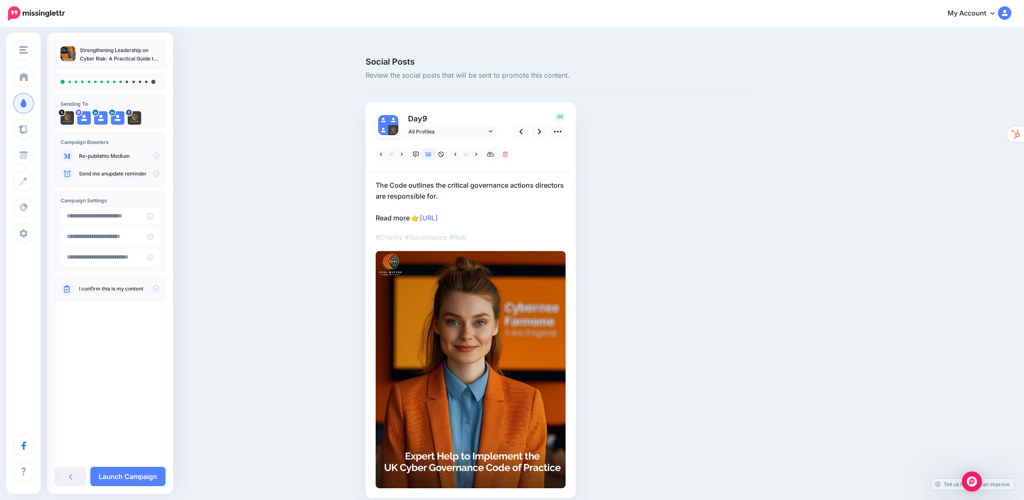
click at [393, 180] on p "The Code outlines the critical governance actions directors are responsible for…" at bounding box center [471, 202] width 190 height 44
click at [393, 180] on textarea "**********" at bounding box center [471, 202] width 190 height 44
click at [683, 175] on div "Social Posts Review the social posts that will be sent to promote this content.…" at bounding box center [560, 291] width 402 height 466
click at [444, 180] on textarea "**********" at bounding box center [471, 202] width 190 height 44
click at [629, 158] on div "Social Posts Review the social posts that will be sent to promote this content.…" at bounding box center [560, 291] width 402 height 466
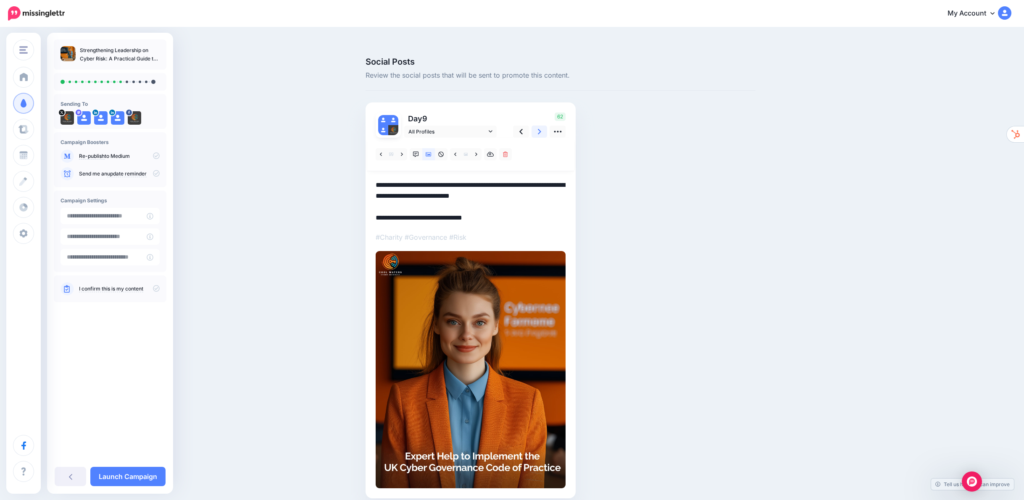
click at [541, 127] on icon at bounding box center [539, 131] width 3 height 9
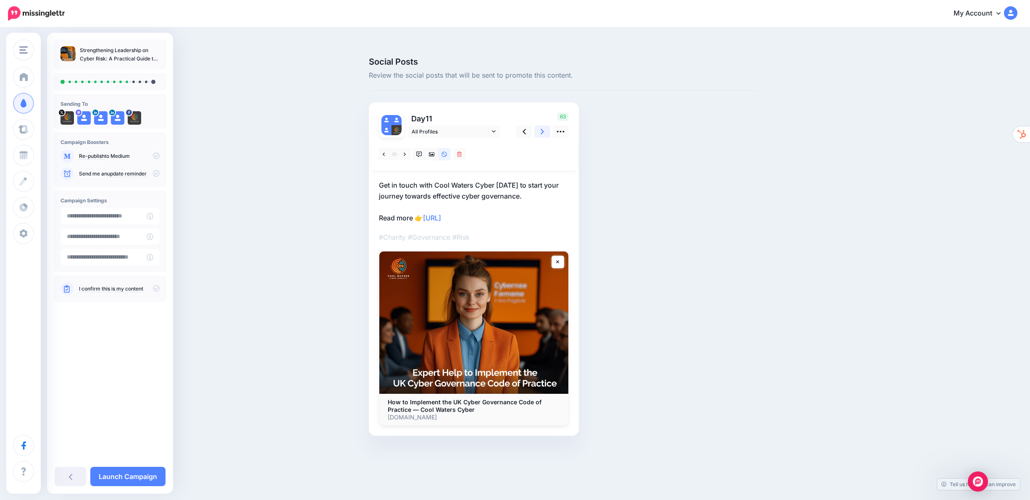
click at [542, 127] on icon at bounding box center [542, 131] width 3 height 9
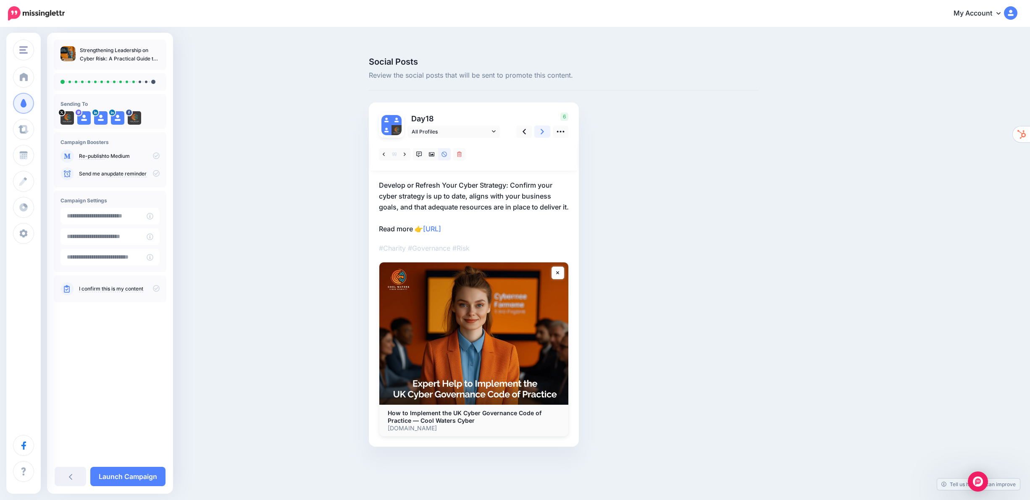
click at [542, 127] on icon at bounding box center [542, 131] width 3 height 9
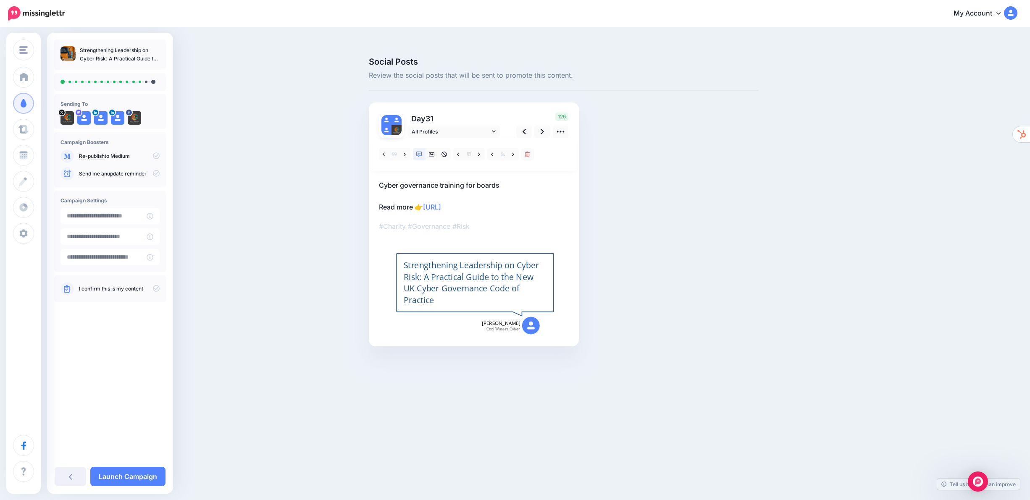
click at [383, 180] on p "Cyber governance training for boards Read more 👉 https://lttr.ai/AeHmk" at bounding box center [474, 196] width 190 height 33
click at [378, 169] on div "Day 31 All Profiles" at bounding box center [474, 224] width 210 height 244
click at [379, 180] on textarea "**********" at bounding box center [474, 196] width 190 height 33
type textarea "**********"
click at [542, 127] on icon at bounding box center [542, 131] width 3 height 9
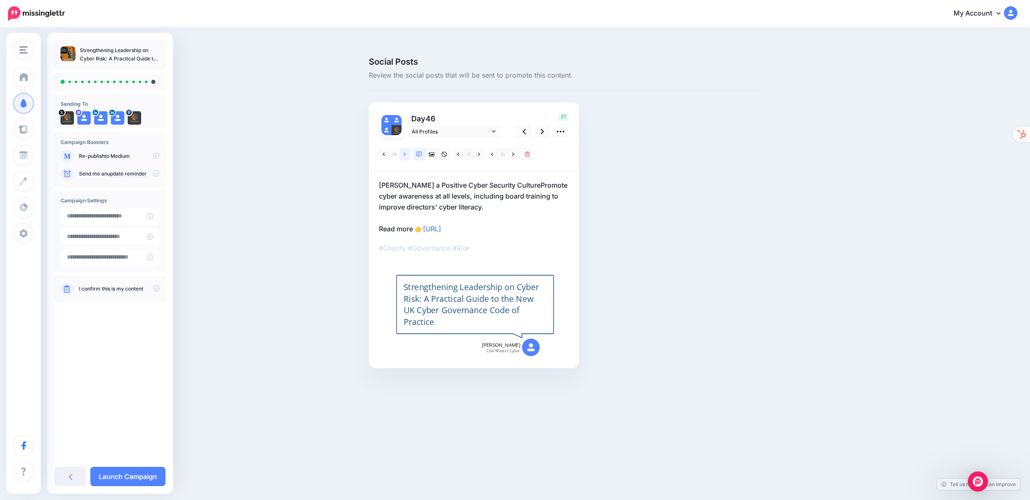
click at [404, 152] on icon at bounding box center [405, 155] width 2 height 6
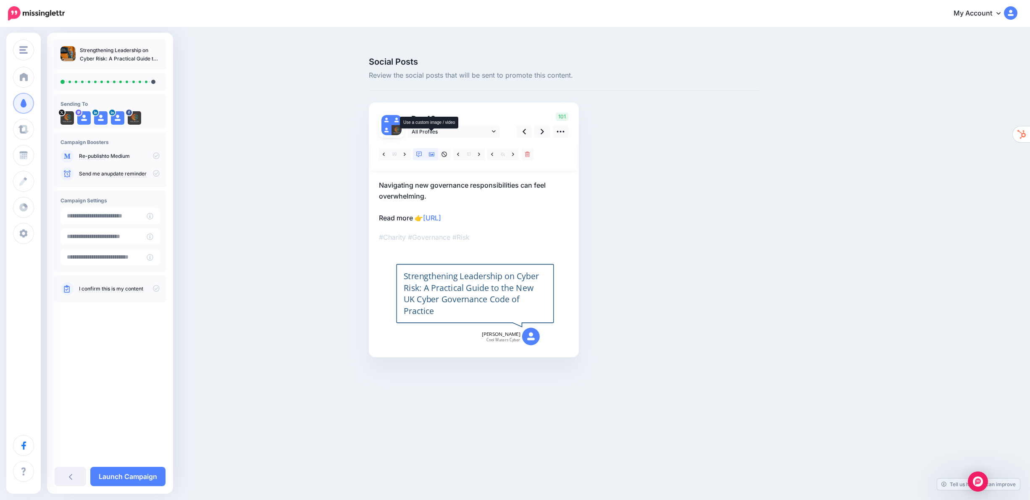
click at [433, 152] on icon at bounding box center [432, 154] width 6 height 4
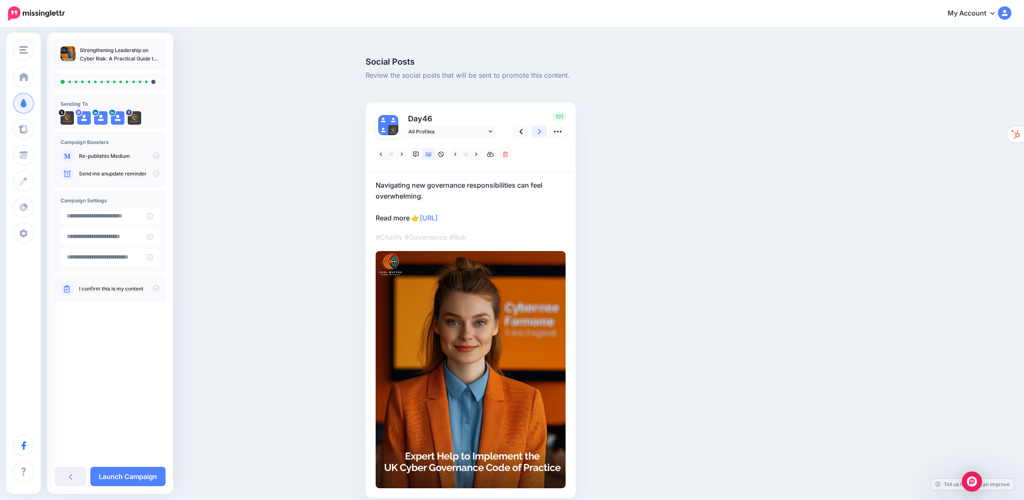
click at [541, 127] on icon at bounding box center [539, 131] width 3 height 9
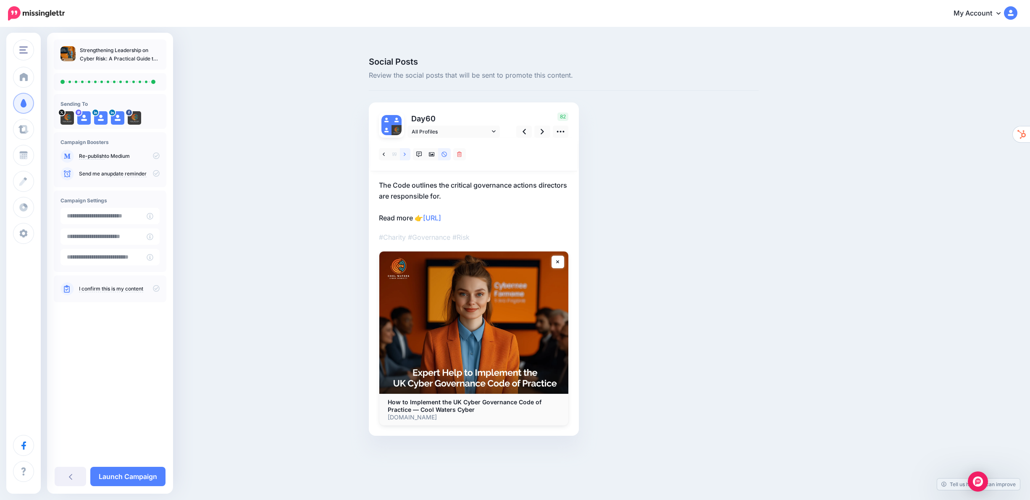
click at [407, 148] on link at bounding box center [405, 154] width 11 height 12
click at [540, 126] on link at bounding box center [542, 132] width 16 height 12
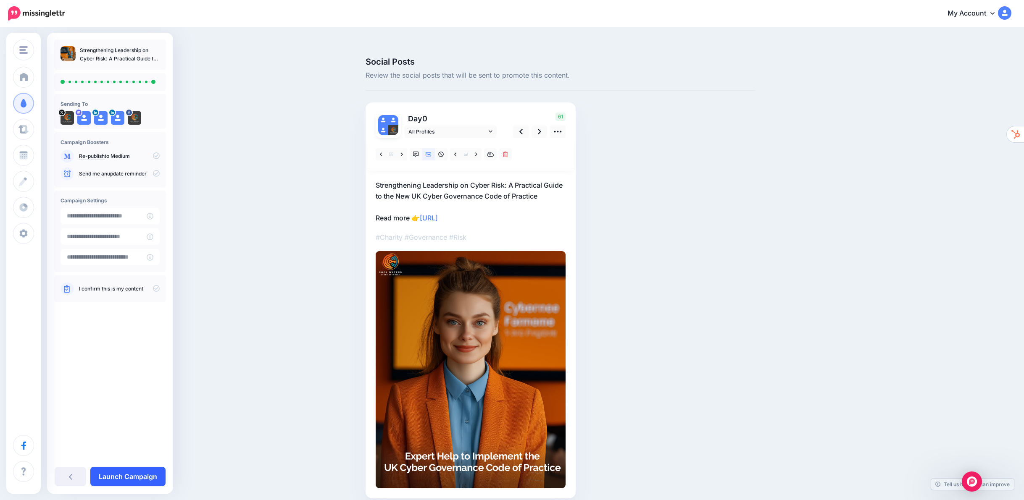
click at [139, 476] on link "Launch Campaign" at bounding box center [127, 476] width 75 height 19
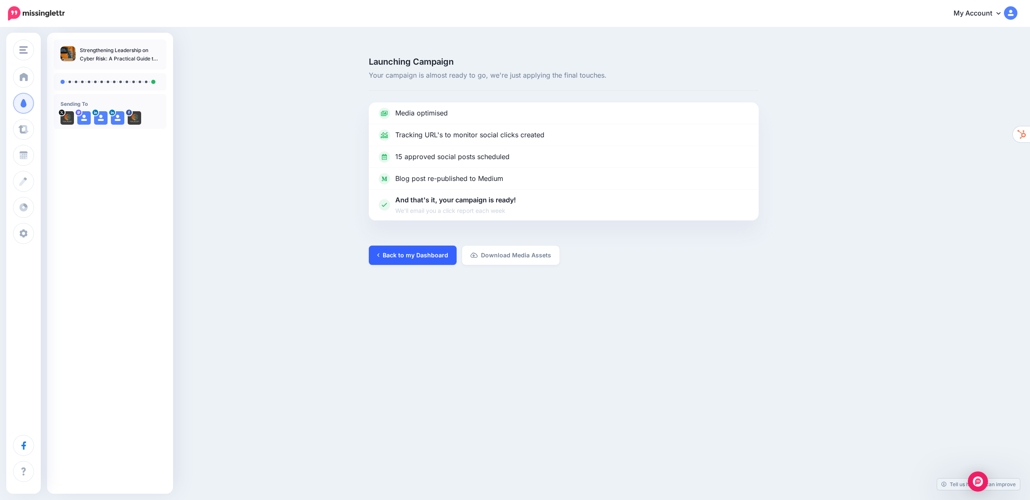
click at [420, 246] on link "Back to my Dashboard" at bounding box center [413, 255] width 88 height 19
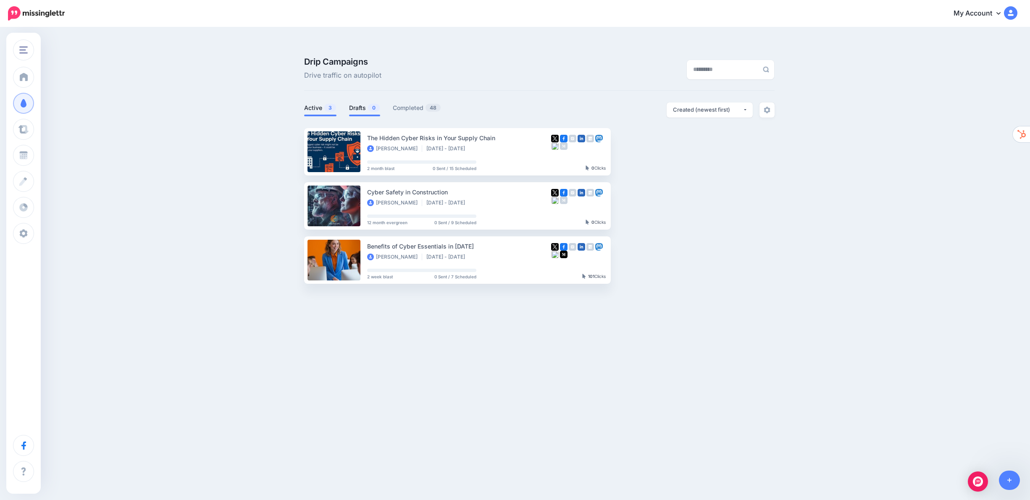
click at [369, 104] on span "0" at bounding box center [374, 108] width 12 height 8
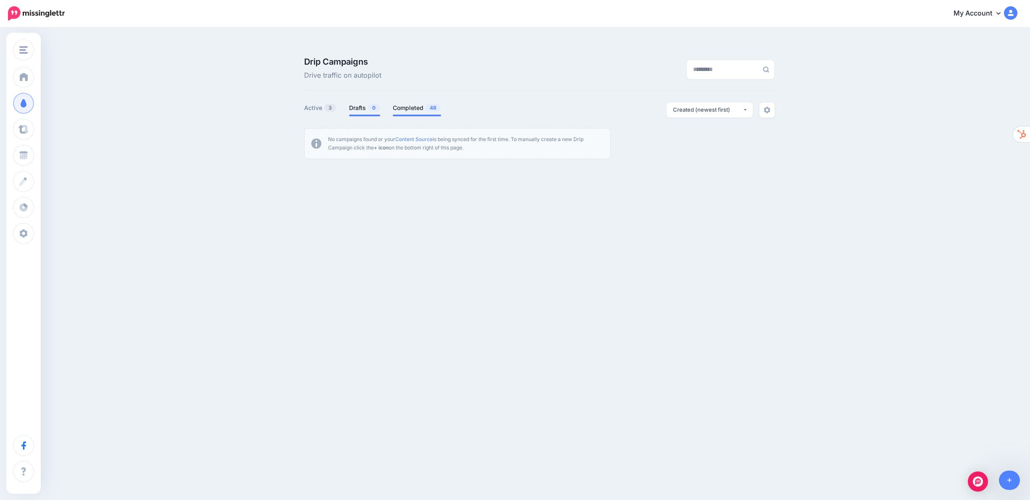
click at [420, 103] on link "Completed 48" at bounding box center [417, 108] width 48 height 10
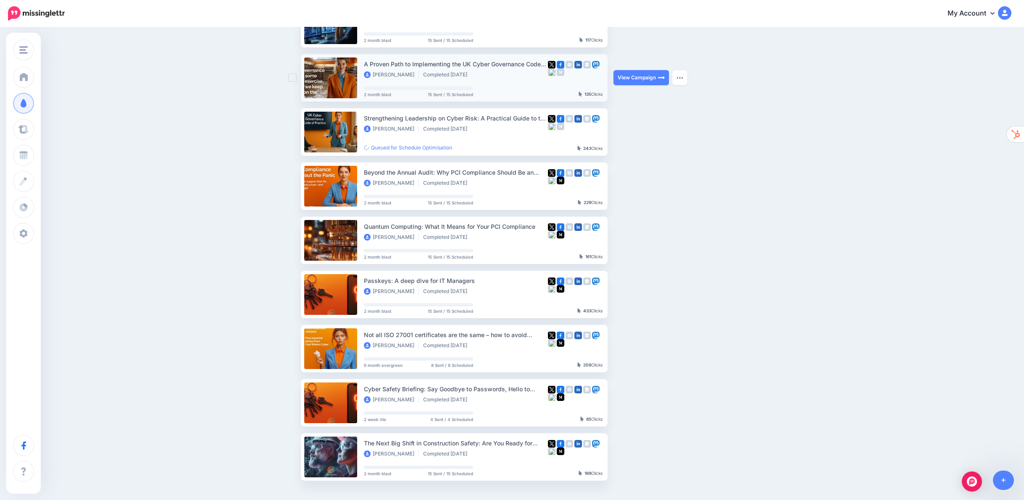
scroll to position [227, 0]
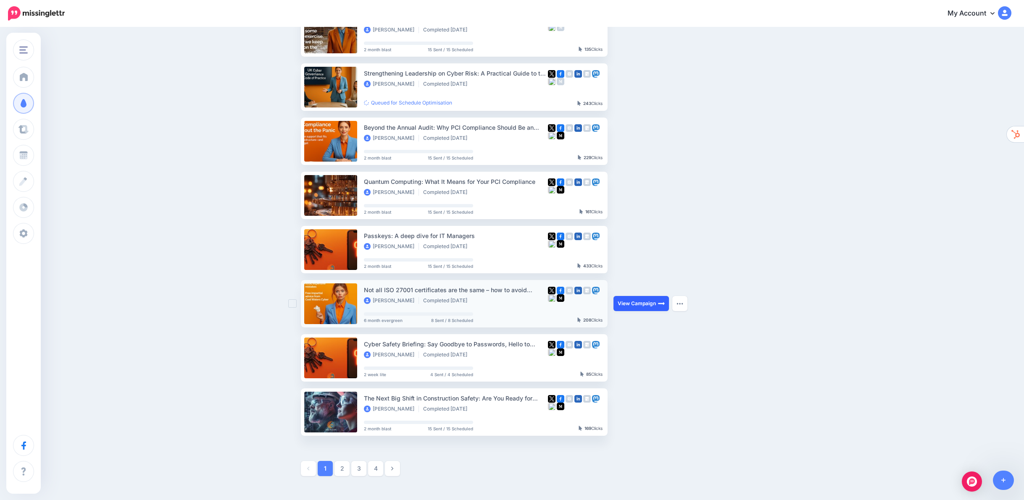
click at [647, 296] on link "View Campaign" at bounding box center [640, 303] width 55 height 15
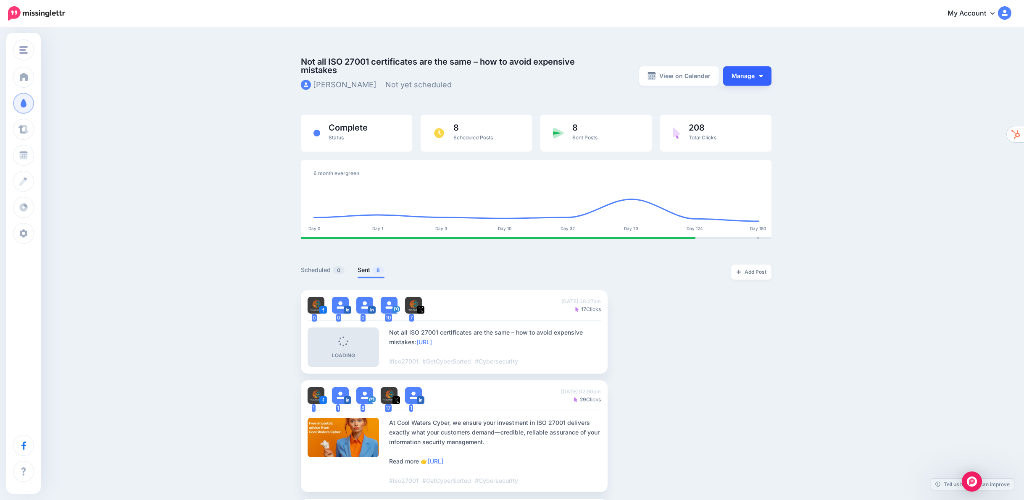
click at [739, 66] on button "Manage" at bounding box center [747, 75] width 48 height 19
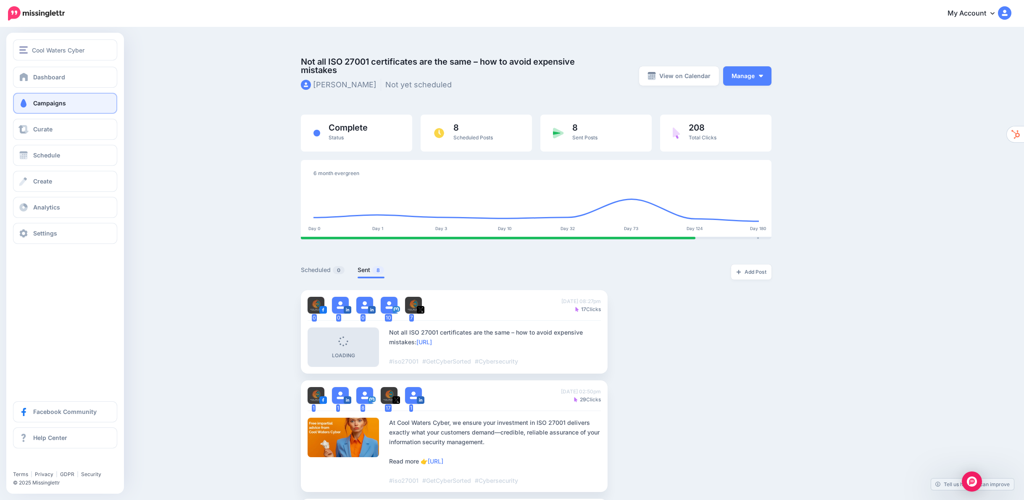
click at [37, 104] on span "Campaigns" at bounding box center [49, 103] width 33 height 7
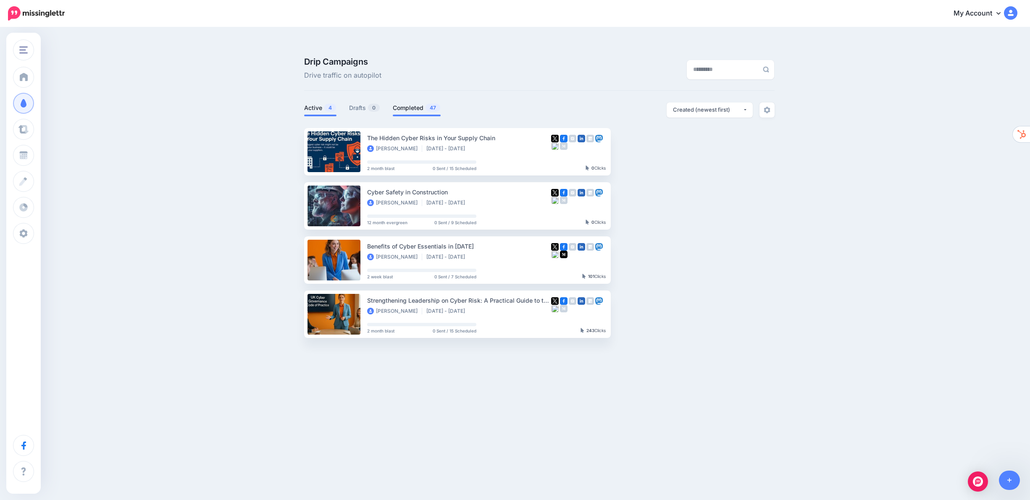
click at [415, 103] on link "Completed 47" at bounding box center [417, 108] width 48 height 10
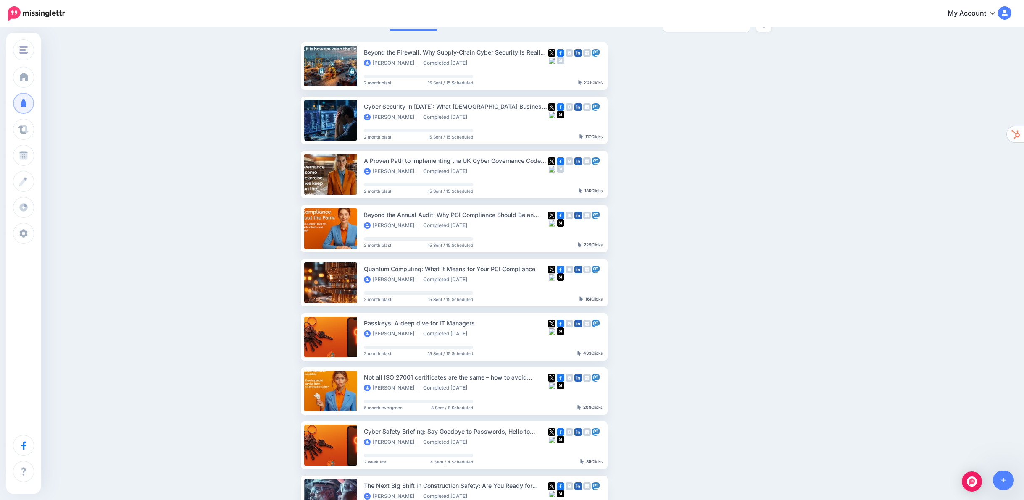
scroll to position [102, 0]
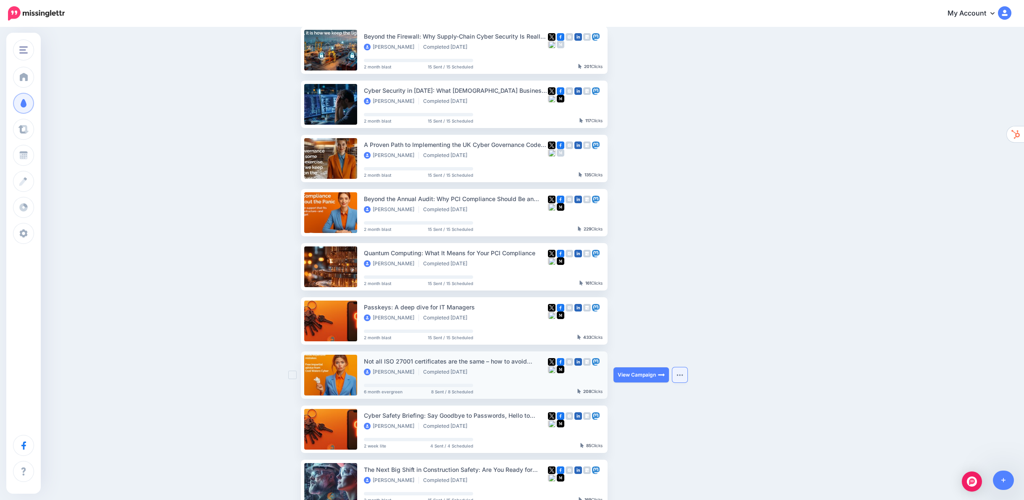
click at [683, 374] on img "button" at bounding box center [679, 375] width 7 height 3
click at [652, 388] on link "Reuse Campaign" at bounding box center [639, 396] width 90 height 16
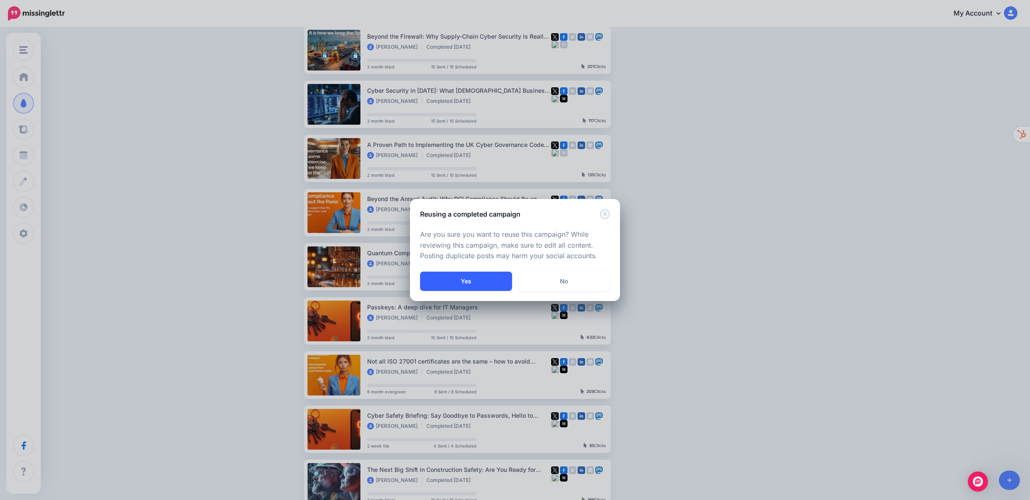
click at [475, 281] on button "Yes" at bounding box center [466, 281] width 92 height 19
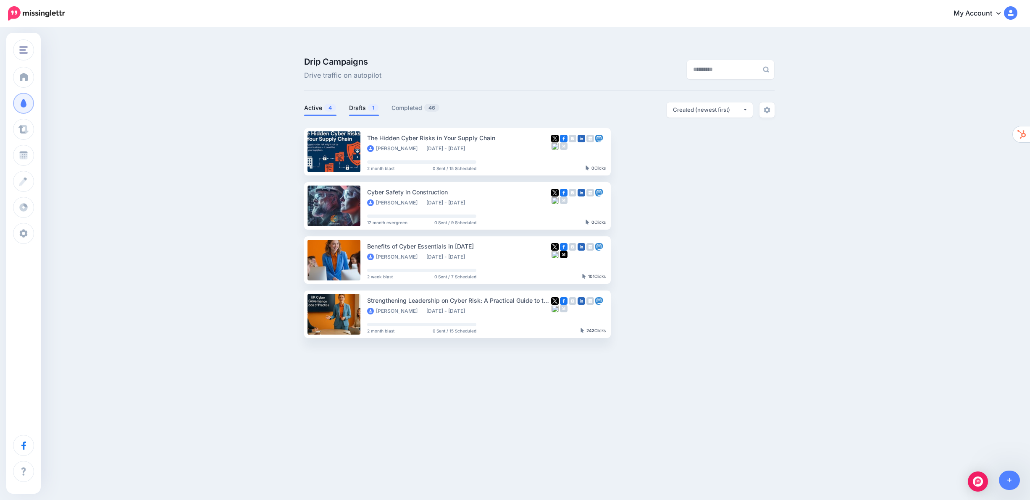
click at [368, 104] on span "1" at bounding box center [373, 108] width 11 height 8
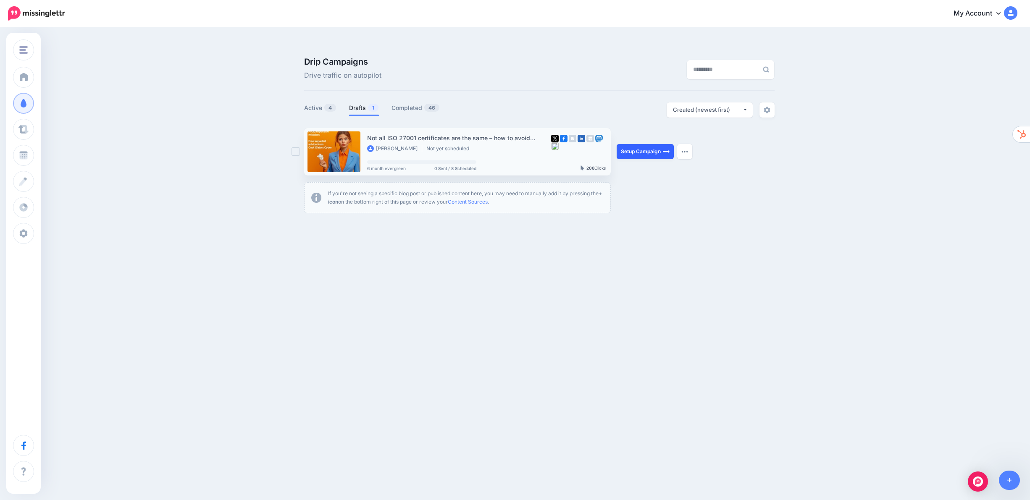
click at [646, 144] on link "Setup Campaign" at bounding box center [645, 151] width 57 height 15
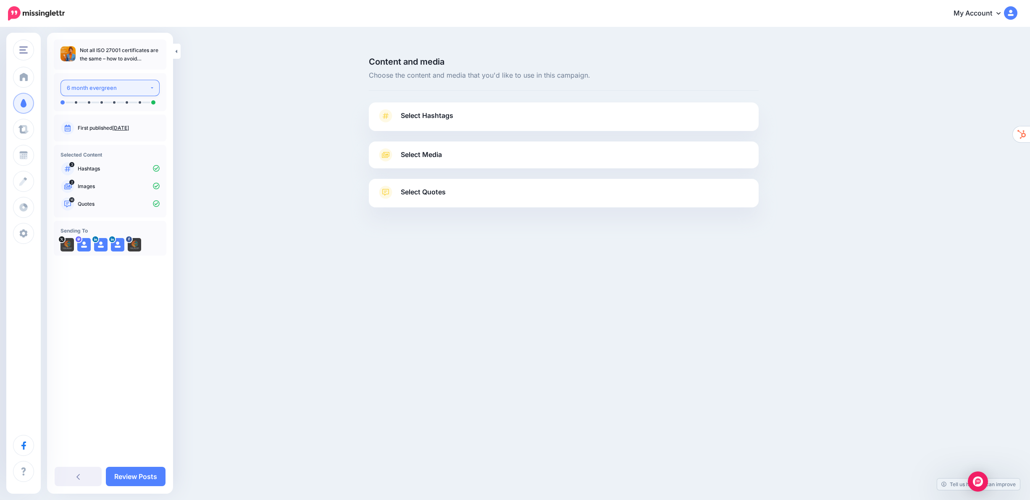
click at [142, 91] on div "6 month evergreen" at bounding box center [108, 88] width 83 height 10
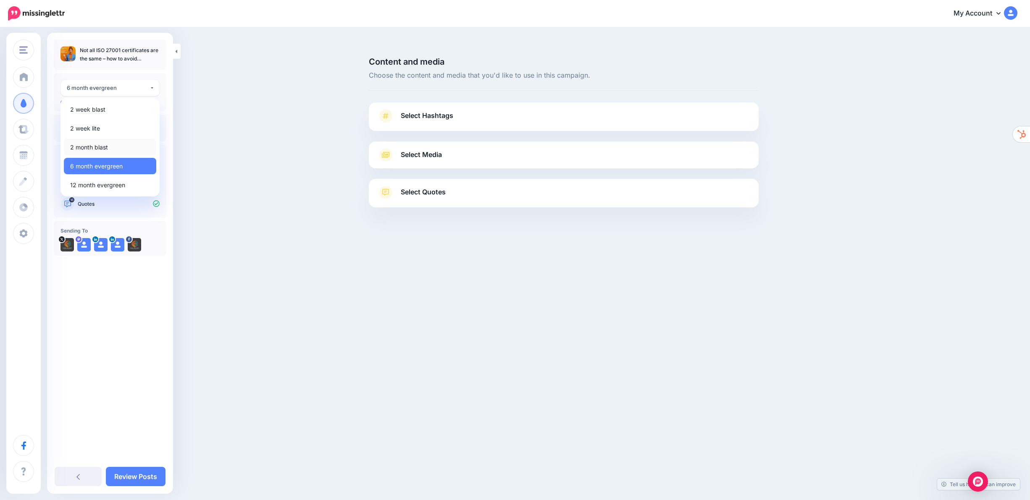
click at [124, 147] on link "2 month blast" at bounding box center [110, 147] width 92 height 16
select select "******"
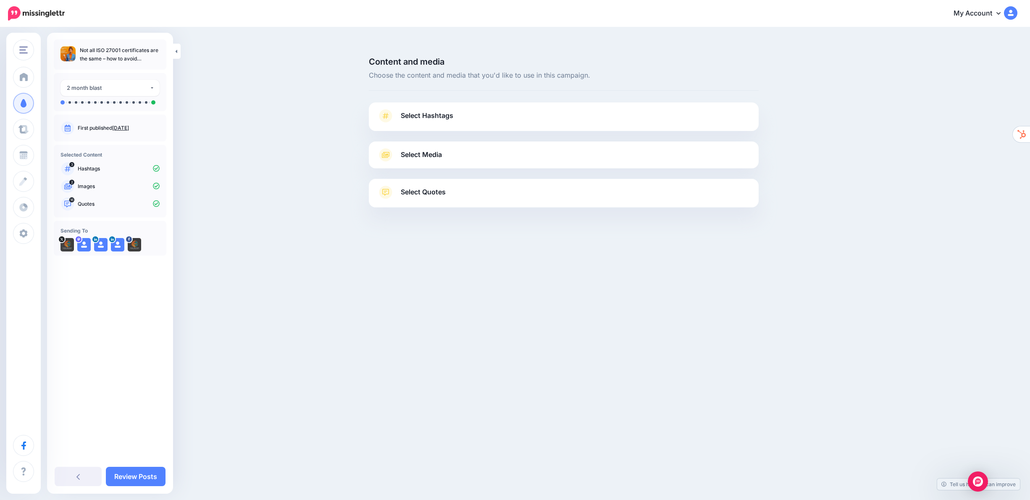
click at [448, 110] on span "Select Hashtags" at bounding box center [427, 115] width 53 height 11
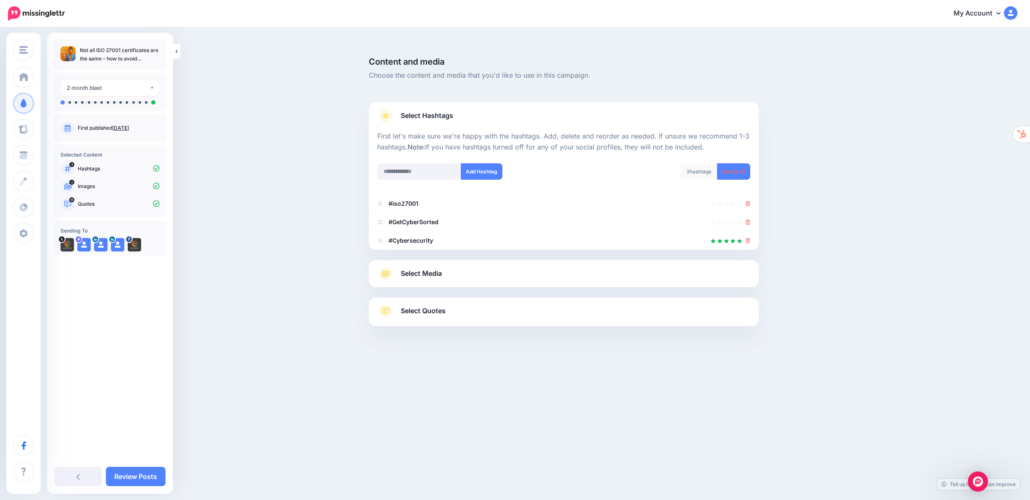
click at [459, 267] on link "Select Media" at bounding box center [563, 273] width 373 height 13
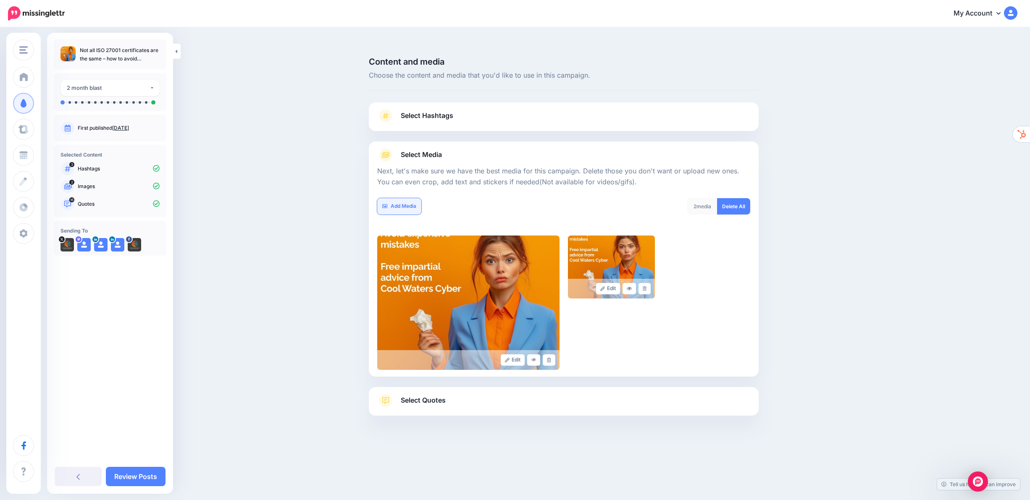
click at [407, 198] on link "Add Media" at bounding box center [399, 206] width 44 height 16
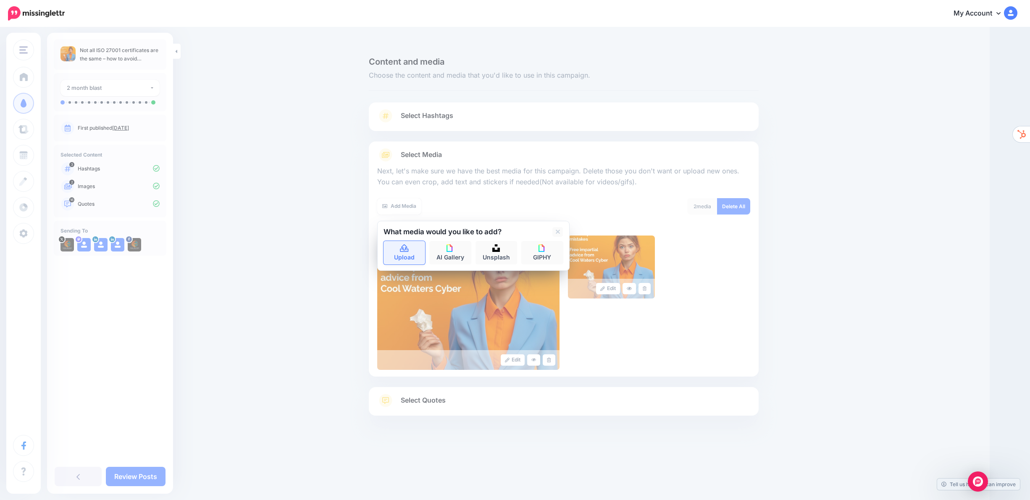
click at [406, 244] on icon at bounding box center [404, 248] width 8 height 8
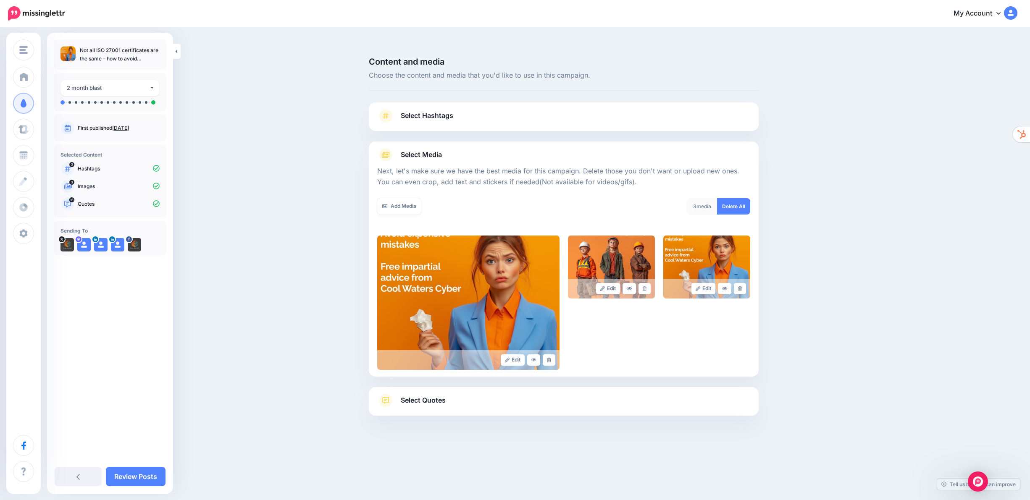
click at [510, 394] on link "Select Quotes" at bounding box center [563, 405] width 373 height 22
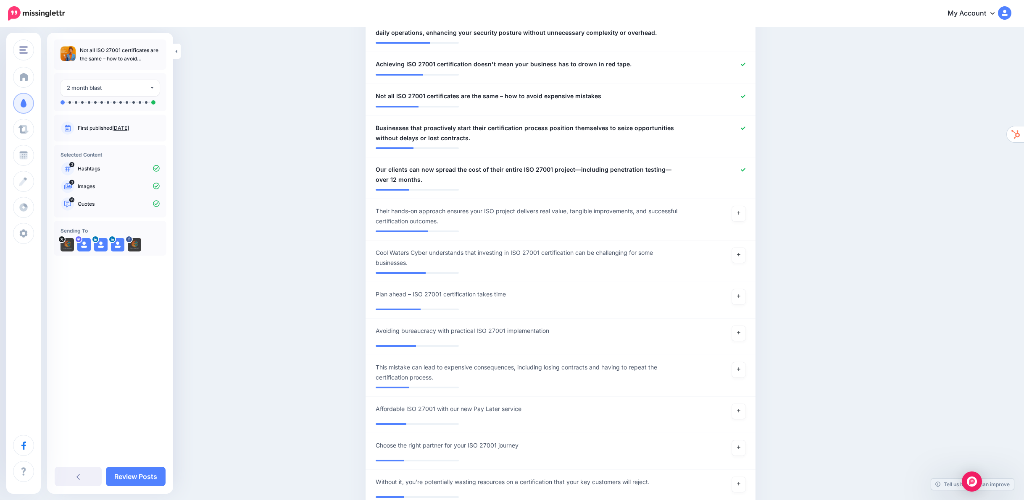
scroll to position [758, 0]
click at [741, 206] on link at bounding box center [738, 213] width 13 height 15
click at [389, 206] on span "Their hands-on approach ensures your ISO project delivers real value, tangible …" at bounding box center [529, 216] width 306 height 20
click at [389, 206] on textarea "**********" at bounding box center [529, 216] width 306 height 20
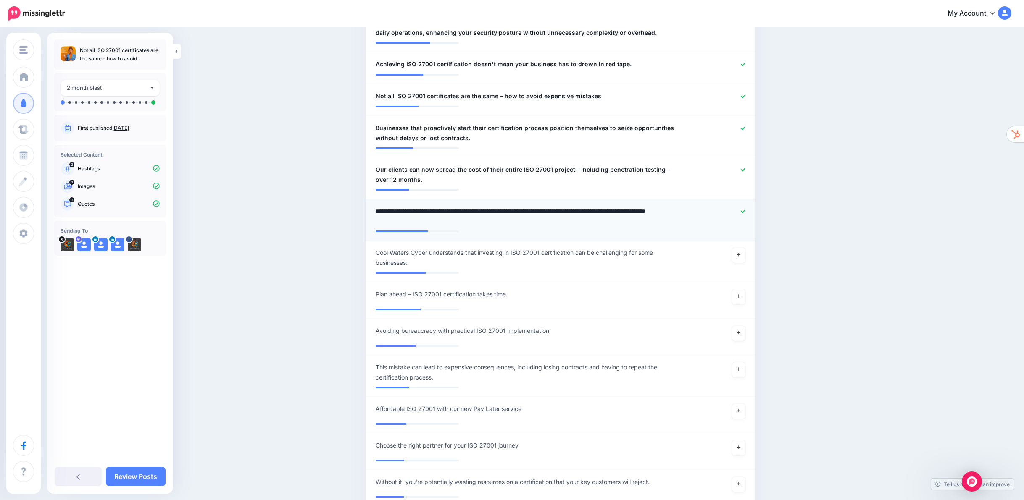
type textarea "**********"
click at [269, 221] on div "Content and media Choose the content and media that you'd like to use in this c…" at bounding box center [512, 57] width 1024 height 1540
click at [140, 473] on link "Review Posts" at bounding box center [136, 476] width 60 height 19
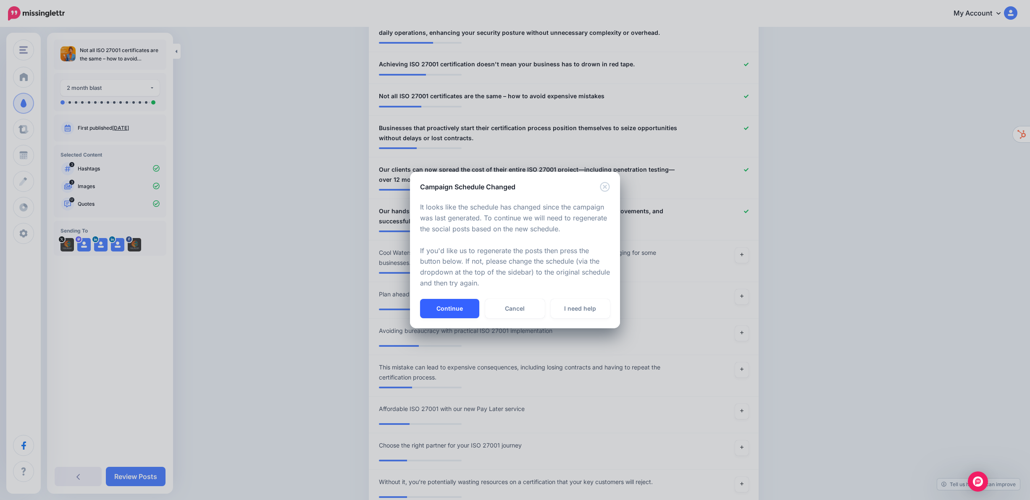
click at [446, 308] on button "Continue" at bounding box center [449, 308] width 59 height 19
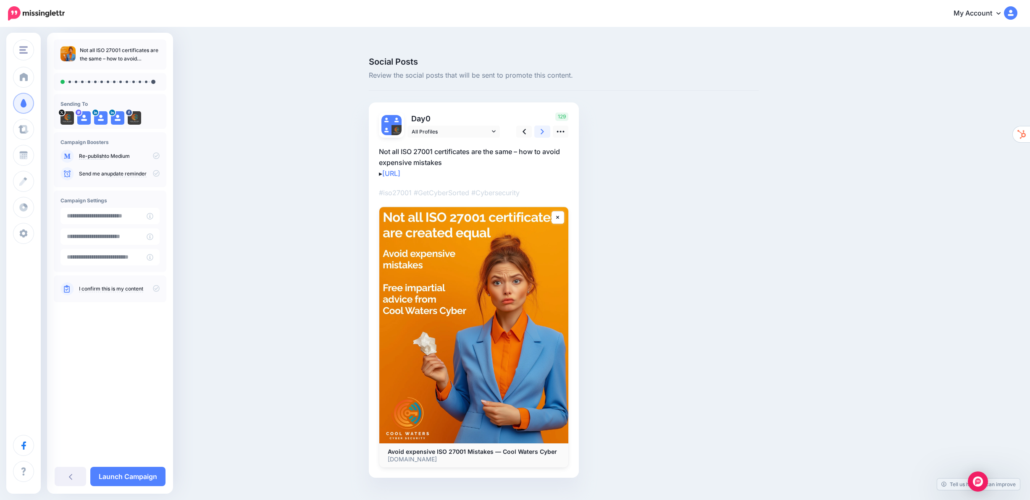
click at [540, 126] on link at bounding box center [542, 132] width 16 height 12
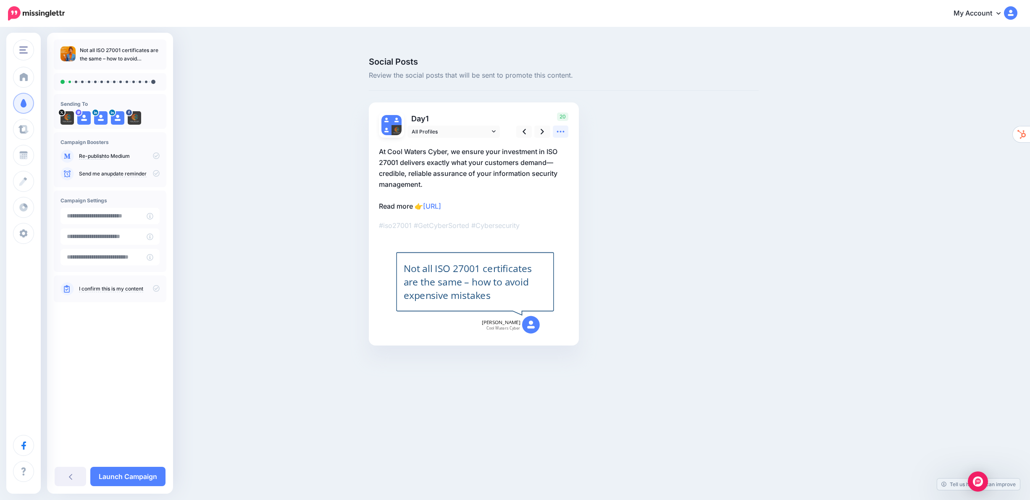
click at [563, 127] on icon at bounding box center [560, 131] width 9 height 9
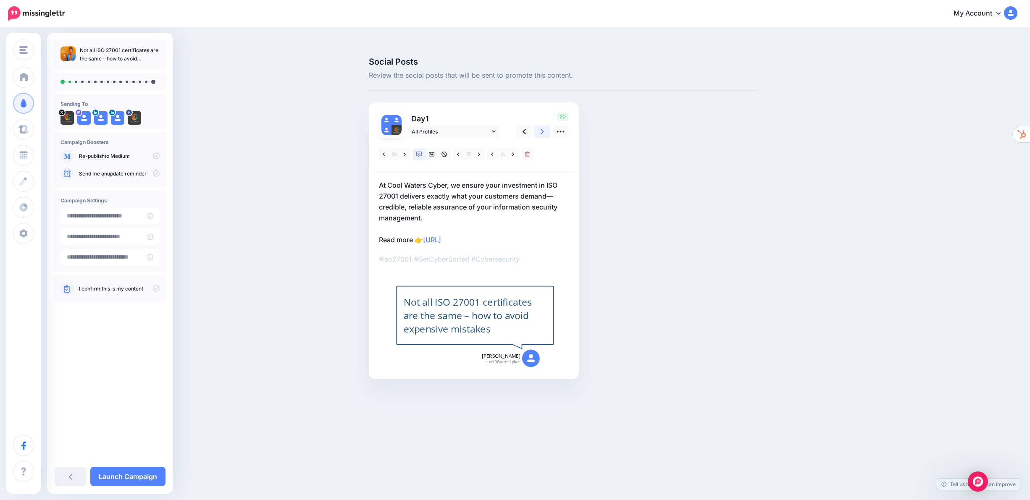
click at [540, 126] on link at bounding box center [542, 132] width 16 height 12
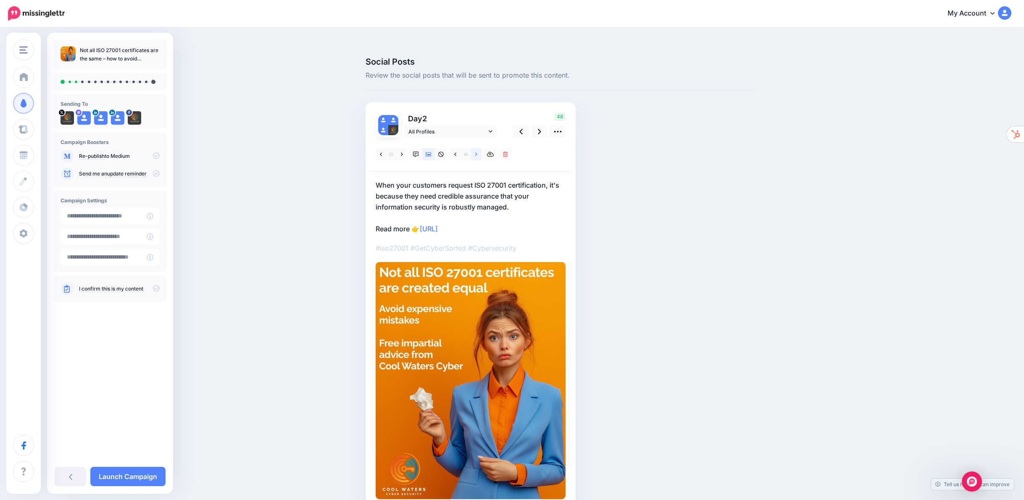
click at [477, 152] on icon at bounding box center [476, 155] width 2 height 6
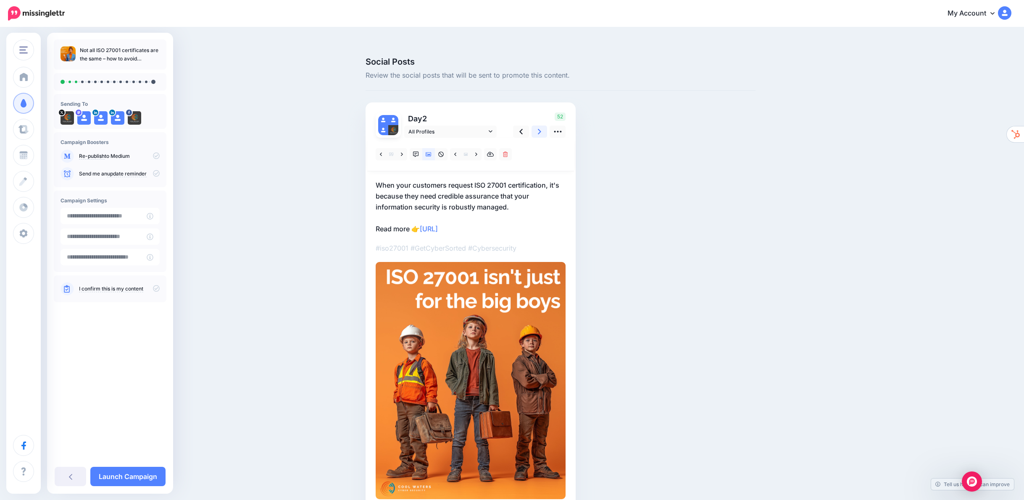
click at [541, 127] on icon at bounding box center [539, 131] width 3 height 9
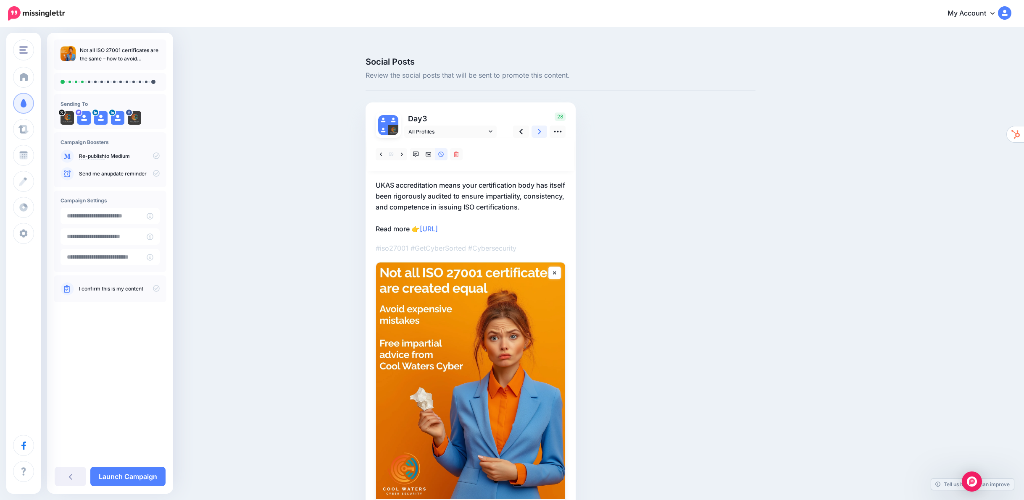
click at [541, 127] on icon at bounding box center [539, 131] width 3 height 9
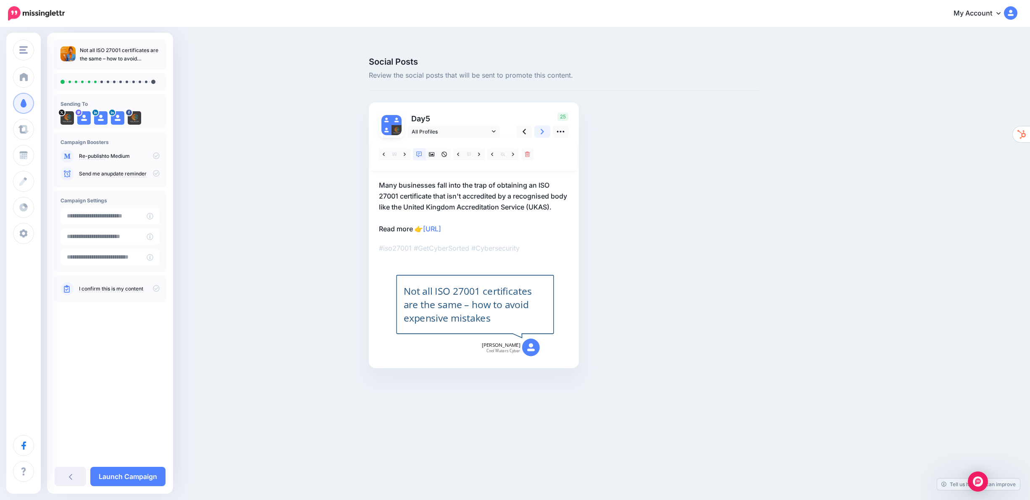
click at [540, 126] on link at bounding box center [542, 132] width 16 height 12
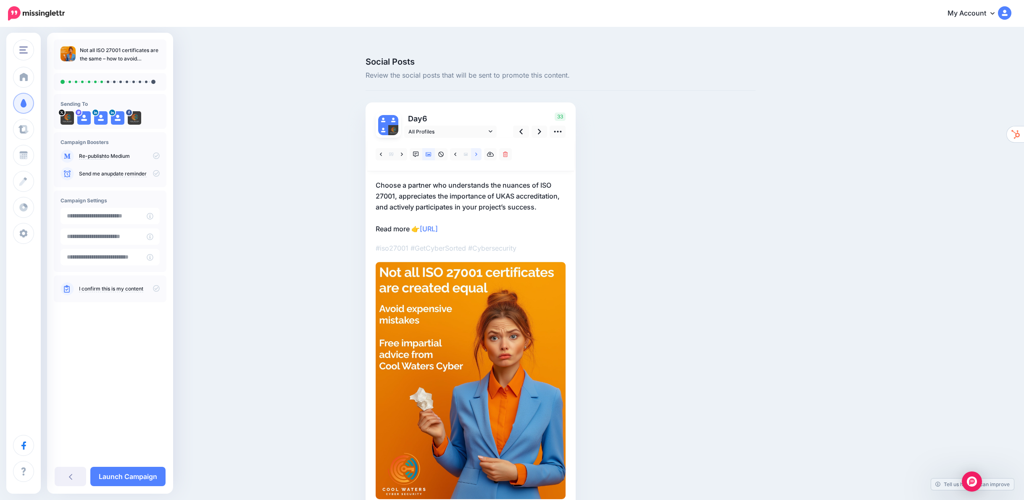
click at [477, 148] on link at bounding box center [476, 154] width 11 height 12
click at [456, 152] on icon at bounding box center [455, 155] width 2 height 6
click at [459, 148] on link at bounding box center [455, 154] width 11 height 12
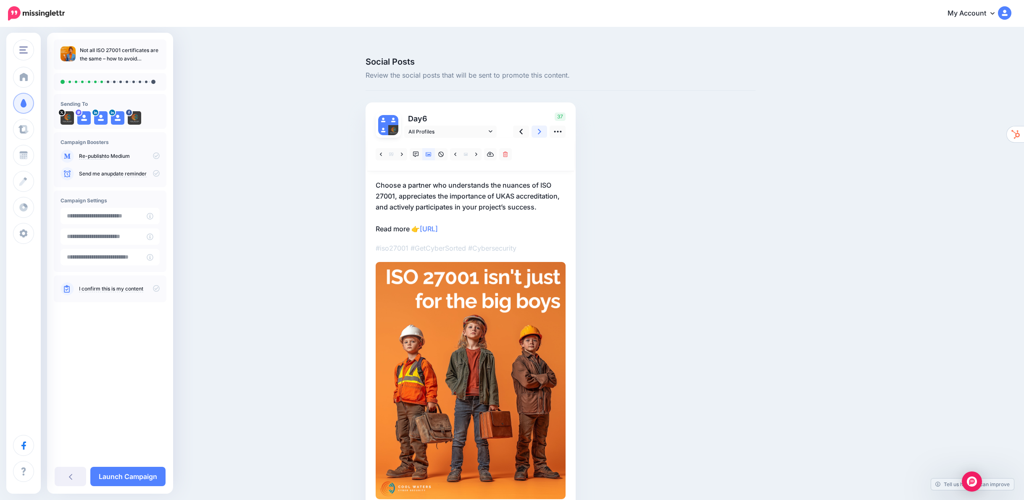
click at [541, 127] on icon at bounding box center [539, 131] width 3 height 9
click at [541, 129] on icon at bounding box center [539, 131] width 3 height 5
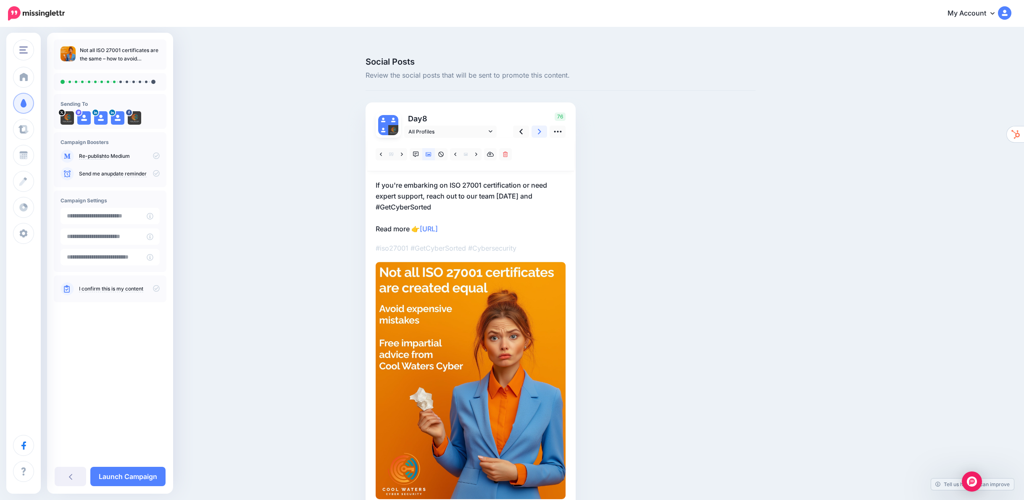
click at [541, 129] on icon at bounding box center [539, 131] width 3 height 5
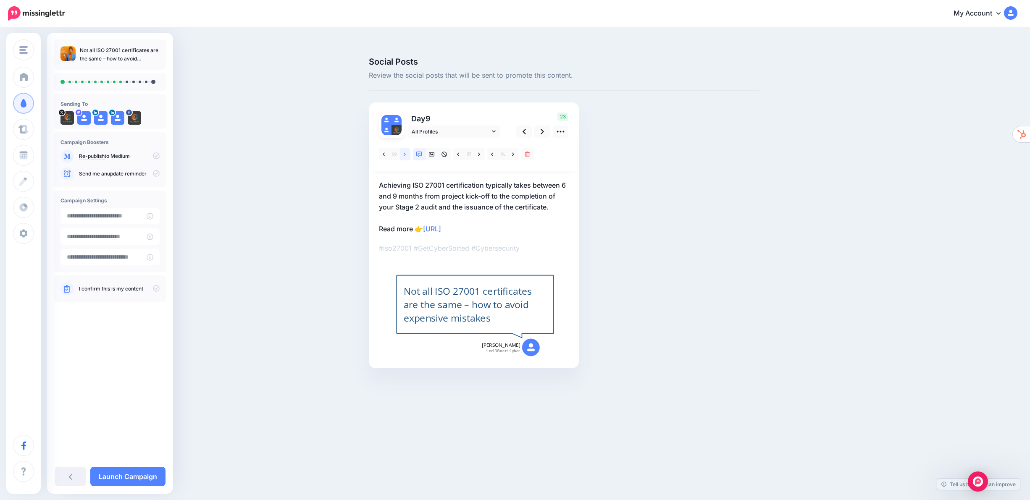
click at [404, 152] on icon at bounding box center [405, 155] width 2 height 6
click at [431, 152] on icon at bounding box center [432, 154] width 6 height 4
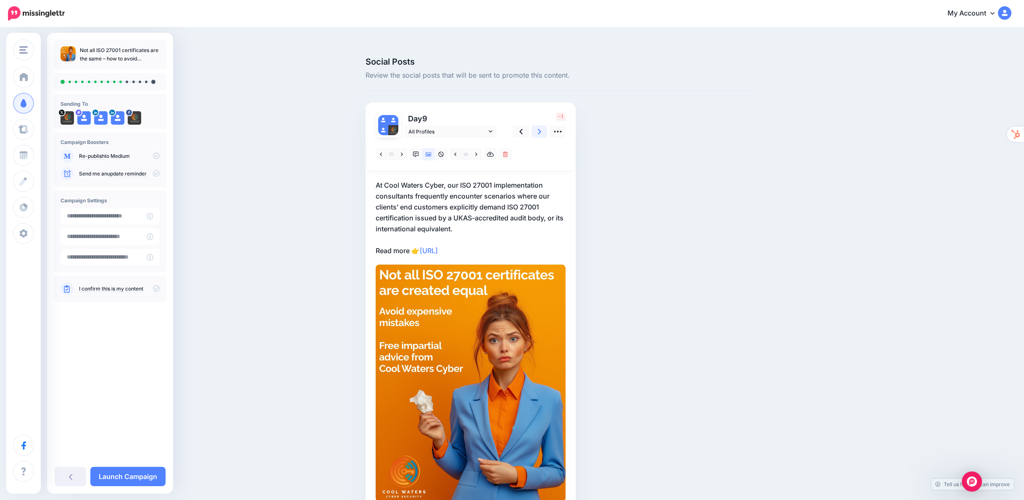
click at [541, 127] on icon at bounding box center [539, 131] width 3 height 9
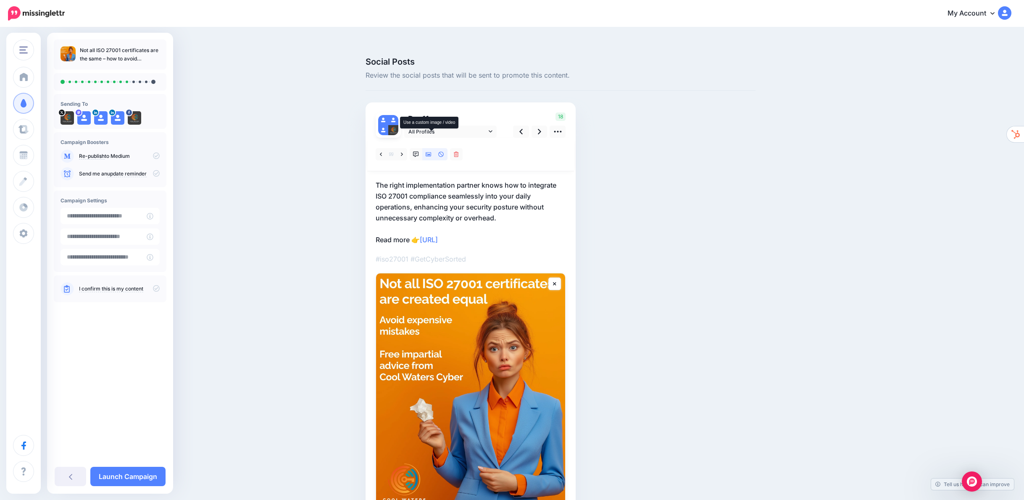
click at [431, 152] on icon at bounding box center [428, 154] width 6 height 4
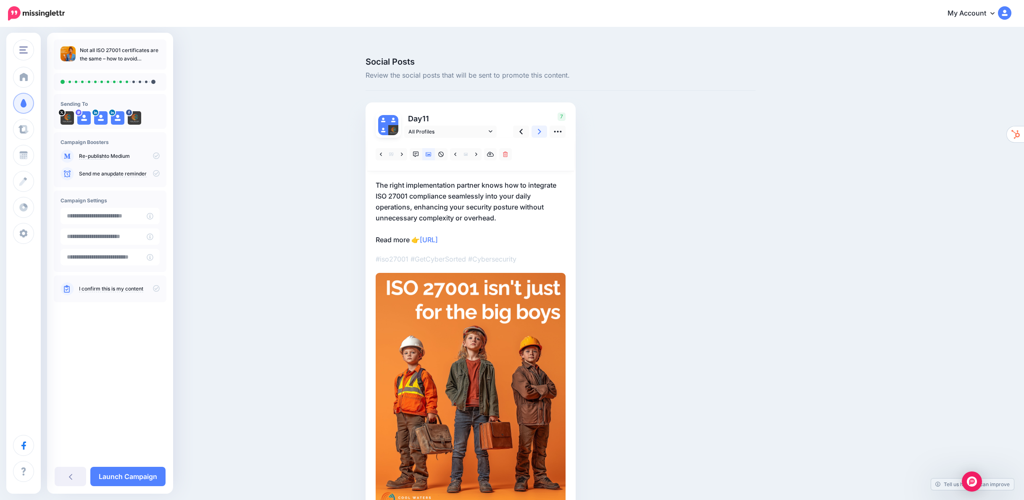
click at [544, 126] on link at bounding box center [539, 132] width 16 height 12
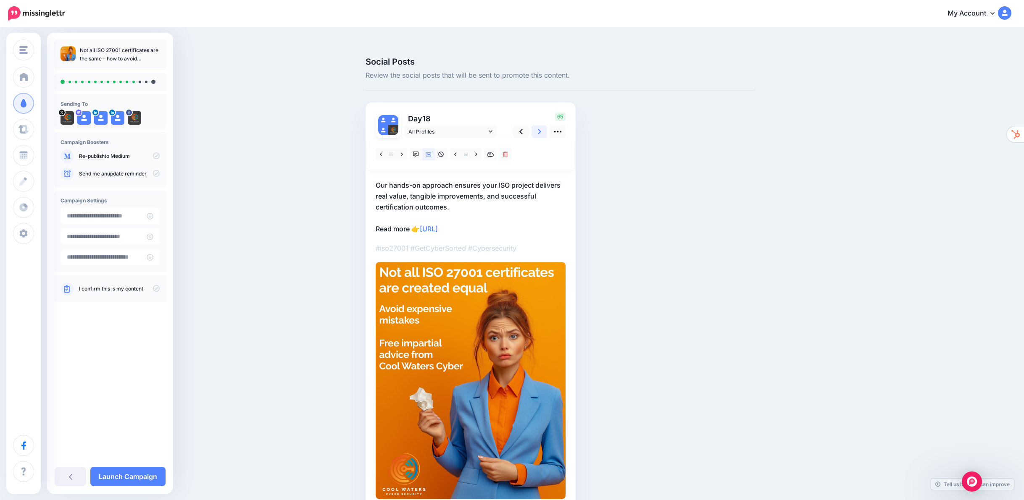
click at [544, 126] on link at bounding box center [539, 132] width 16 height 12
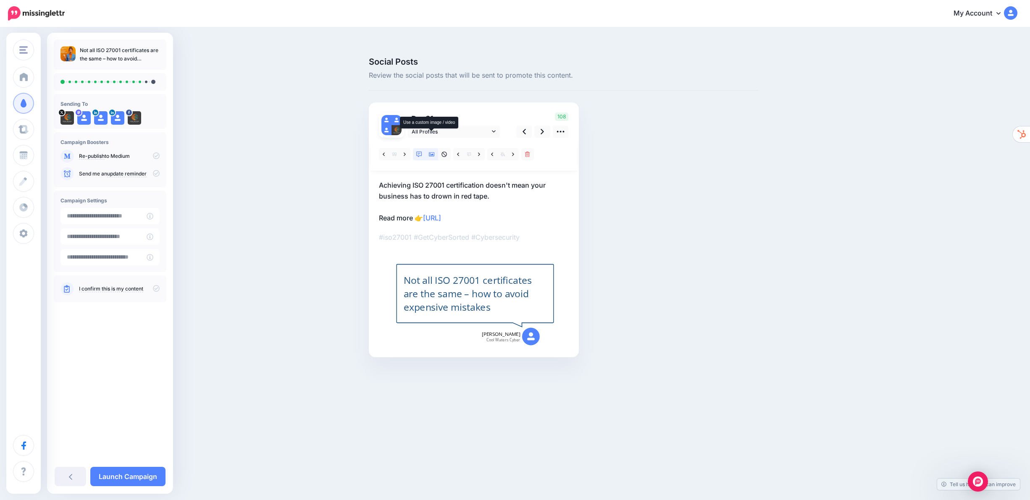
click at [431, 152] on icon at bounding box center [432, 155] width 6 height 6
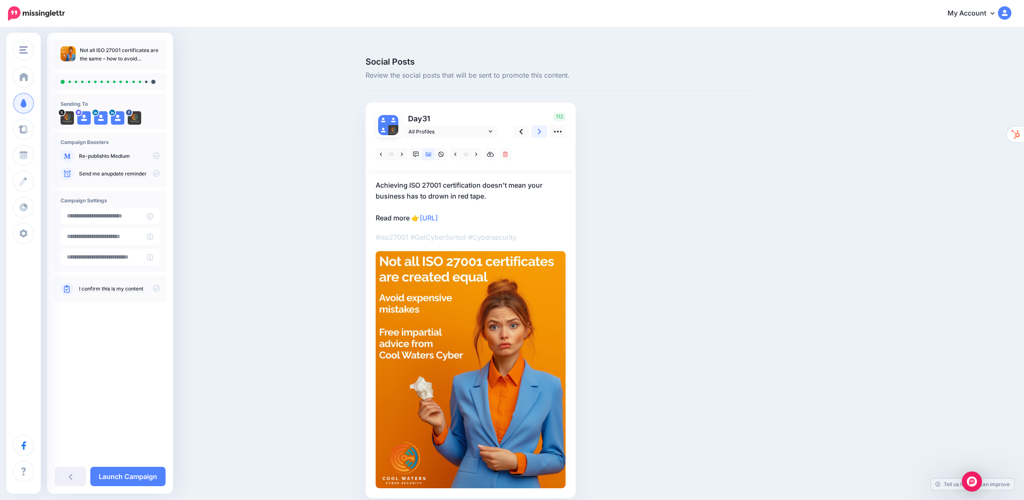
click at [541, 127] on icon at bounding box center [539, 131] width 3 height 9
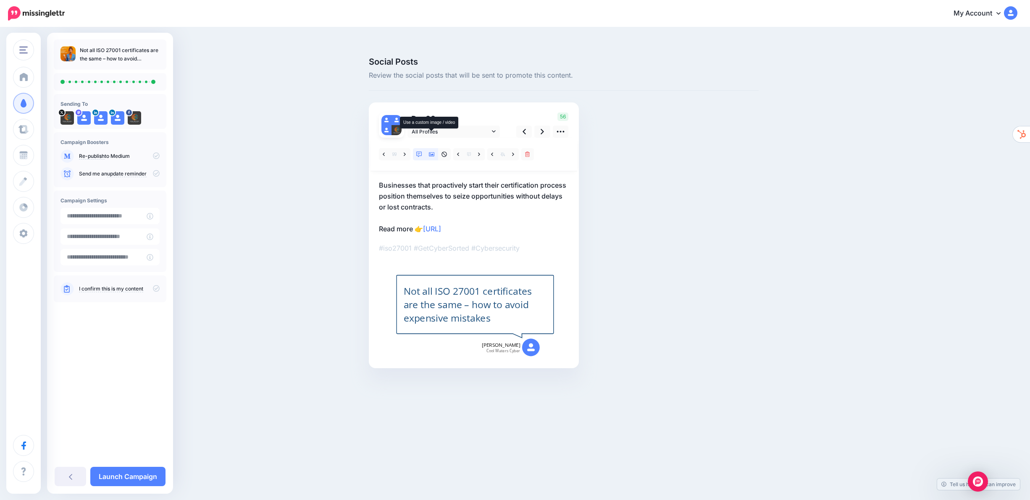
click at [431, 152] on icon at bounding box center [432, 155] width 6 height 6
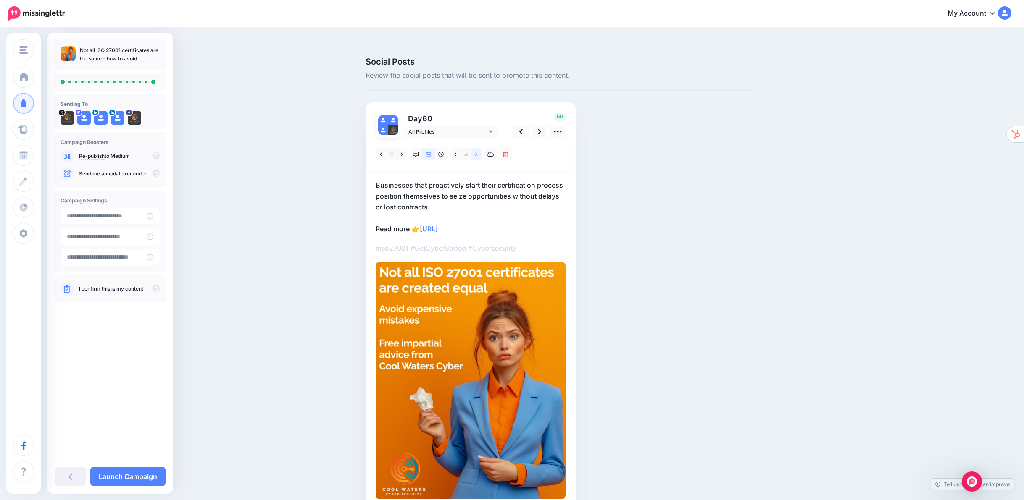
click at [477, 152] on icon at bounding box center [476, 155] width 2 height 6
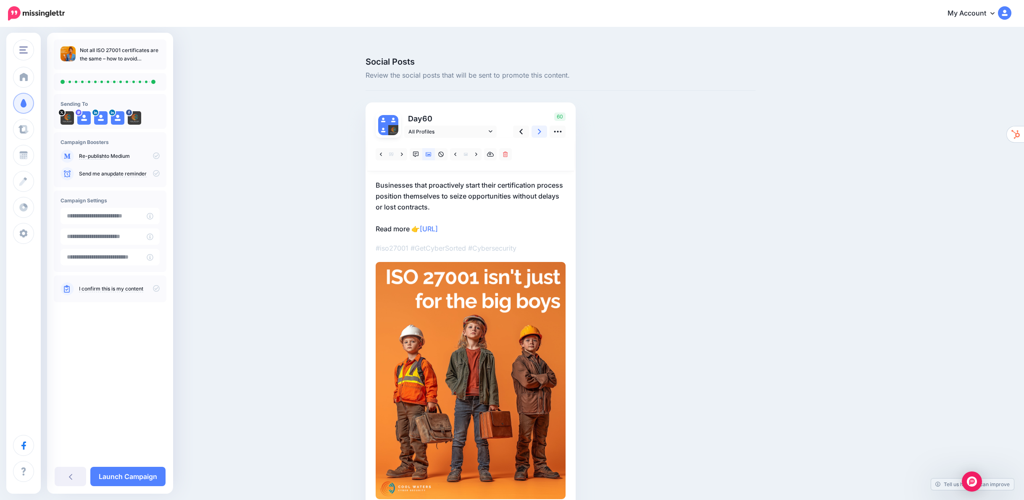
click at [541, 127] on icon at bounding box center [539, 131] width 3 height 9
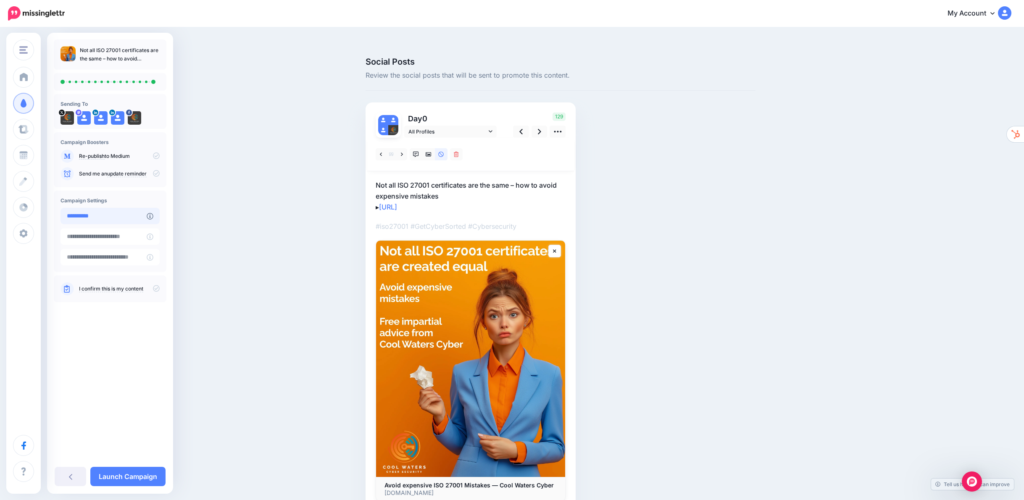
click at [131, 216] on input "**********" at bounding box center [103, 216] width 86 height 16
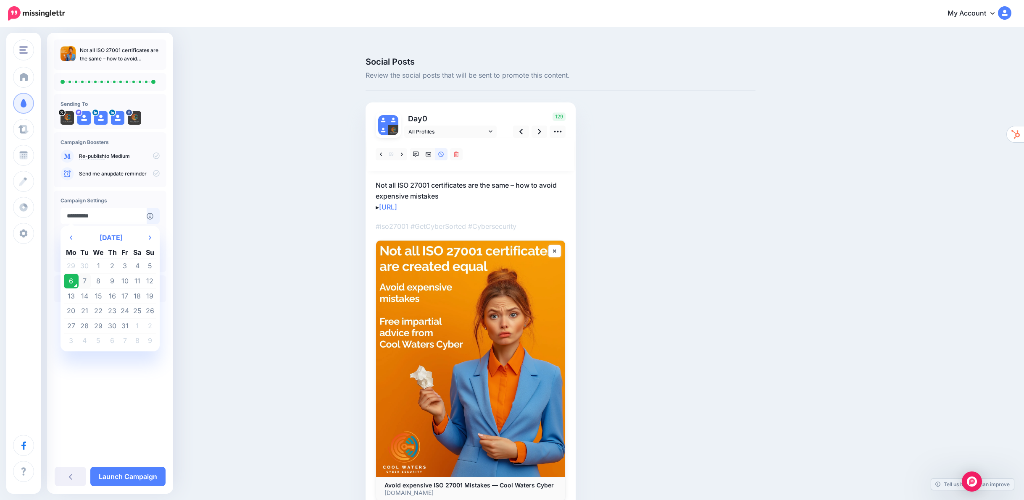
click at [83, 280] on td "7" at bounding box center [85, 281] width 13 height 15
type input "**********"
click at [158, 287] on icon at bounding box center [156, 288] width 7 height 7
click at [156, 289] on icon at bounding box center [156, 288] width 7 height 7
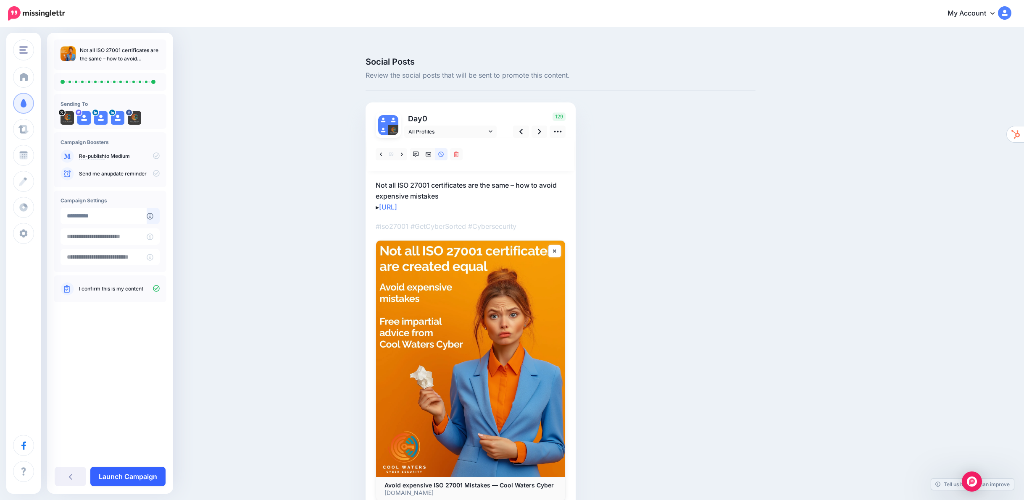
click at [134, 476] on link "Launch Campaign" at bounding box center [127, 476] width 75 height 19
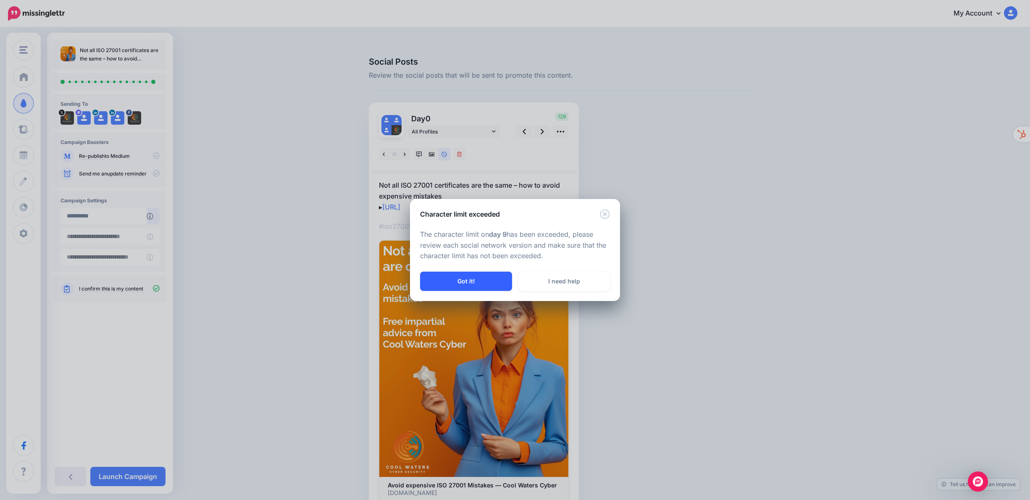
click at [459, 282] on button "Got it!" at bounding box center [466, 281] width 92 height 19
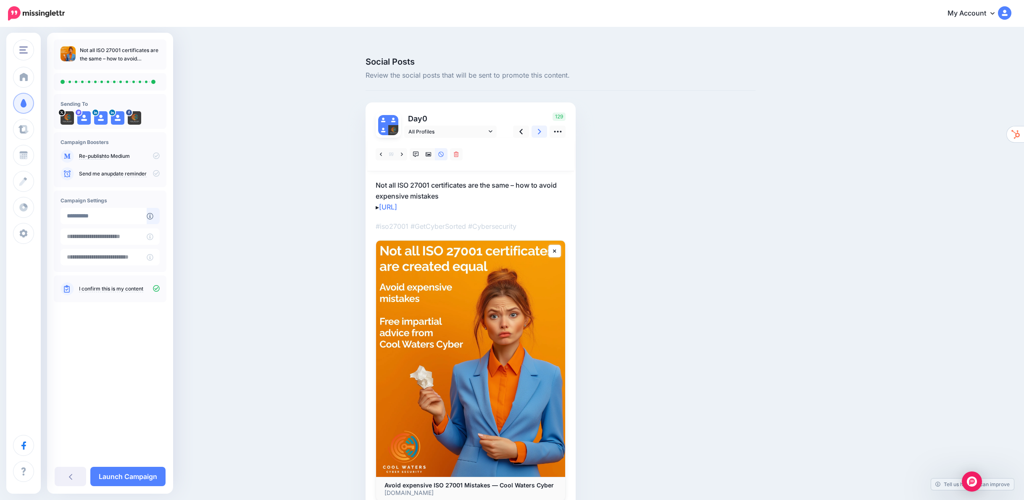
click at [544, 126] on link at bounding box center [539, 132] width 16 height 12
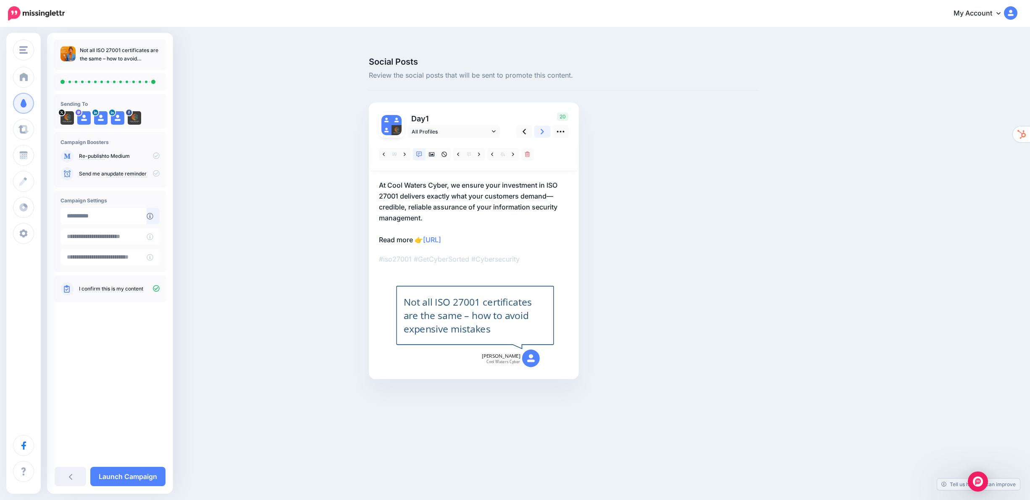
click at [544, 126] on link at bounding box center [542, 132] width 16 height 12
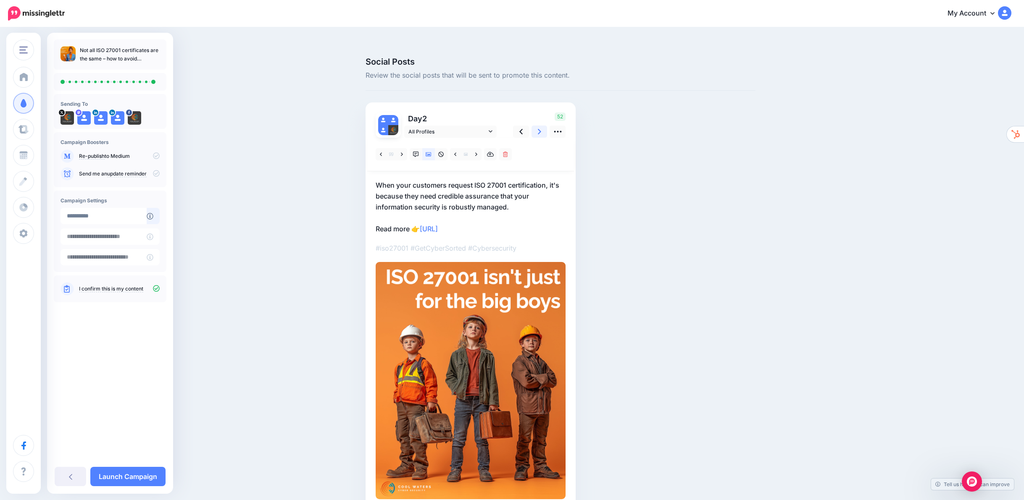
click at [544, 126] on link at bounding box center [539, 132] width 16 height 12
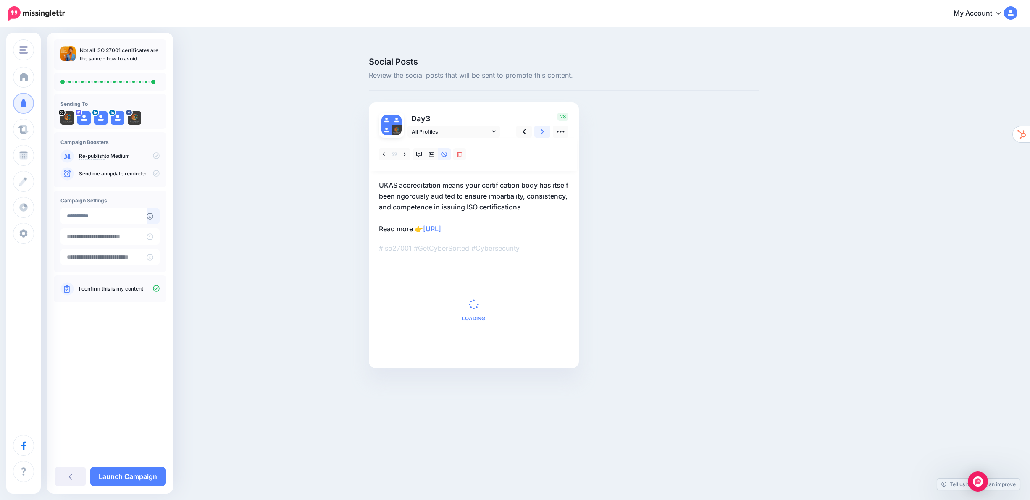
click at [544, 126] on link at bounding box center [542, 132] width 16 height 12
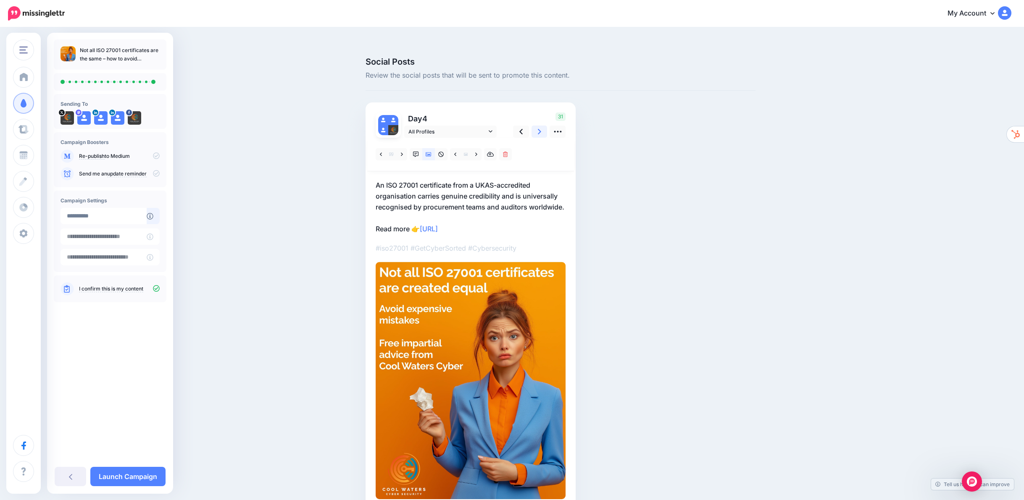
click at [544, 126] on link at bounding box center [539, 132] width 16 height 12
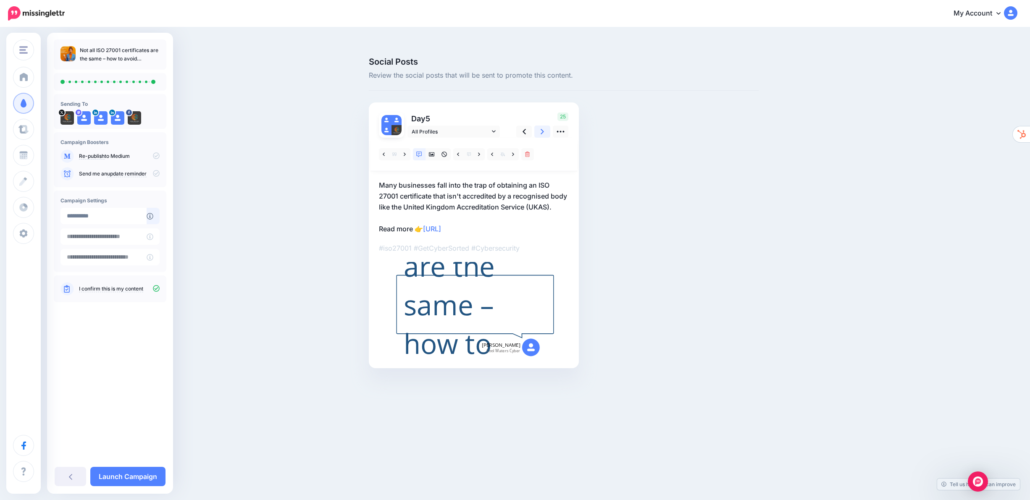
click at [544, 126] on link at bounding box center [542, 132] width 16 height 12
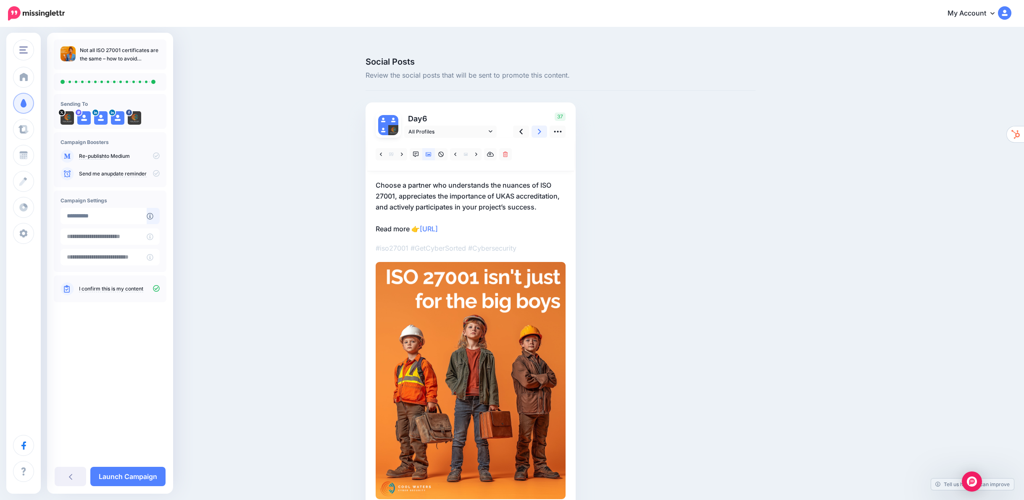
click at [544, 126] on link at bounding box center [539, 132] width 16 height 12
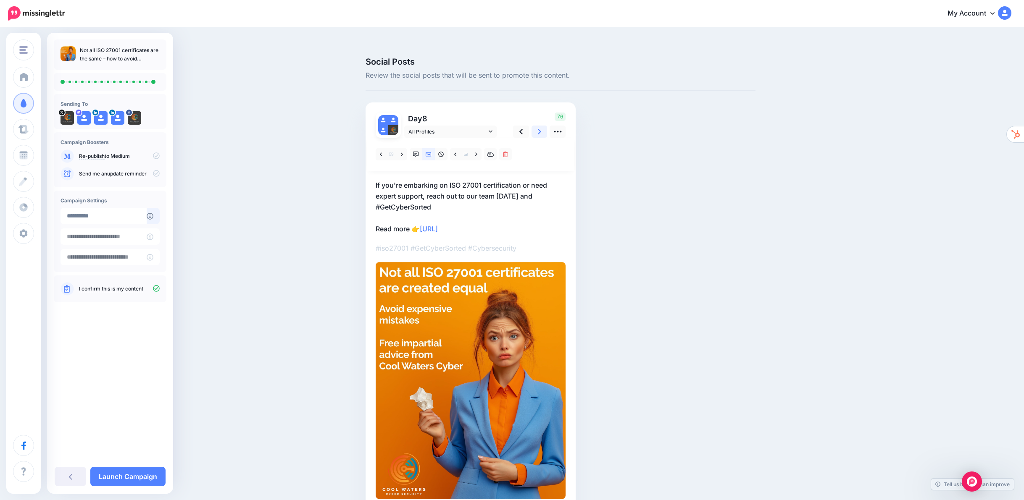
click at [544, 126] on link at bounding box center [539, 132] width 16 height 12
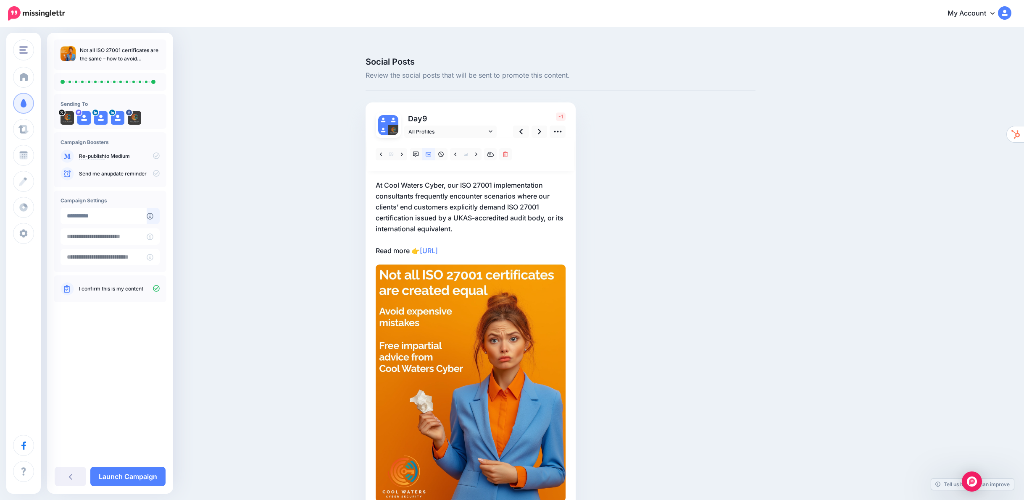
click at [402, 190] on p "At Cool Waters Cyber, our ISO 27001 implementation consultants frequently encou…" at bounding box center [471, 218] width 190 height 76
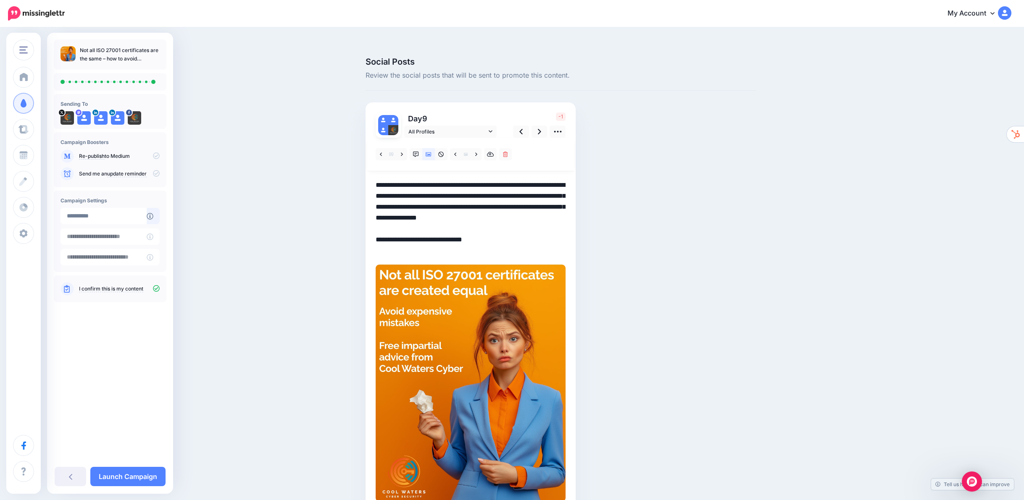
click at [403, 192] on textarea "**********" at bounding box center [471, 218] width 190 height 76
click at [470, 213] on textarea "**********" at bounding box center [471, 218] width 190 height 76
type textarea "**********"
click at [146, 473] on link "Launch Campaign" at bounding box center [127, 476] width 75 height 19
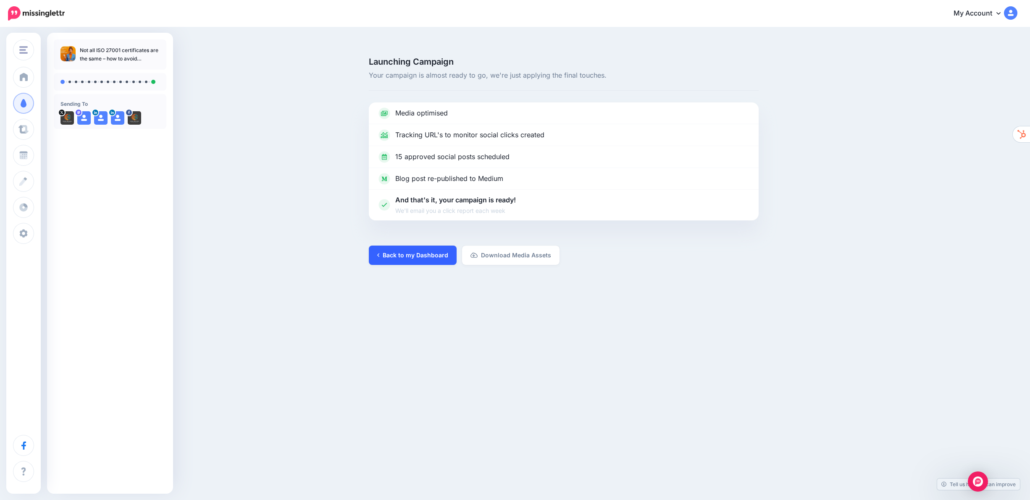
click at [430, 246] on link "Back to my Dashboard" at bounding box center [413, 255] width 88 height 19
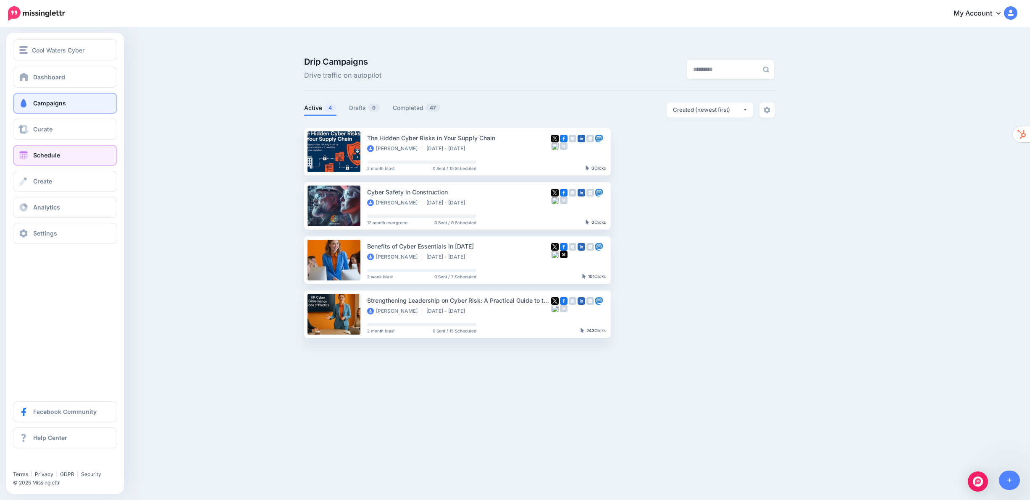
click at [26, 156] on span at bounding box center [23, 155] width 11 height 8
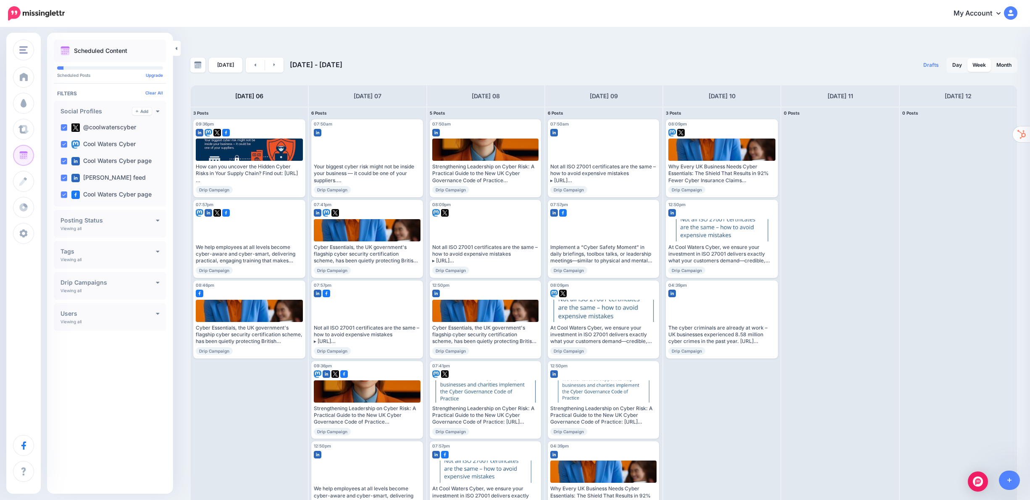
click at [128, 221] on h4 "Posting Status" at bounding box center [107, 221] width 95 height 6
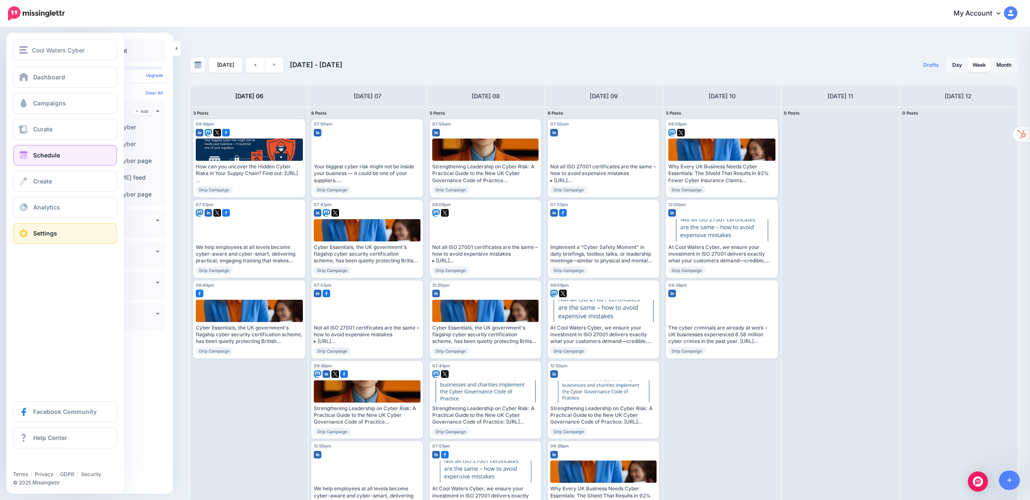
click at [52, 228] on link "Settings" at bounding box center [65, 233] width 104 height 21
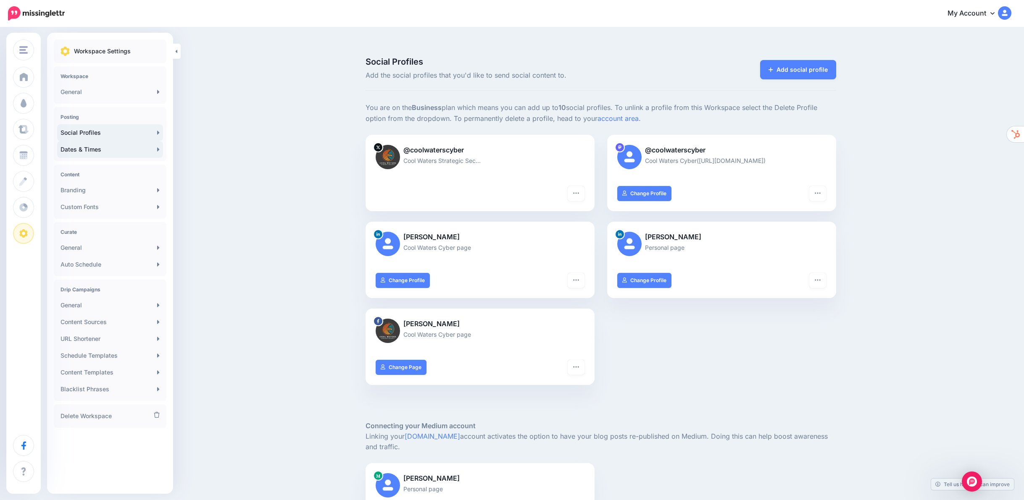
click at [122, 151] on link "Dates & Times" at bounding box center [110, 149] width 106 height 17
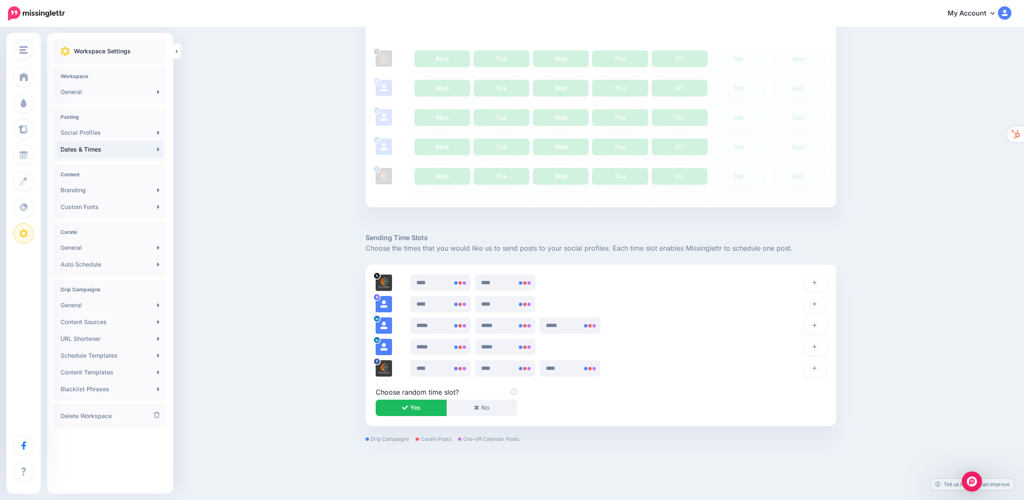
scroll to position [289, 0]
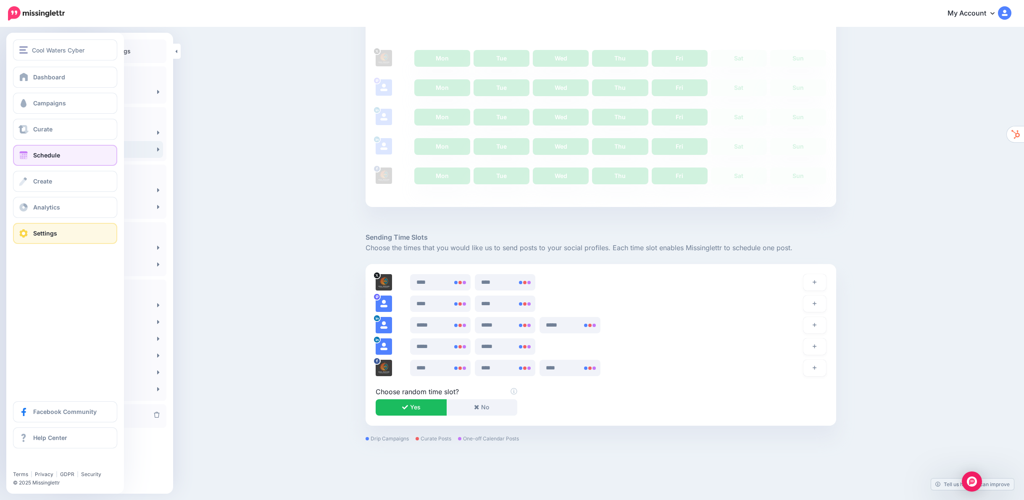
click at [41, 154] on span "Schedule" at bounding box center [46, 155] width 27 height 7
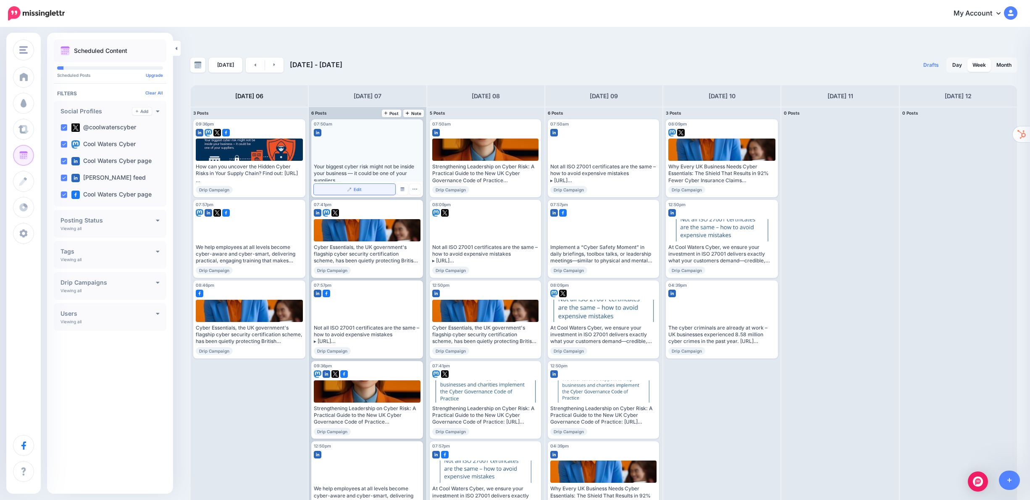
click at [358, 187] on span "Edit" at bounding box center [358, 189] width 8 height 4
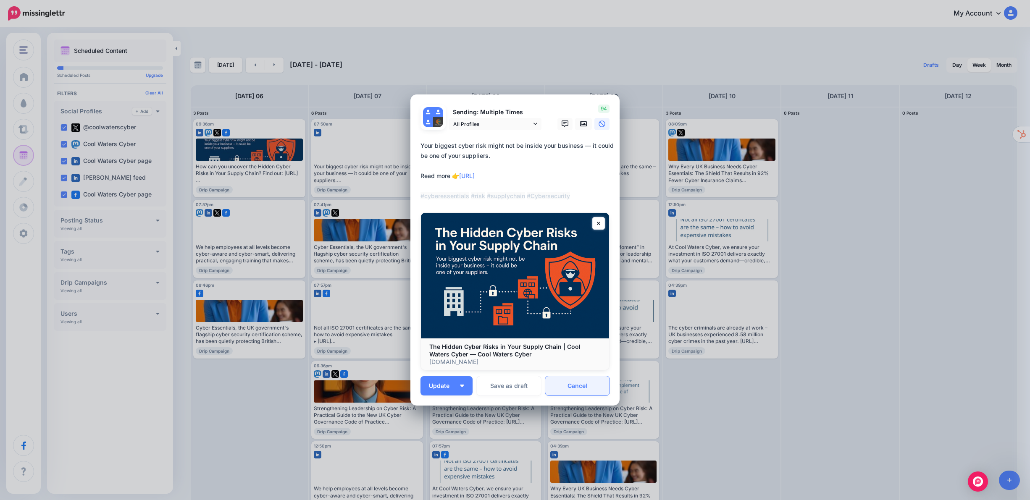
click at [597, 384] on link "Cancel" at bounding box center [577, 385] width 64 height 19
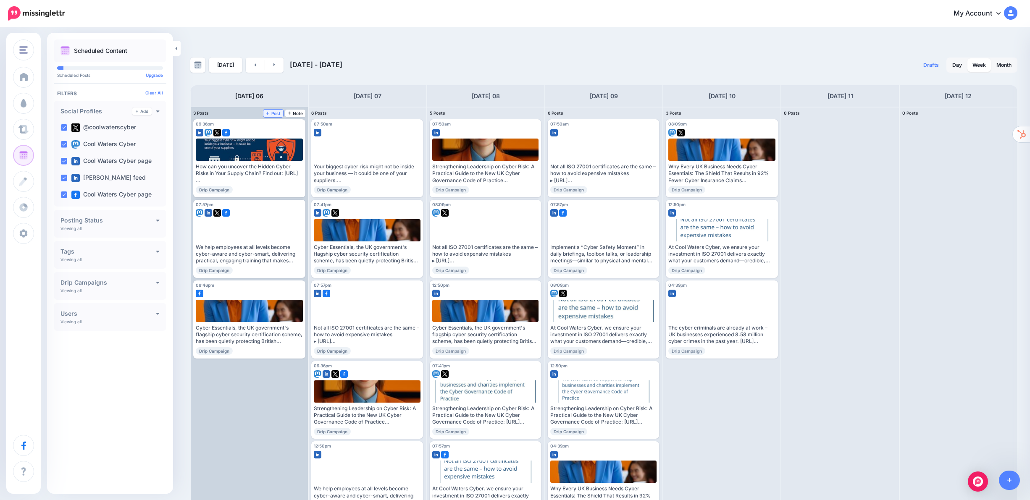
click at [276, 111] on span "Post" at bounding box center [273, 113] width 15 height 4
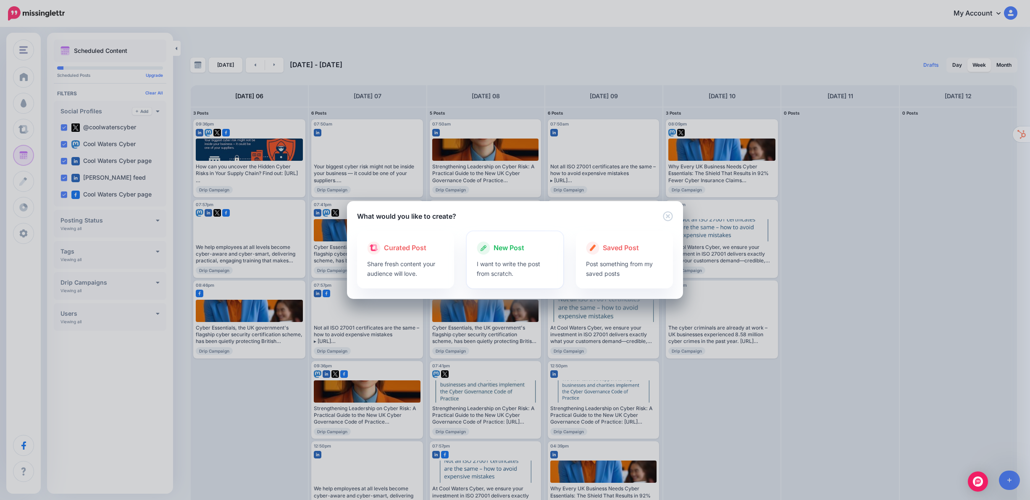
click at [511, 250] on span "New Post" at bounding box center [509, 248] width 31 height 11
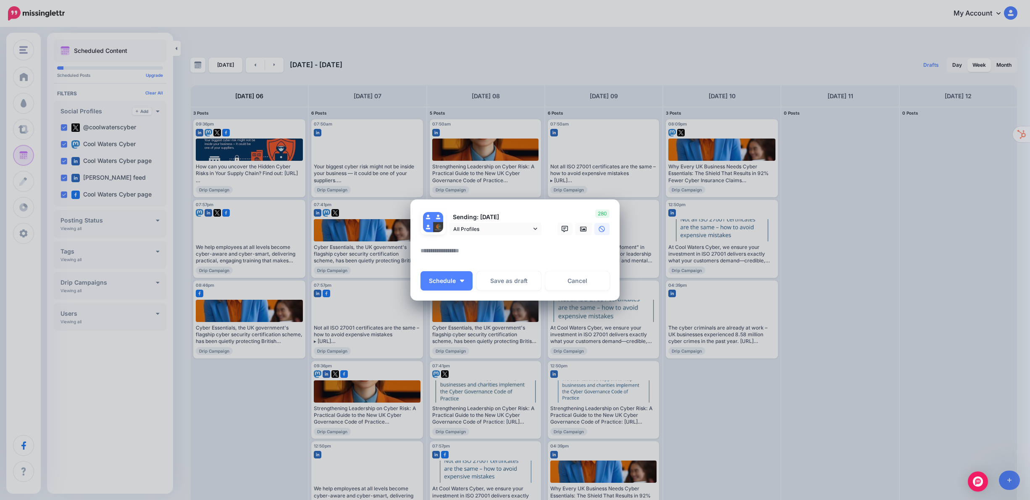
click at [459, 250] on textarea at bounding box center [516, 254] width 193 height 16
paste textarea "**********"
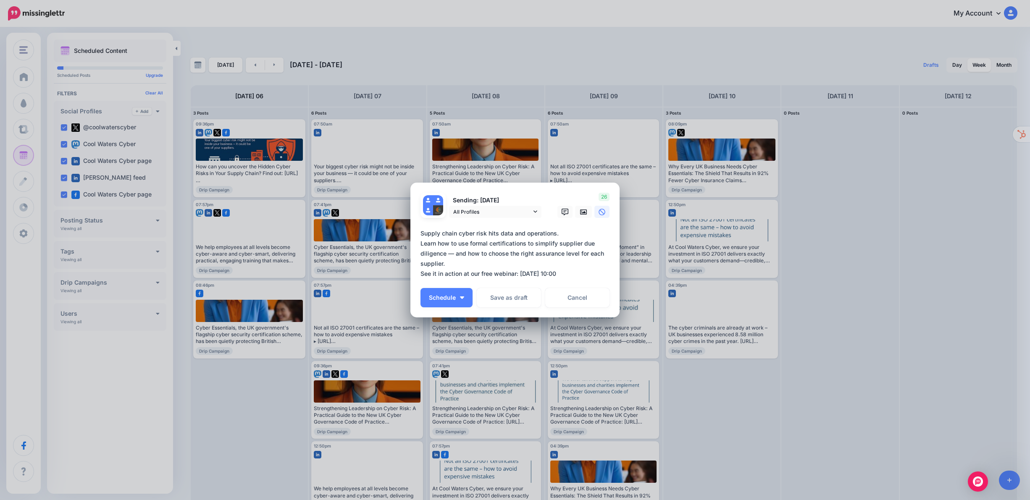
click at [456, 265] on textarea "**********" at bounding box center [516, 253] width 193 height 50
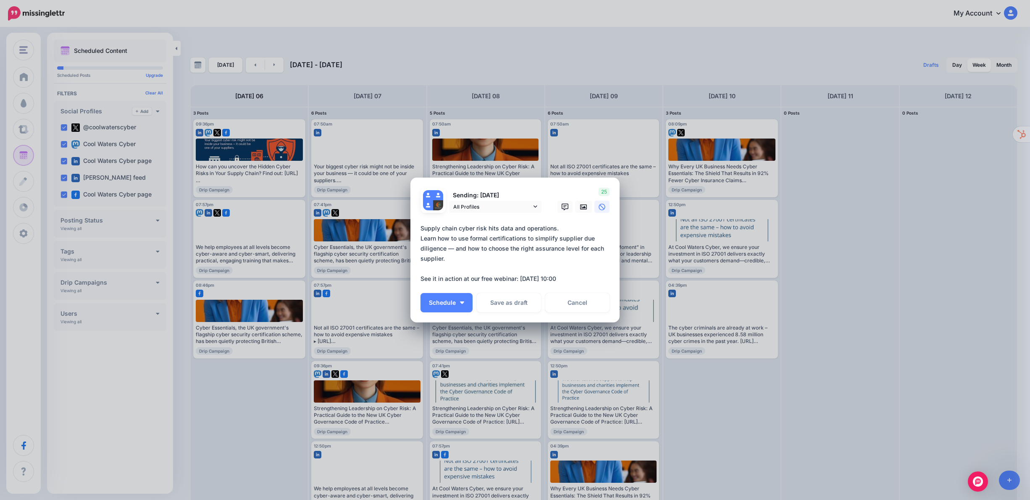
click at [576, 230] on textarea "**********" at bounding box center [516, 253] width 193 height 60
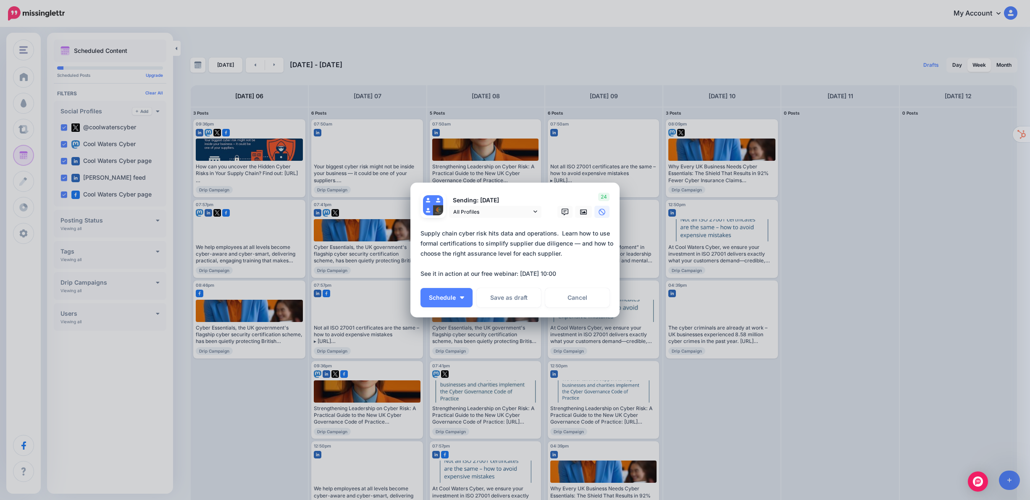
click at [608, 274] on textarea "**********" at bounding box center [516, 253] width 193 height 50
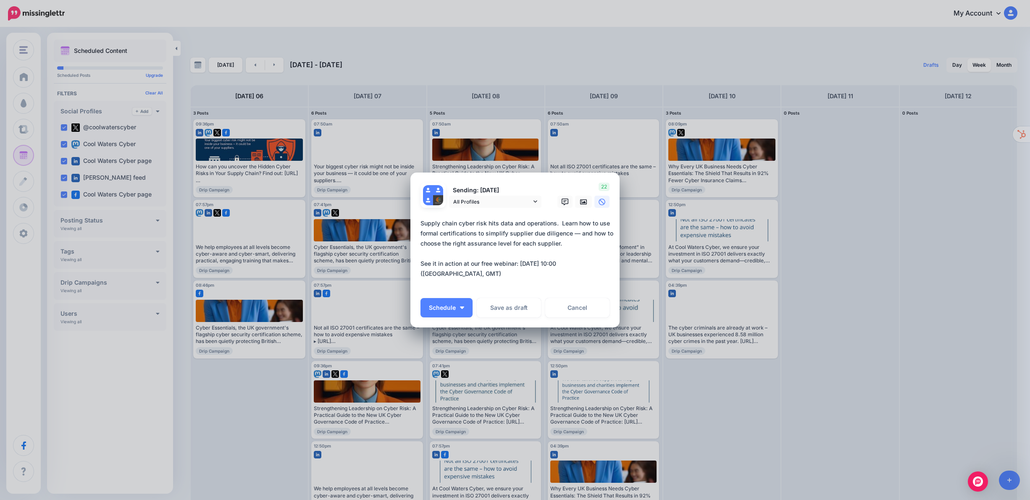
paste textarea "**********"
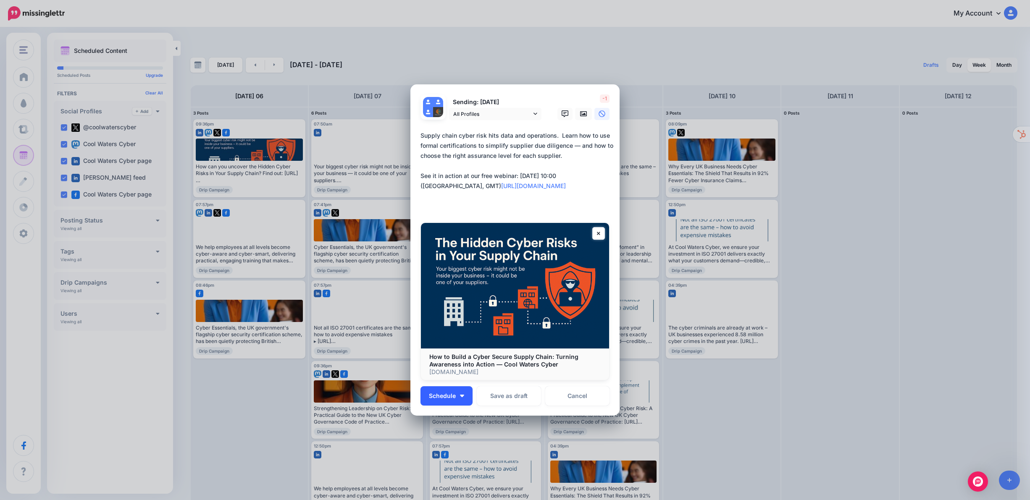
click at [452, 396] on span "Schedule" at bounding box center [442, 396] width 27 height 6
click at [444, 438] on link "Send Now" at bounding box center [459, 438] width 71 height 16
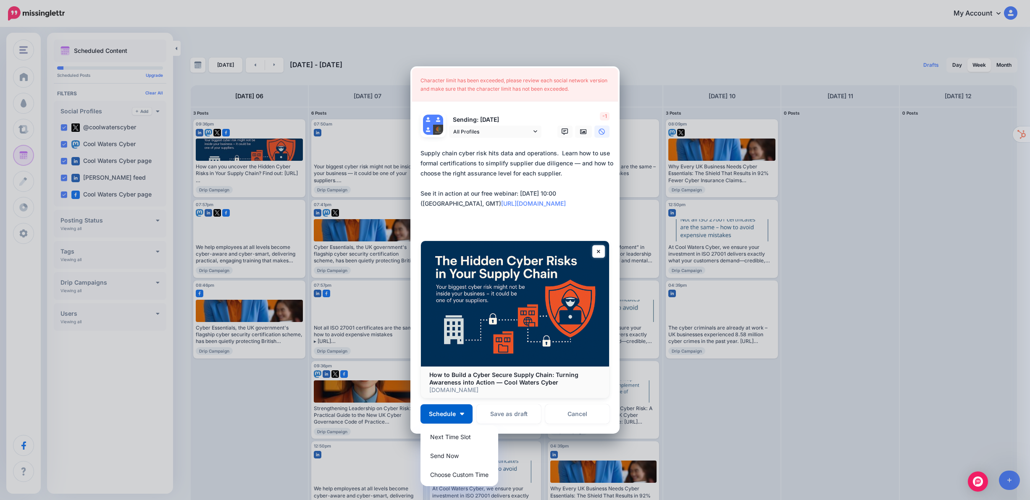
click at [564, 173] on textarea "**********" at bounding box center [516, 188] width 193 height 81
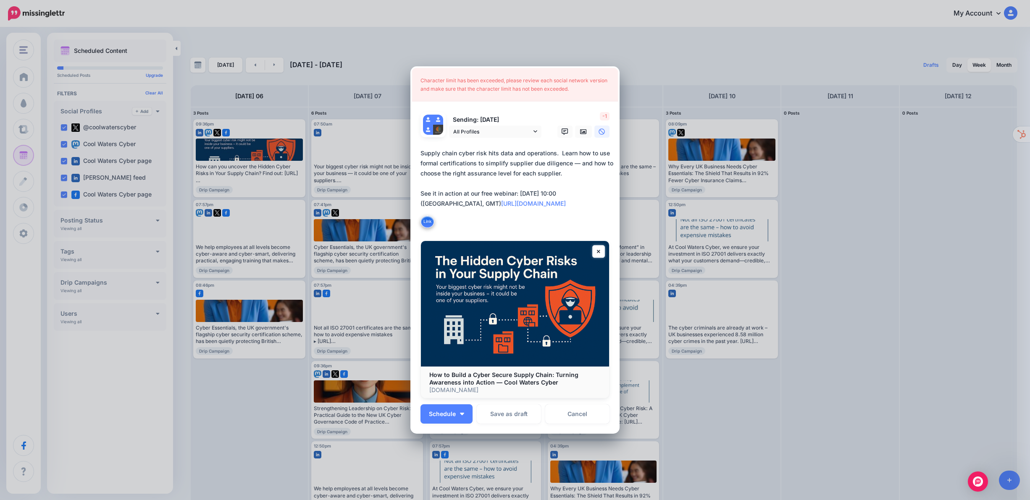
click at [547, 194] on textarea "**********" at bounding box center [516, 188] width 193 height 81
type textarea "**********"
click at [446, 413] on span "Schedule" at bounding box center [442, 414] width 27 height 6
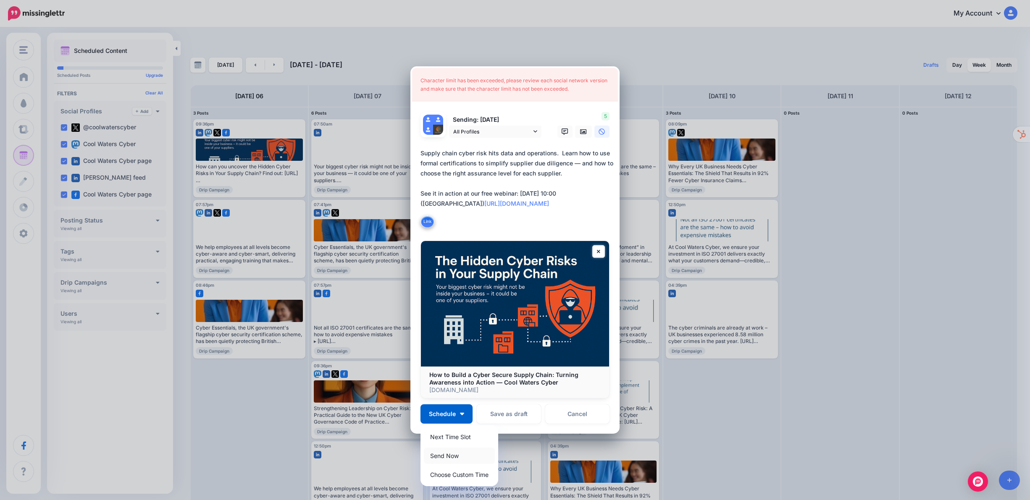
click at [442, 457] on link "Send Now" at bounding box center [459, 456] width 71 height 16
